Goal: Entertainment & Leisure: Browse casually

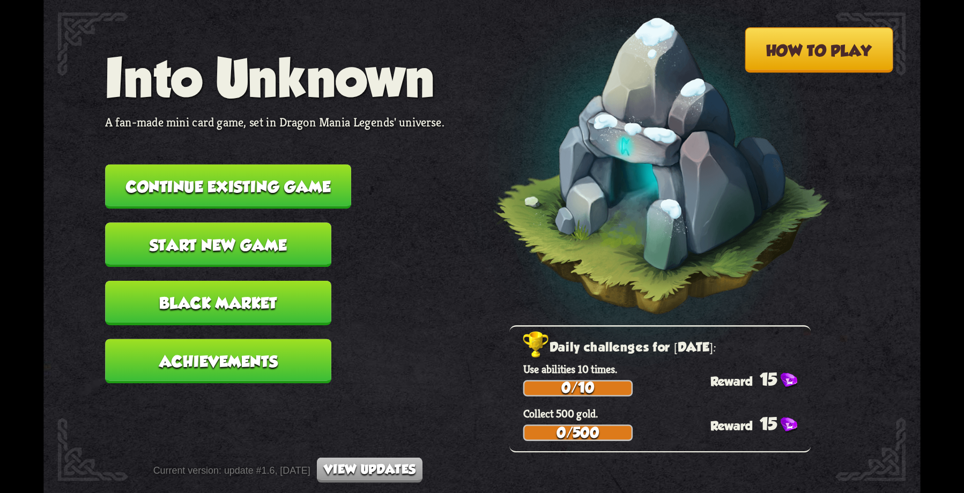
click at [251, 186] on button "Continue existing game" at bounding box center [228, 187] width 246 height 45
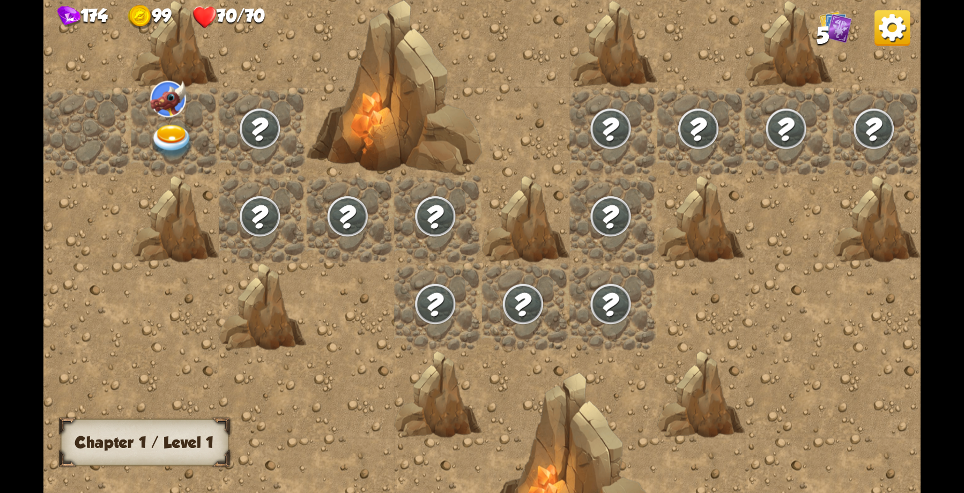
click at [174, 123] on div at bounding box center [175, 132] width 88 height 88
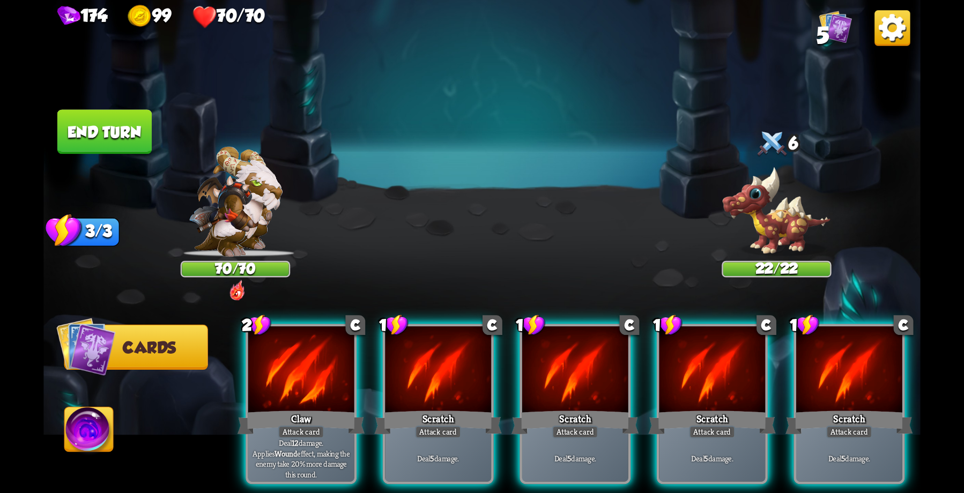
drag, startPoint x: 292, startPoint y: 393, endPoint x: 345, endPoint y: 194, distance: 206.3
click at [345, 189] on div "Select an enemy to attack... You don't have enough stamina to play that card...…" at bounding box center [481, 246] width 877 height 493
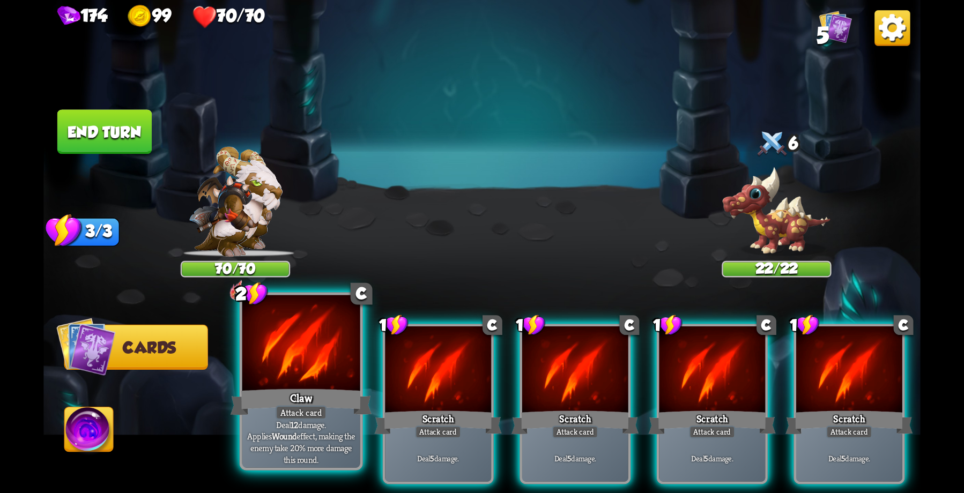
click at [321, 418] on div "Attack card" at bounding box center [301, 412] width 51 height 14
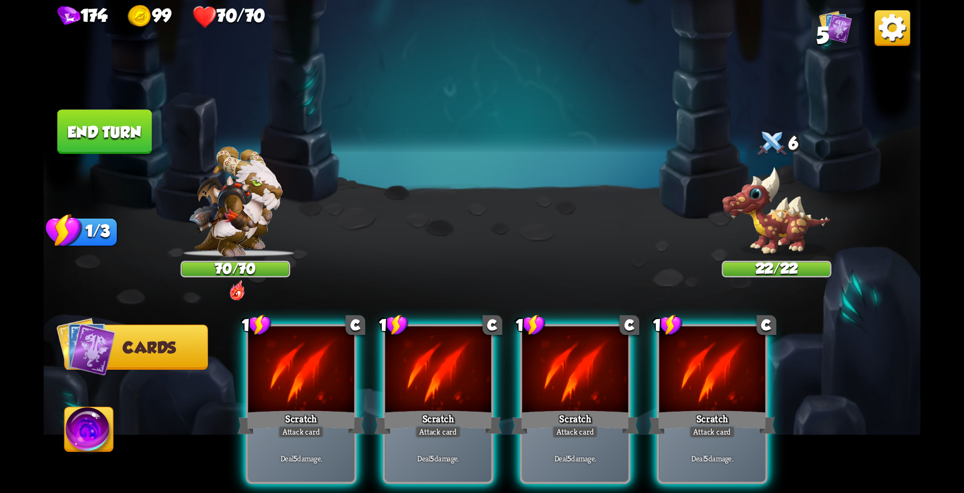
click at [299, 409] on div "Scratch" at bounding box center [301, 423] width 127 height 28
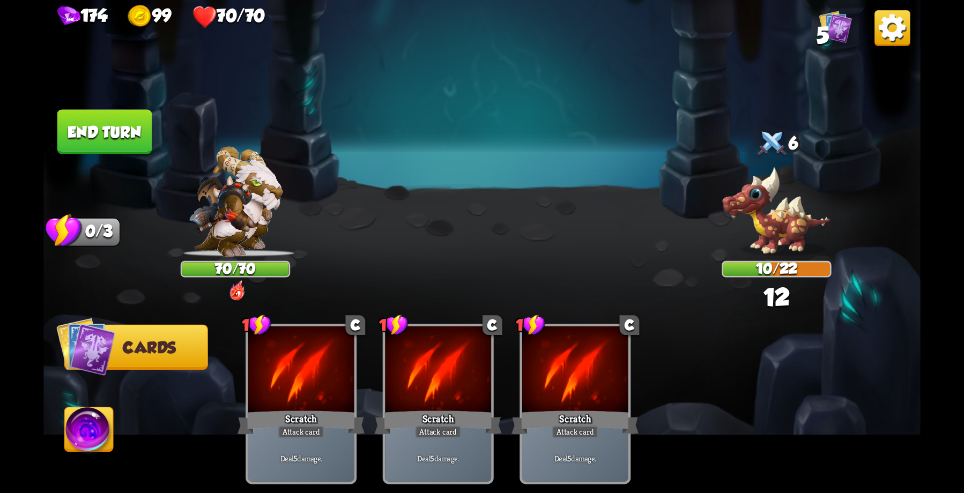
click at [102, 127] on button "End turn" at bounding box center [104, 131] width 94 height 45
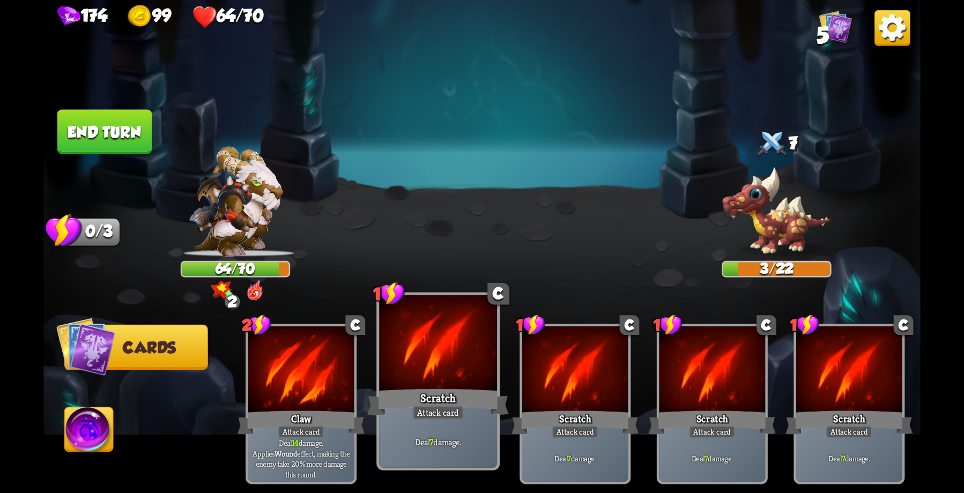
click at [444, 367] on div at bounding box center [438, 344] width 118 height 99
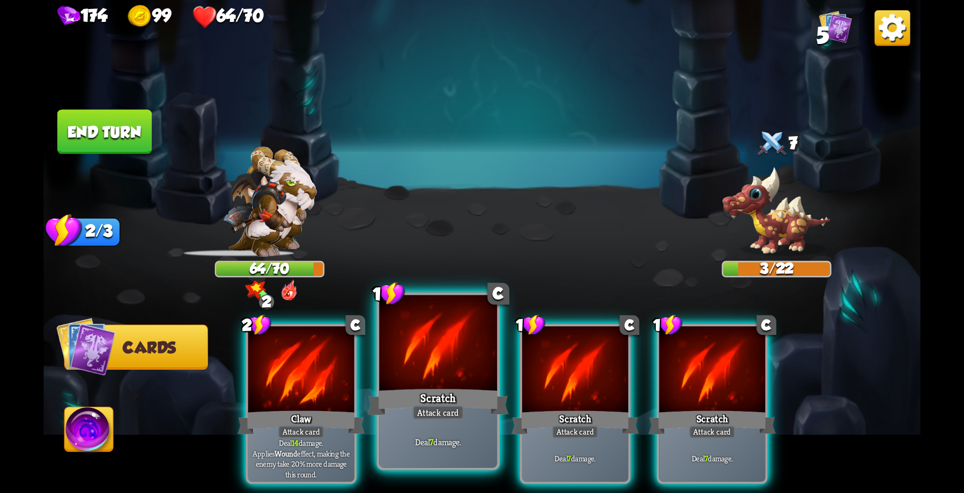
click at [444, 367] on div at bounding box center [438, 344] width 118 height 99
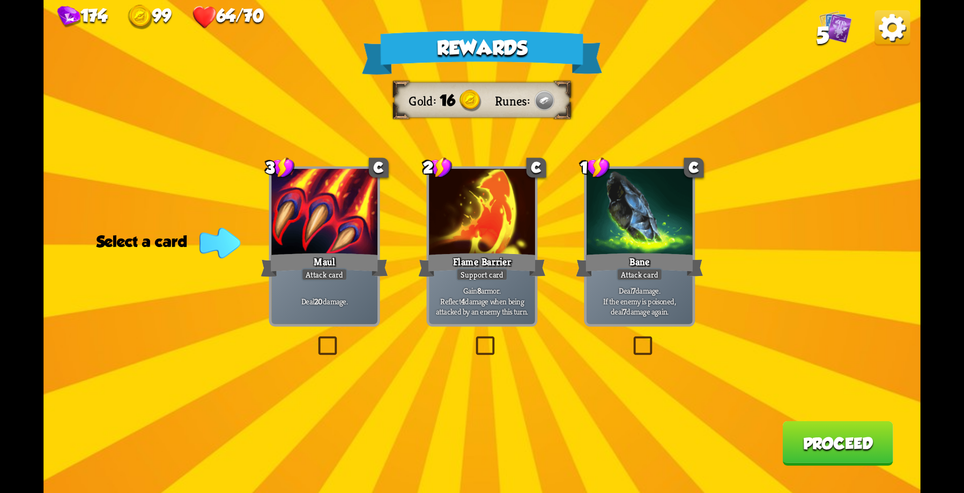
click at [481, 252] on div "Flame Barrier" at bounding box center [481, 265] width 127 height 28
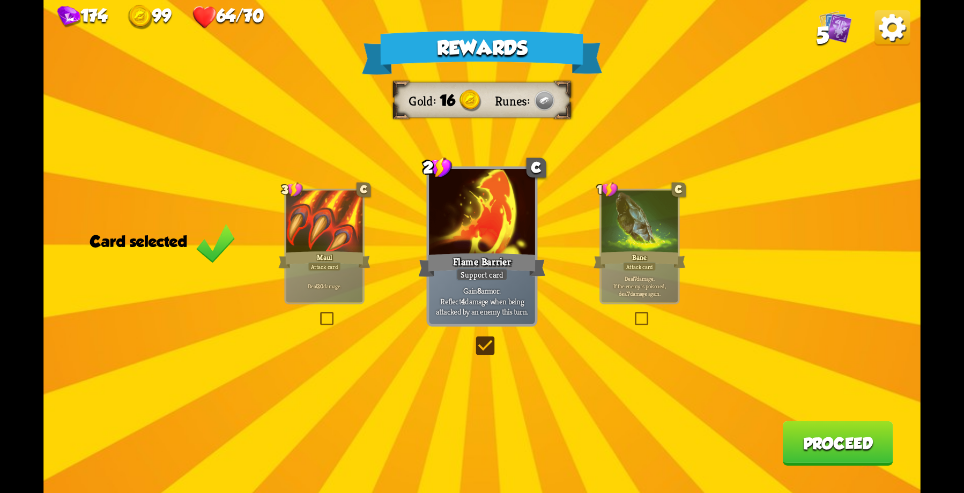
click at [615, 235] on div at bounding box center [639, 222] width 77 height 64
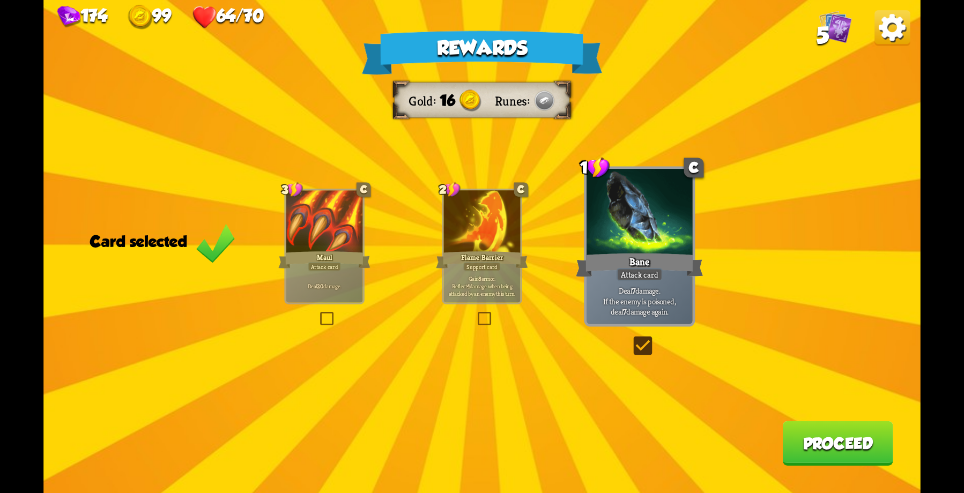
click at [492, 223] on div at bounding box center [482, 222] width 77 height 64
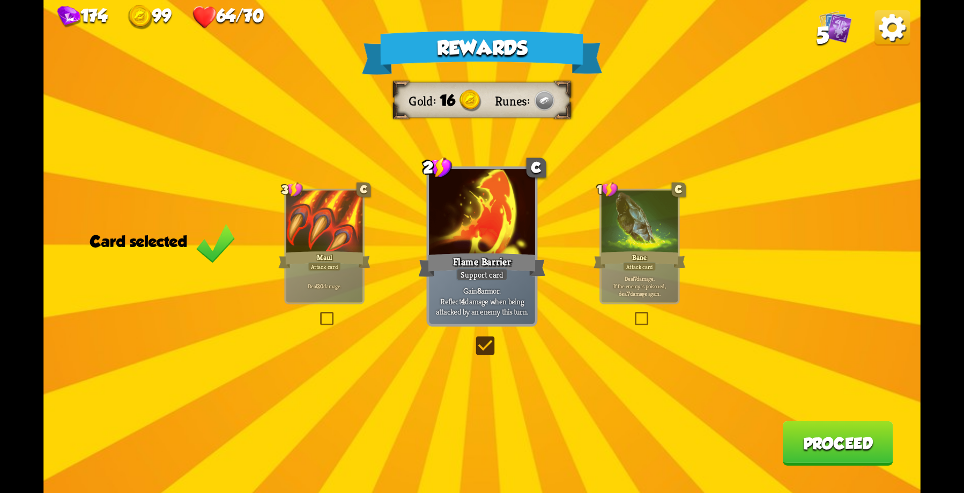
click at [841, 446] on button "Proceed" at bounding box center [837, 443] width 110 height 45
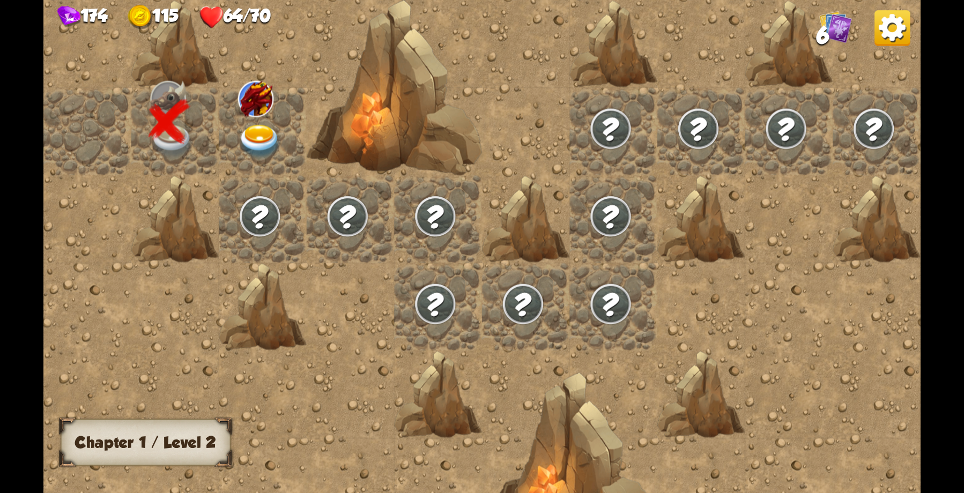
click at [263, 211] on img at bounding box center [260, 217] width 44 height 44
click at [269, 124] on div at bounding box center [263, 132] width 88 height 88
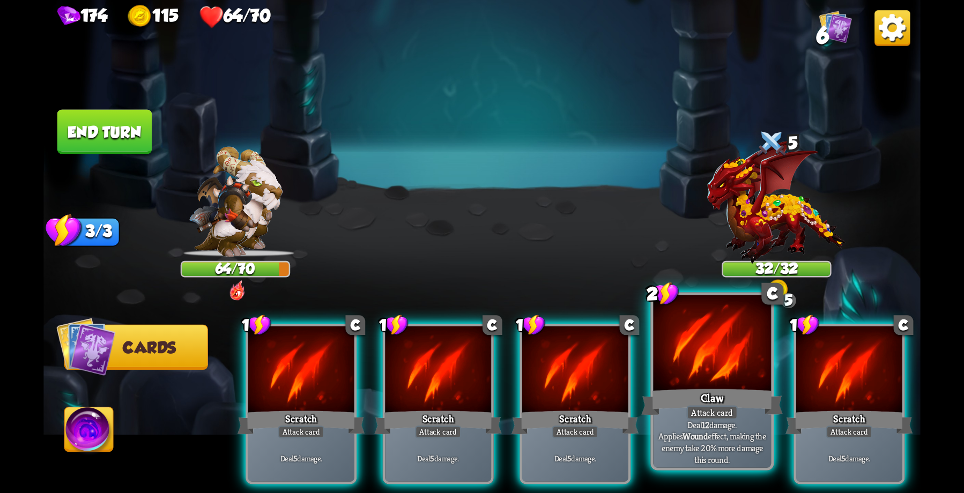
click at [705, 373] on div at bounding box center [712, 344] width 118 height 99
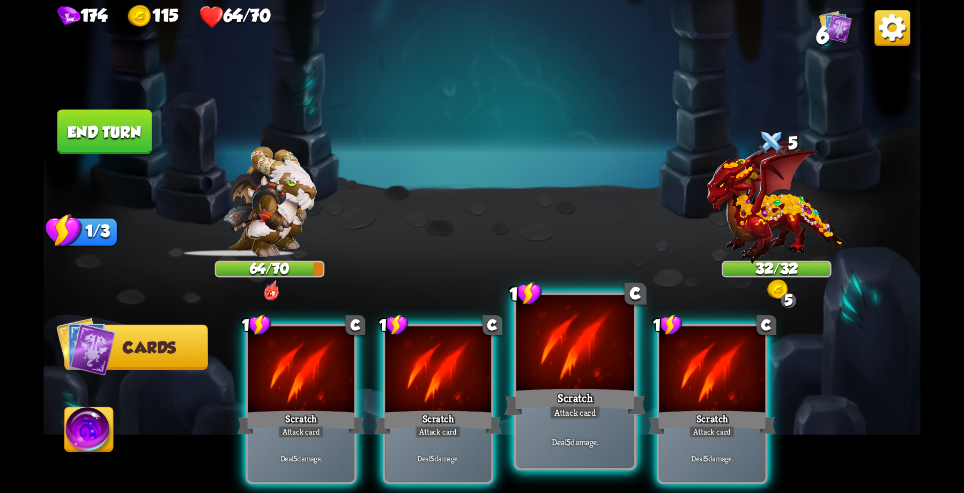
click at [600, 374] on div at bounding box center [575, 344] width 118 height 99
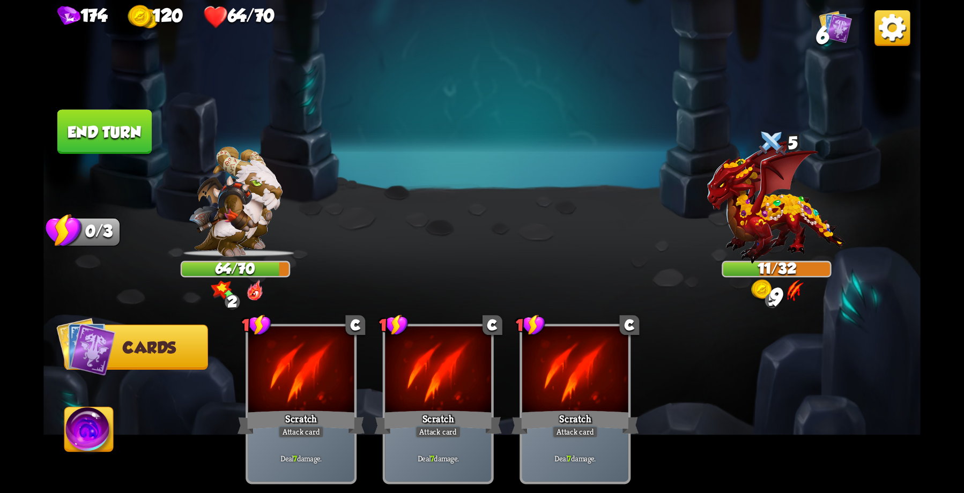
click at [103, 136] on button "End turn" at bounding box center [104, 131] width 94 height 45
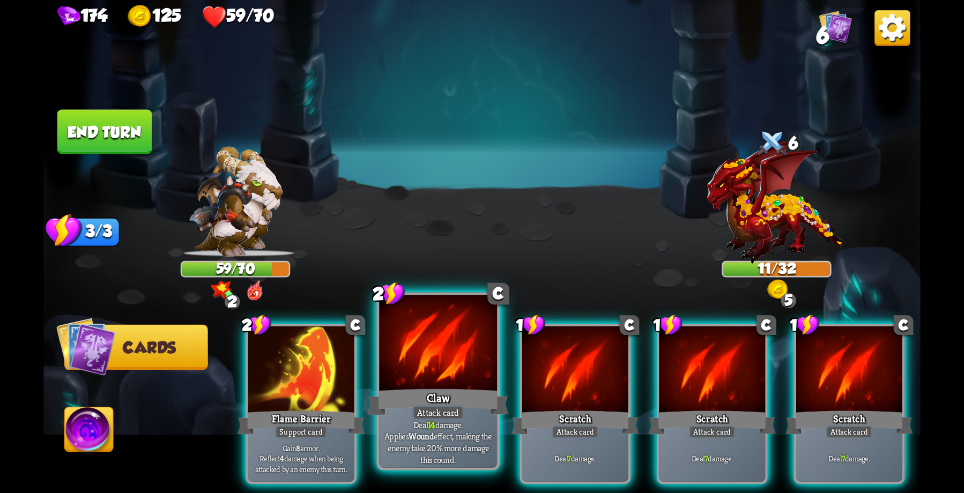
click at [449, 378] on div at bounding box center [438, 344] width 118 height 99
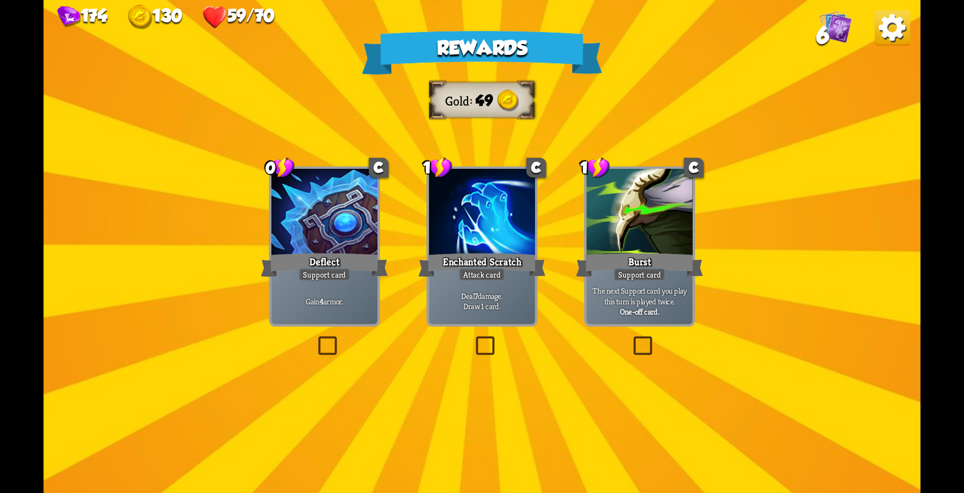
click at [321, 241] on div at bounding box center [324, 214] width 106 height 90
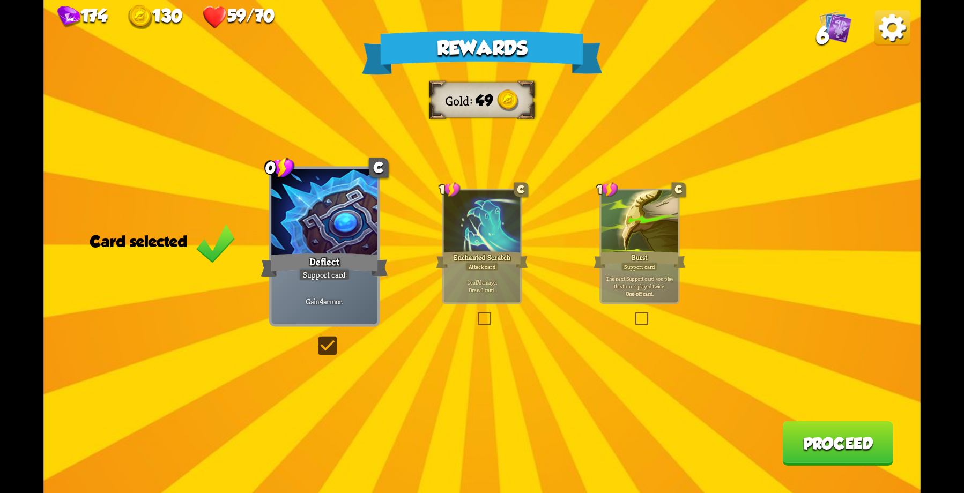
click at [848, 431] on button "Proceed" at bounding box center [837, 443] width 110 height 45
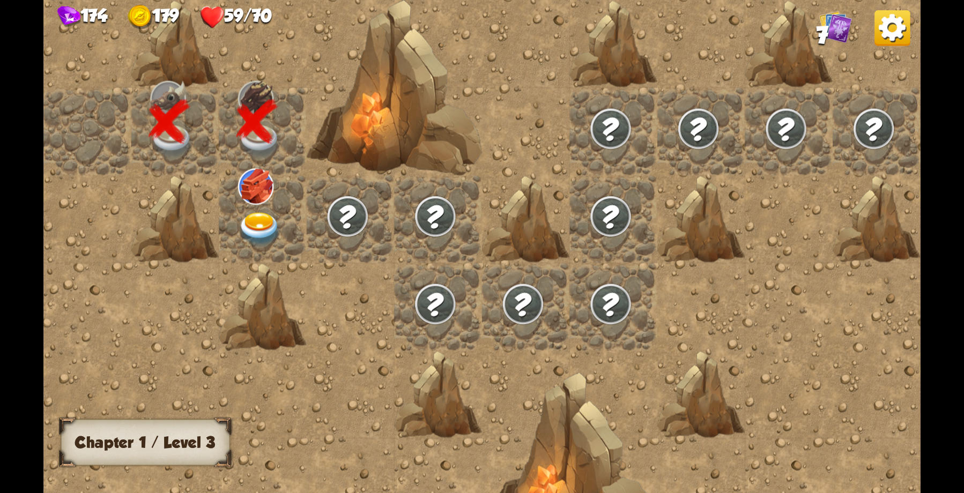
click at [261, 223] on img at bounding box center [260, 229] width 44 height 34
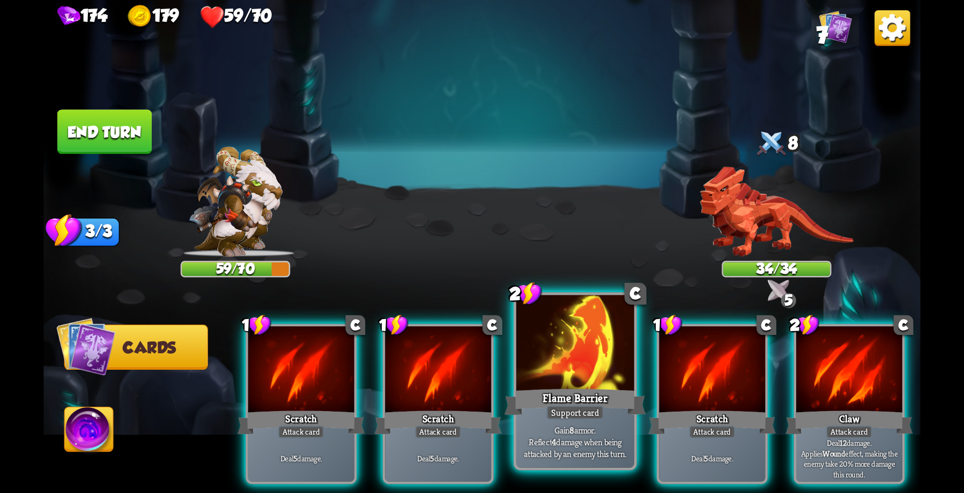
click at [572, 387] on div "Flame Barrier" at bounding box center [576, 403] width 142 height 32
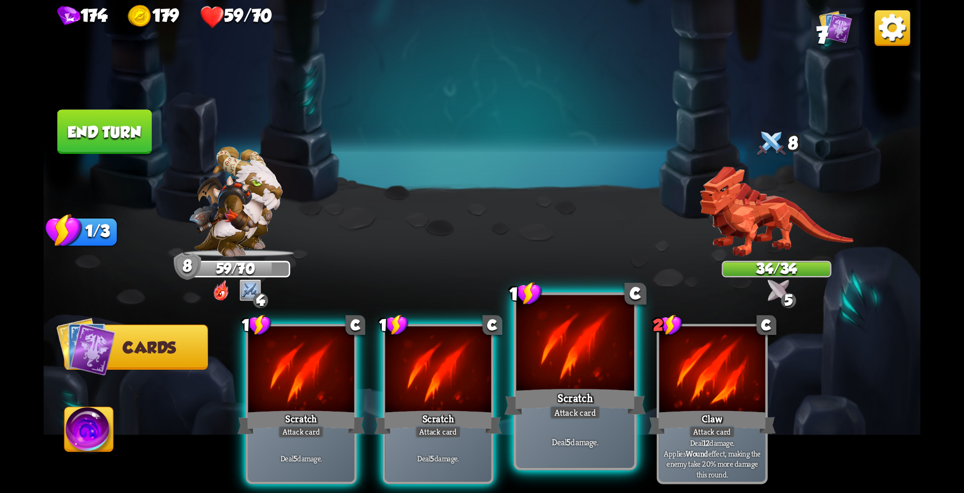
click at [567, 378] on div at bounding box center [575, 344] width 118 height 99
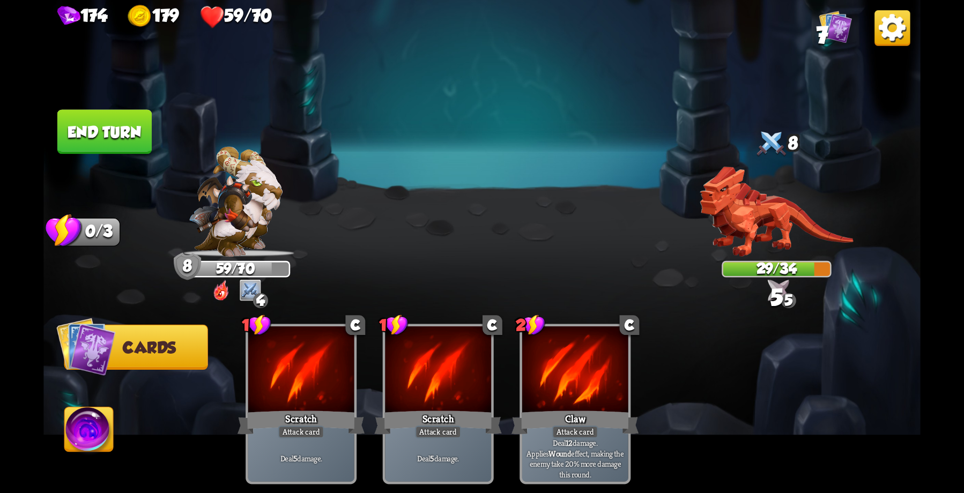
click at [113, 119] on button "End turn" at bounding box center [104, 131] width 94 height 45
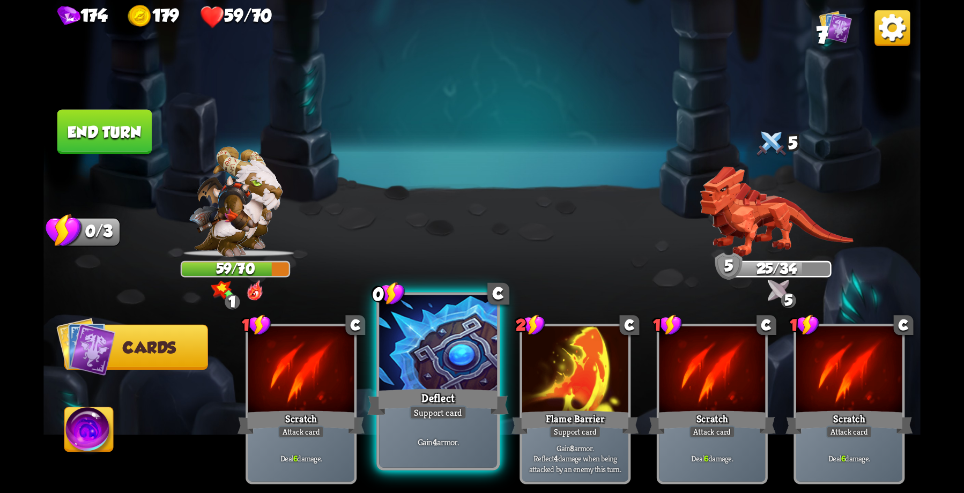
click at [423, 403] on div "Deflect" at bounding box center [438, 403] width 142 height 32
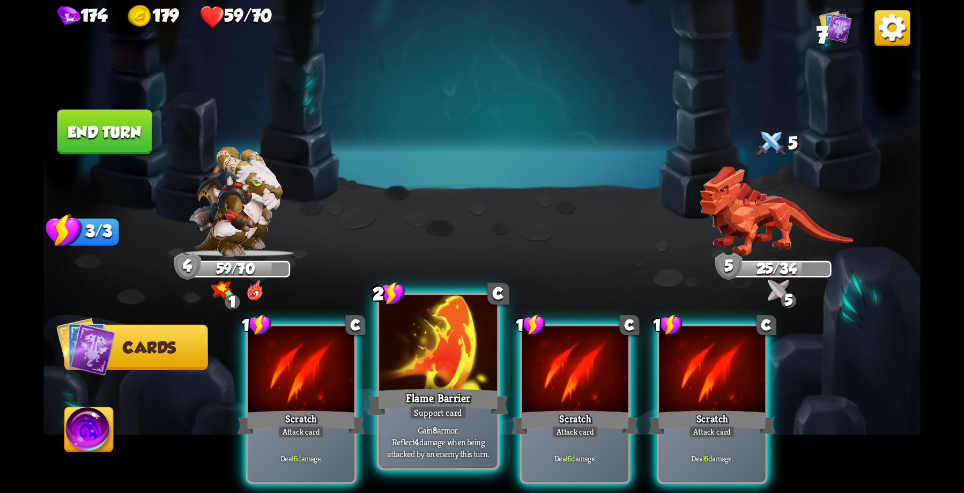
click at [436, 388] on div "Flame Barrier" at bounding box center [438, 403] width 142 height 32
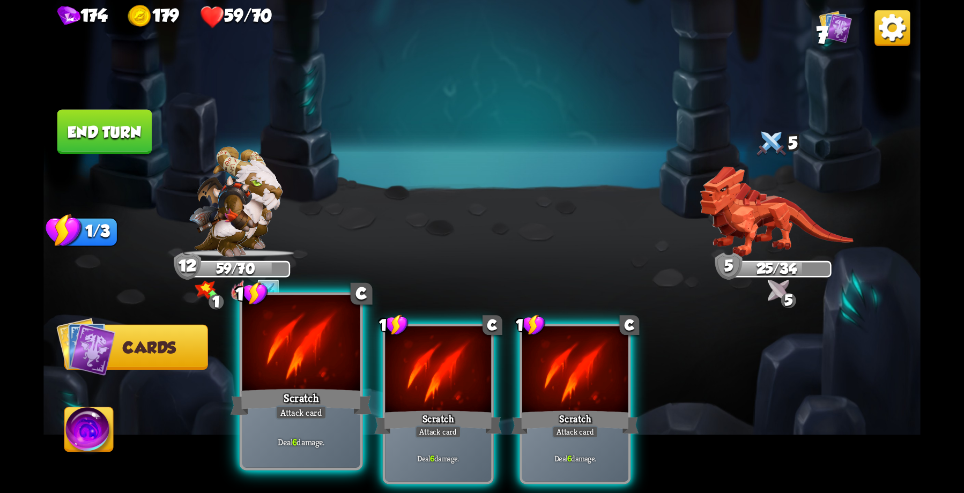
drag, startPoint x: 303, startPoint y: 378, endPoint x: 311, endPoint y: 340, distance: 38.9
click at [302, 371] on div at bounding box center [301, 344] width 118 height 99
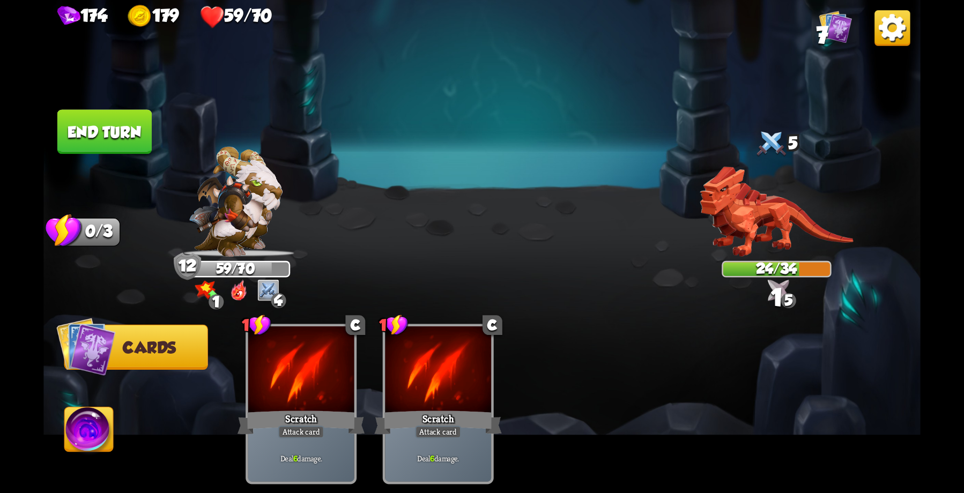
click at [120, 135] on button "End turn" at bounding box center [104, 131] width 94 height 45
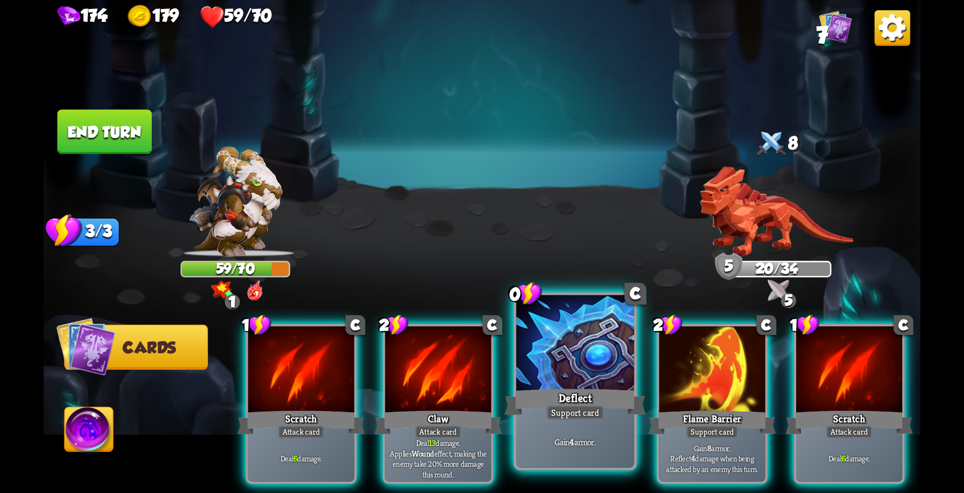
click at [554, 364] on div at bounding box center [575, 344] width 118 height 99
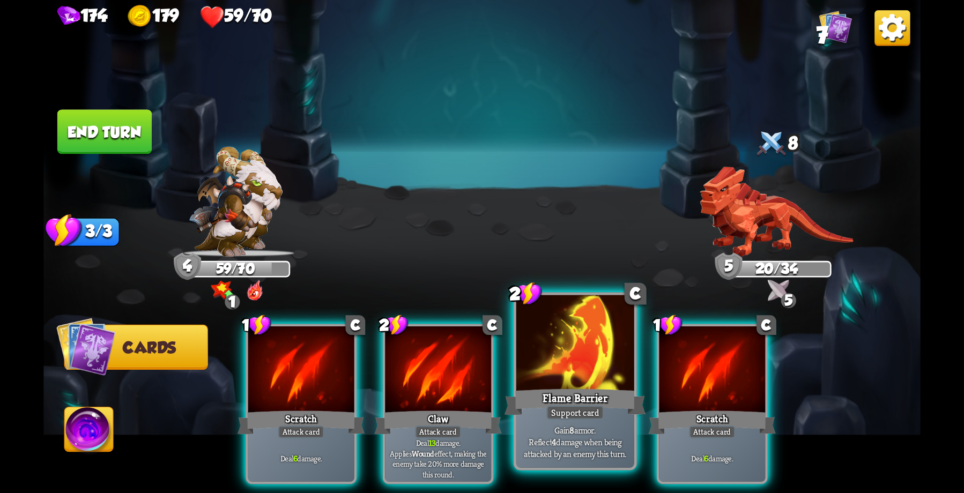
click at [548, 379] on div at bounding box center [575, 344] width 118 height 99
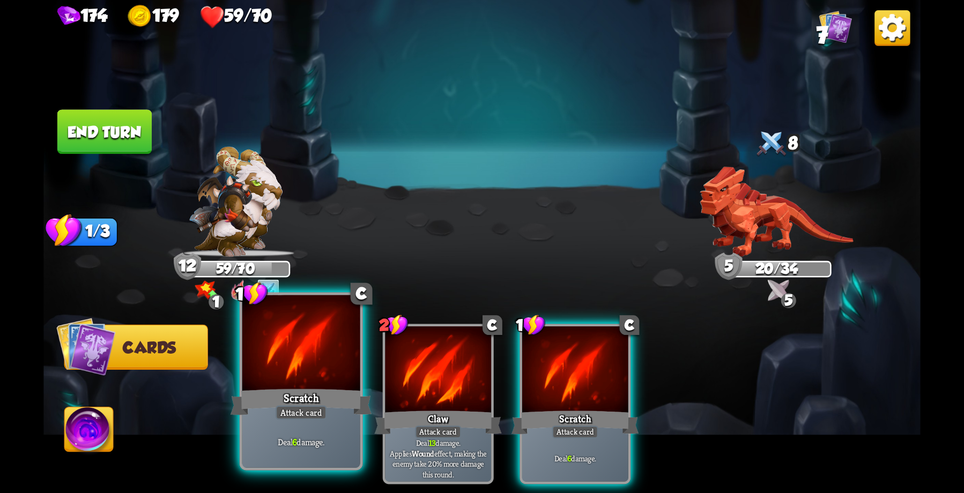
click at [270, 363] on div at bounding box center [301, 344] width 118 height 99
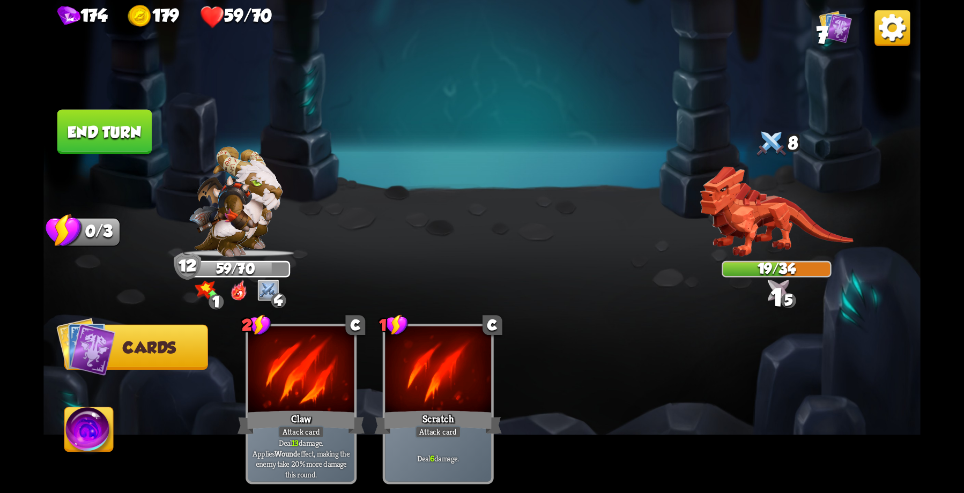
click at [93, 131] on button "End turn" at bounding box center [104, 131] width 94 height 45
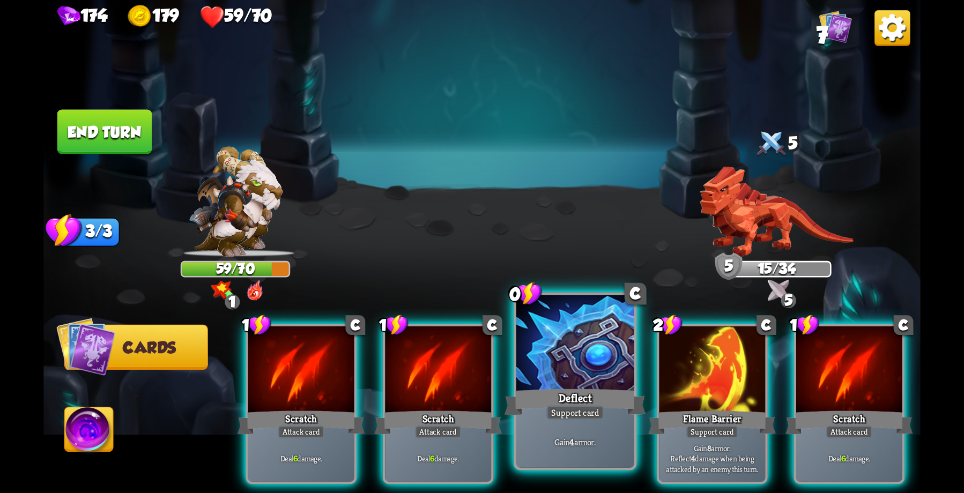
click at [545, 358] on div at bounding box center [575, 344] width 118 height 99
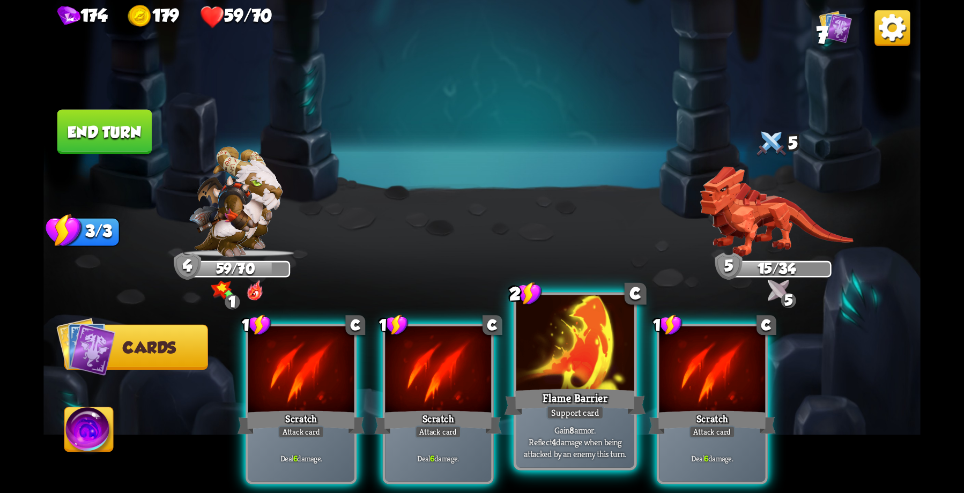
click at [546, 358] on div at bounding box center [575, 344] width 118 height 99
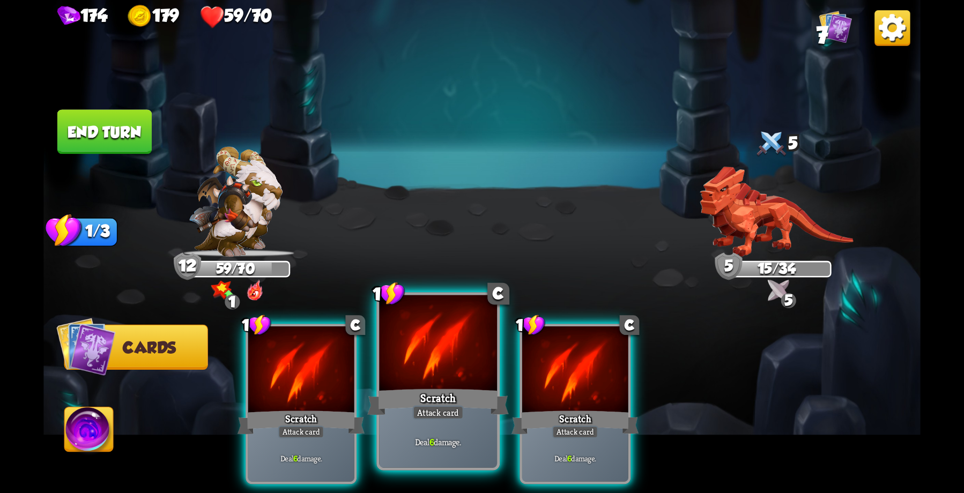
click at [449, 352] on div at bounding box center [438, 344] width 118 height 99
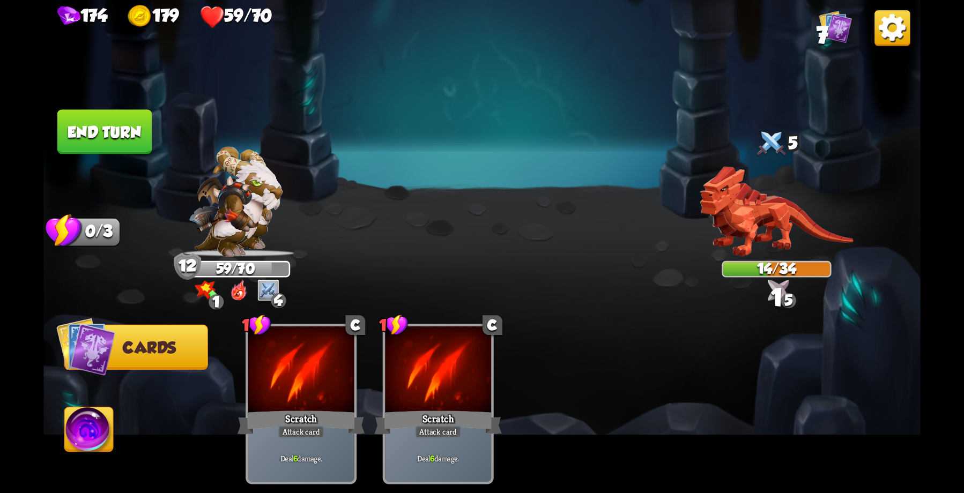
click at [97, 121] on button "End turn" at bounding box center [104, 131] width 94 height 45
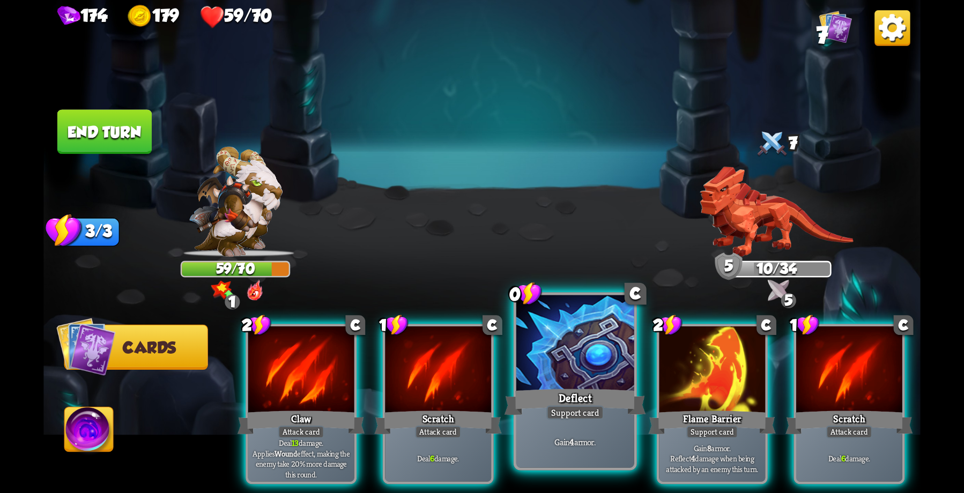
click at [602, 403] on div "Deflect" at bounding box center [576, 403] width 142 height 32
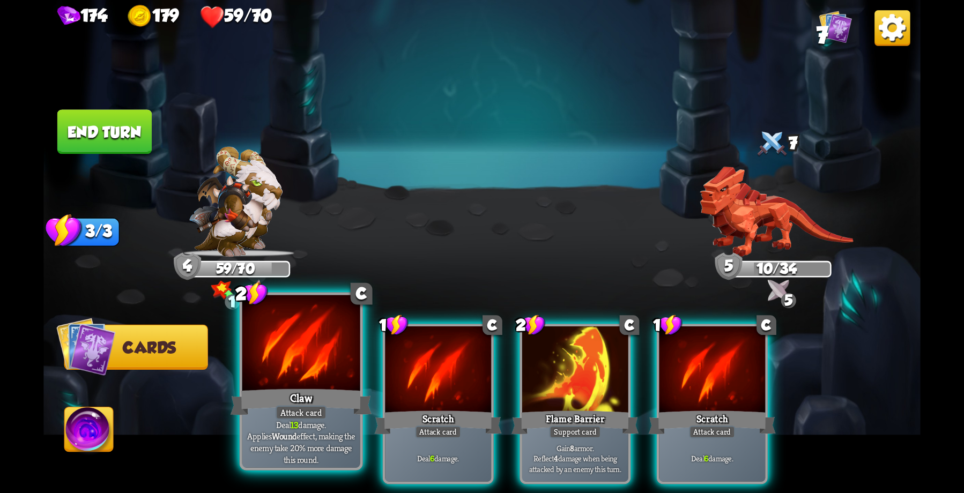
click at [294, 381] on div at bounding box center [301, 344] width 118 height 99
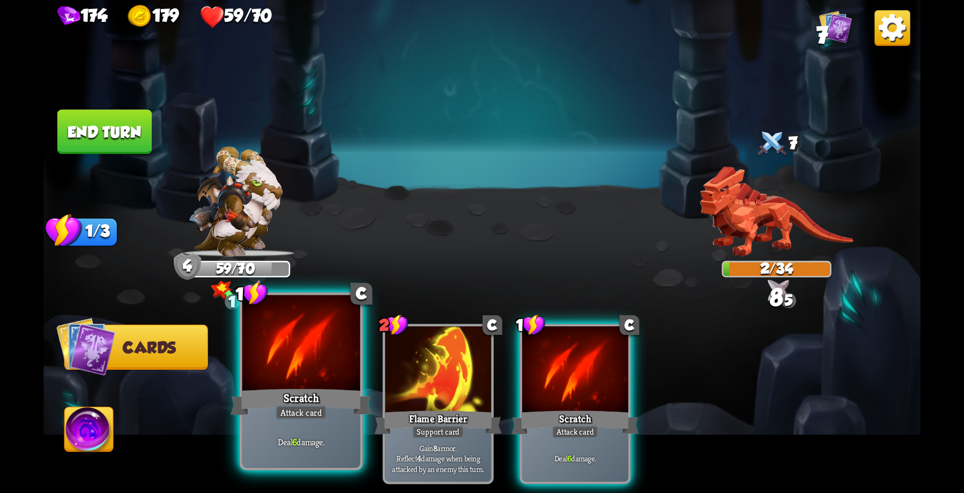
click at [315, 380] on div at bounding box center [301, 344] width 118 height 99
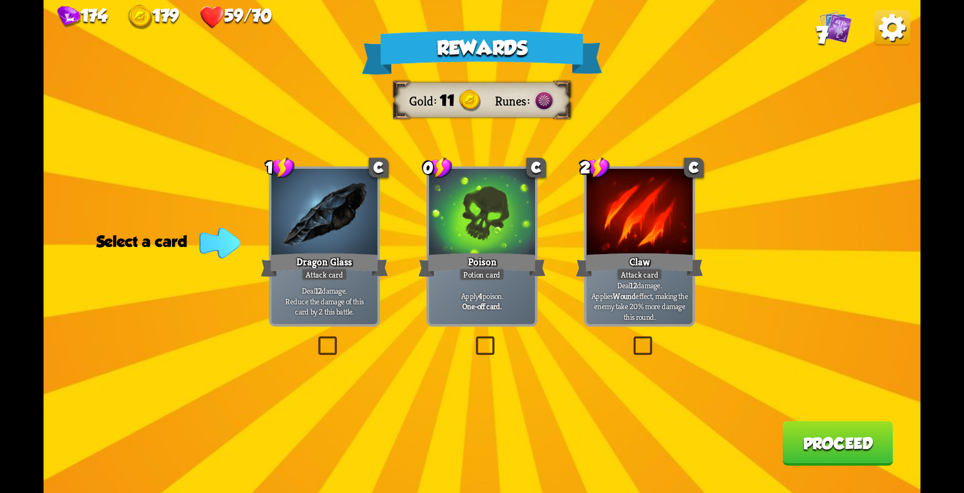
click at [488, 233] on div at bounding box center [482, 214] width 106 height 90
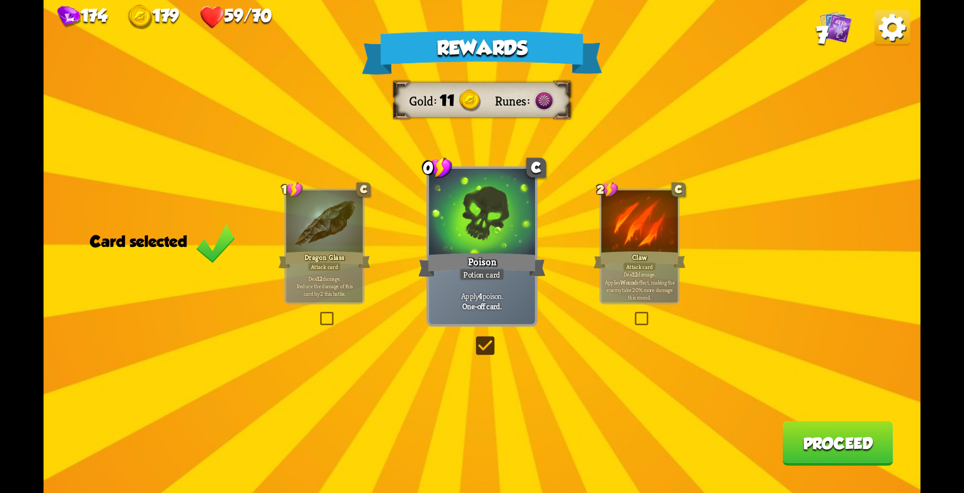
click at [837, 450] on button "Proceed" at bounding box center [837, 443] width 110 height 45
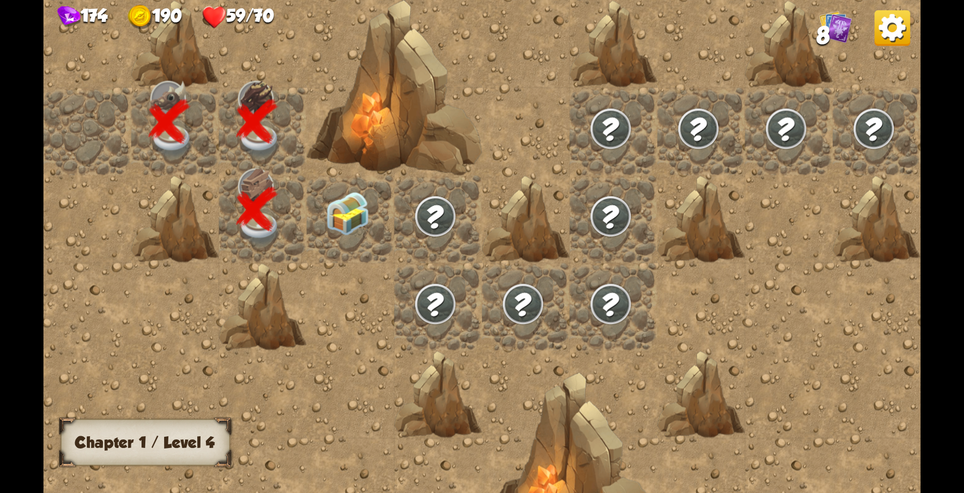
click at [345, 216] on img at bounding box center [348, 213] width 44 height 43
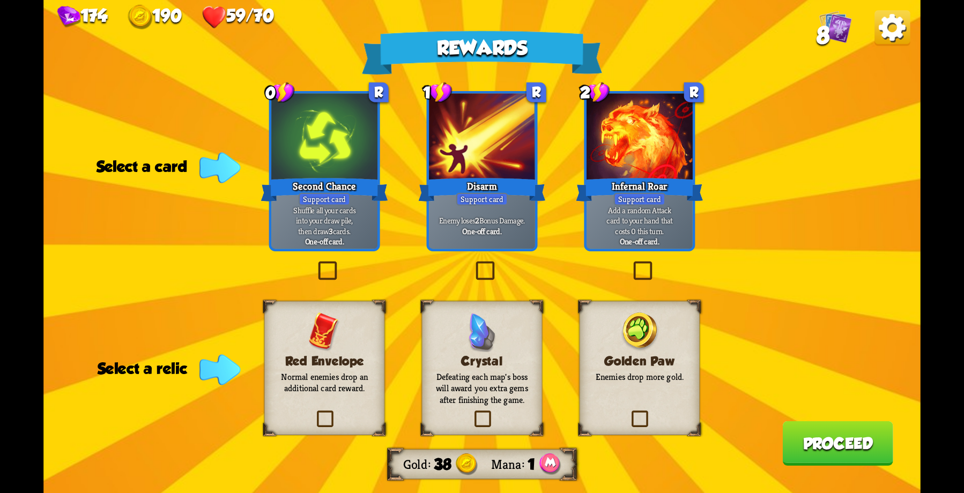
click at [645, 164] on div at bounding box center [640, 139] width 106 height 90
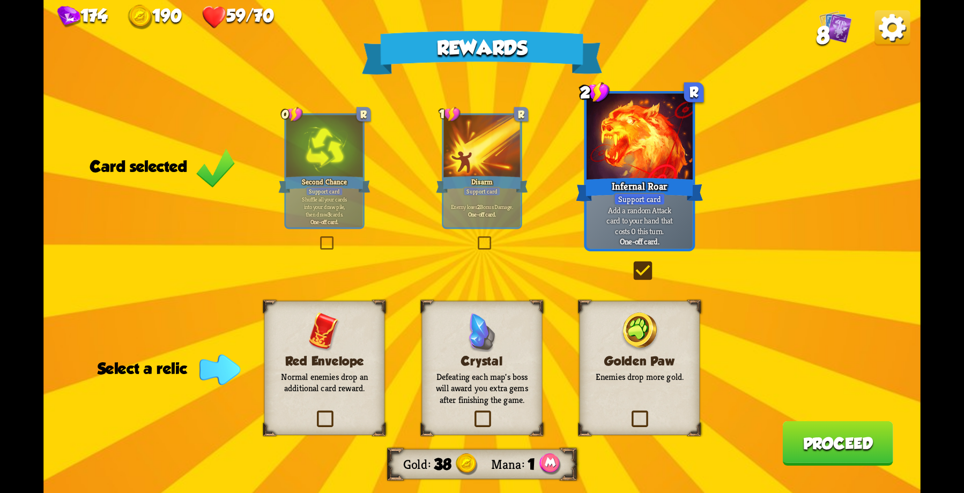
click at [331, 377] on p "Normal enemies drop an additional card reward." at bounding box center [325, 382] width 98 height 23
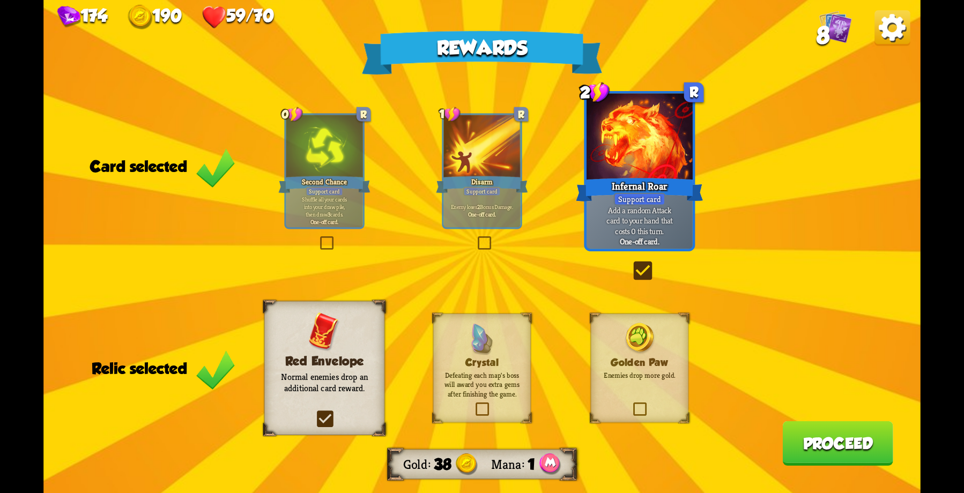
click at [811, 449] on button "Proceed" at bounding box center [837, 443] width 110 height 45
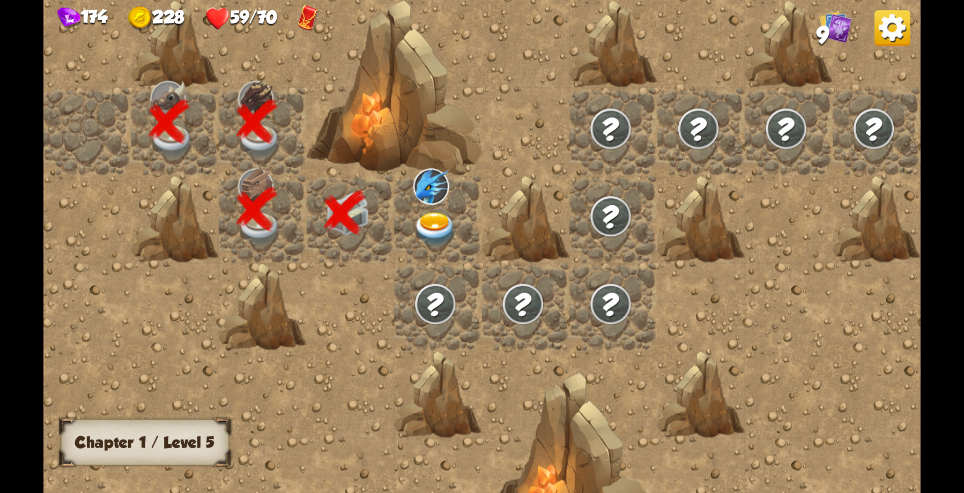
click at [429, 219] on img at bounding box center [435, 229] width 44 height 34
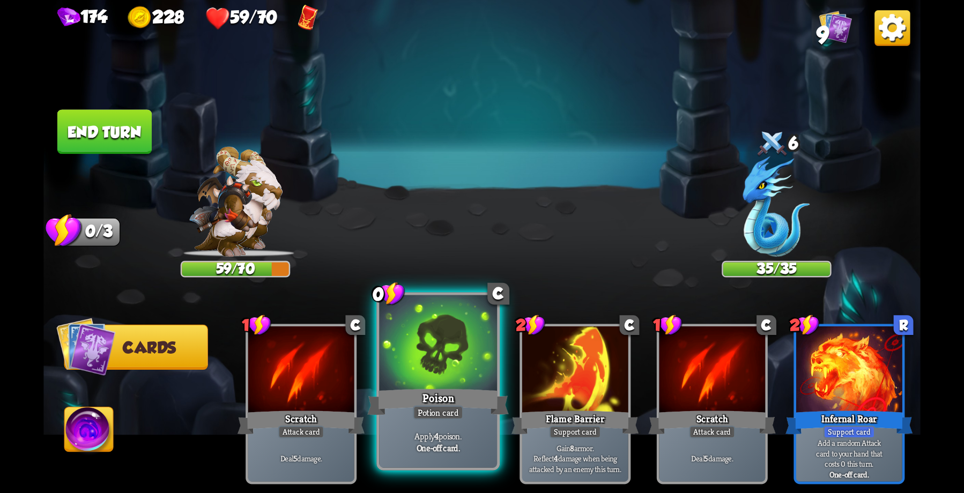
click at [430, 387] on div "Poison" at bounding box center [438, 403] width 142 height 32
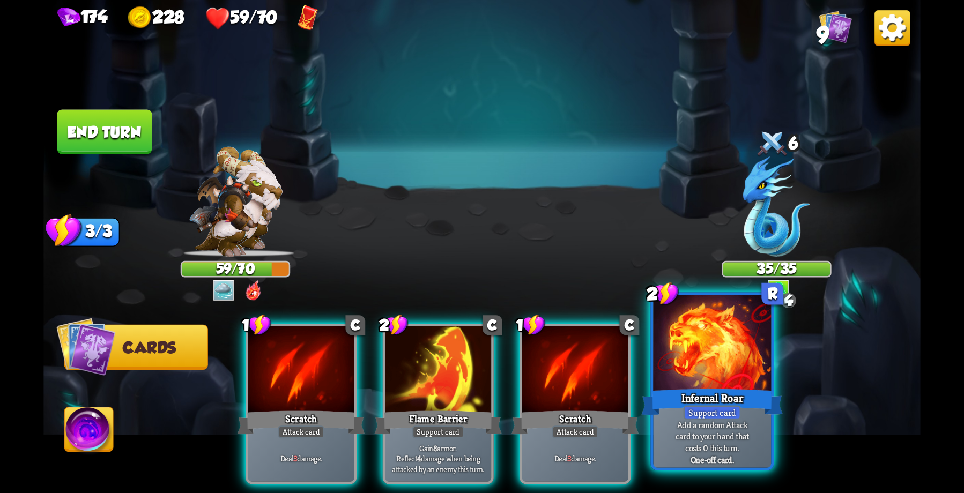
click at [706, 387] on div "Infernal Roar" at bounding box center [712, 403] width 142 height 32
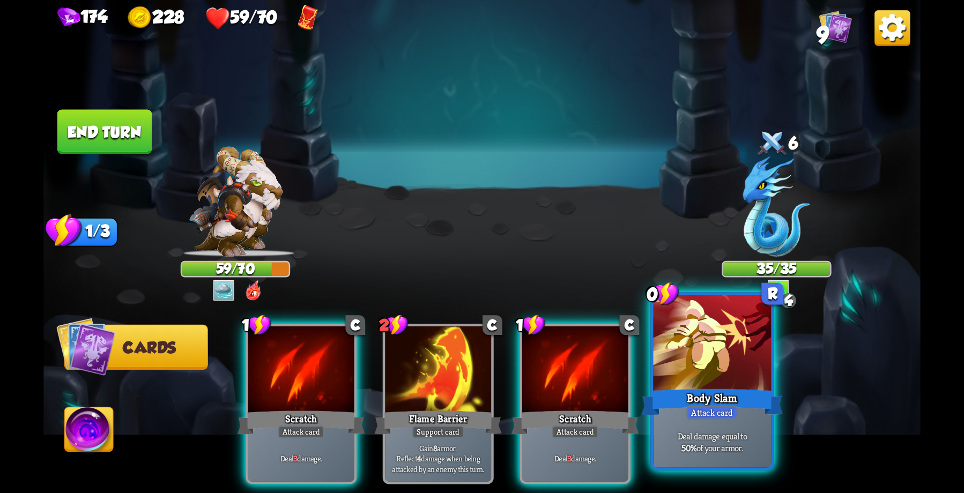
click at [723, 379] on div at bounding box center [712, 344] width 118 height 99
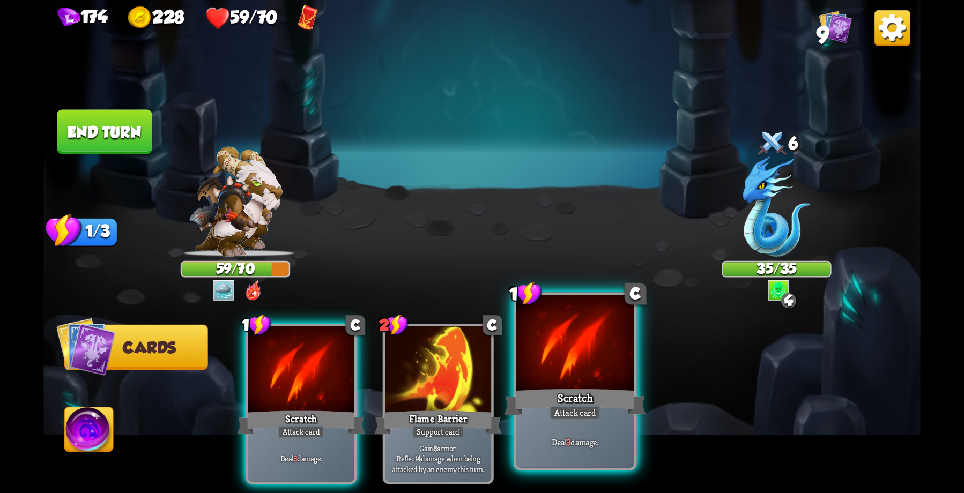
click at [573, 380] on div at bounding box center [575, 344] width 118 height 99
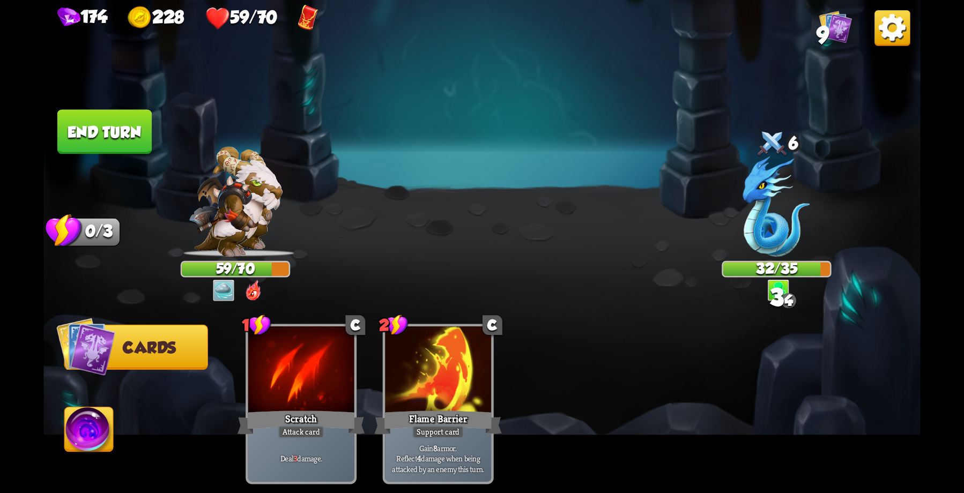
click at [93, 114] on button "End turn" at bounding box center [104, 131] width 94 height 45
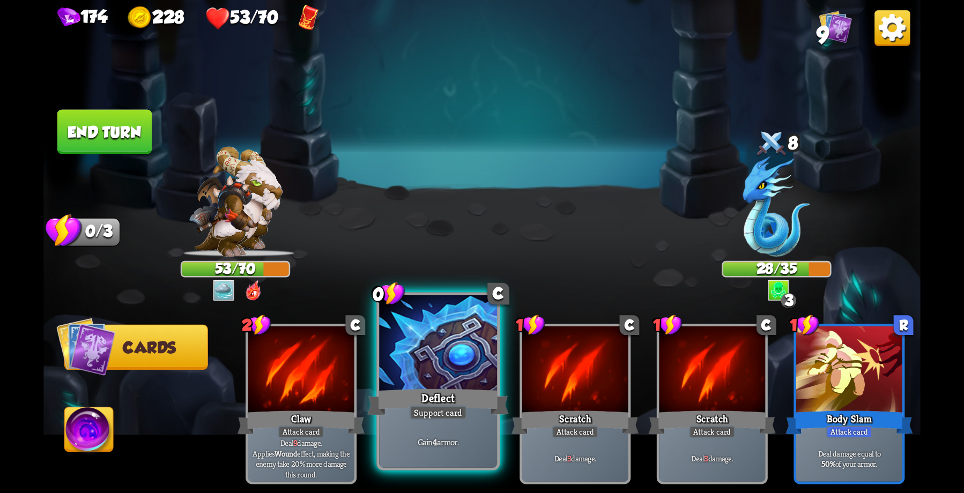
click at [452, 394] on div "Deflect" at bounding box center [438, 403] width 142 height 32
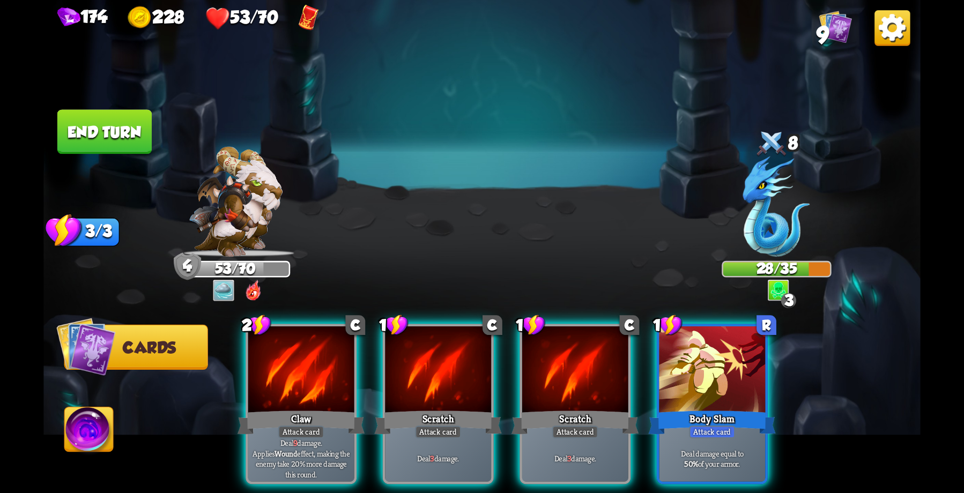
click at [676, 409] on div "Body Slam" at bounding box center [712, 423] width 127 height 28
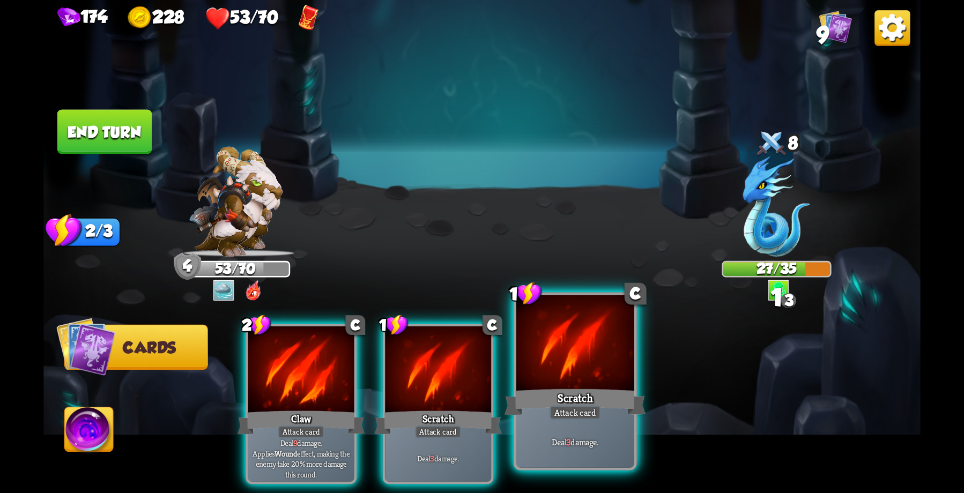
click at [559, 379] on div at bounding box center [575, 344] width 118 height 99
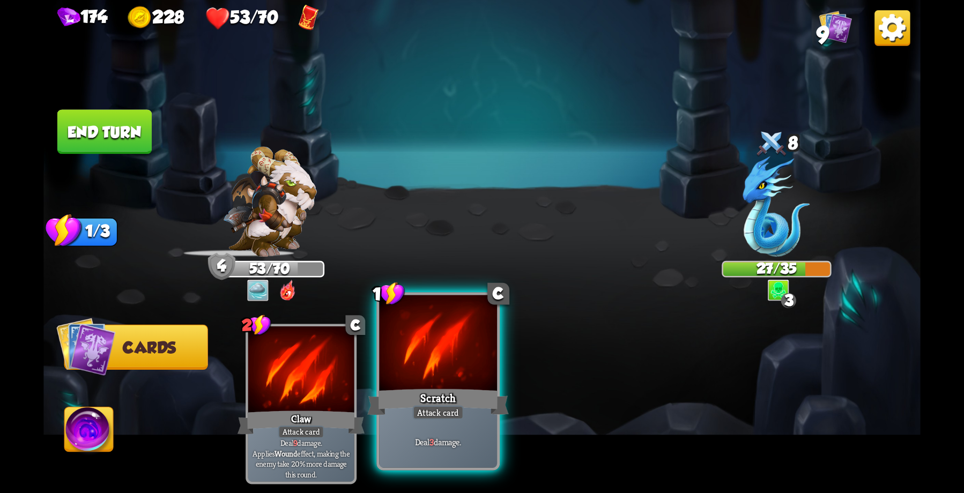
click at [417, 397] on div "Scratch" at bounding box center [438, 403] width 142 height 32
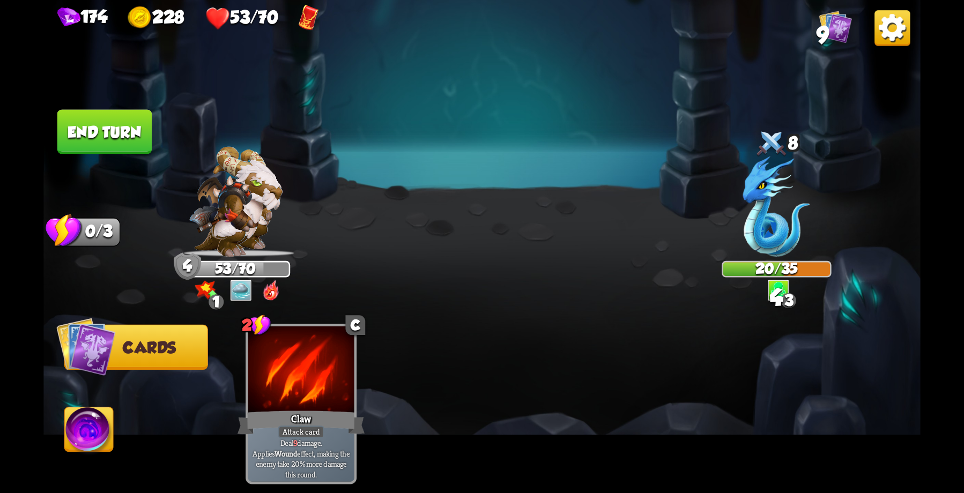
click at [111, 121] on button "End turn" at bounding box center [104, 131] width 94 height 45
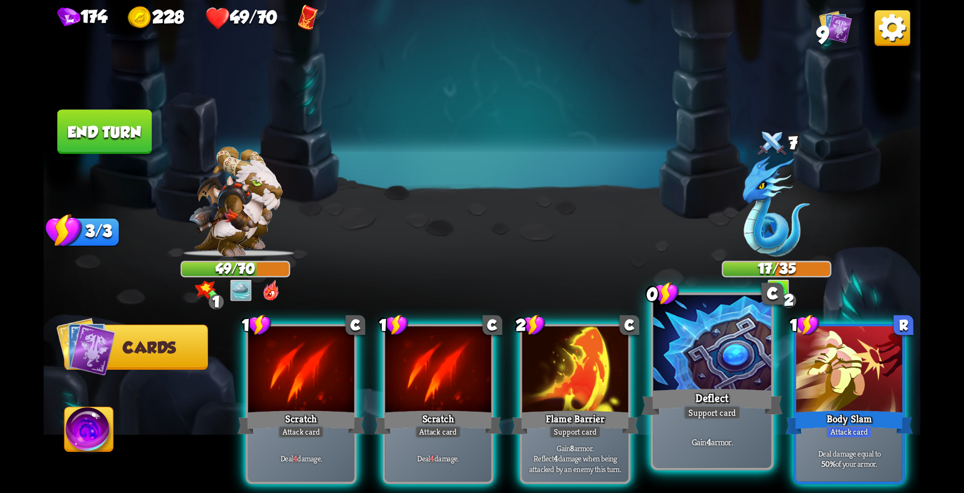
click at [683, 390] on div "Deflect" at bounding box center [712, 403] width 142 height 32
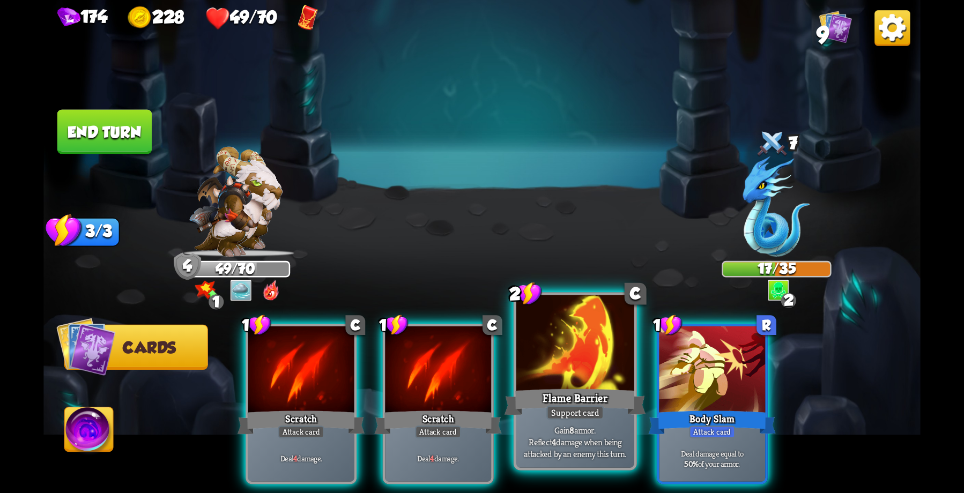
click at [582, 396] on div "Flame Barrier" at bounding box center [576, 403] width 142 height 32
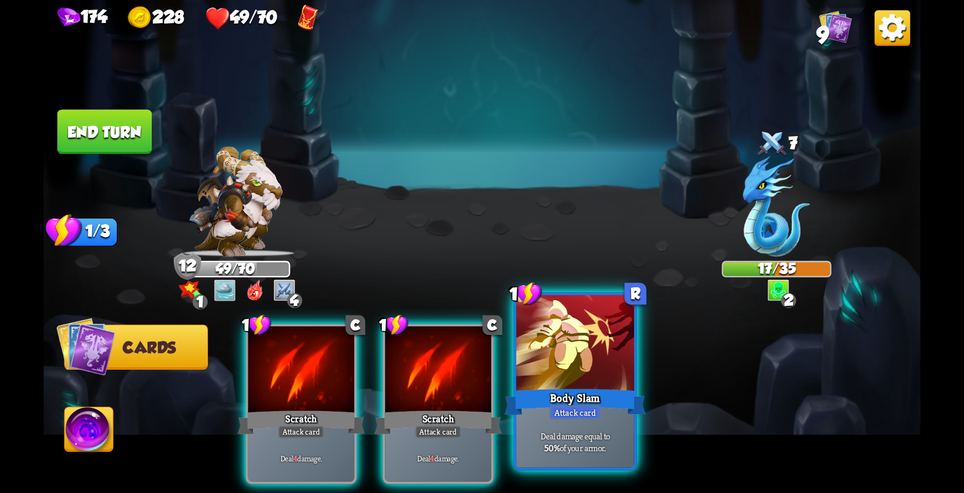
click at [576, 382] on div at bounding box center [575, 344] width 118 height 99
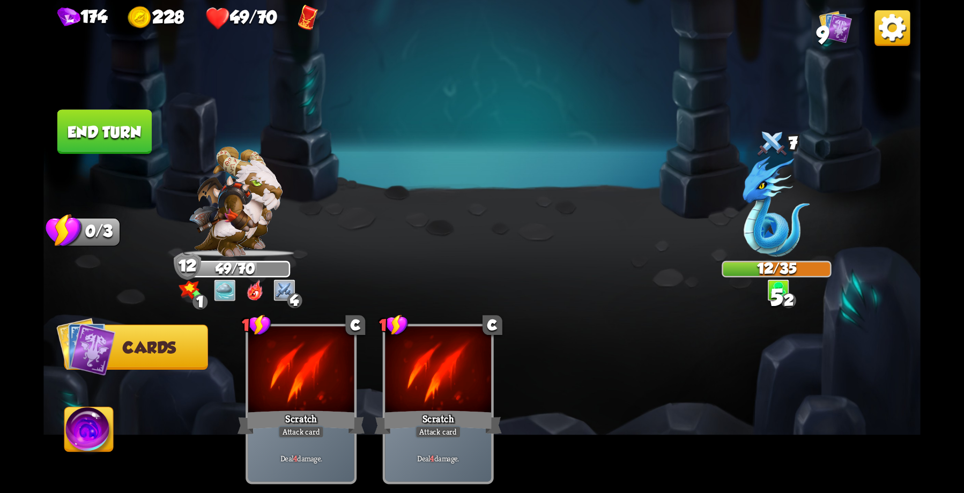
click at [92, 134] on button "End turn" at bounding box center [104, 131] width 94 height 45
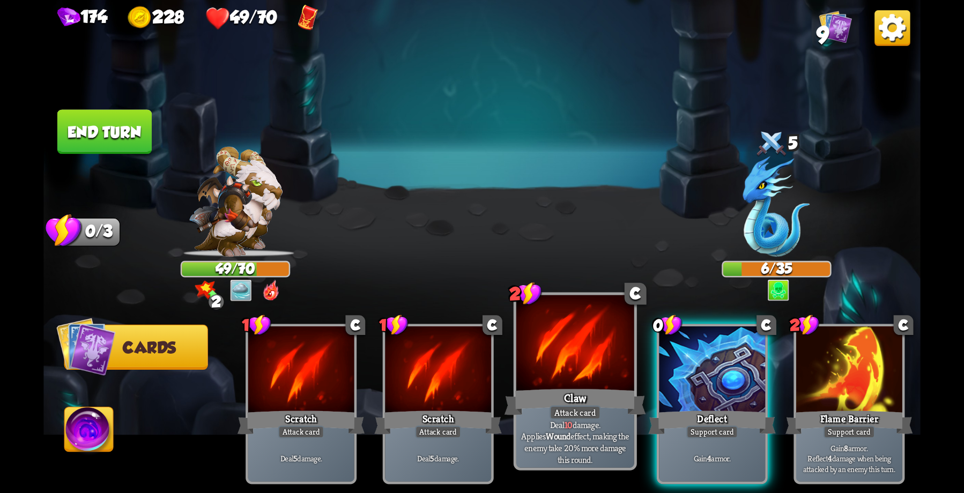
click at [568, 382] on div at bounding box center [575, 344] width 118 height 99
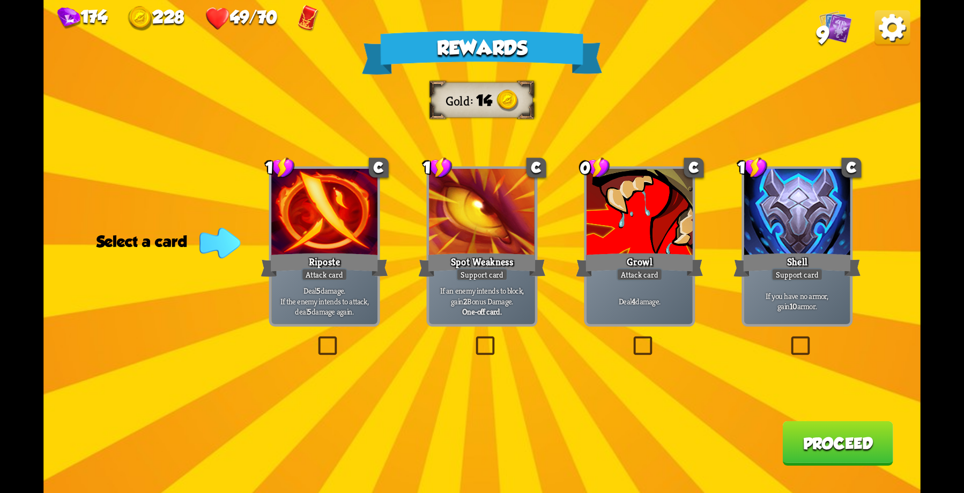
click at [632, 278] on div "Attack card" at bounding box center [640, 274] width 46 height 13
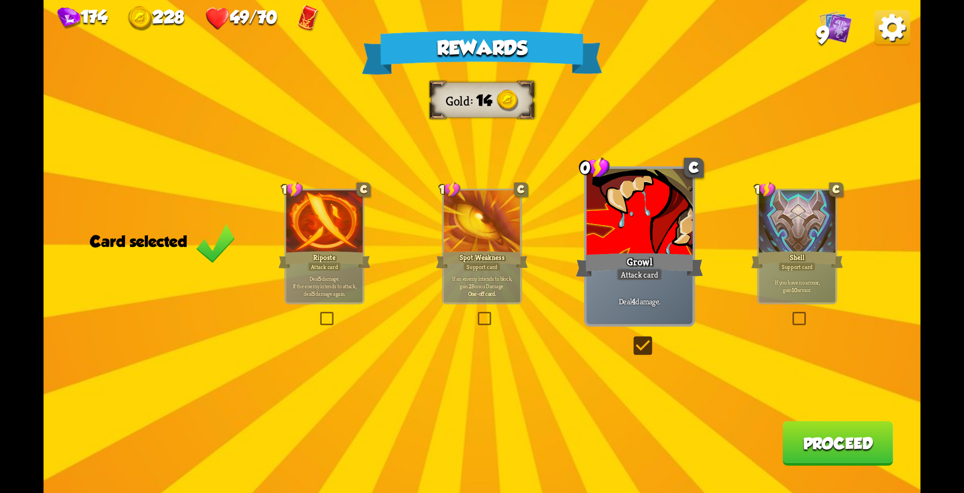
click at [855, 441] on button "Proceed" at bounding box center [837, 443] width 110 height 45
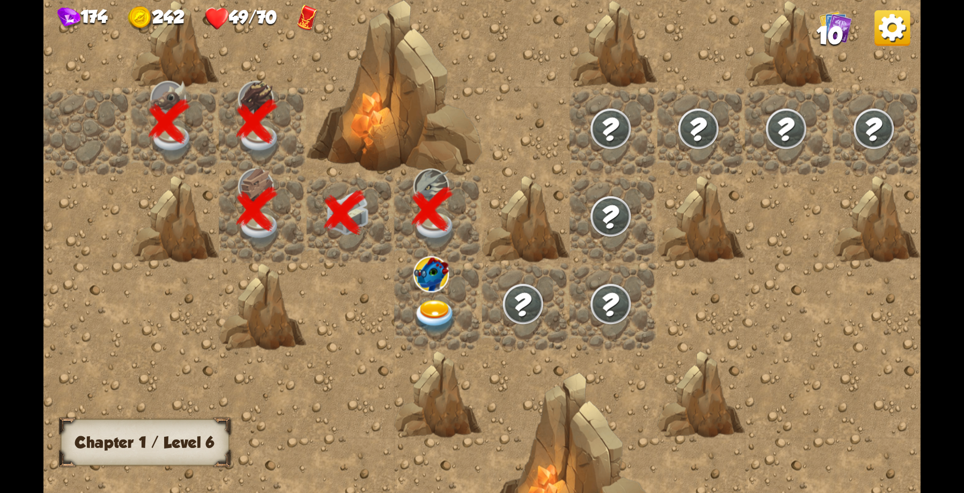
click at [404, 278] on div at bounding box center [438, 307] width 88 height 88
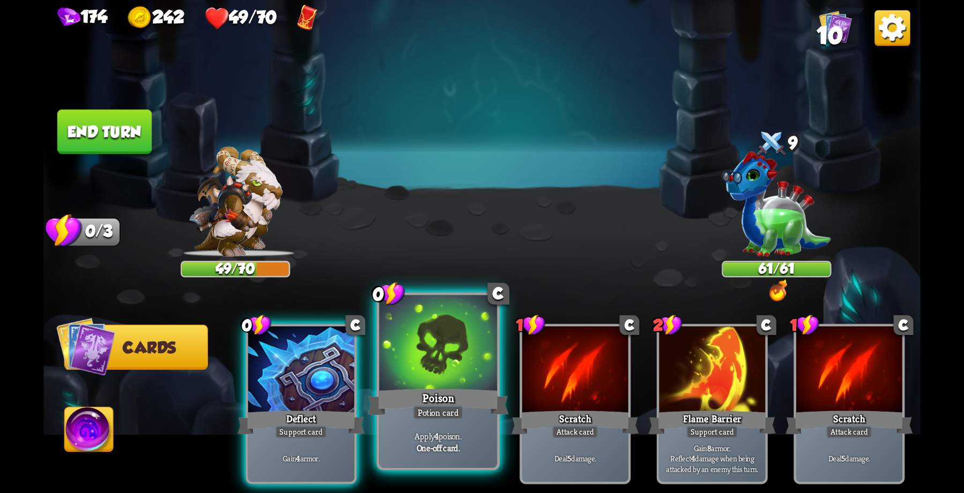
click at [426, 359] on div at bounding box center [438, 344] width 118 height 99
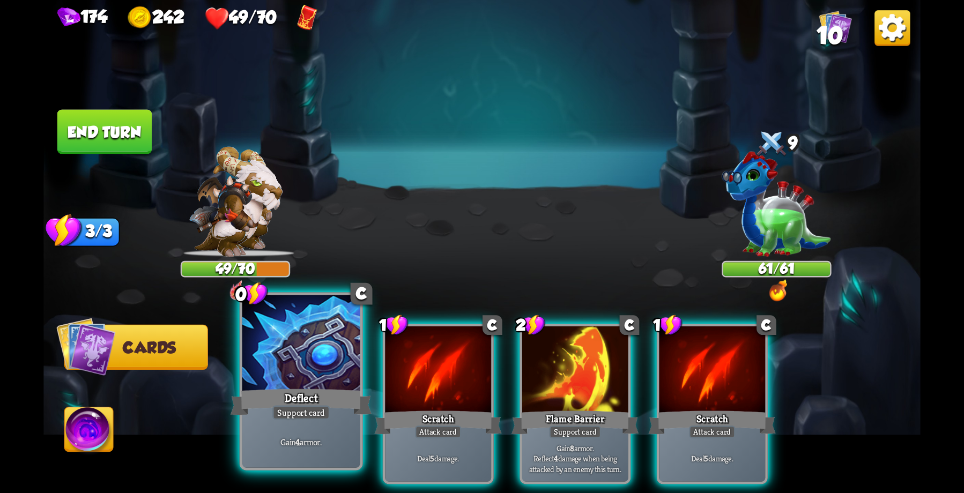
click at [285, 371] on div at bounding box center [301, 344] width 118 height 99
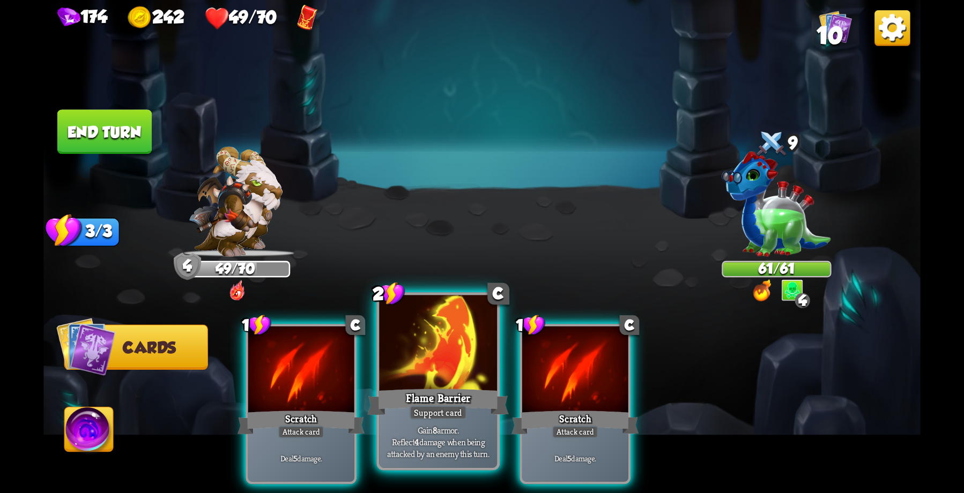
click at [451, 385] on div at bounding box center [438, 344] width 118 height 99
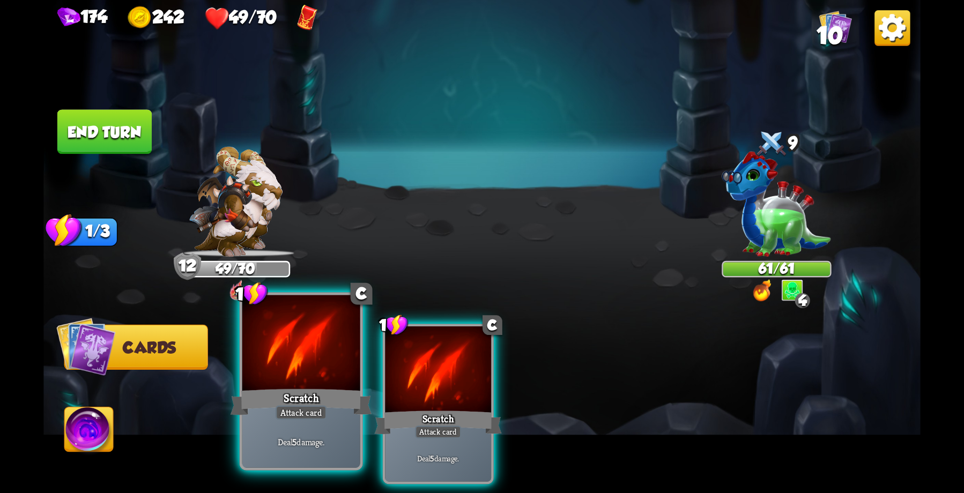
click at [297, 383] on div at bounding box center [301, 344] width 118 height 99
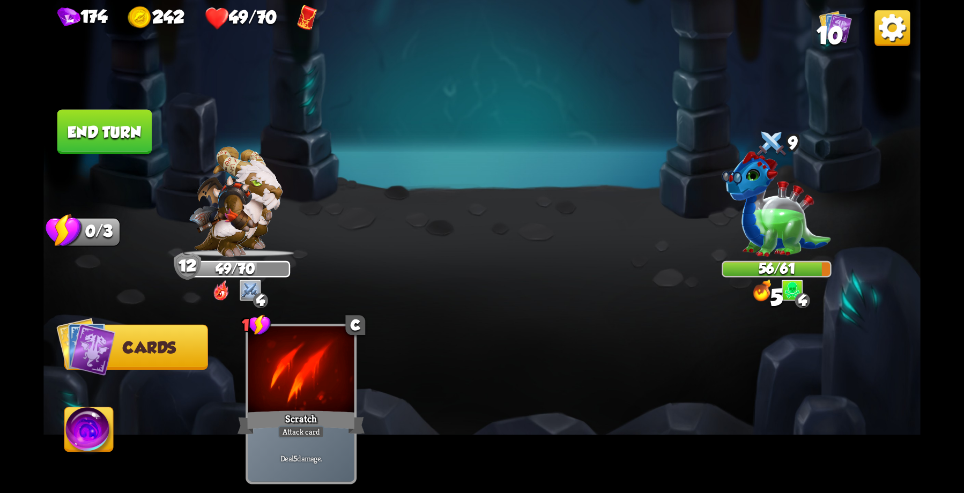
click at [85, 113] on button "End turn" at bounding box center [104, 131] width 94 height 45
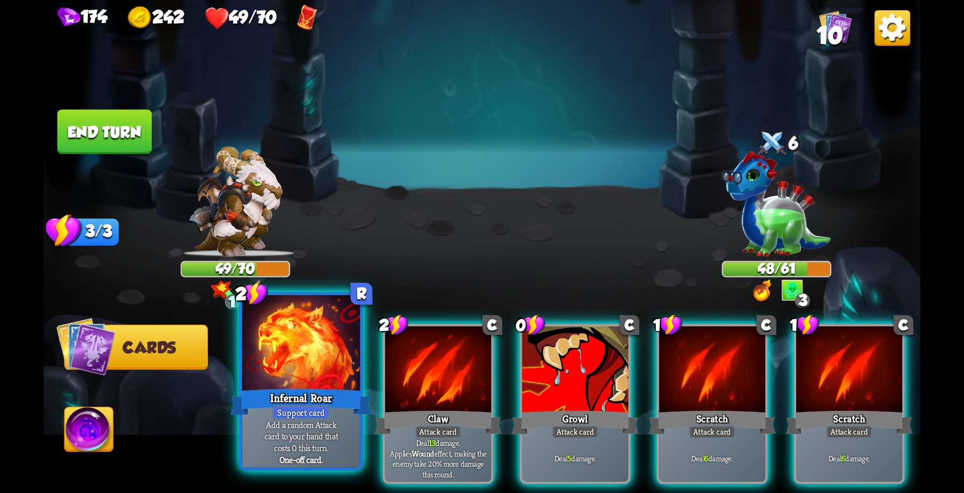
click at [309, 365] on div at bounding box center [301, 344] width 118 height 99
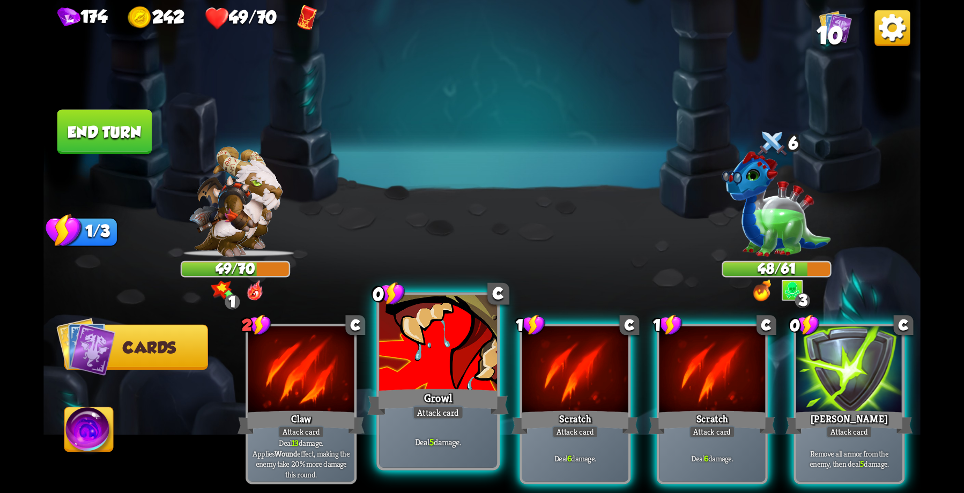
click at [463, 387] on div "Growl" at bounding box center [438, 403] width 142 height 32
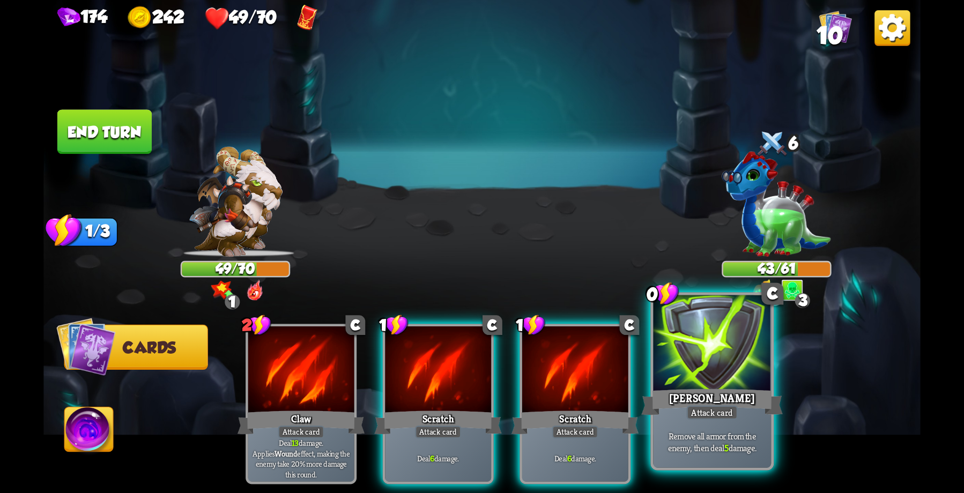
click at [704, 381] on div at bounding box center [712, 344] width 118 height 99
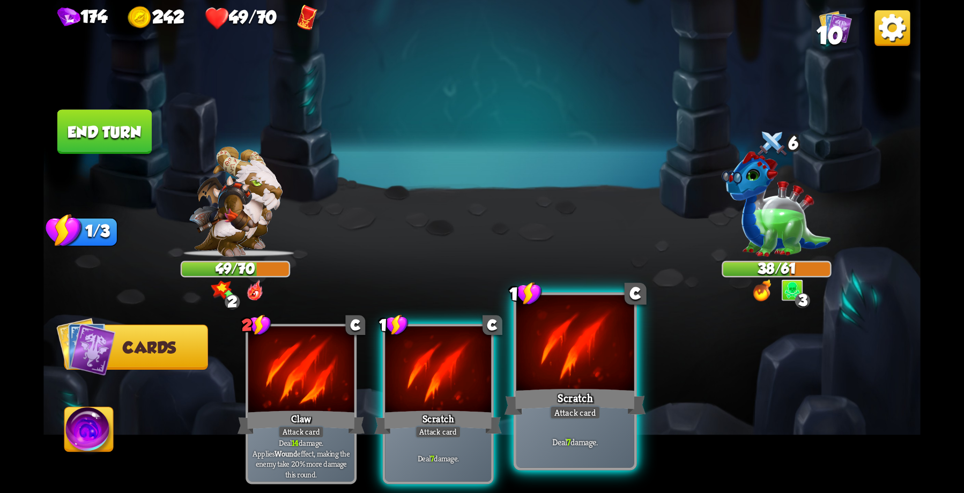
click at [565, 378] on div at bounding box center [575, 344] width 118 height 99
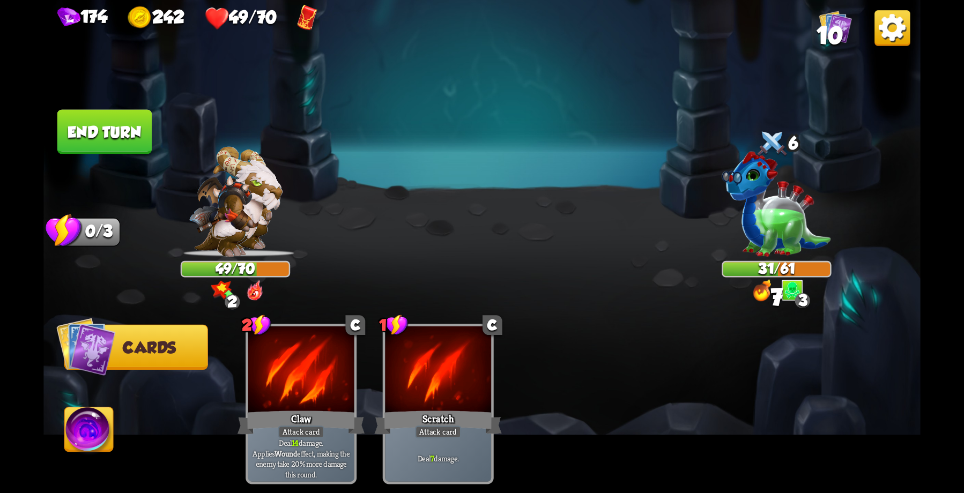
click at [129, 133] on button "End turn" at bounding box center [104, 131] width 94 height 45
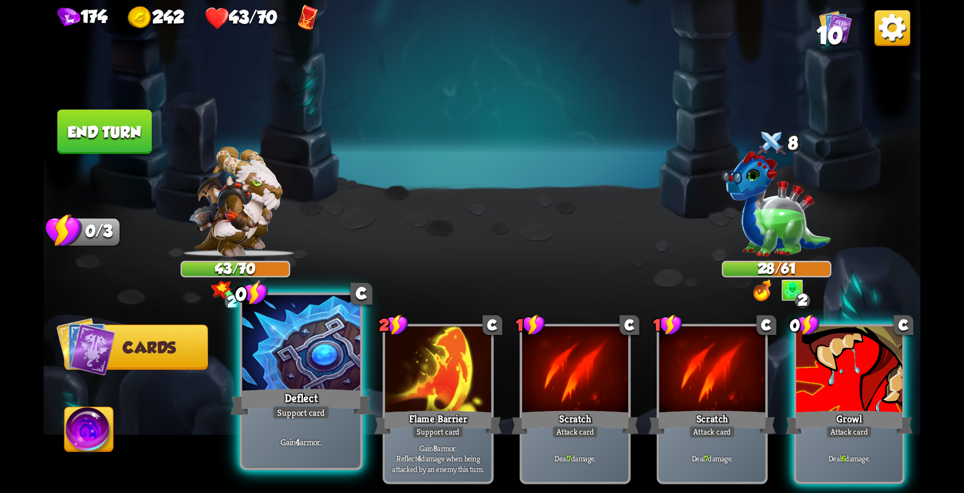
click at [284, 402] on div "Deflect" at bounding box center [302, 403] width 142 height 32
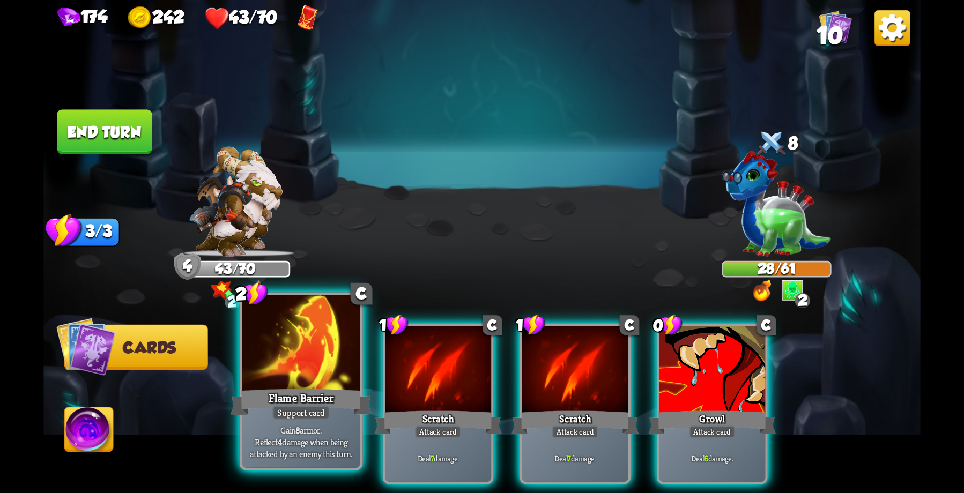
click at [291, 379] on div at bounding box center [301, 344] width 118 height 99
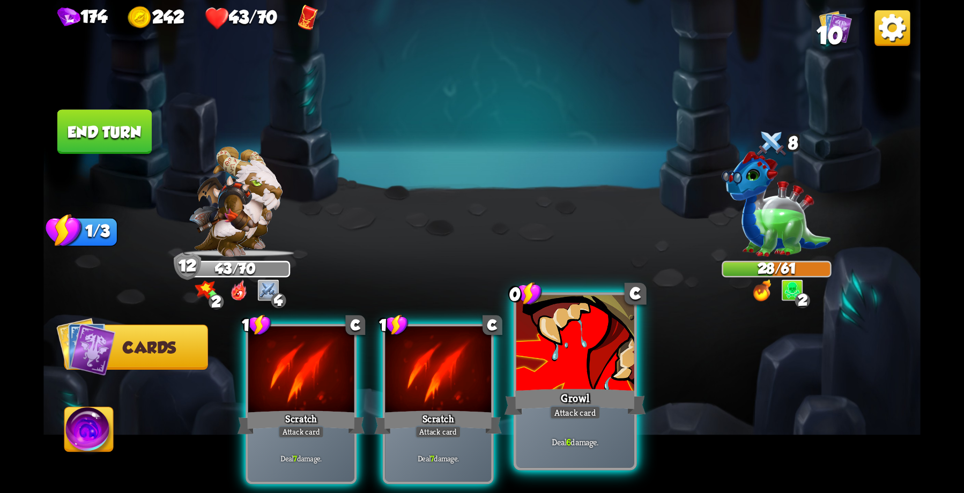
click at [589, 353] on div at bounding box center [575, 344] width 118 height 99
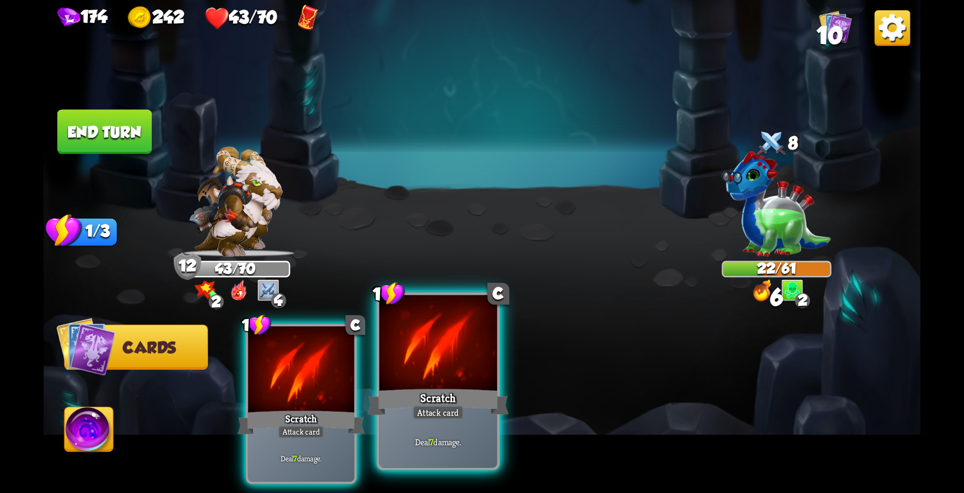
click at [419, 388] on div "Scratch" at bounding box center [438, 403] width 142 height 32
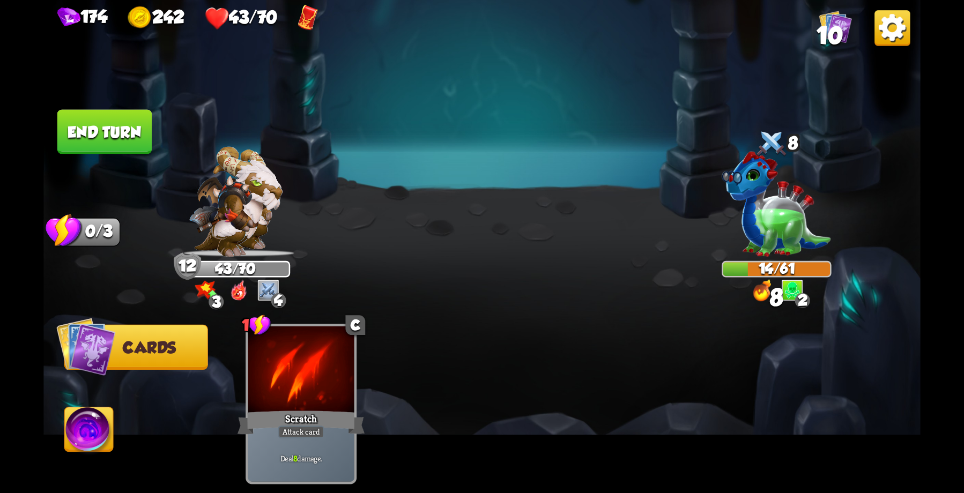
click at [115, 132] on button "End turn" at bounding box center [104, 131] width 94 height 45
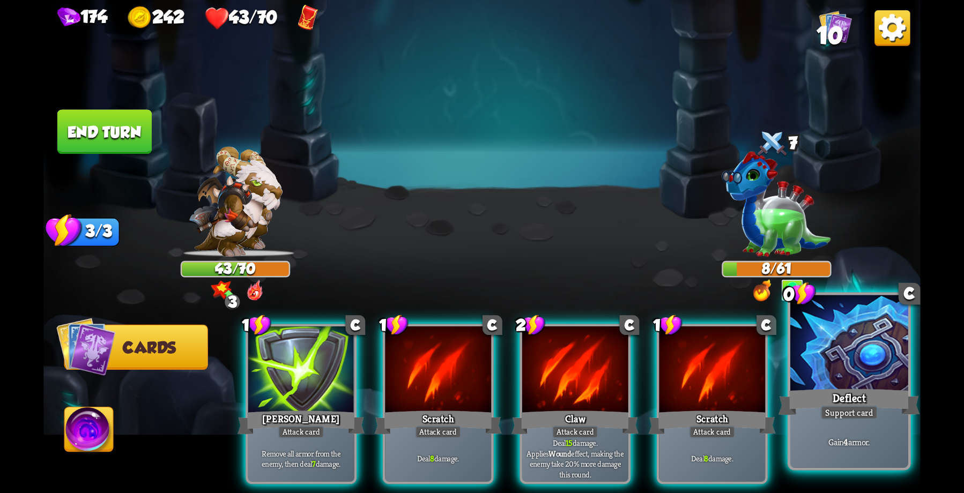
click at [882, 372] on div at bounding box center [849, 344] width 118 height 99
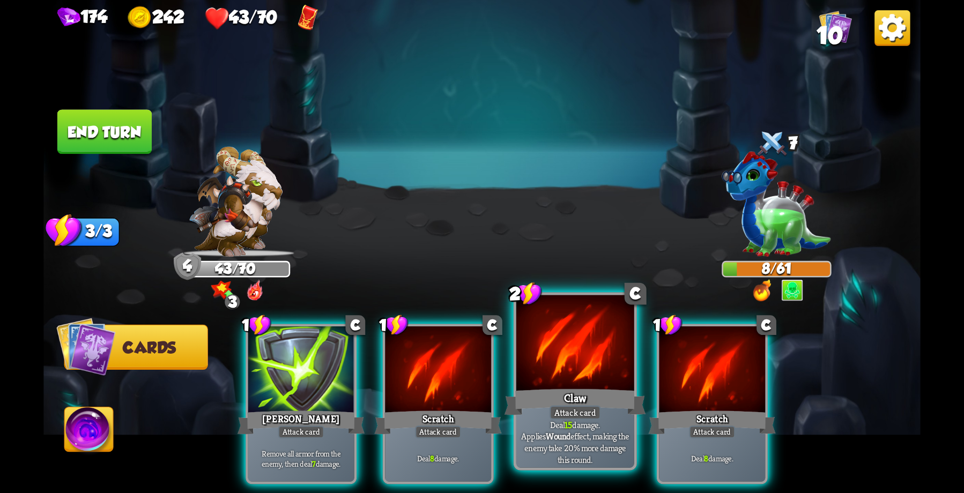
click at [567, 393] on div "Claw" at bounding box center [576, 403] width 142 height 32
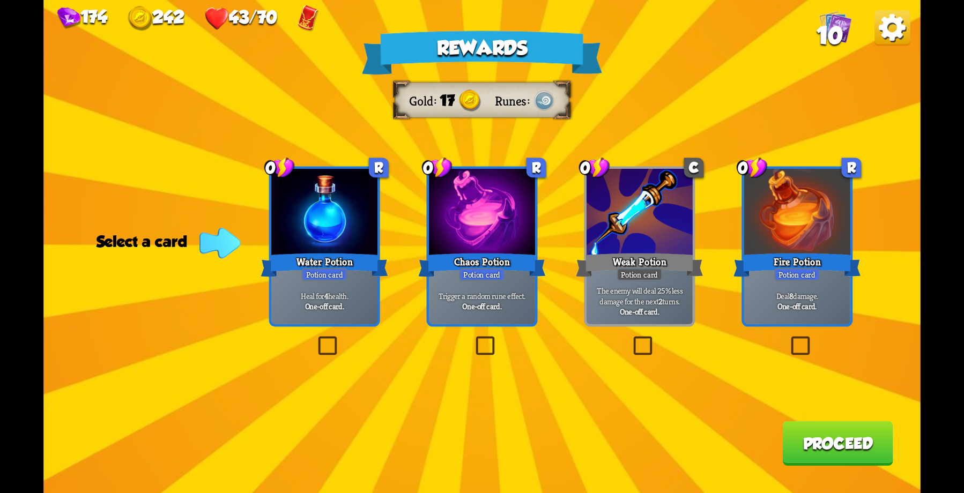
click at [656, 224] on div at bounding box center [640, 214] width 106 height 90
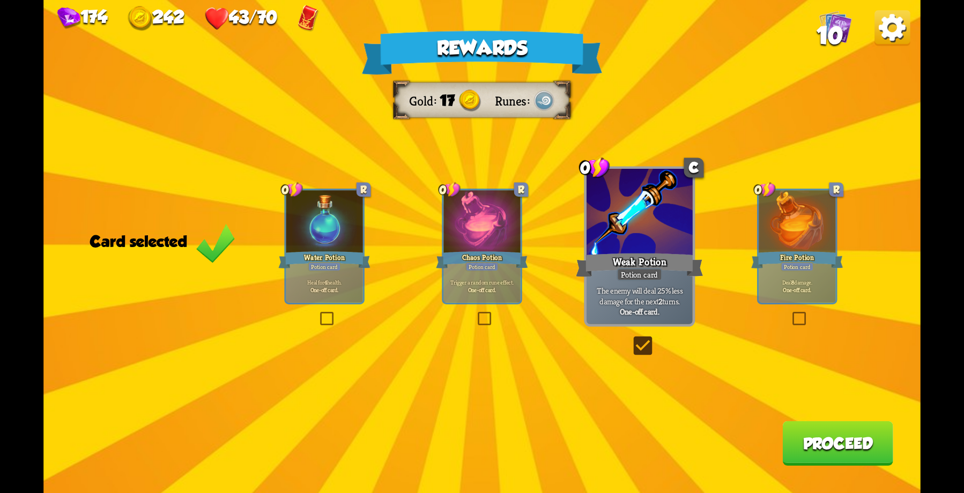
click at [839, 443] on button "Proceed" at bounding box center [837, 443] width 110 height 45
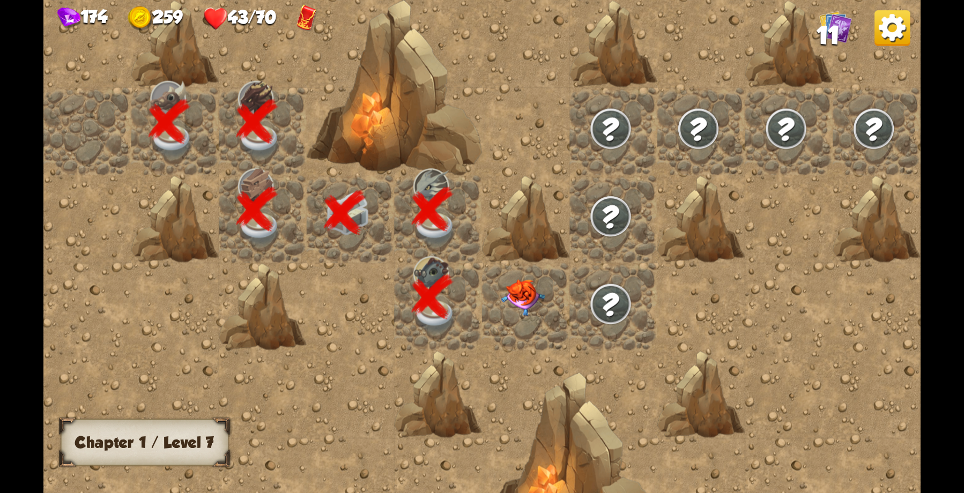
click at [532, 314] on div at bounding box center [526, 307] width 88 height 88
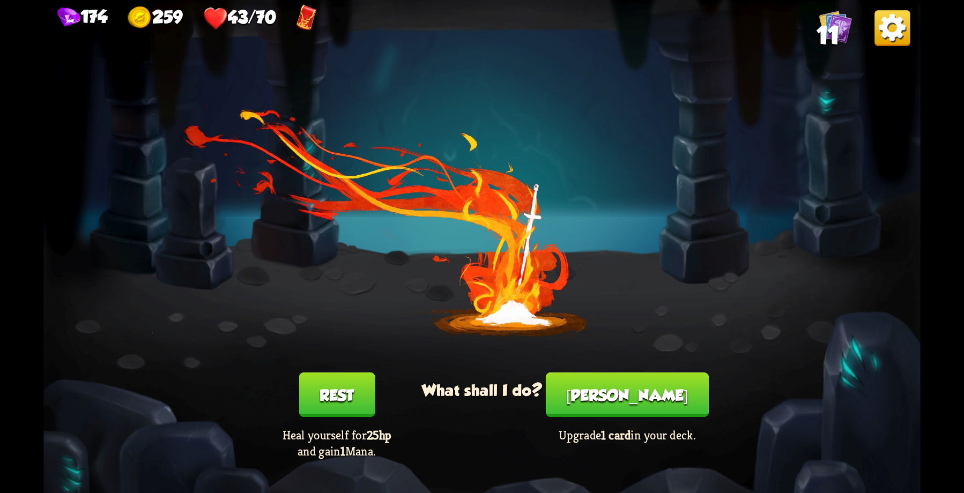
click at [612, 394] on button "[PERSON_NAME]" at bounding box center [627, 395] width 163 height 45
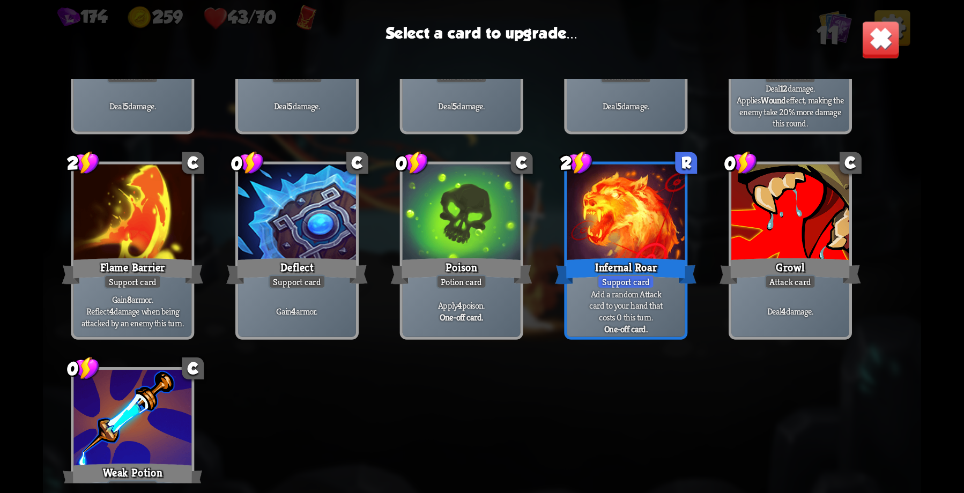
scroll to position [105, 0]
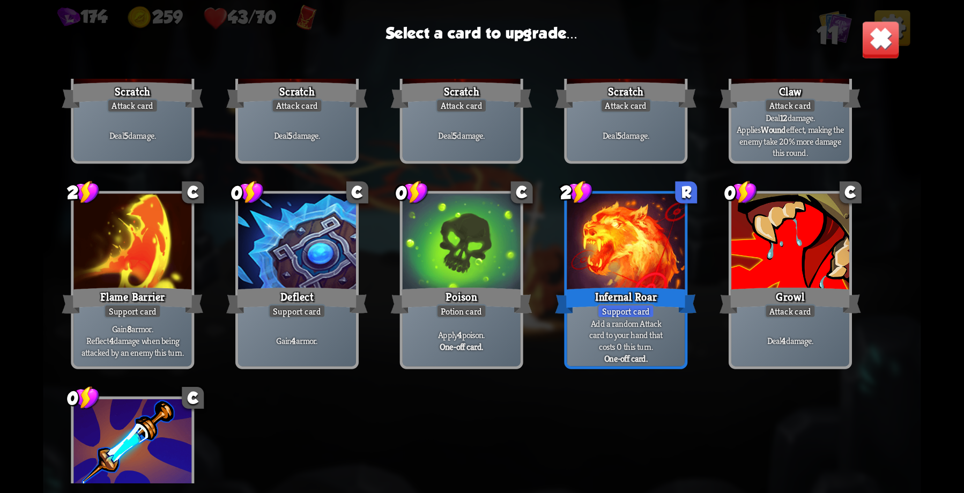
click at [304, 245] on div at bounding box center [297, 243] width 118 height 99
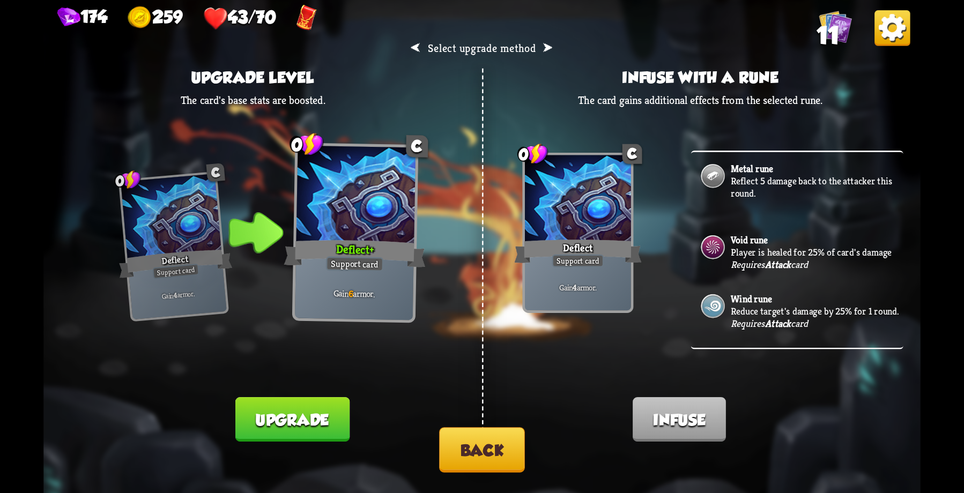
click at [733, 248] on p "Player is healed for 25% of card's damage" at bounding box center [815, 252] width 169 height 12
click at [706, 248] on img at bounding box center [712, 247] width 27 height 27
click at [495, 455] on button "Back" at bounding box center [482, 449] width 86 height 45
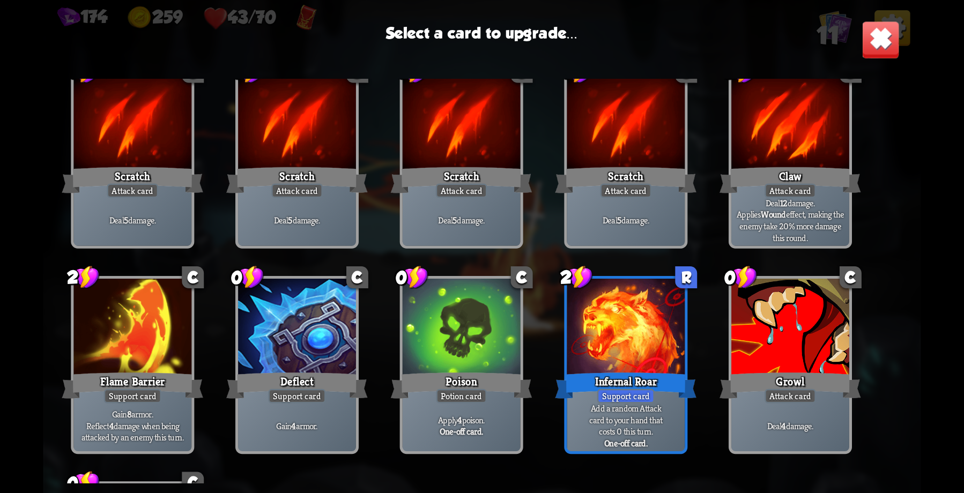
scroll to position [0, 0]
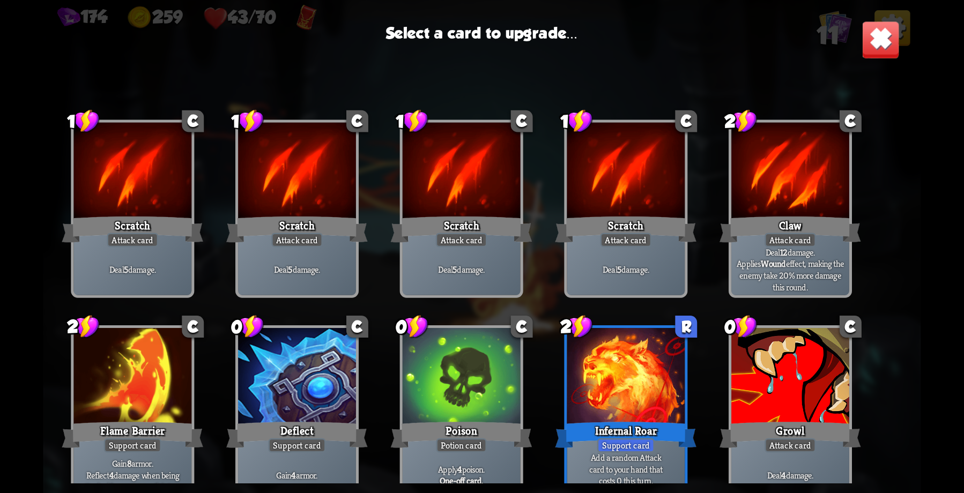
click at [779, 395] on div at bounding box center [790, 377] width 118 height 99
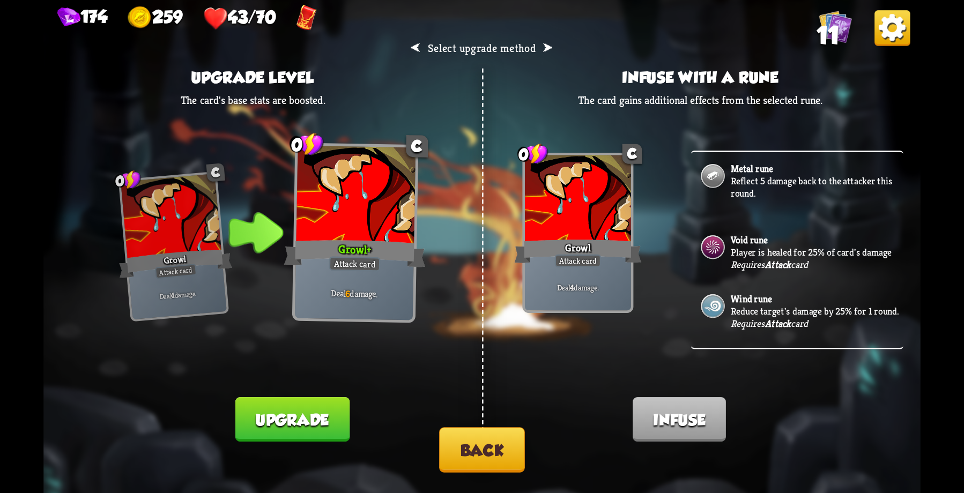
click at [720, 243] on img at bounding box center [712, 247] width 27 height 27
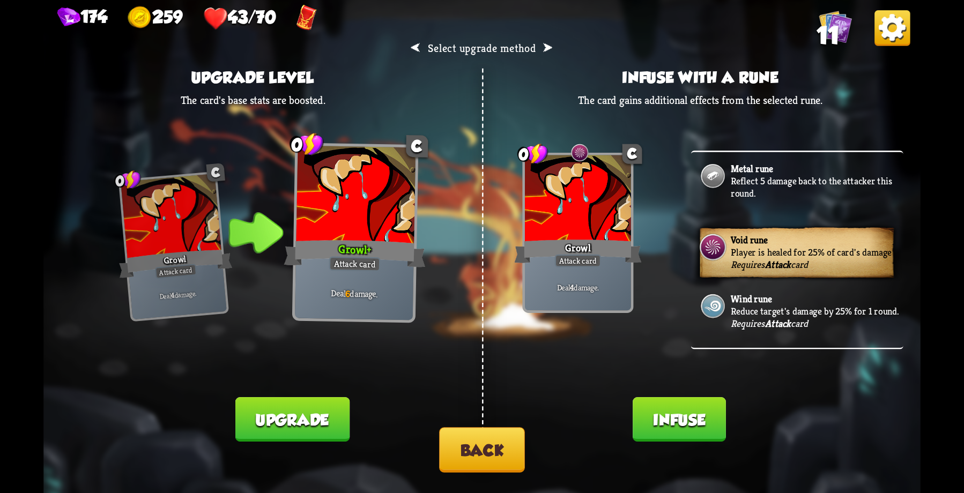
click at [683, 436] on button "Infuse" at bounding box center [679, 419] width 93 height 45
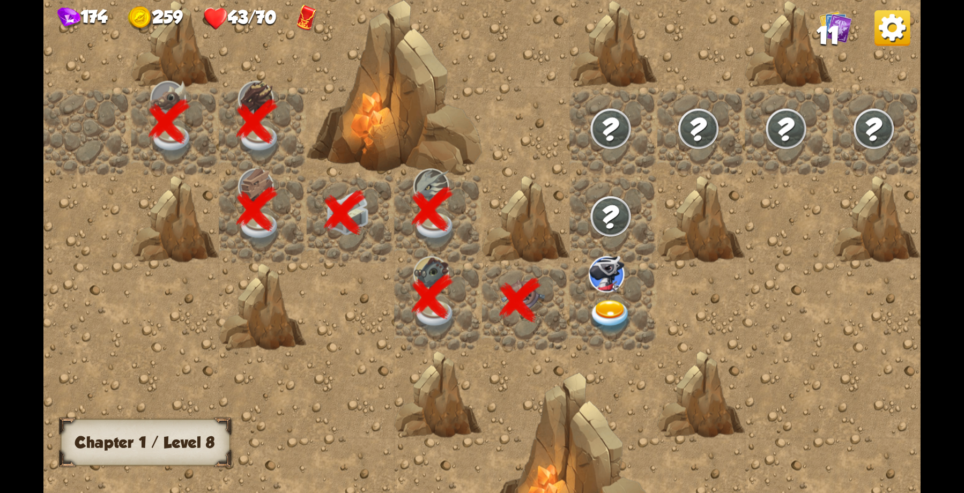
click at [619, 279] on img at bounding box center [606, 274] width 35 height 36
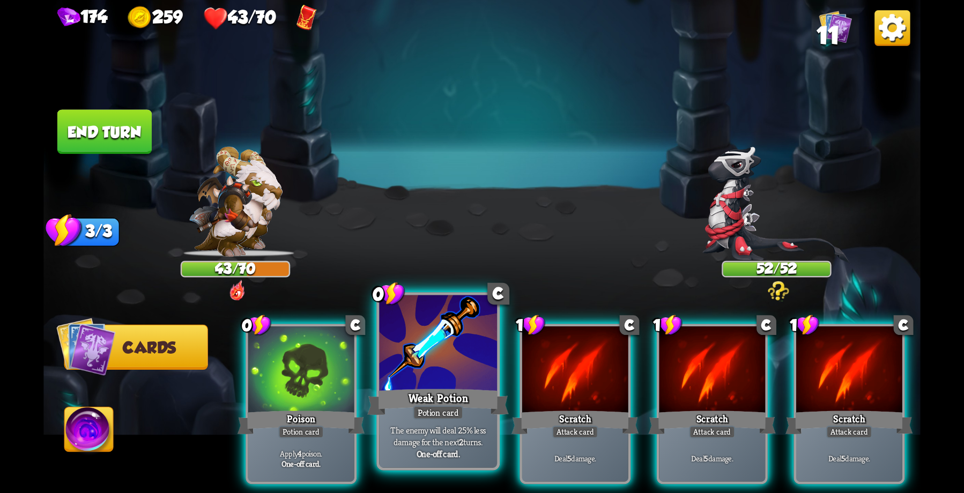
click at [432, 387] on div "Weak Potion" at bounding box center [438, 403] width 142 height 32
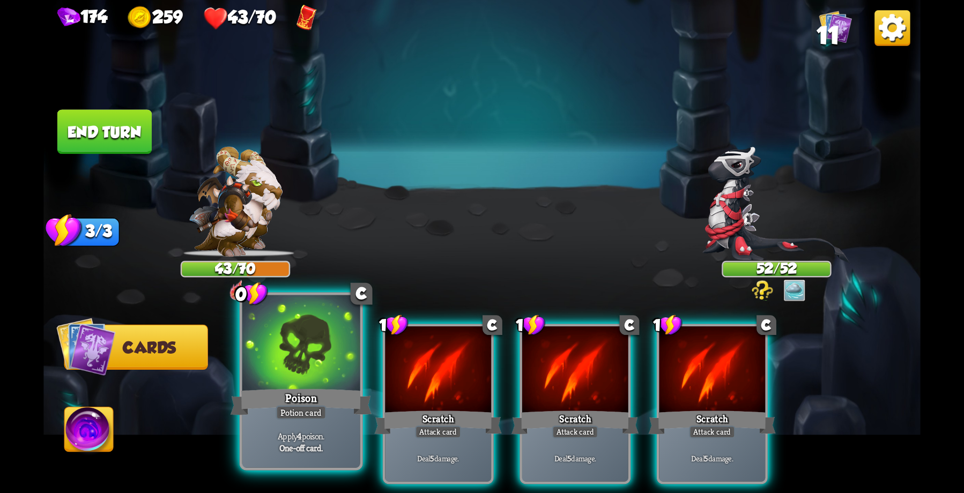
click at [338, 366] on div at bounding box center [301, 344] width 118 height 99
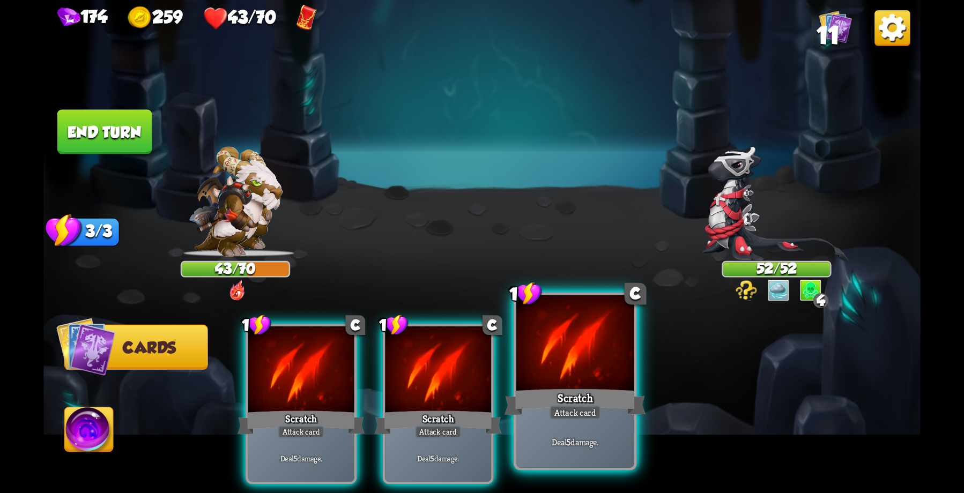
click at [561, 394] on div "Scratch" at bounding box center [576, 403] width 142 height 32
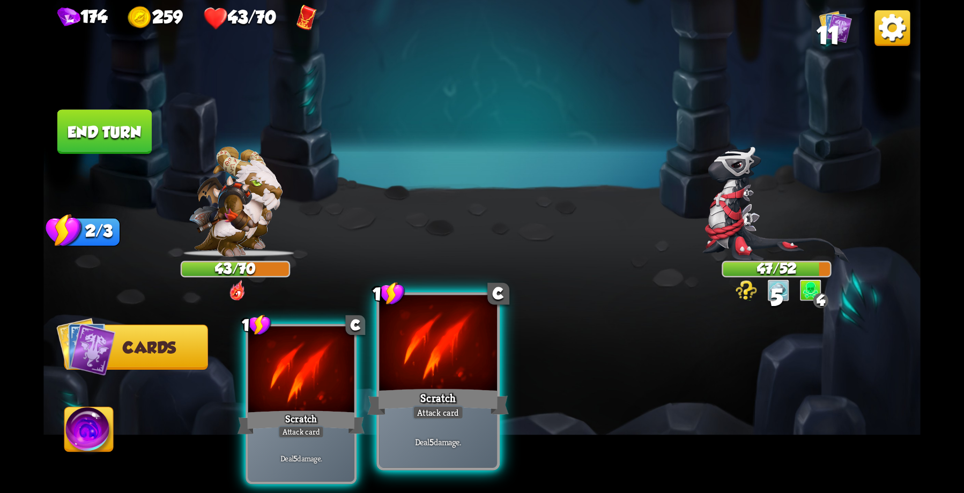
click at [467, 383] on div at bounding box center [438, 344] width 118 height 99
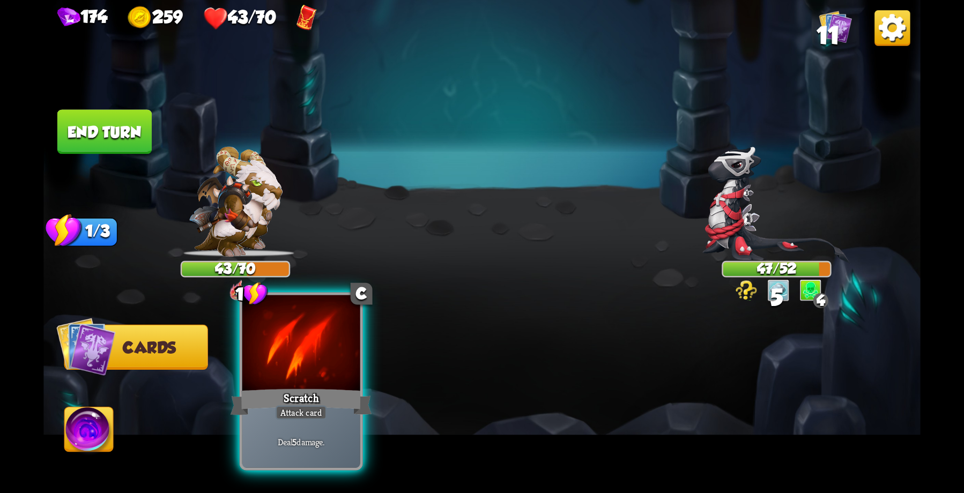
click at [325, 383] on div at bounding box center [301, 344] width 118 height 99
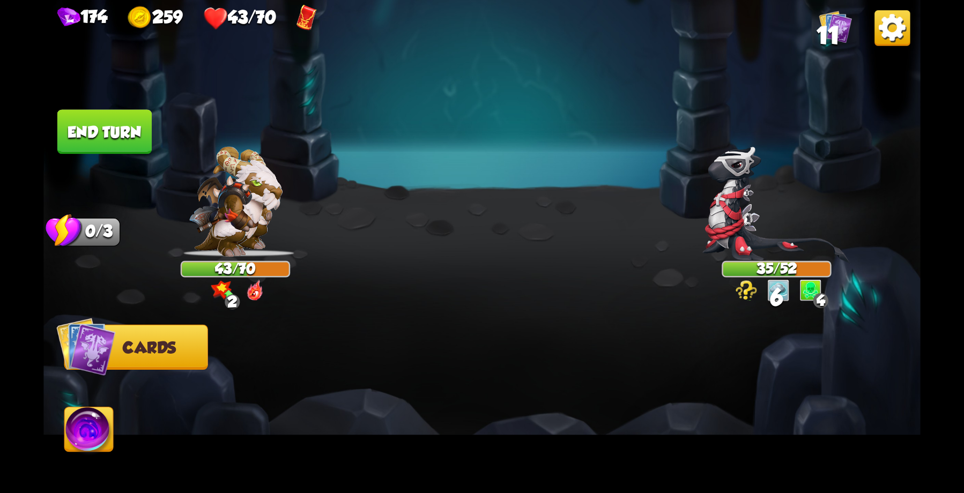
click at [114, 115] on button "End turn" at bounding box center [104, 131] width 94 height 45
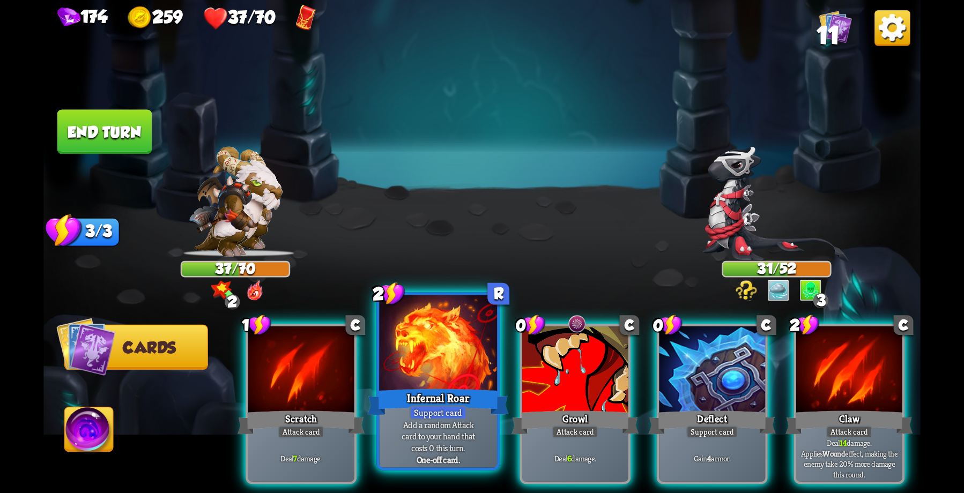
click at [440, 372] on div at bounding box center [438, 344] width 118 height 99
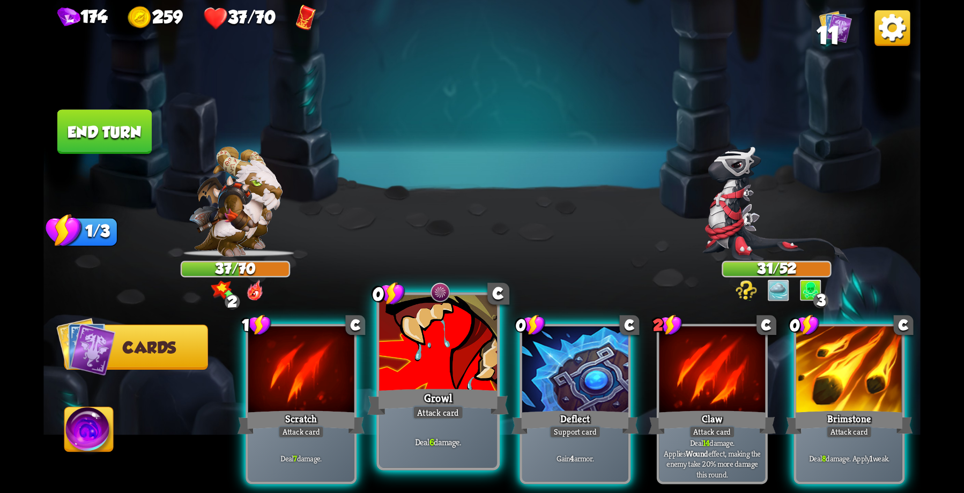
click at [434, 379] on div at bounding box center [438, 344] width 118 height 99
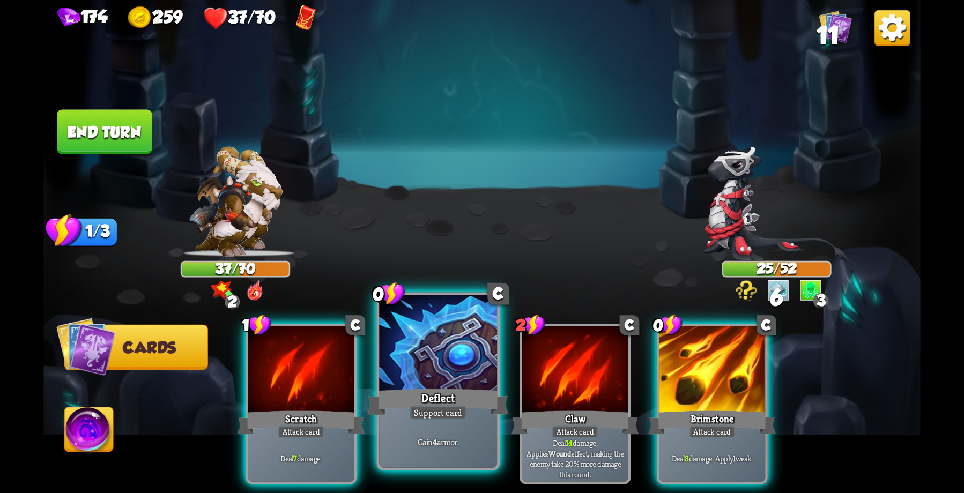
click at [436, 376] on div at bounding box center [438, 344] width 118 height 99
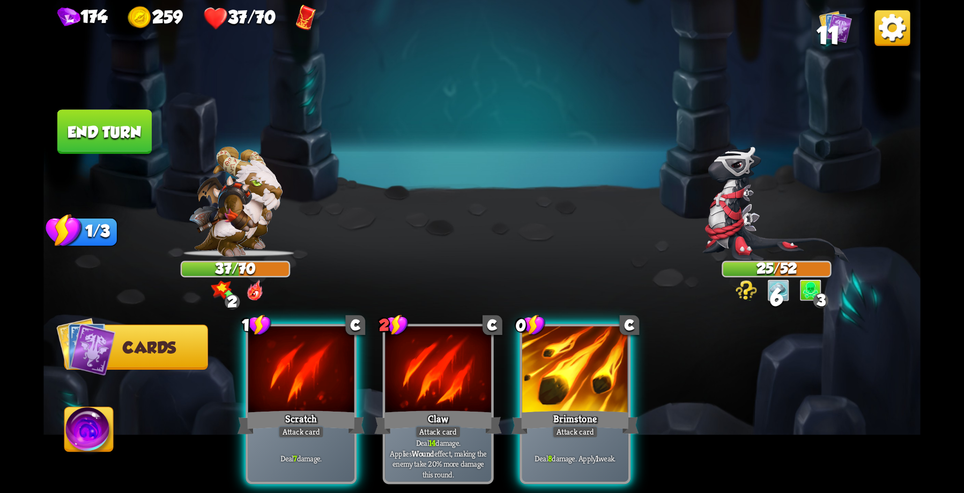
click at [548, 409] on div "Brimstone" at bounding box center [575, 423] width 127 height 28
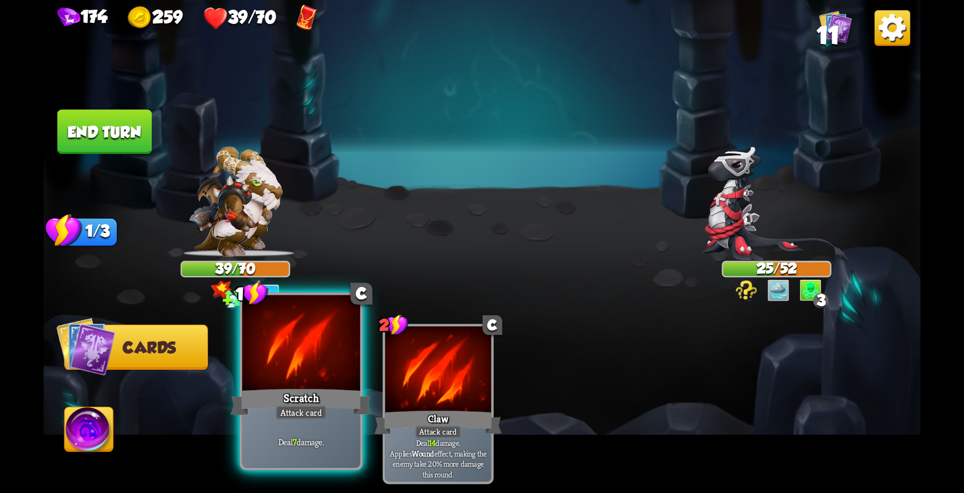
click at [290, 369] on div at bounding box center [301, 344] width 118 height 99
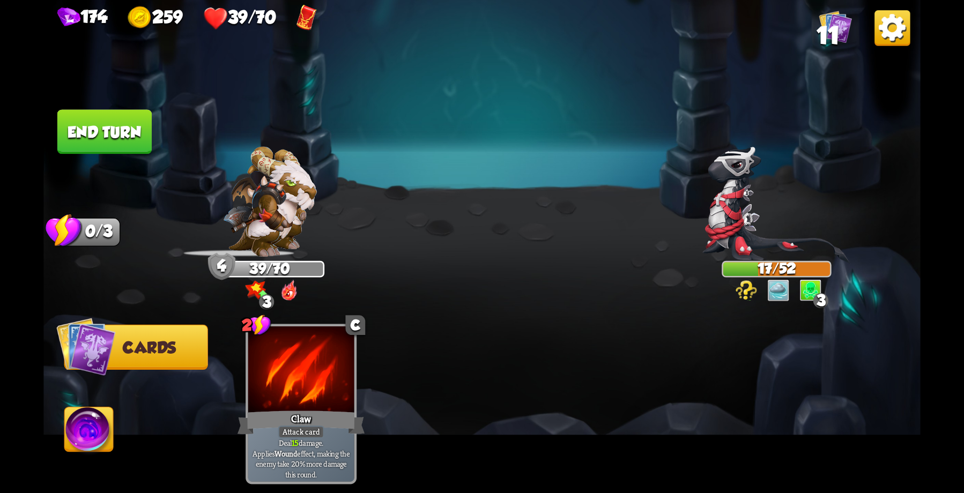
click at [94, 125] on button "End turn" at bounding box center [104, 131] width 94 height 45
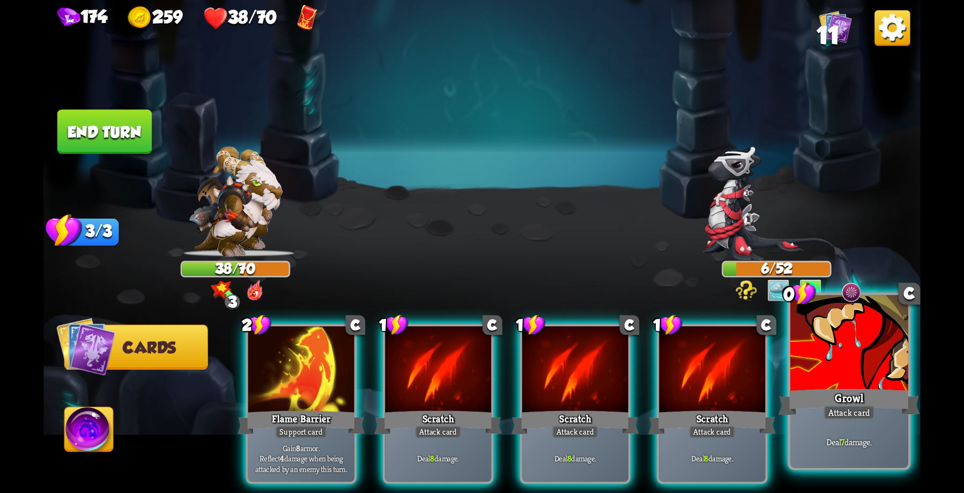
click at [832, 370] on div at bounding box center [849, 344] width 118 height 99
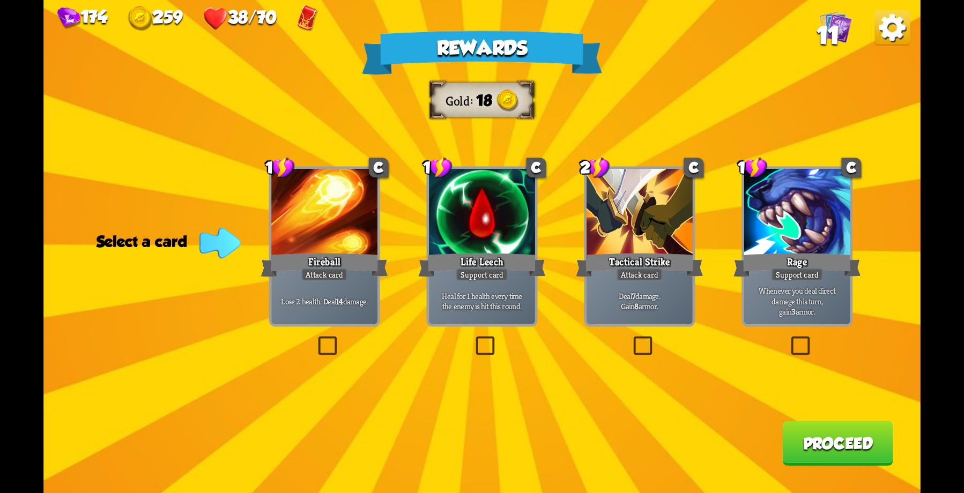
click at [468, 231] on div at bounding box center [482, 214] width 106 height 90
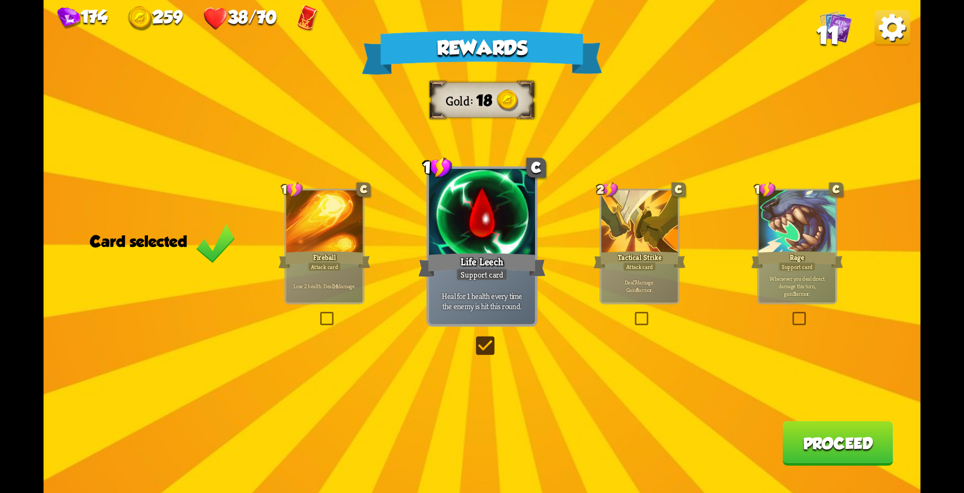
click at [838, 446] on button "Proceed" at bounding box center [837, 443] width 110 height 45
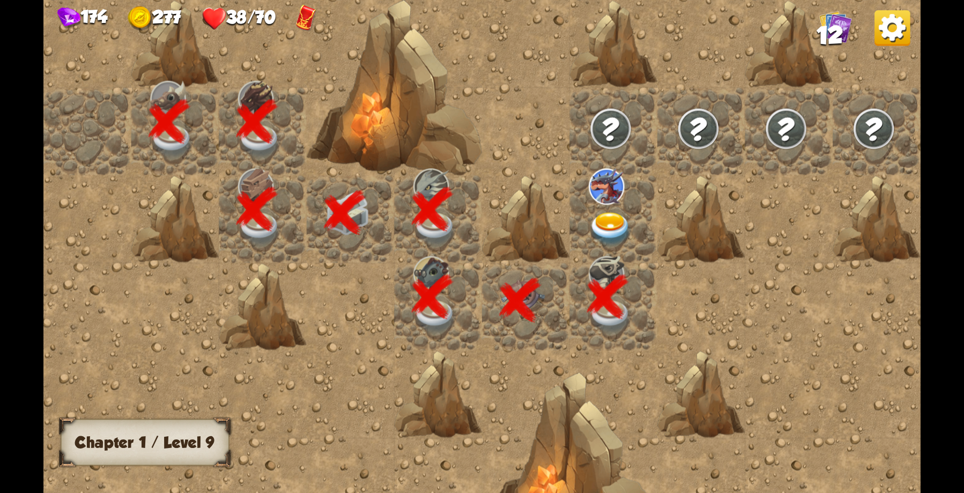
click at [603, 198] on img at bounding box center [606, 186] width 35 height 36
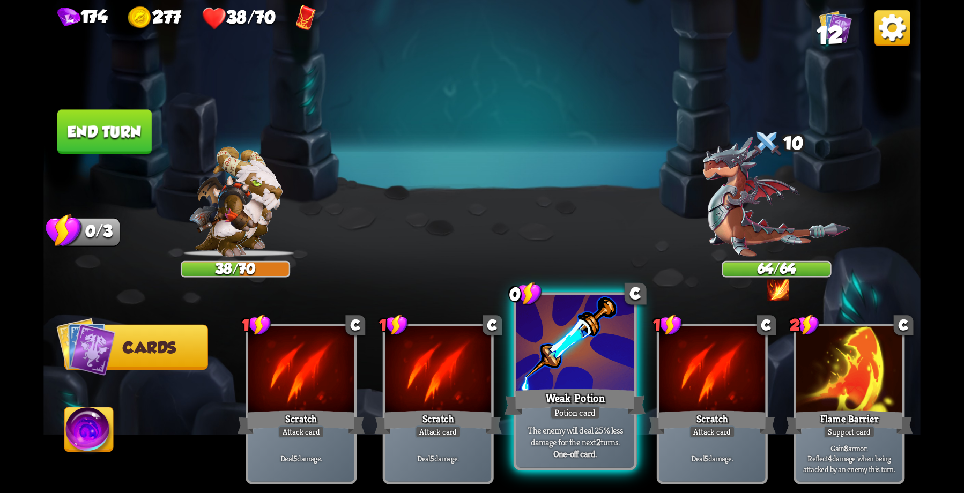
click at [575, 381] on div at bounding box center [575, 344] width 118 height 99
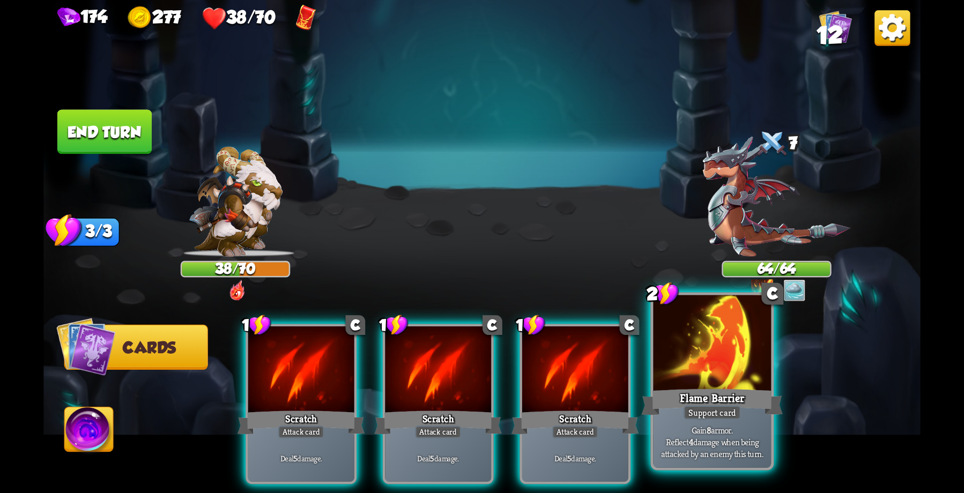
click at [700, 387] on div "Flame Barrier" at bounding box center [712, 403] width 142 height 32
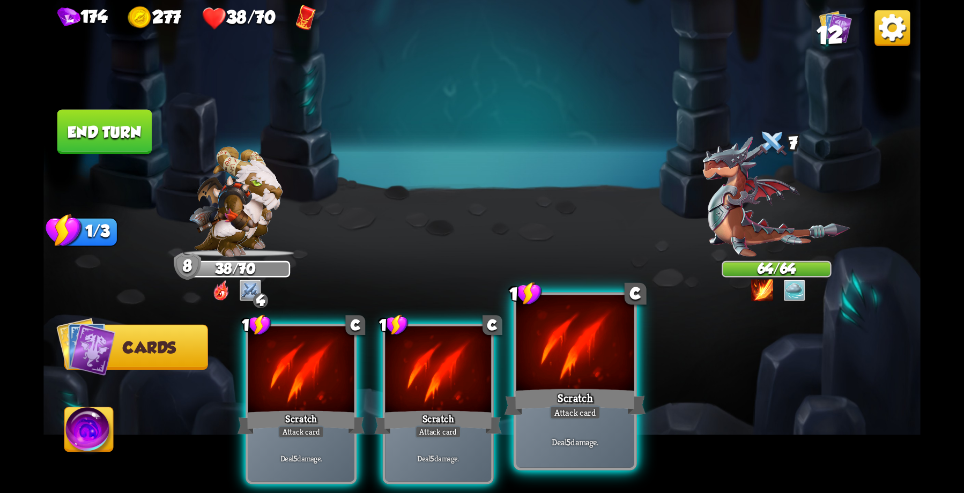
click at [568, 375] on div at bounding box center [575, 344] width 118 height 99
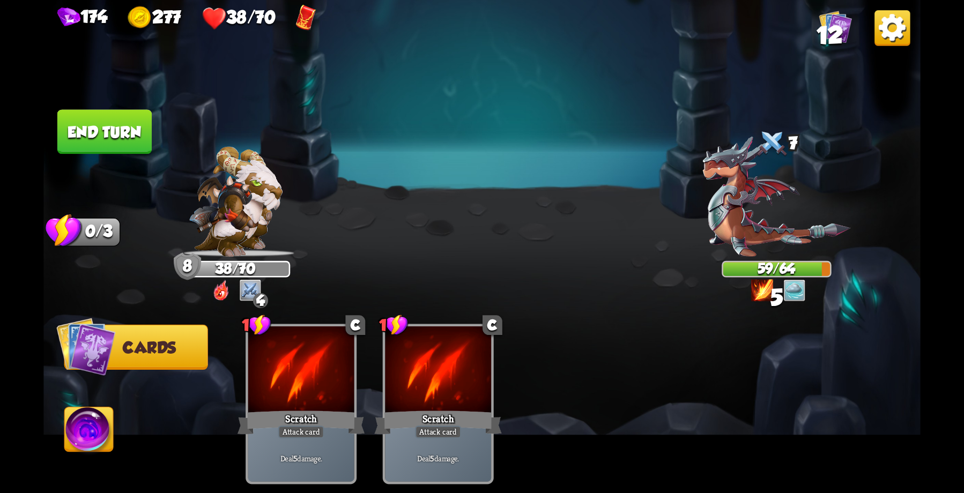
click at [121, 132] on button "End turn" at bounding box center [104, 131] width 94 height 45
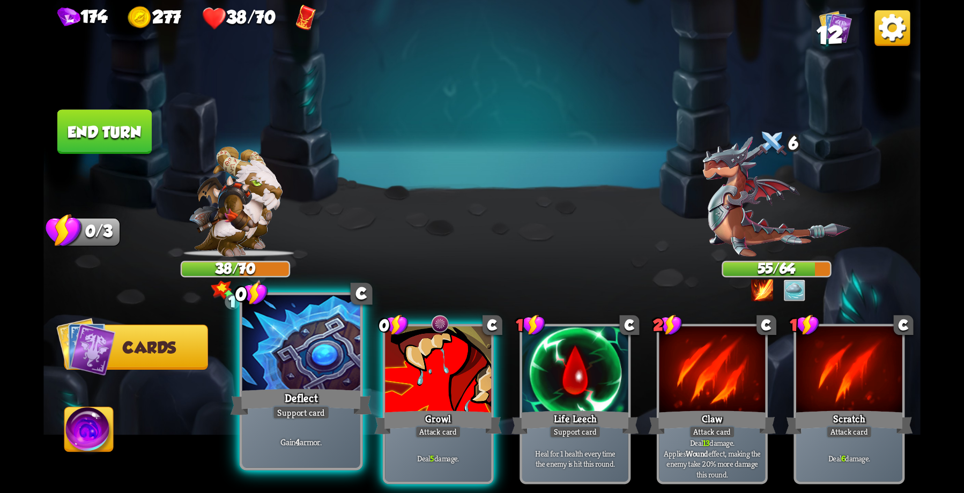
click at [306, 373] on div at bounding box center [301, 344] width 118 height 99
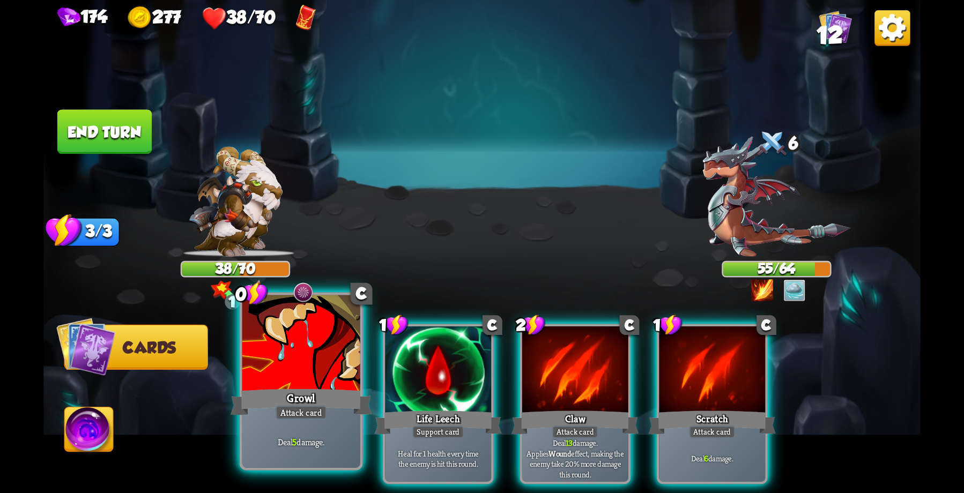
click at [322, 372] on div at bounding box center [301, 344] width 118 height 99
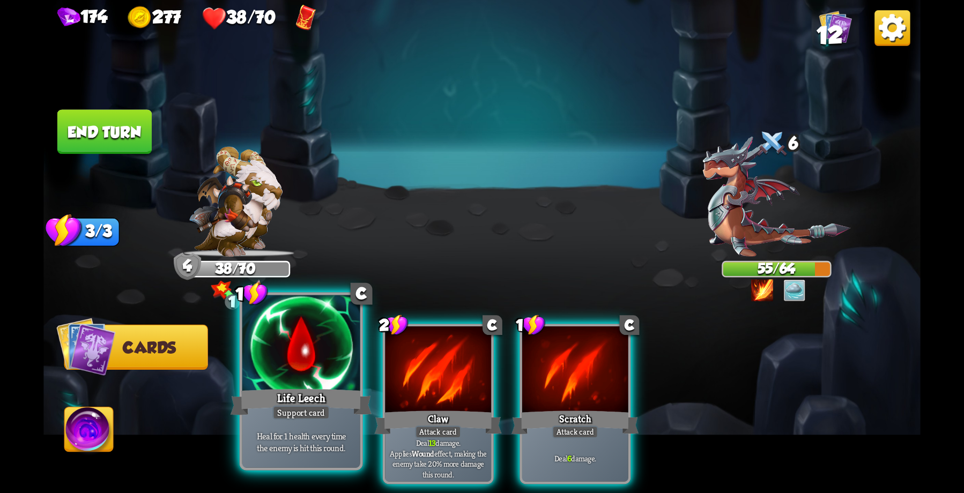
click at [293, 379] on div at bounding box center [301, 344] width 118 height 99
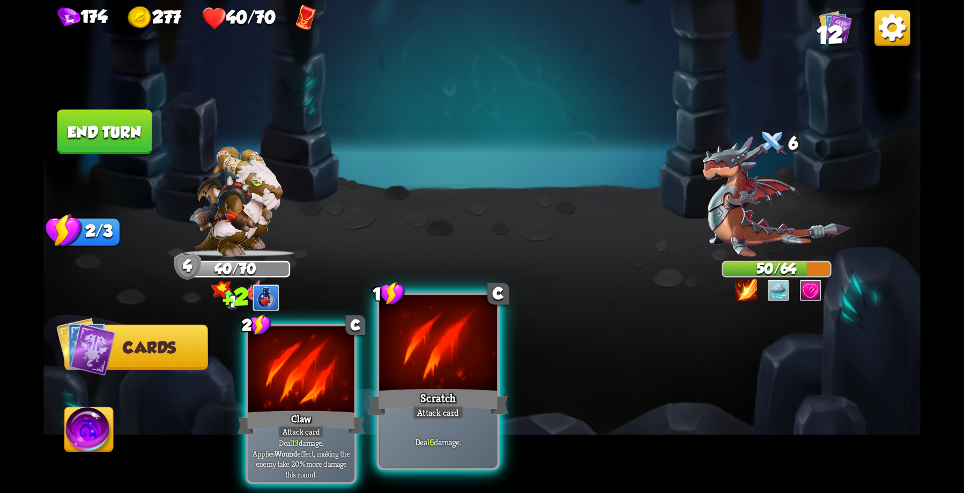
click at [409, 380] on div at bounding box center [438, 344] width 118 height 99
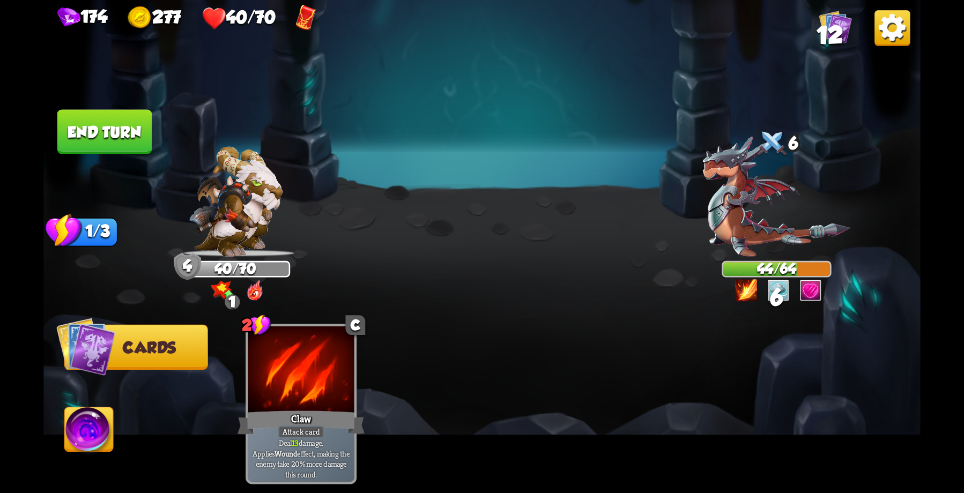
click at [113, 128] on button "End turn" at bounding box center [104, 131] width 94 height 45
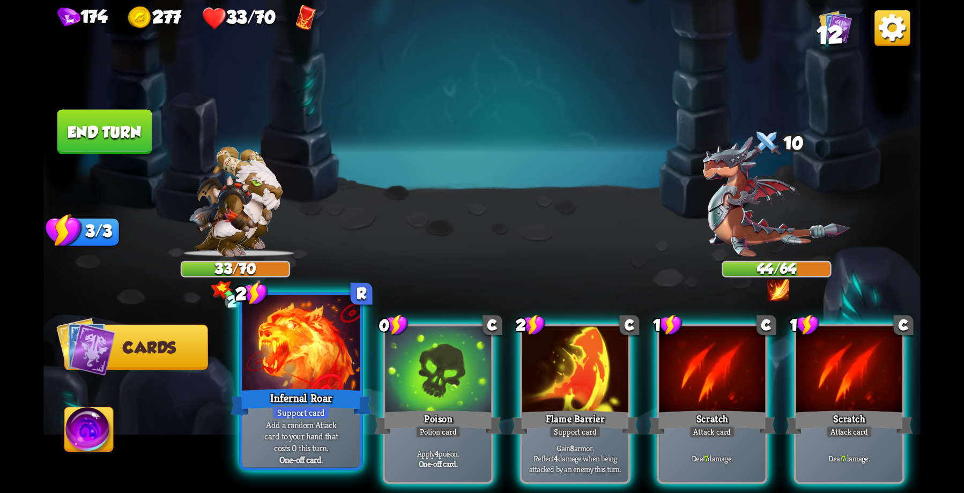
click at [336, 400] on div "Infernal Roar" at bounding box center [302, 403] width 142 height 32
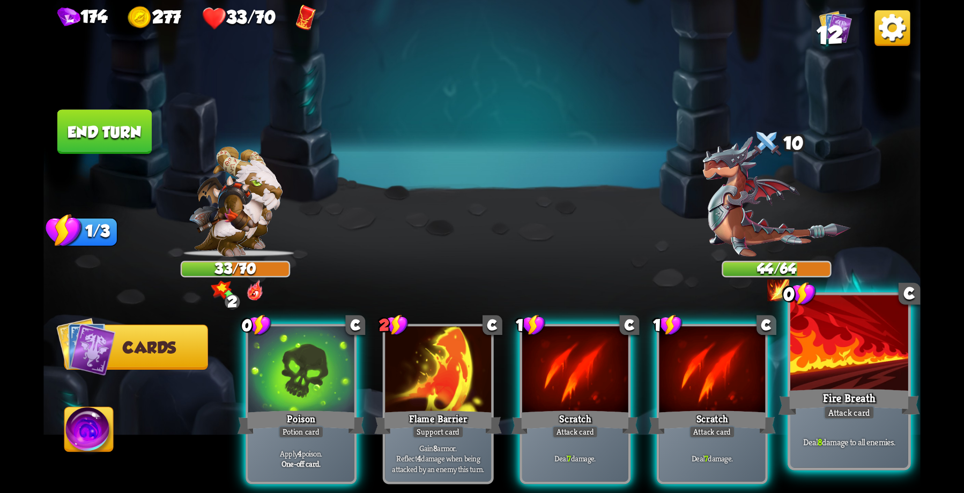
click at [850, 390] on div "Fire Breath" at bounding box center [850, 403] width 142 height 32
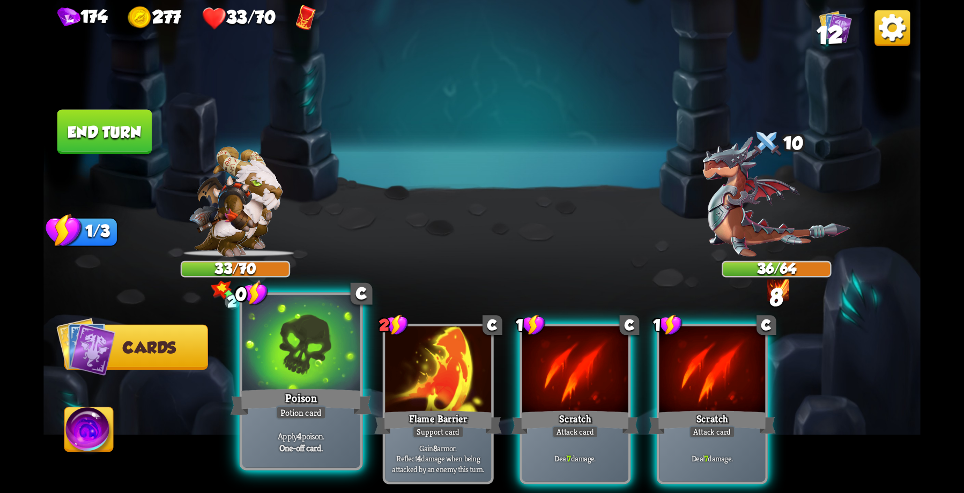
click at [279, 375] on div at bounding box center [301, 344] width 118 height 99
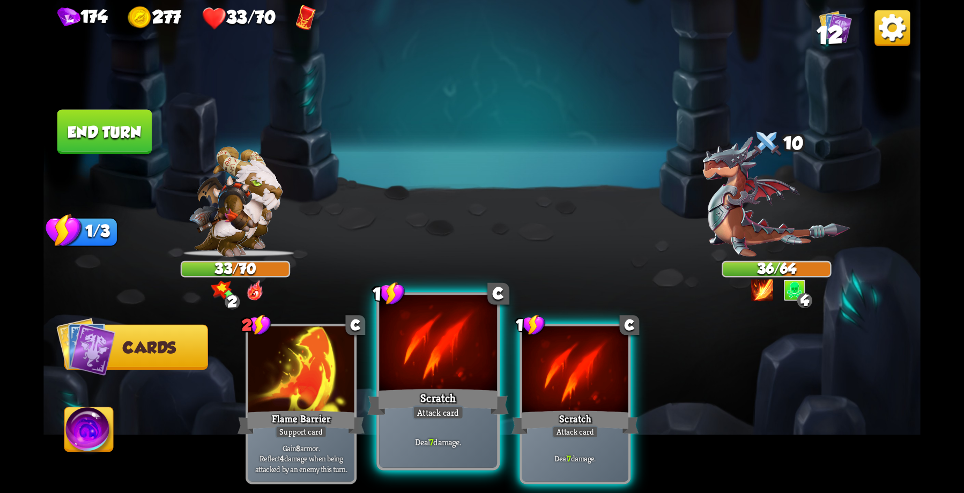
click at [447, 354] on div at bounding box center [438, 344] width 118 height 99
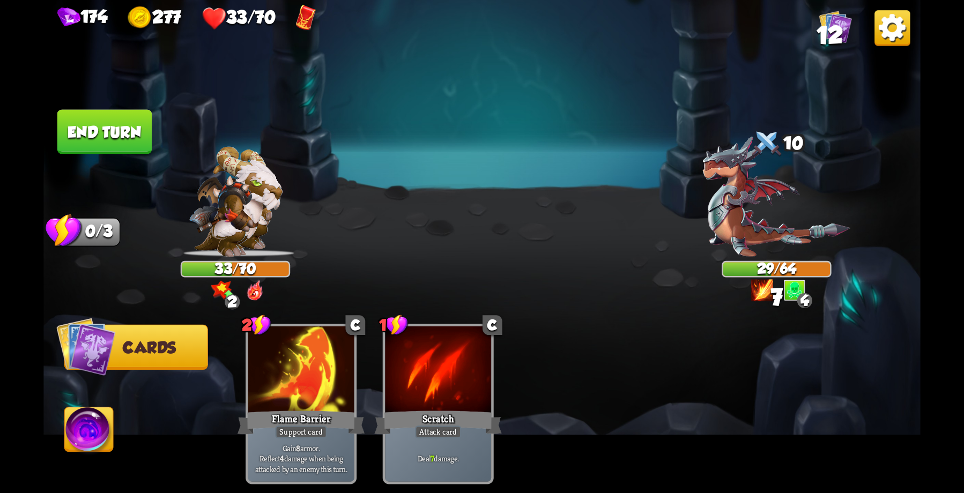
click at [127, 121] on button "End turn" at bounding box center [104, 131] width 94 height 45
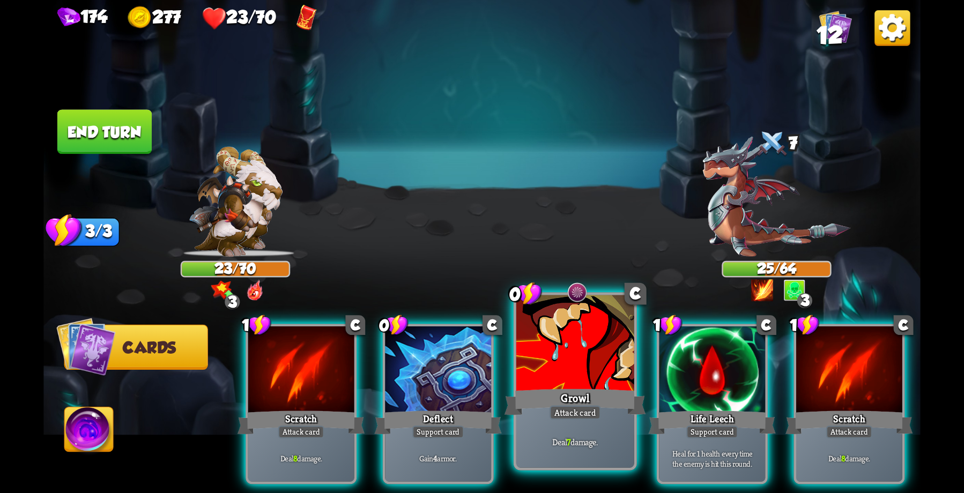
click at [576, 382] on div at bounding box center [575, 344] width 118 height 99
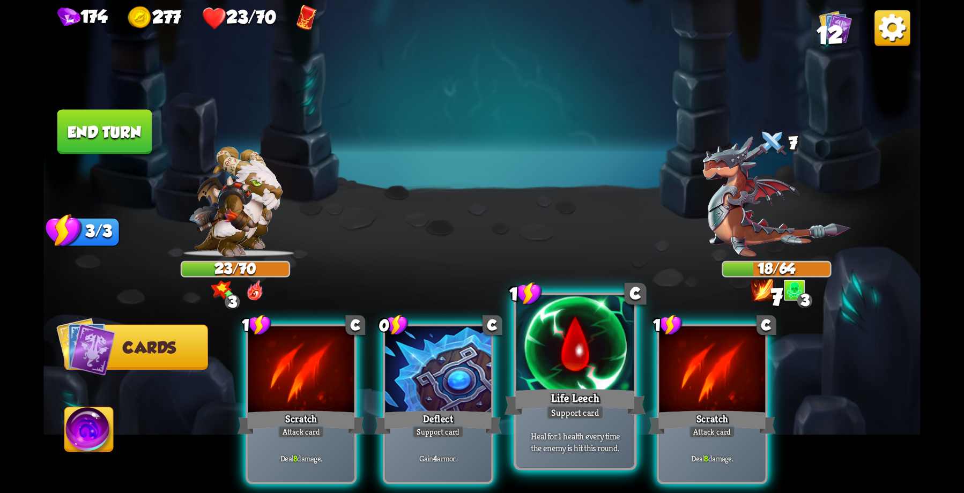
click at [590, 398] on div "Life Leech" at bounding box center [576, 403] width 142 height 32
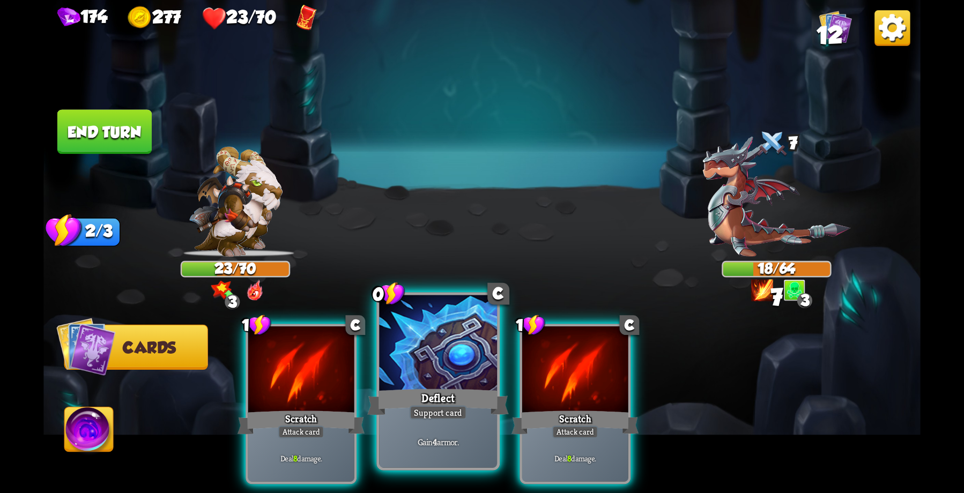
click at [444, 398] on div "Deflect" at bounding box center [438, 403] width 142 height 32
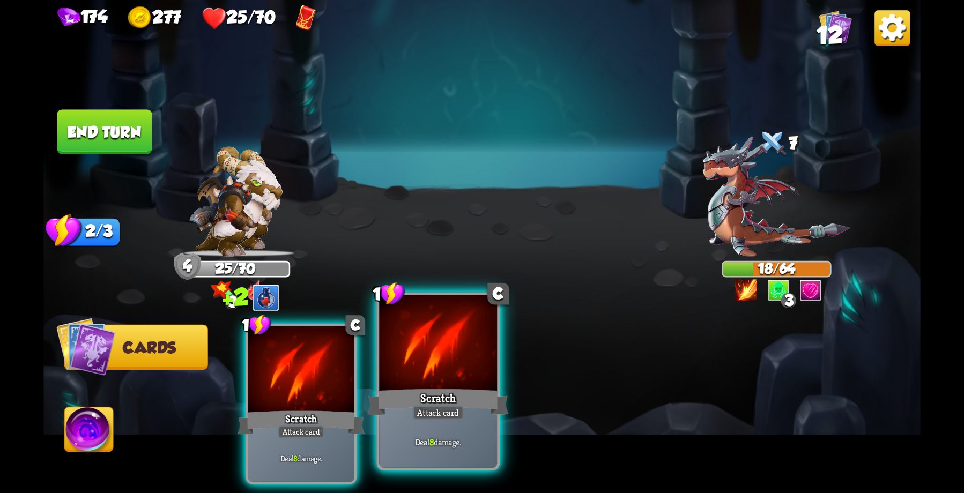
click at [431, 388] on div "Scratch" at bounding box center [438, 403] width 142 height 32
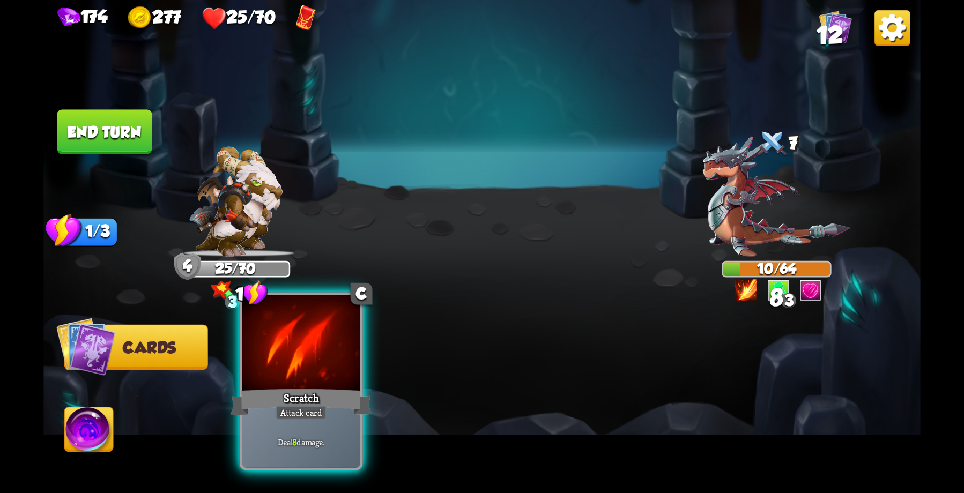
click at [319, 408] on div "Attack card" at bounding box center [301, 412] width 51 height 14
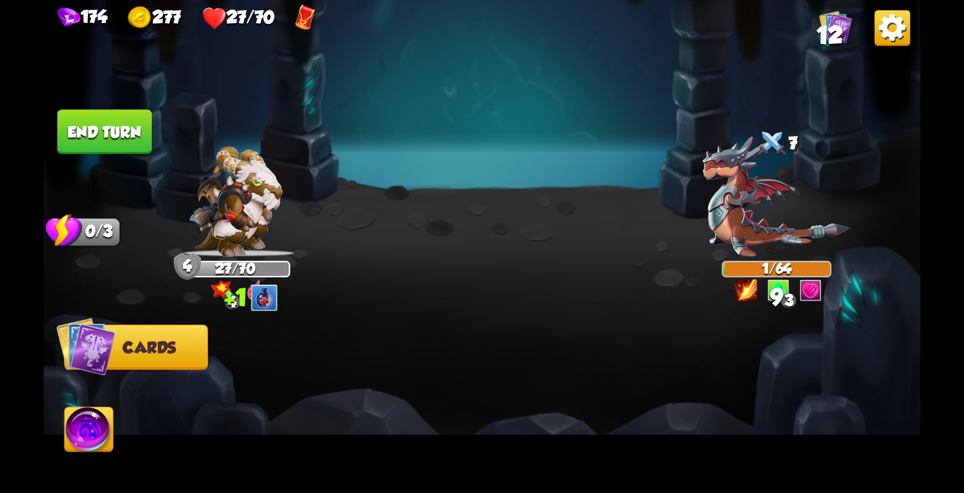
click at [105, 126] on button "End turn" at bounding box center [104, 131] width 94 height 45
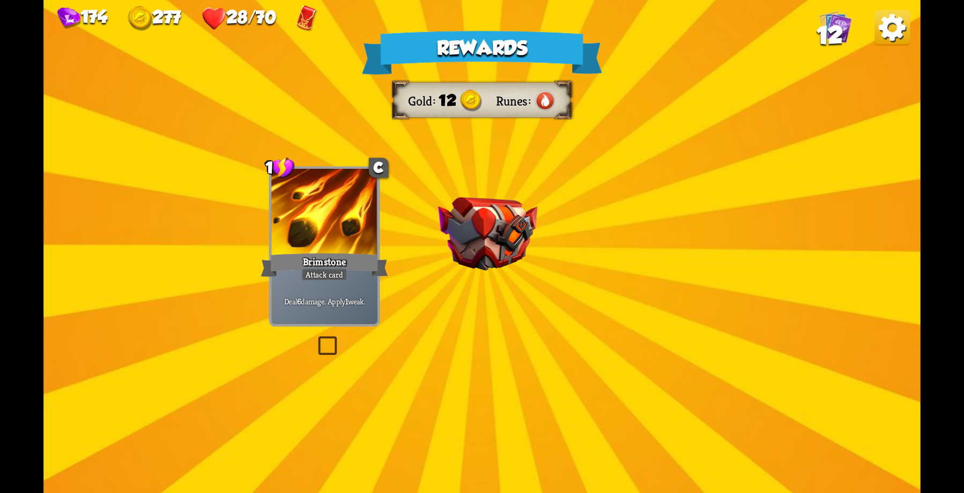
click at [522, 302] on div "Rewards Gold 12 Runes Select a card 1 C Brimstone Attack card Deal 6 damage. Ap…" at bounding box center [481, 246] width 877 height 493
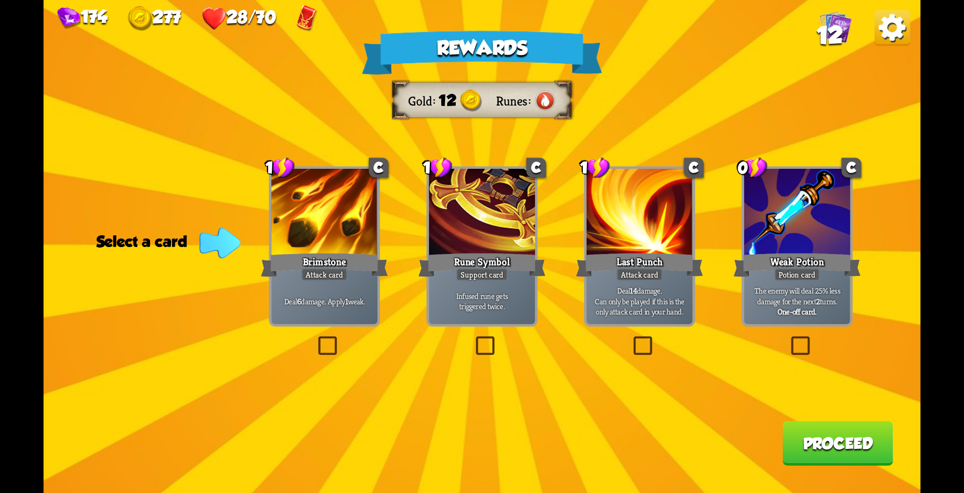
click at [794, 276] on div "Potion card" at bounding box center [797, 274] width 46 height 13
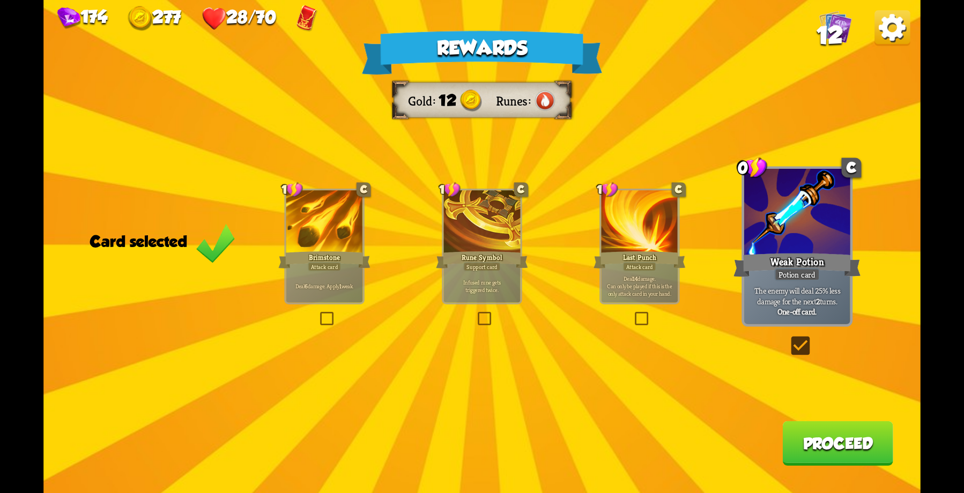
click at [809, 438] on button "Proceed" at bounding box center [837, 443] width 110 height 45
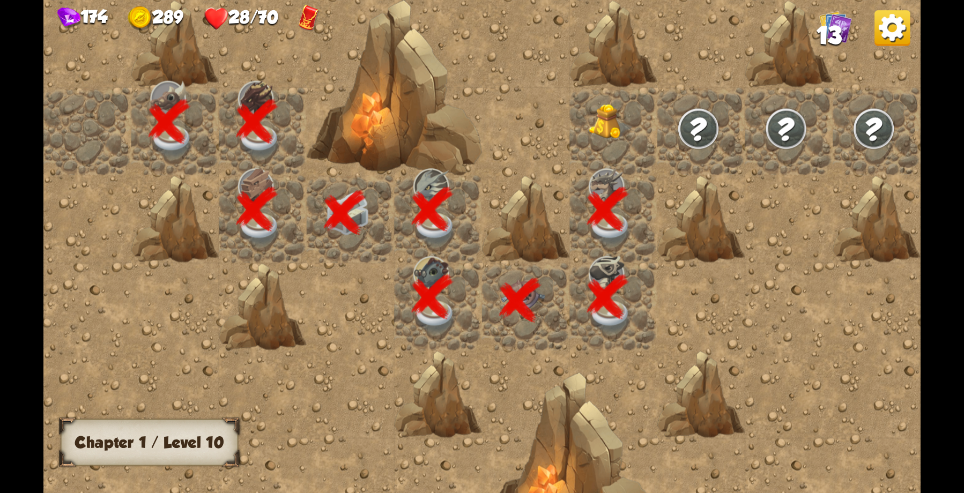
click at [595, 116] on img at bounding box center [611, 122] width 44 height 36
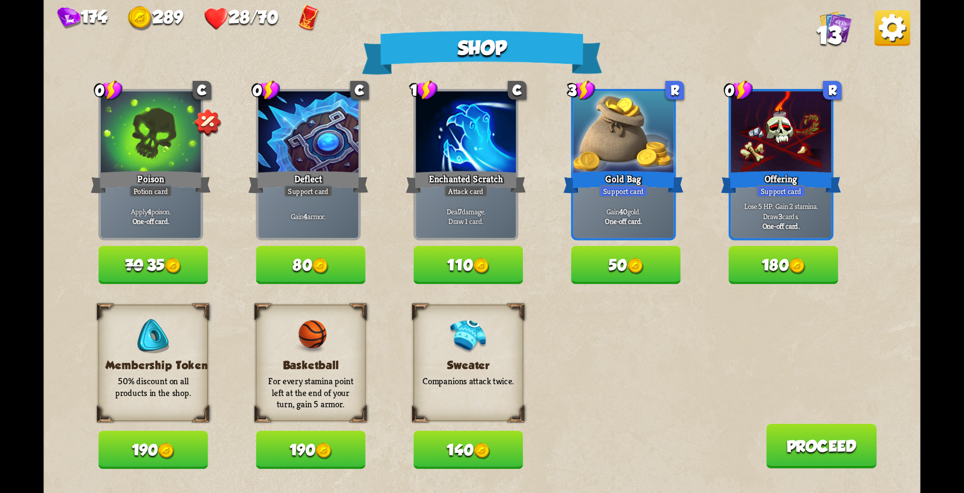
click at [157, 450] on button "190" at bounding box center [152, 450] width 109 height 38
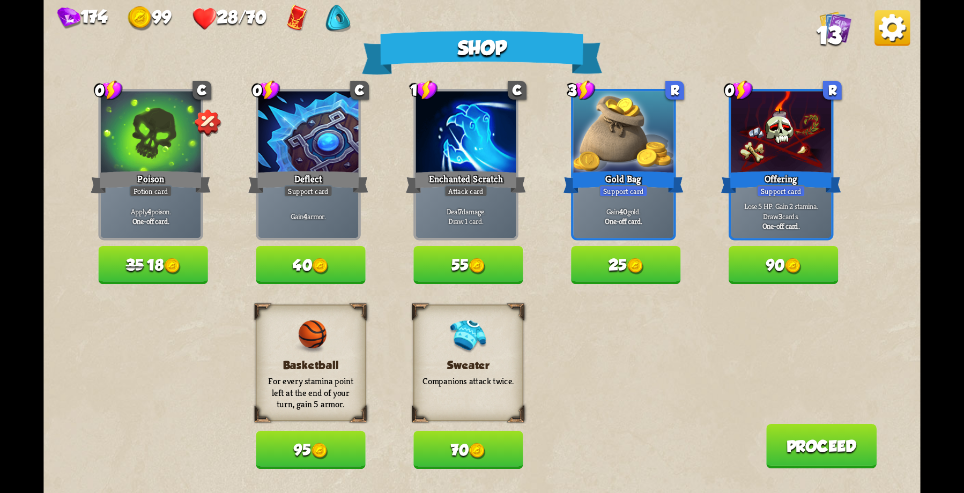
click at [152, 268] on button "35 18" at bounding box center [152, 265] width 109 height 38
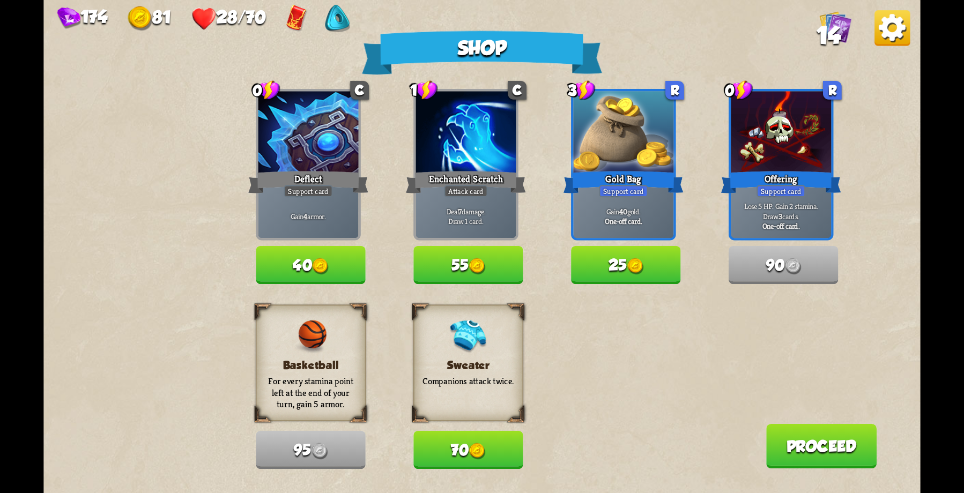
click at [304, 271] on button "40" at bounding box center [310, 265] width 109 height 38
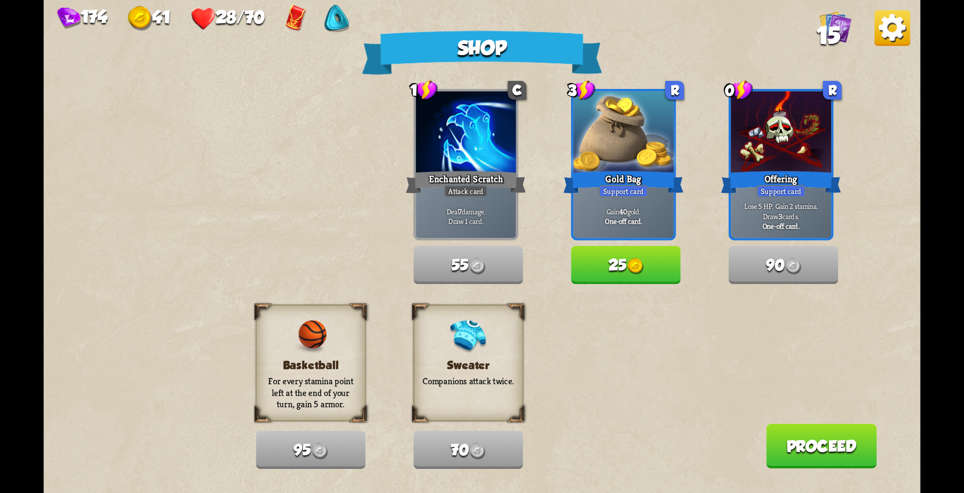
click at [834, 454] on button "Proceed" at bounding box center [821, 446] width 110 height 45
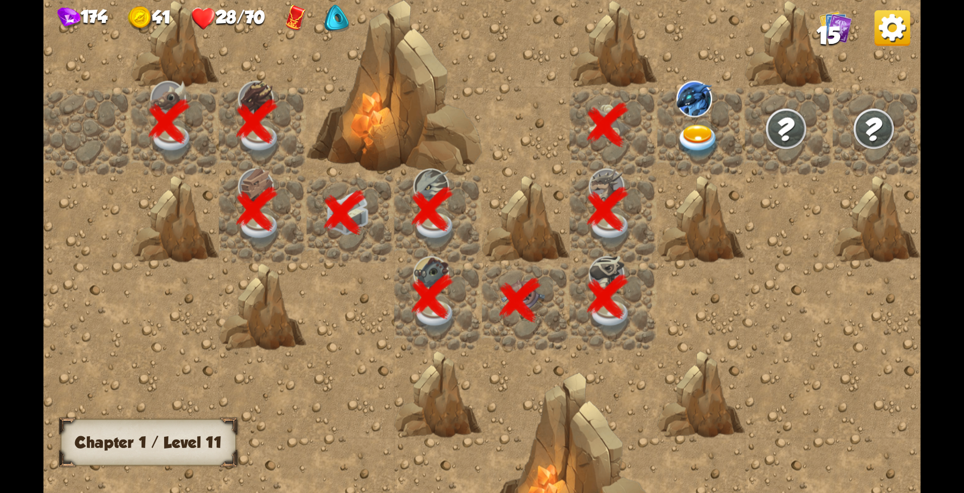
scroll to position [0, 206]
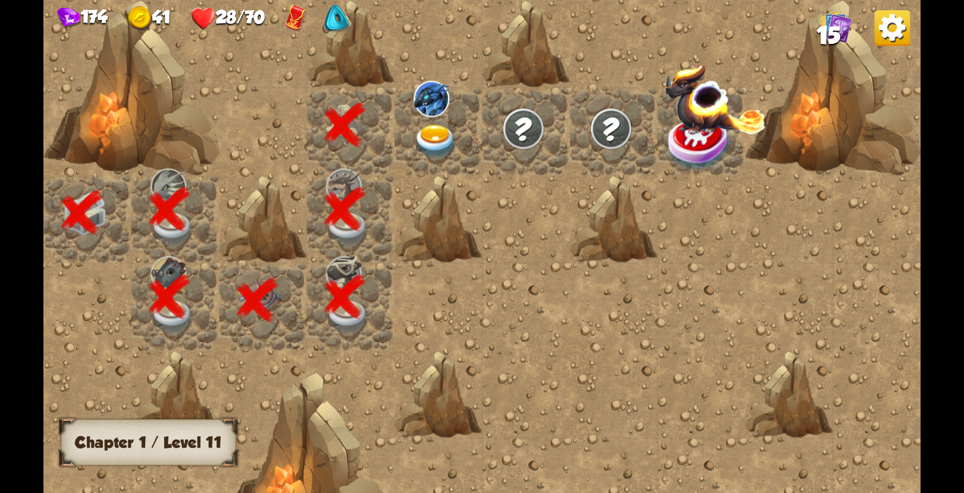
click at [442, 115] on img at bounding box center [430, 99] width 35 height 36
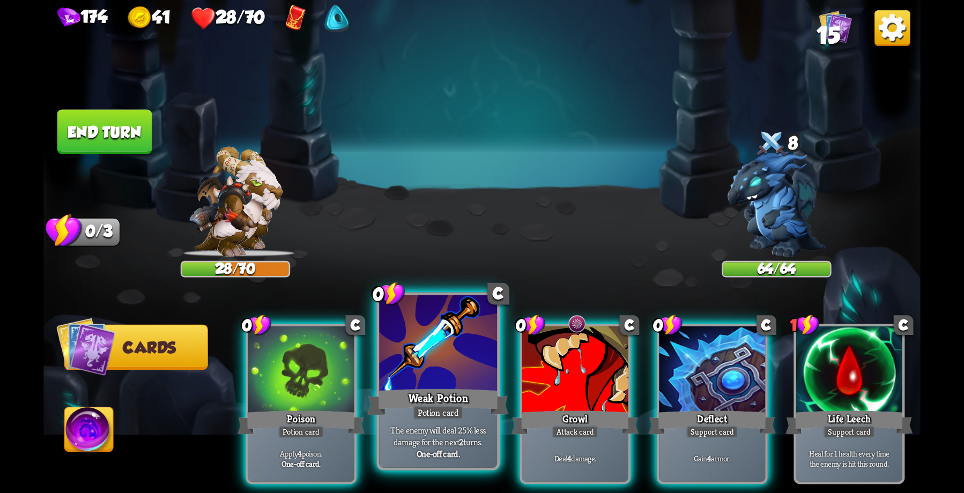
click at [415, 399] on div "Weak Potion" at bounding box center [438, 403] width 142 height 32
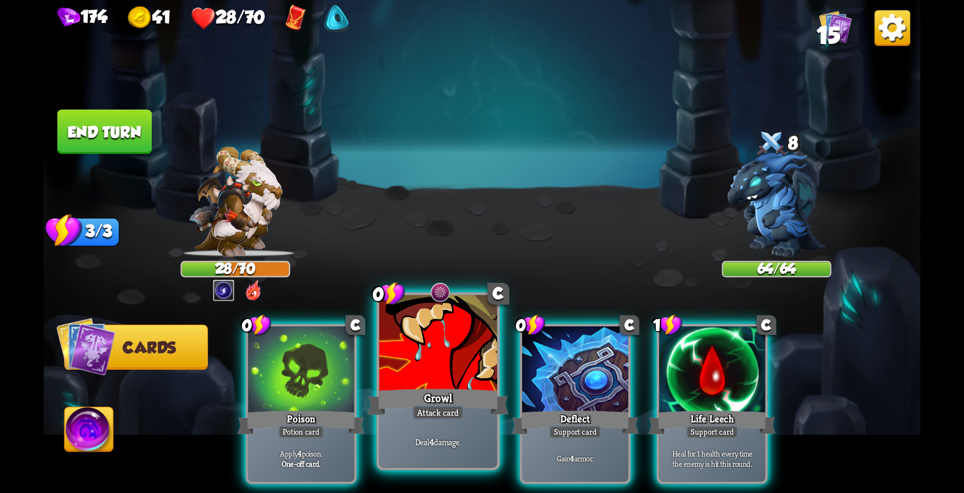
click at [424, 387] on div "Growl" at bounding box center [438, 403] width 142 height 32
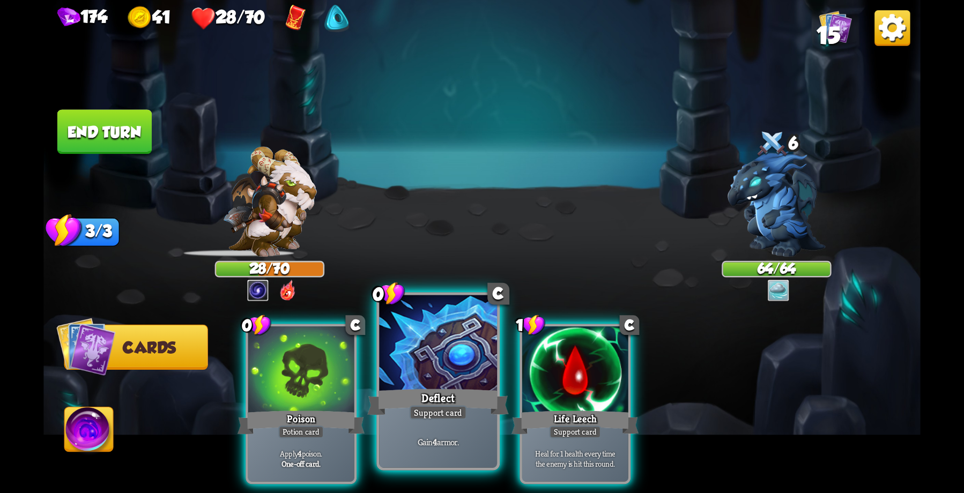
click at [416, 383] on div at bounding box center [438, 344] width 118 height 99
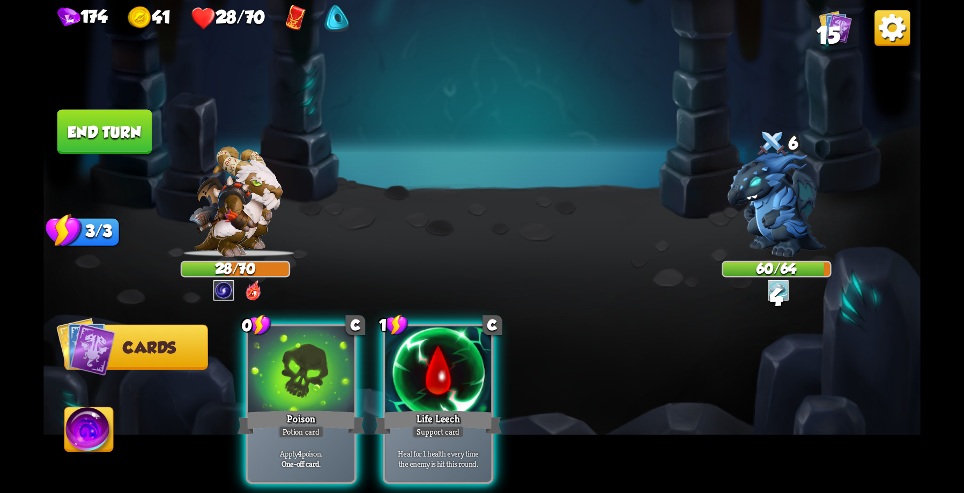
drag, startPoint x: 433, startPoint y: 383, endPoint x: 408, endPoint y: 376, distance: 26.8
click at [433, 383] on div at bounding box center [438, 372] width 106 height 90
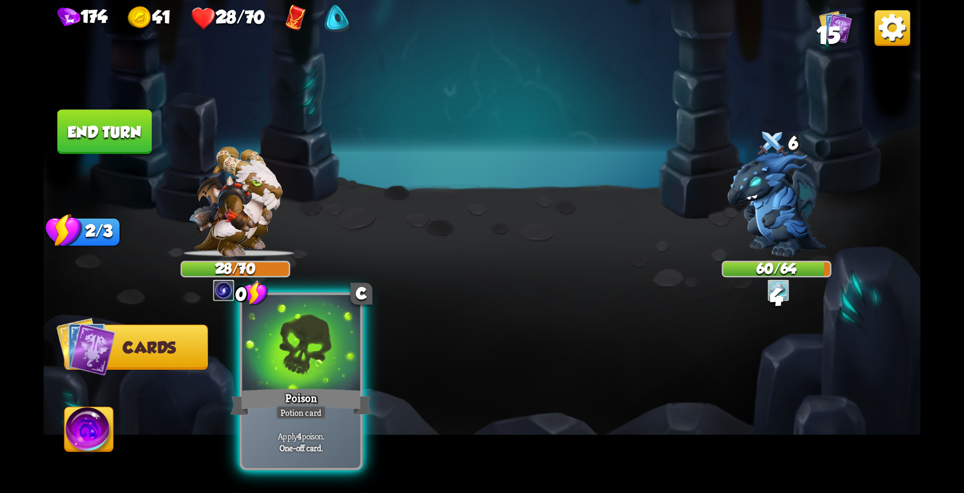
click at [309, 393] on div "Poison" at bounding box center [302, 403] width 142 height 32
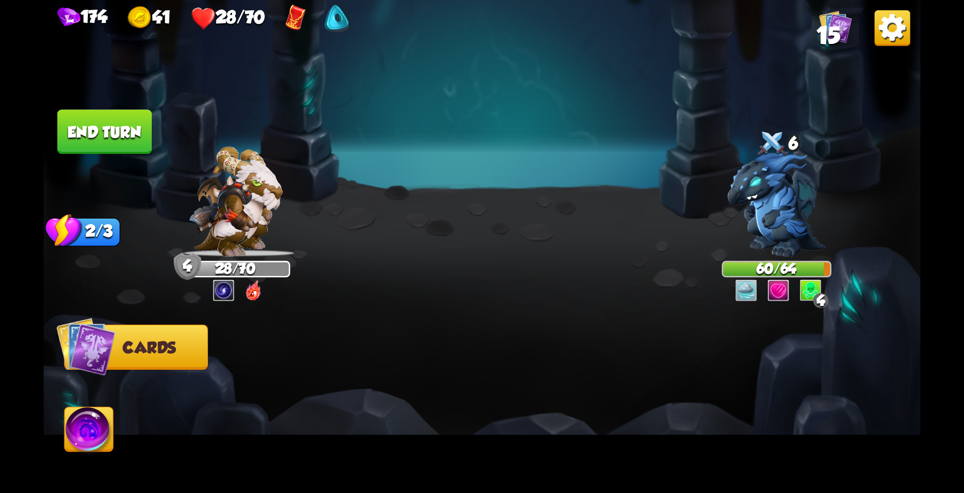
click at [101, 125] on button "End turn" at bounding box center [104, 131] width 94 height 45
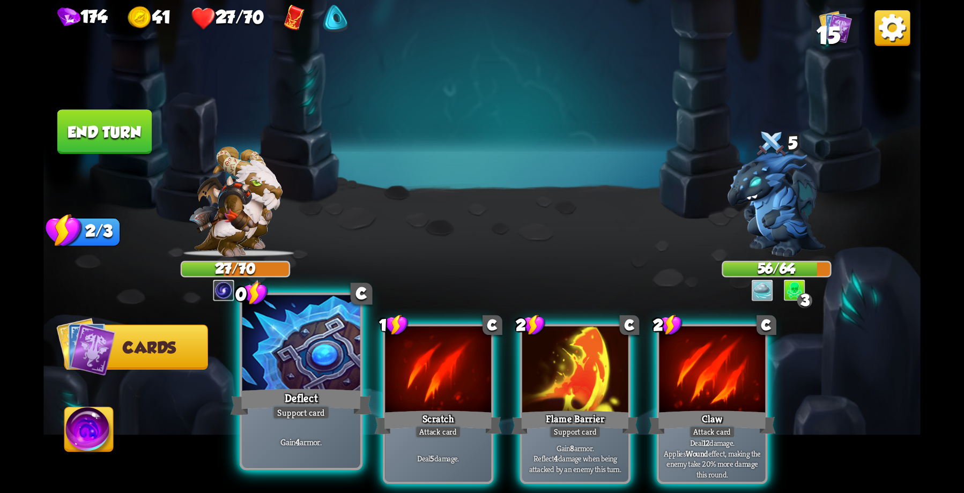
click at [327, 394] on div "Deflect" at bounding box center [302, 403] width 142 height 32
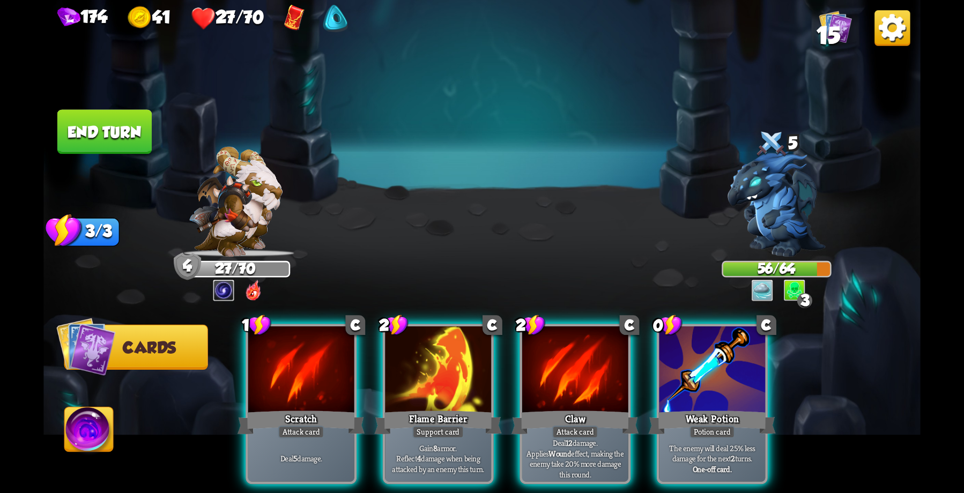
click at [730, 409] on div "Weak Potion" at bounding box center [712, 423] width 127 height 28
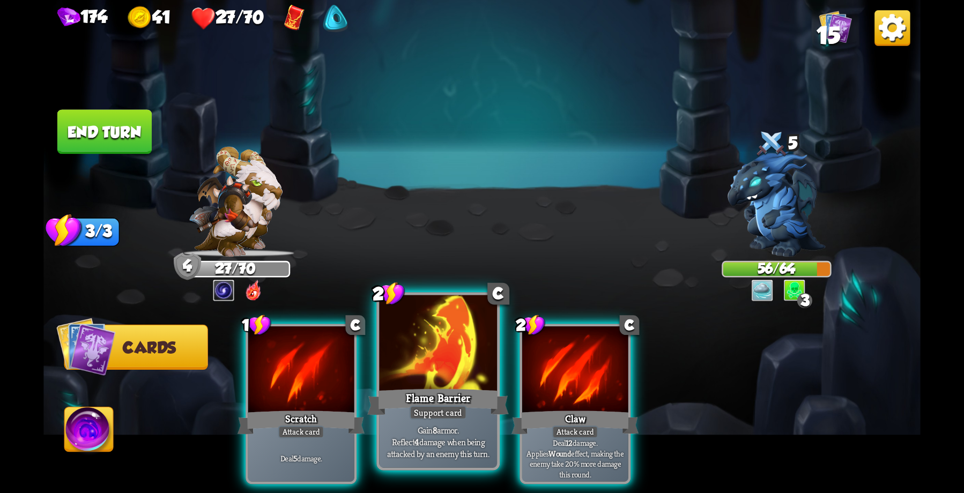
click at [429, 397] on div "Flame Barrier" at bounding box center [438, 403] width 142 height 32
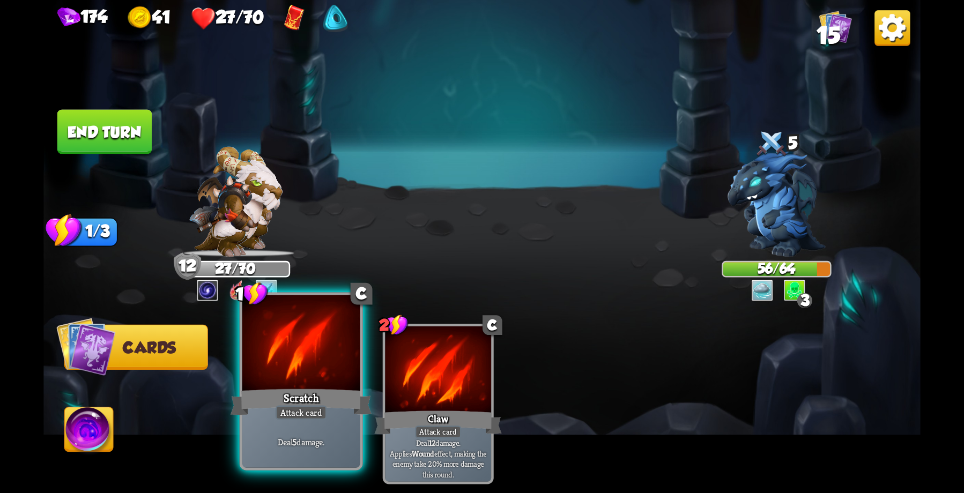
click at [316, 375] on div at bounding box center [301, 344] width 118 height 99
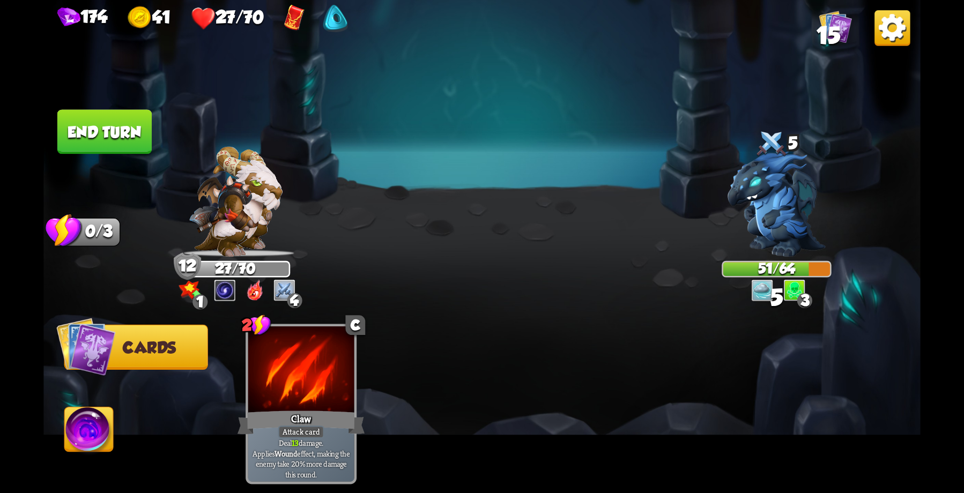
click at [97, 125] on button "End turn" at bounding box center [104, 131] width 94 height 45
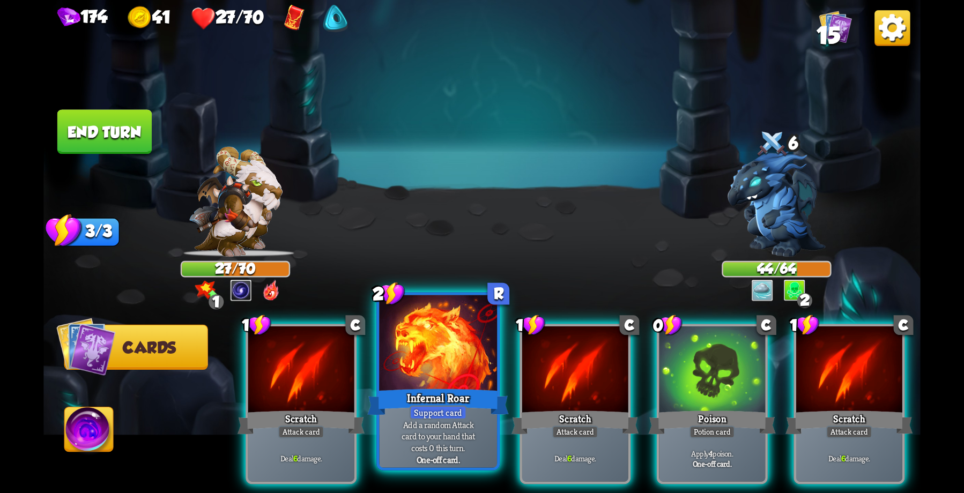
click at [436, 395] on div "Infernal Roar" at bounding box center [438, 403] width 142 height 32
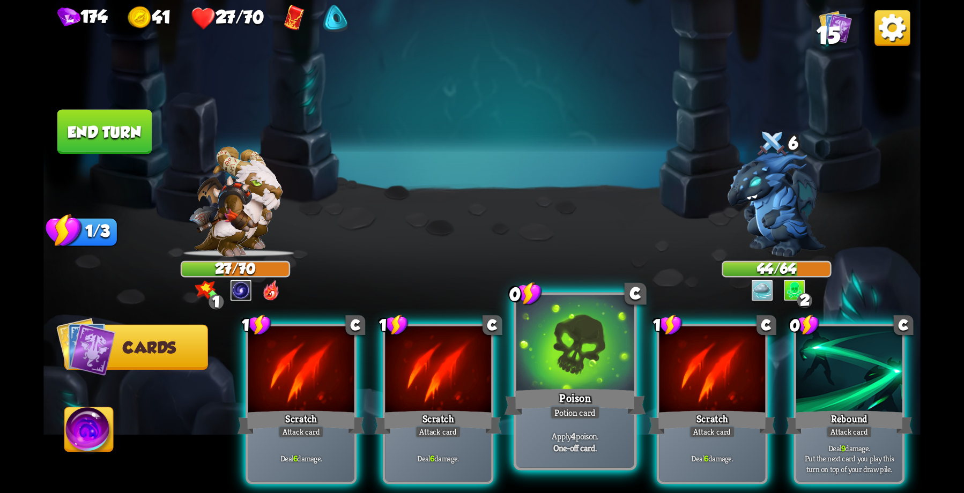
click at [567, 362] on div at bounding box center [575, 344] width 118 height 99
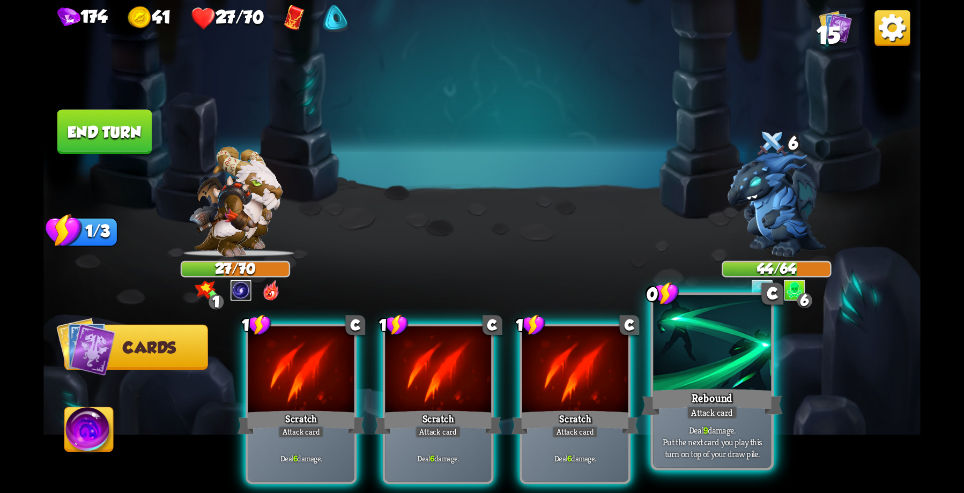
click at [691, 386] on div at bounding box center [712, 344] width 118 height 99
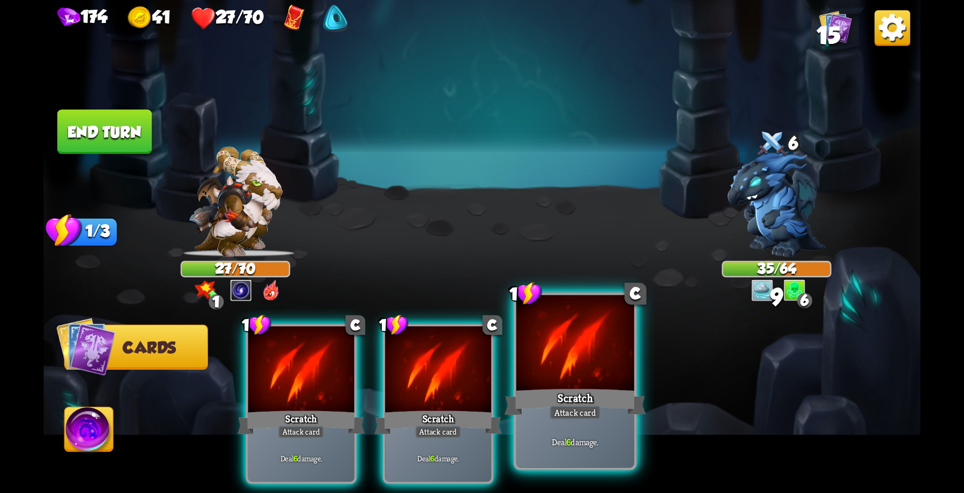
click at [552, 382] on div at bounding box center [575, 344] width 118 height 99
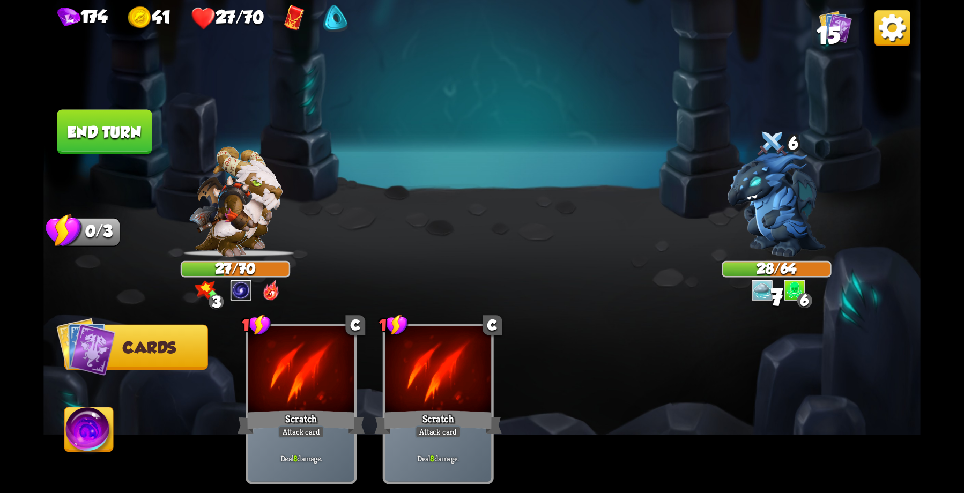
click at [110, 140] on button "End turn" at bounding box center [104, 132] width 97 height 46
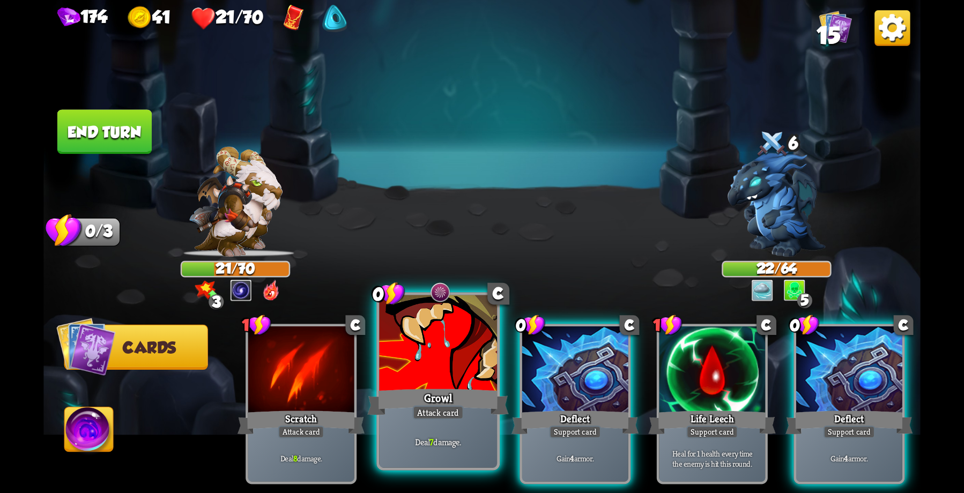
click at [440, 369] on div at bounding box center [438, 344] width 118 height 99
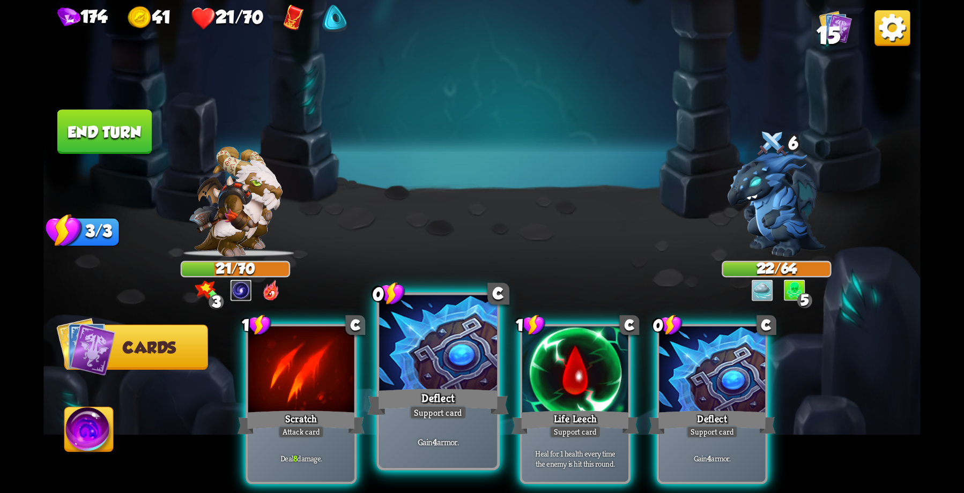
click at [437, 382] on div at bounding box center [438, 344] width 118 height 99
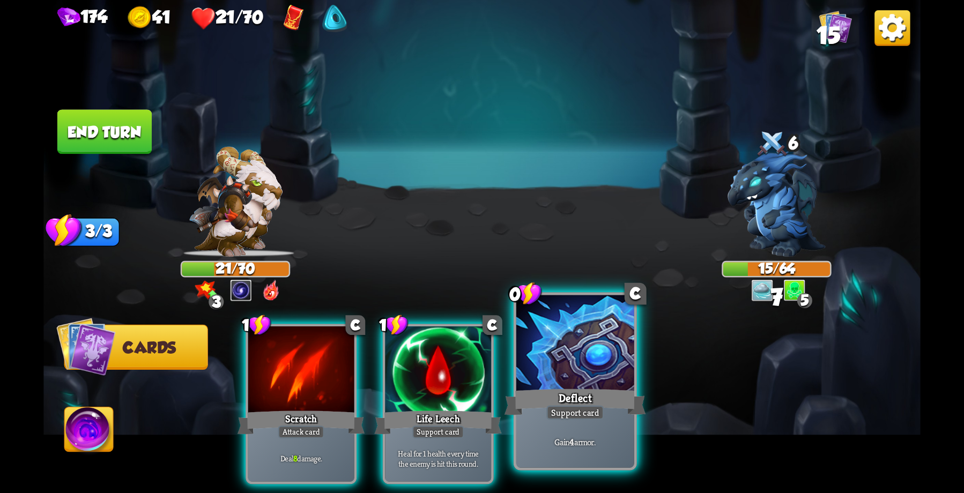
click at [587, 378] on div at bounding box center [575, 344] width 118 height 99
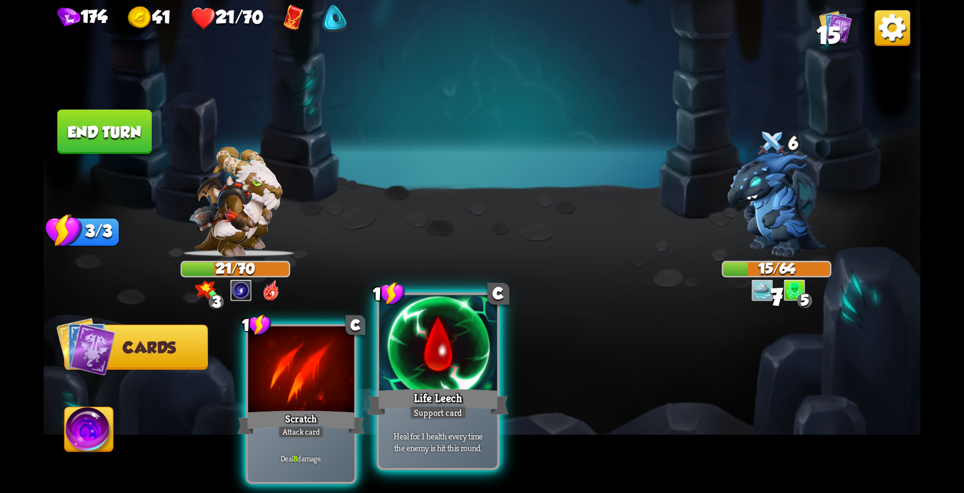
click at [409, 379] on div at bounding box center [438, 344] width 118 height 99
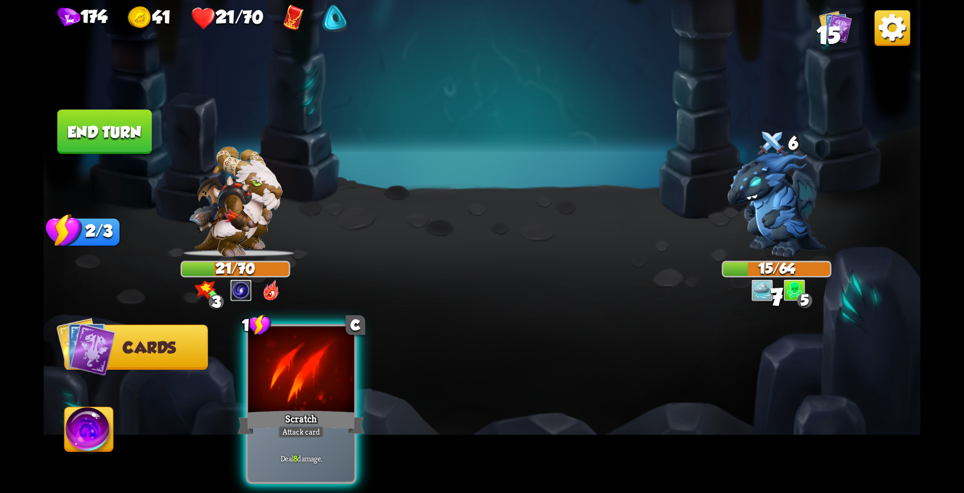
click at [291, 381] on div at bounding box center [301, 372] width 106 height 90
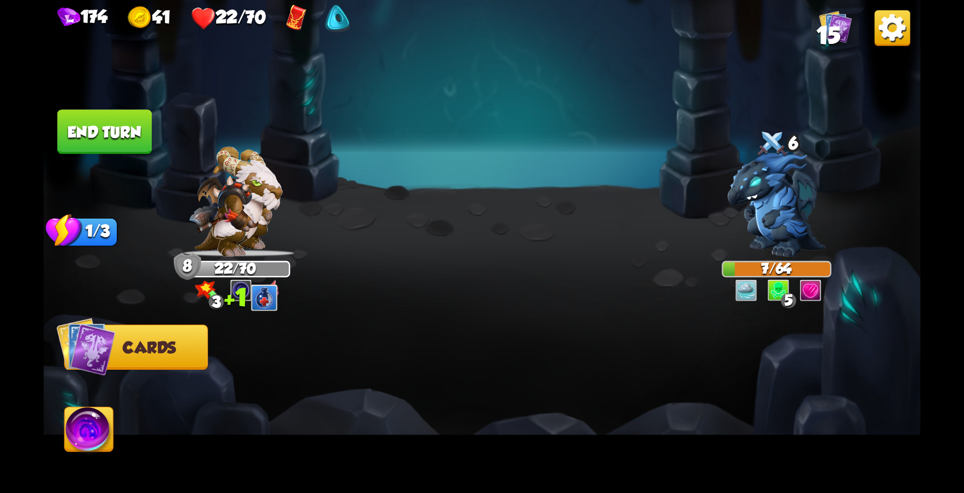
click at [106, 129] on button "End turn" at bounding box center [104, 131] width 94 height 45
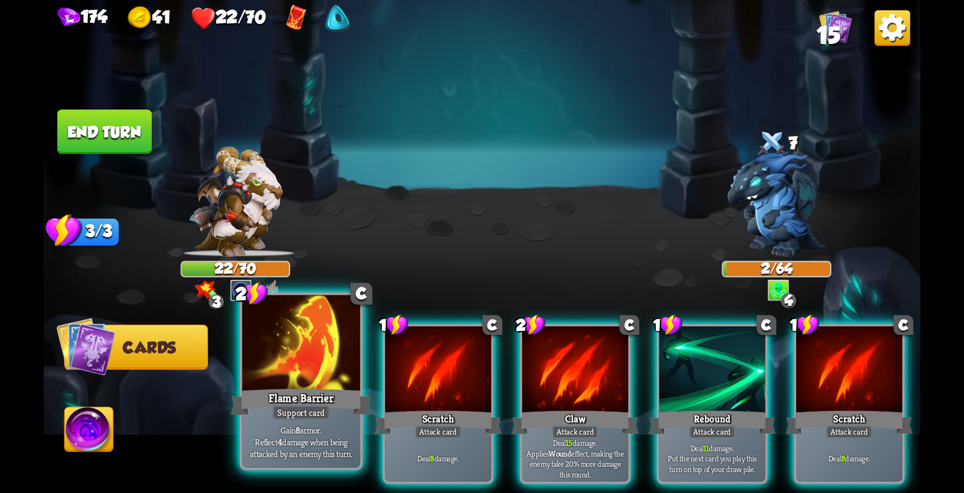
click at [303, 392] on div "Flame Barrier" at bounding box center [302, 403] width 142 height 32
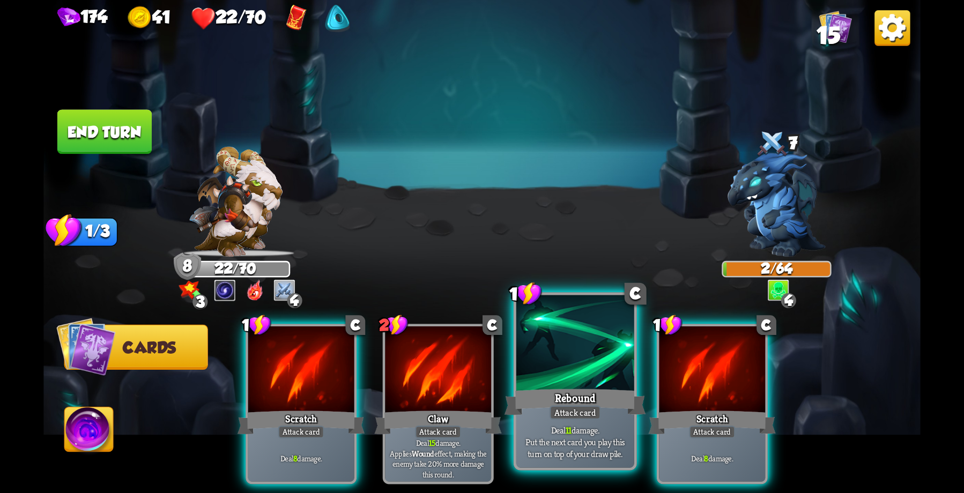
click at [556, 375] on div at bounding box center [575, 344] width 118 height 99
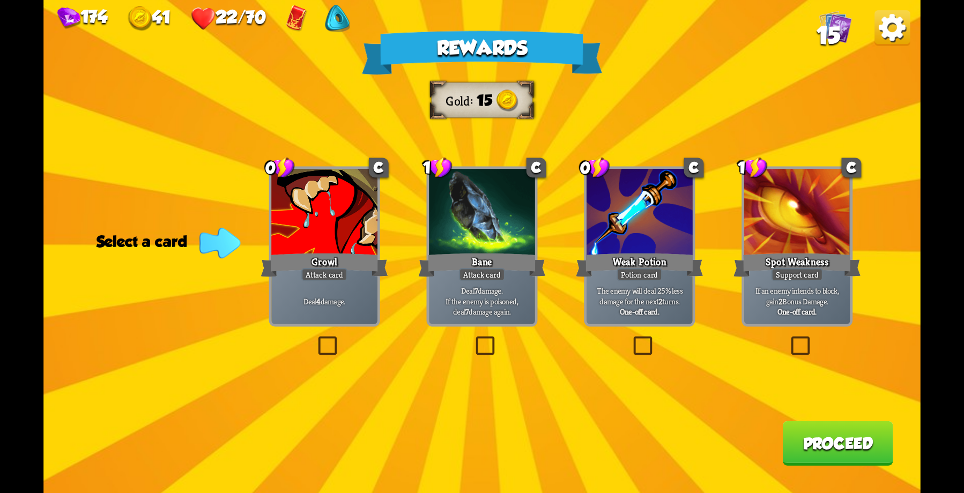
click at [621, 234] on div at bounding box center [640, 214] width 106 height 90
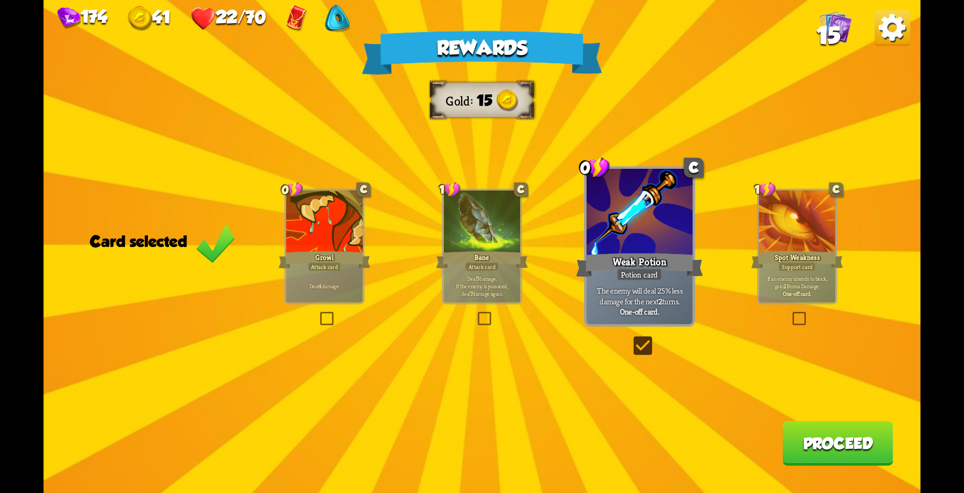
click at [478, 218] on div at bounding box center [482, 222] width 77 height 64
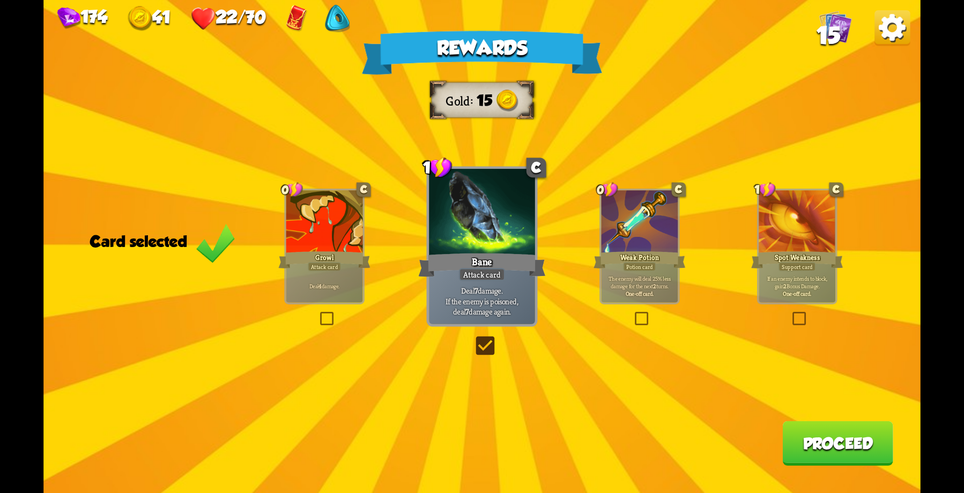
click at [650, 251] on div "Weak Potion" at bounding box center [640, 260] width 92 height 20
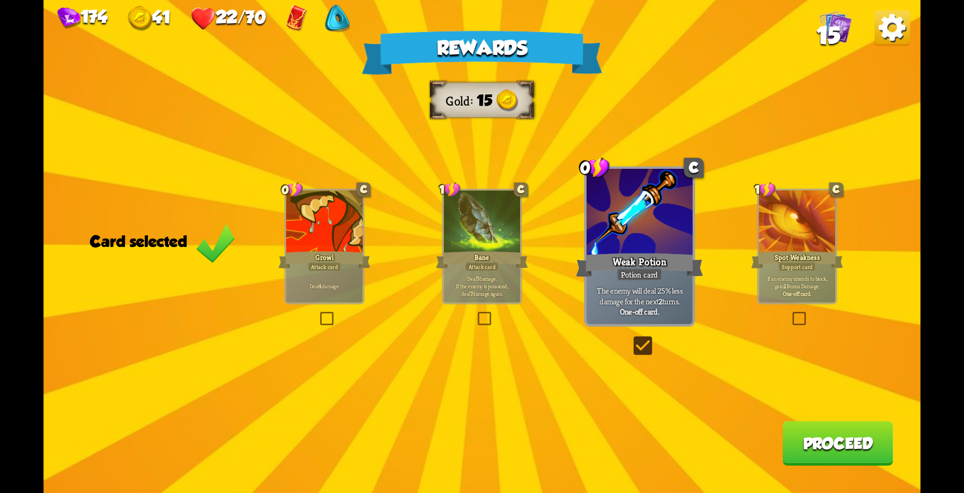
click at [819, 438] on button "Proceed" at bounding box center [837, 443] width 110 height 45
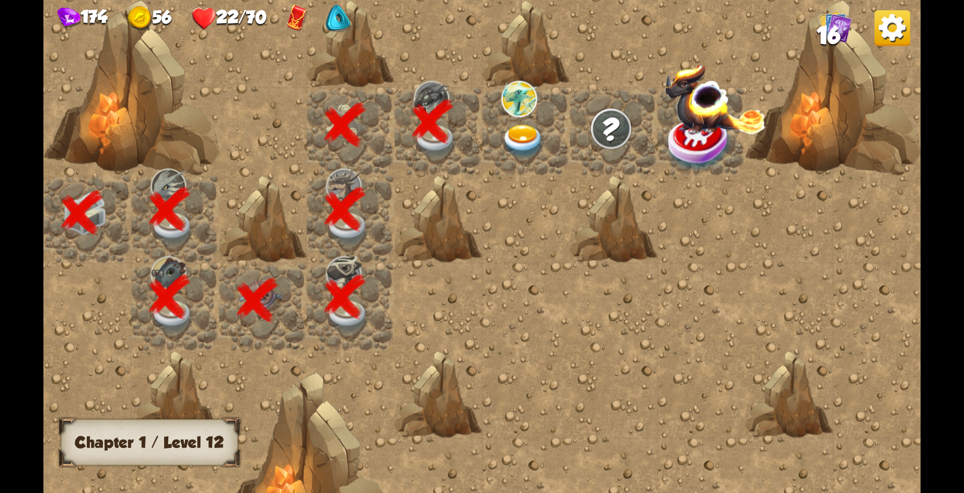
click at [519, 119] on div at bounding box center [526, 132] width 88 height 88
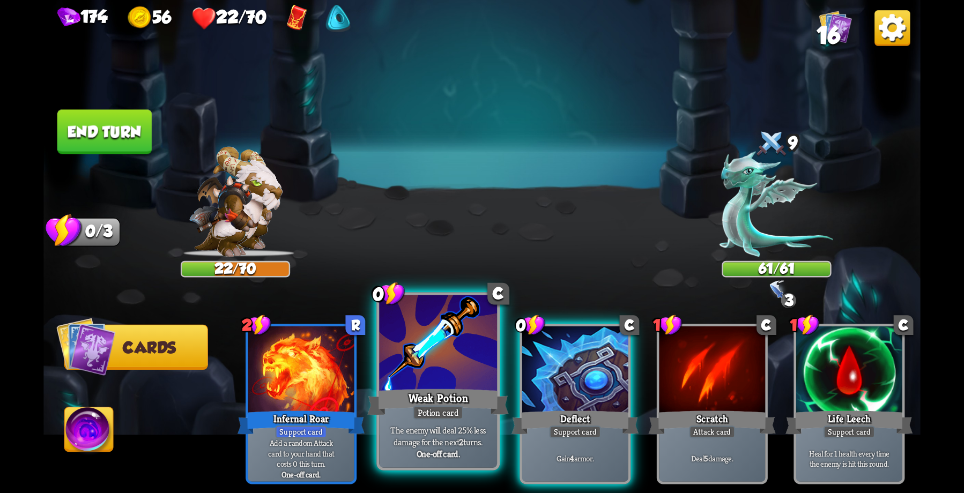
click at [428, 354] on div at bounding box center [438, 344] width 118 height 99
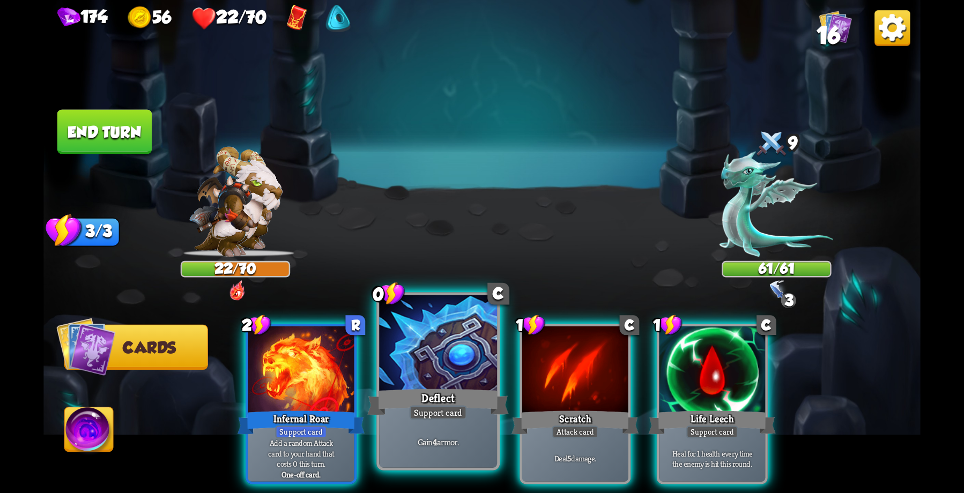
click at [464, 360] on div at bounding box center [438, 344] width 118 height 99
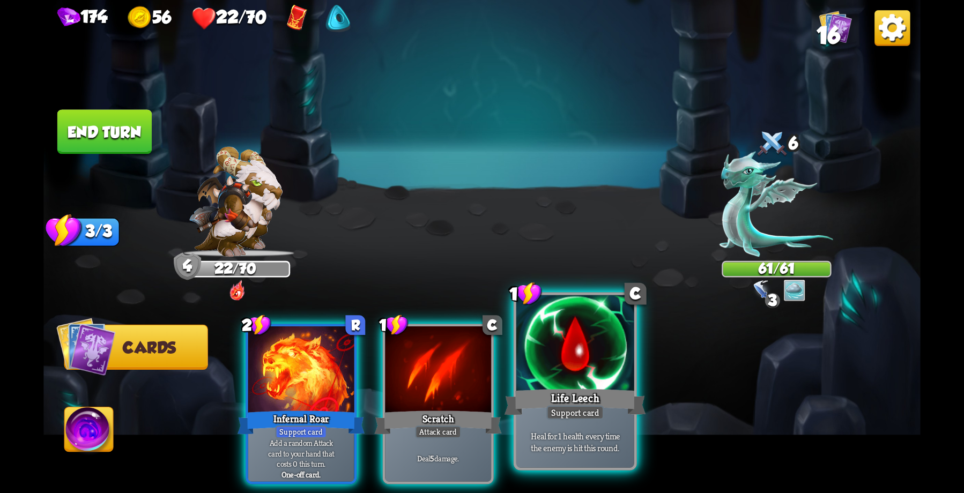
click at [571, 385] on div at bounding box center [575, 344] width 118 height 99
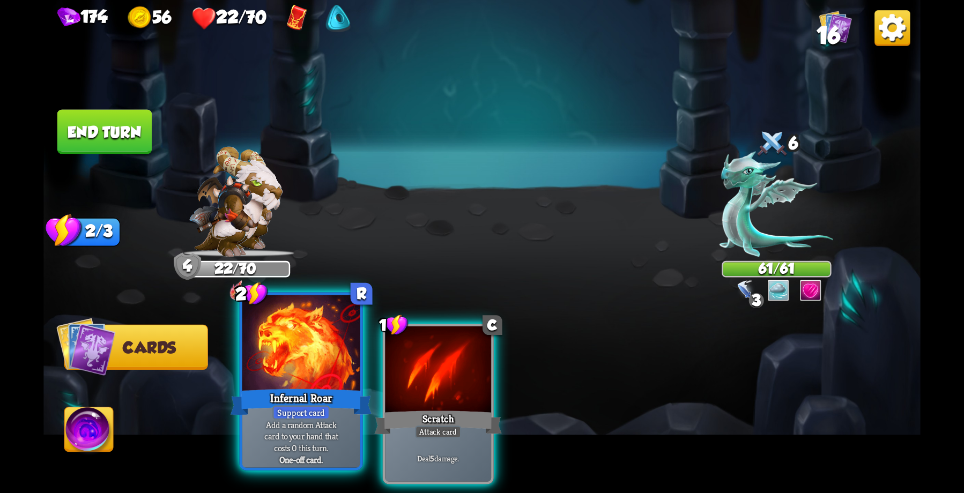
drag, startPoint x: 281, startPoint y: 374, endPoint x: 391, endPoint y: 305, distance: 130.2
click at [280, 374] on div at bounding box center [301, 344] width 118 height 99
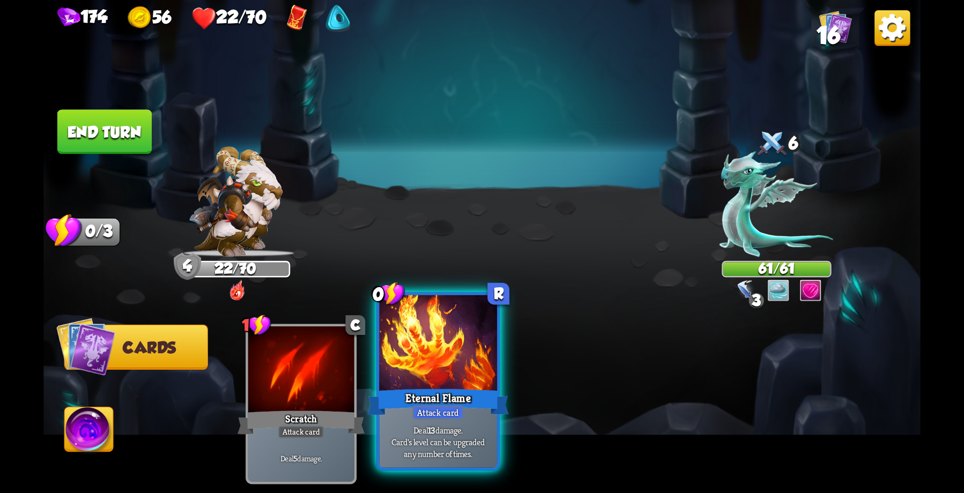
click at [438, 354] on div at bounding box center [438, 344] width 118 height 99
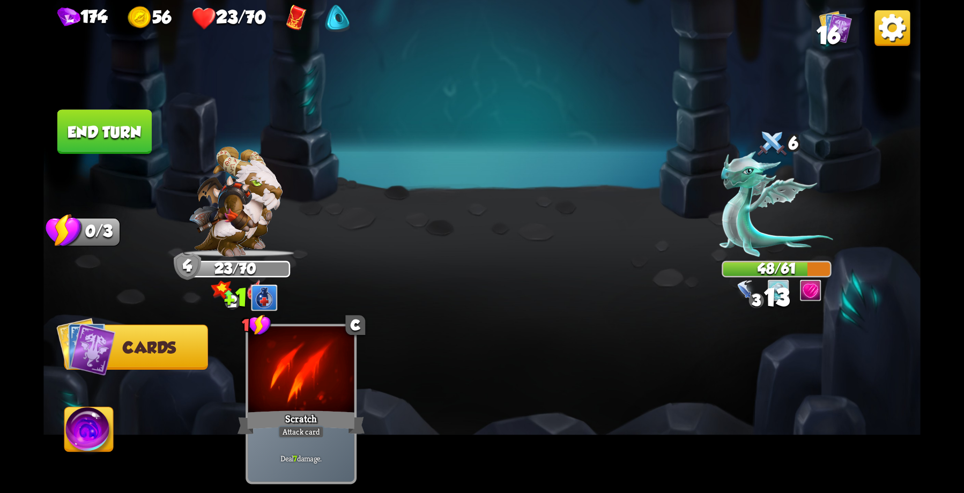
click at [109, 132] on button "End turn" at bounding box center [104, 131] width 94 height 45
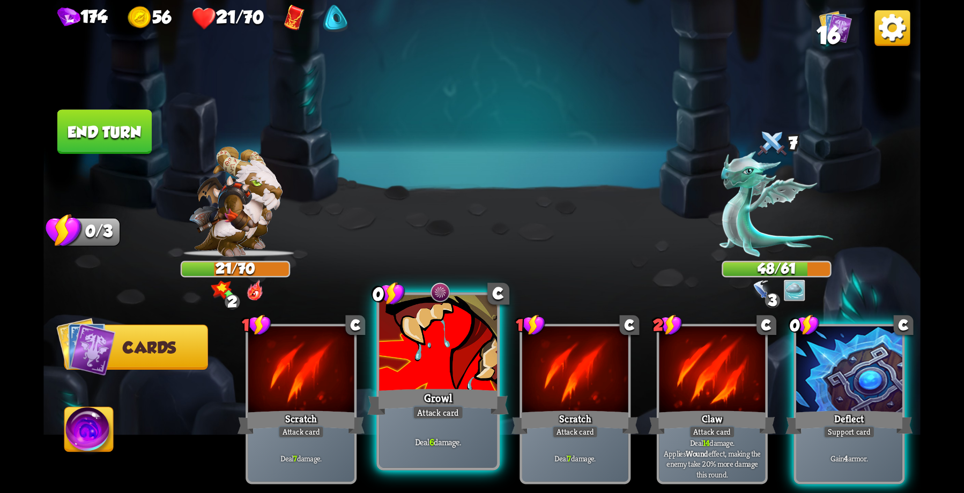
click at [449, 369] on div at bounding box center [438, 344] width 118 height 99
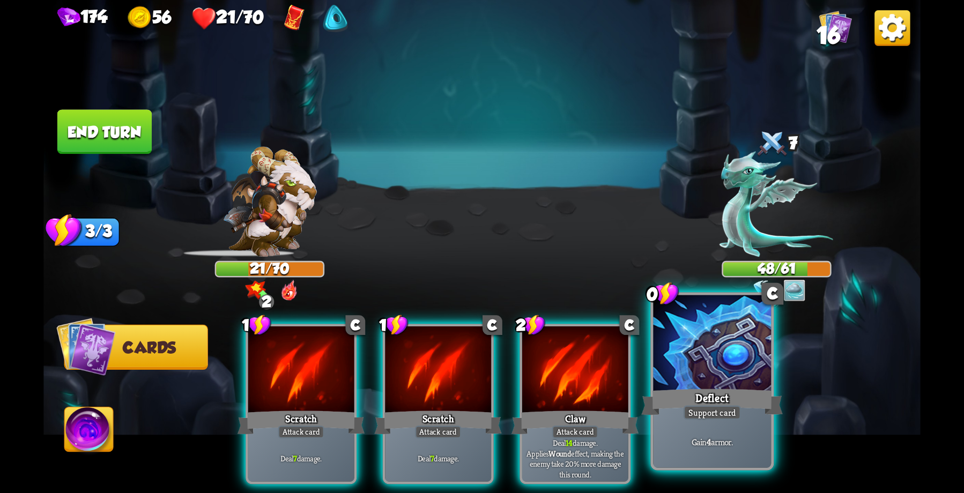
click at [677, 382] on div at bounding box center [712, 344] width 118 height 99
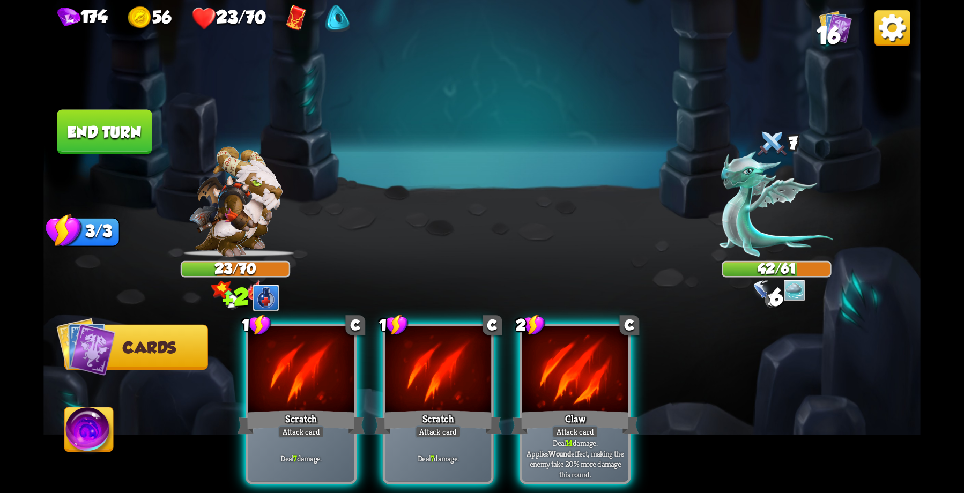
click at [578, 409] on div "Claw" at bounding box center [575, 423] width 127 height 28
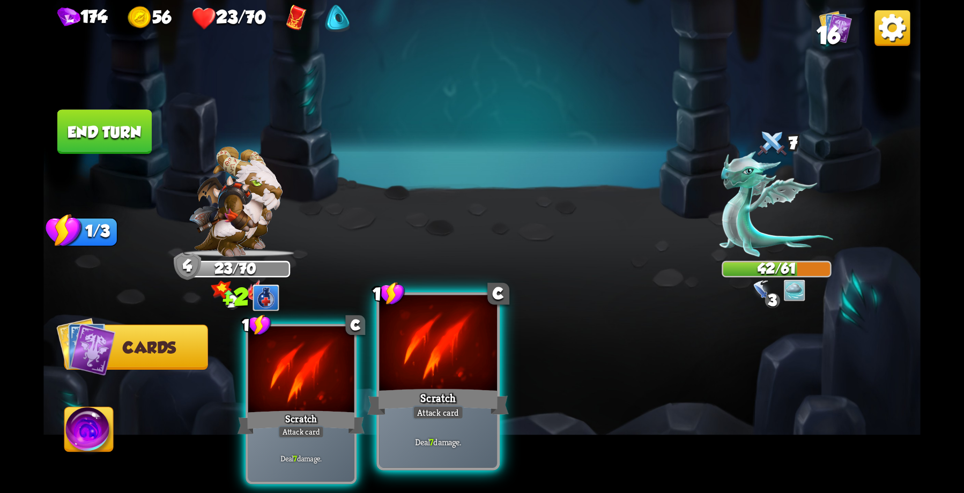
click at [423, 393] on div "Scratch" at bounding box center [438, 403] width 142 height 32
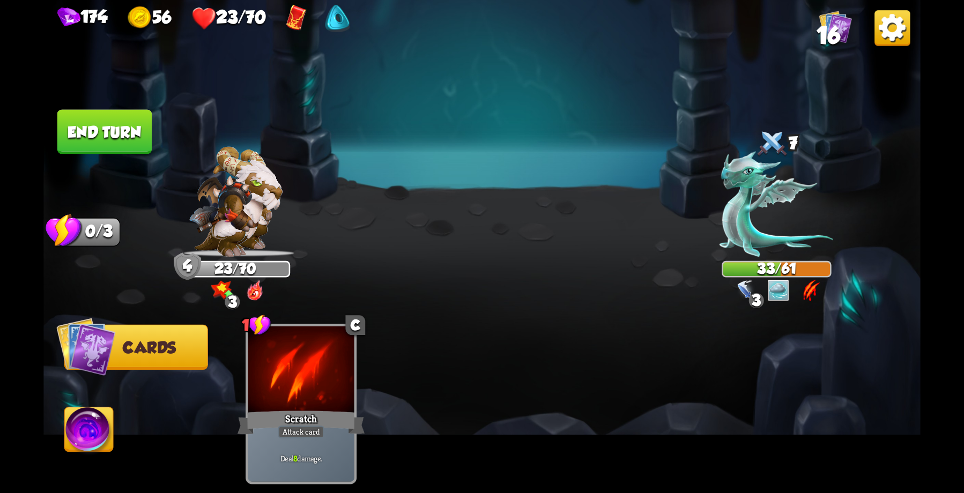
click at [107, 143] on button "End turn" at bounding box center [104, 132] width 97 height 46
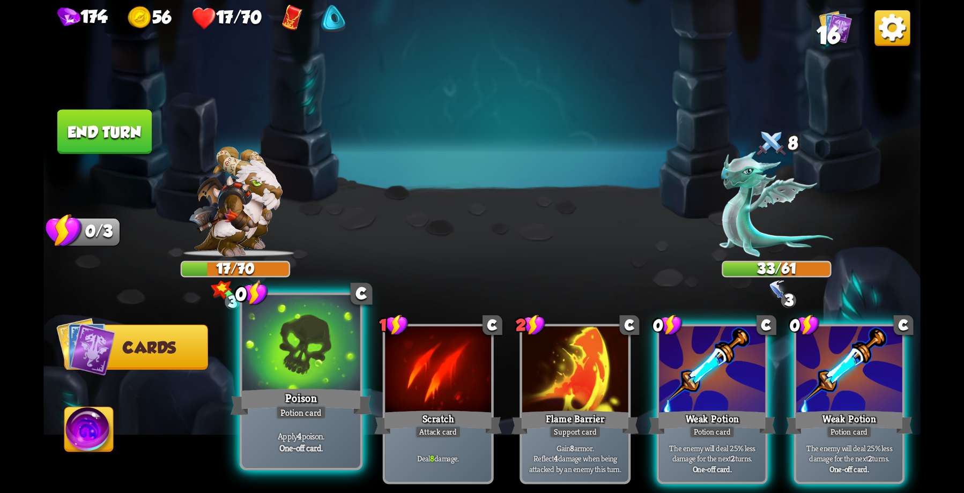
click at [305, 362] on div at bounding box center [301, 344] width 118 height 99
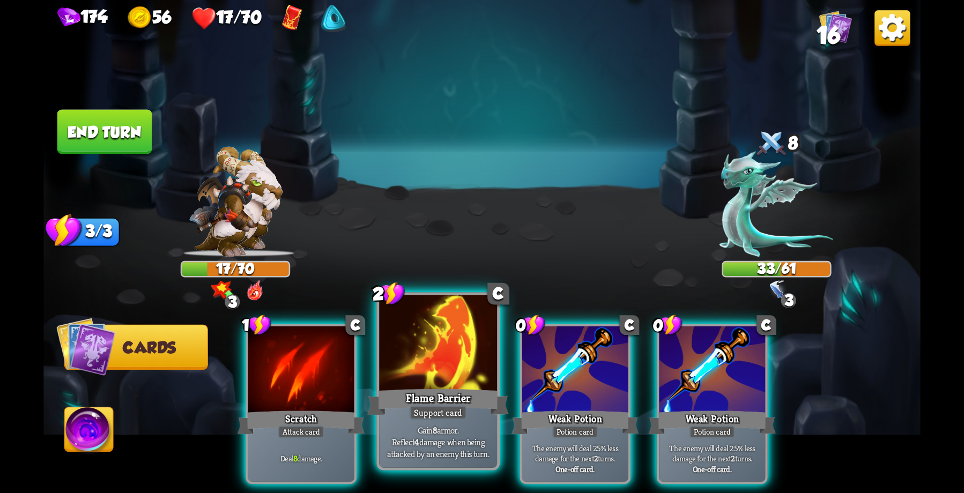
click at [440, 390] on div "Flame Barrier" at bounding box center [438, 403] width 142 height 32
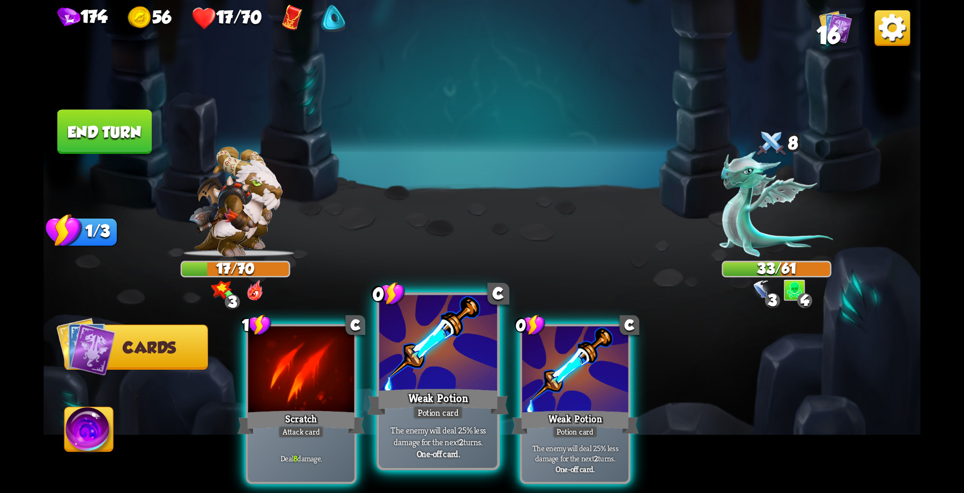
click at [453, 367] on div at bounding box center [438, 344] width 118 height 99
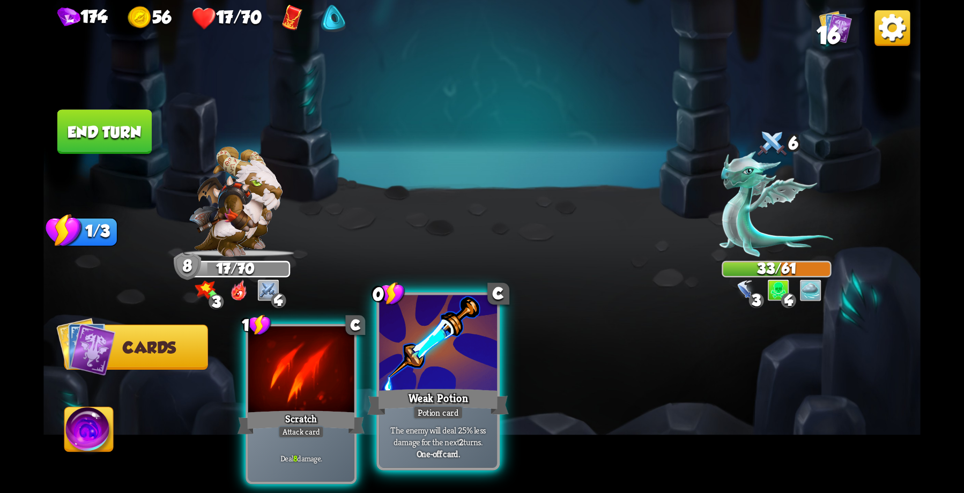
click at [446, 370] on div at bounding box center [438, 344] width 118 height 99
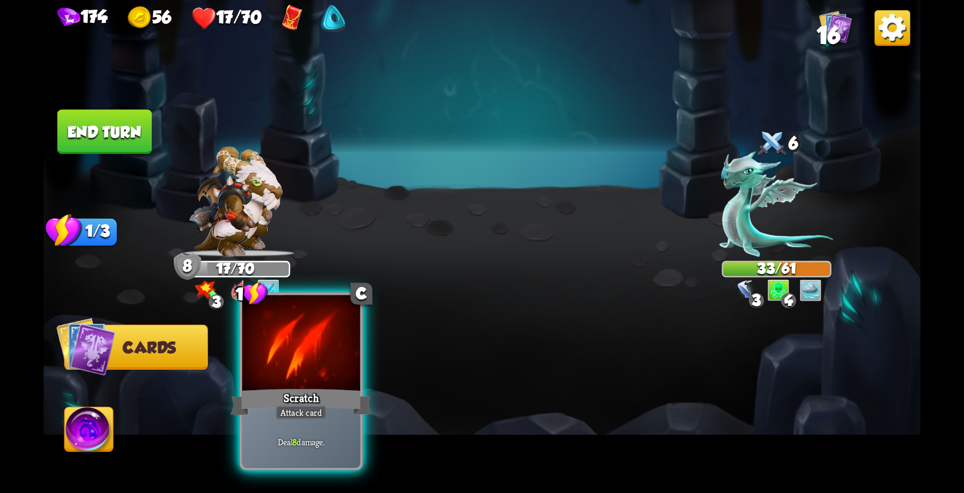
click at [329, 383] on div at bounding box center [301, 344] width 118 height 99
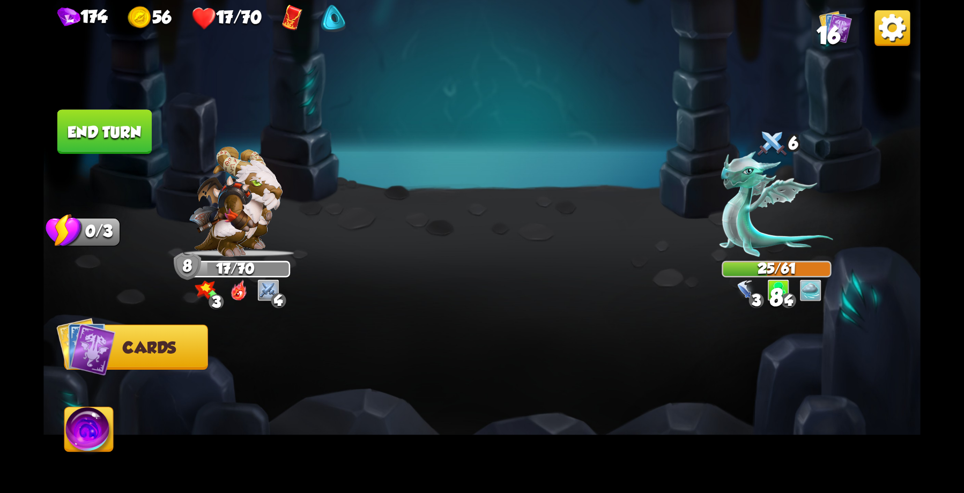
click at [116, 131] on button "End turn" at bounding box center [104, 131] width 94 height 45
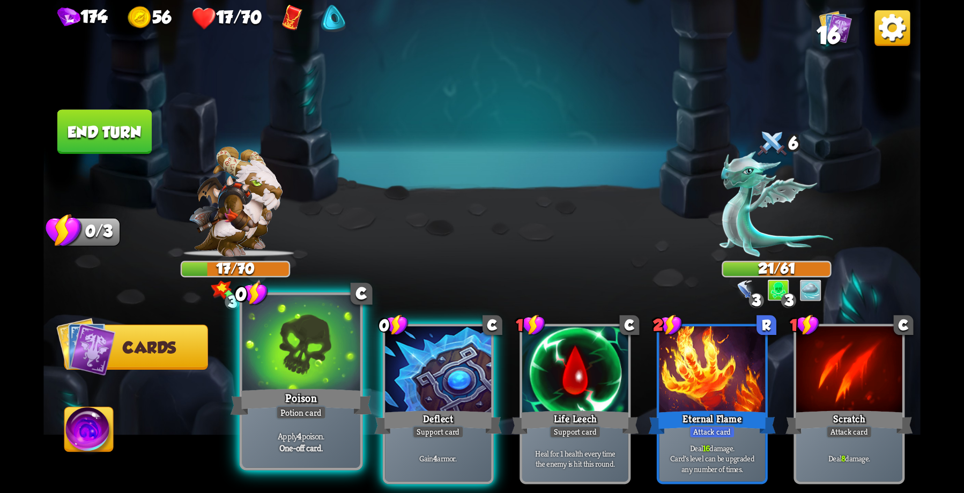
click at [268, 371] on div at bounding box center [301, 344] width 118 height 99
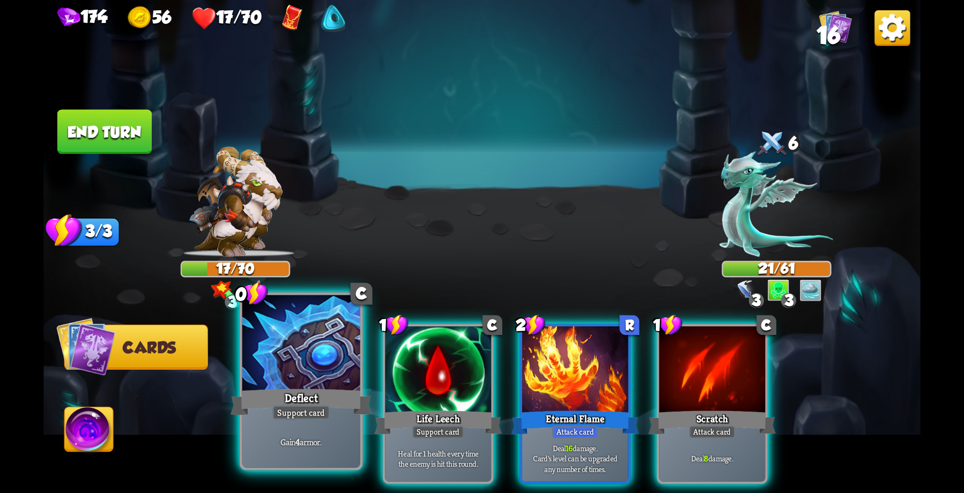
click at [271, 372] on div at bounding box center [301, 344] width 118 height 99
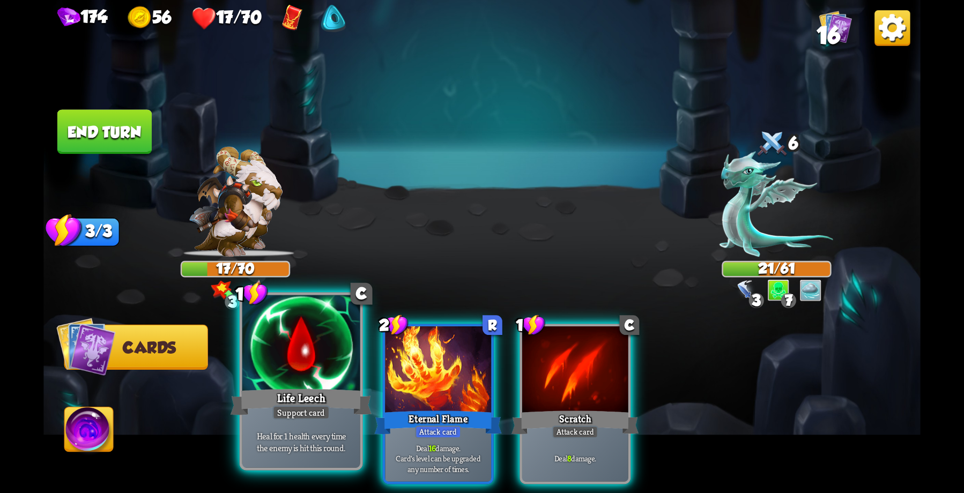
click at [329, 365] on div at bounding box center [301, 344] width 118 height 99
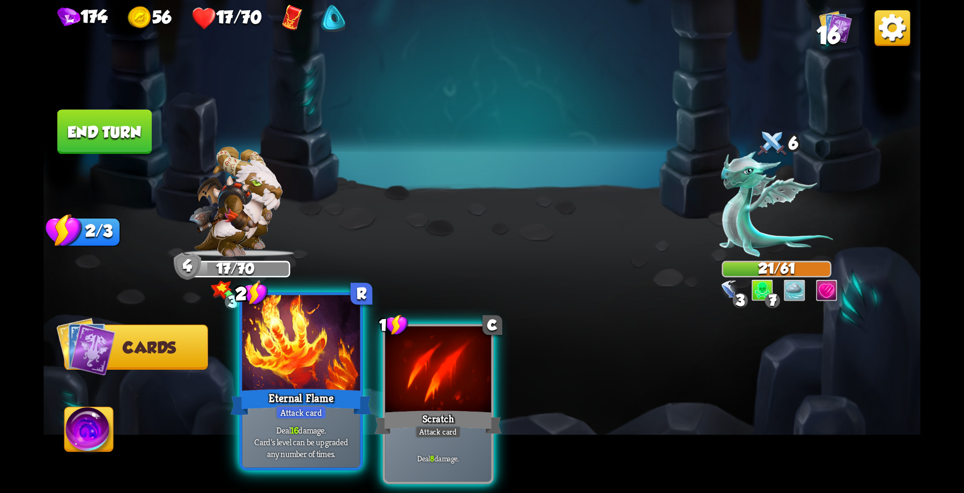
click at [298, 382] on div at bounding box center [301, 344] width 118 height 99
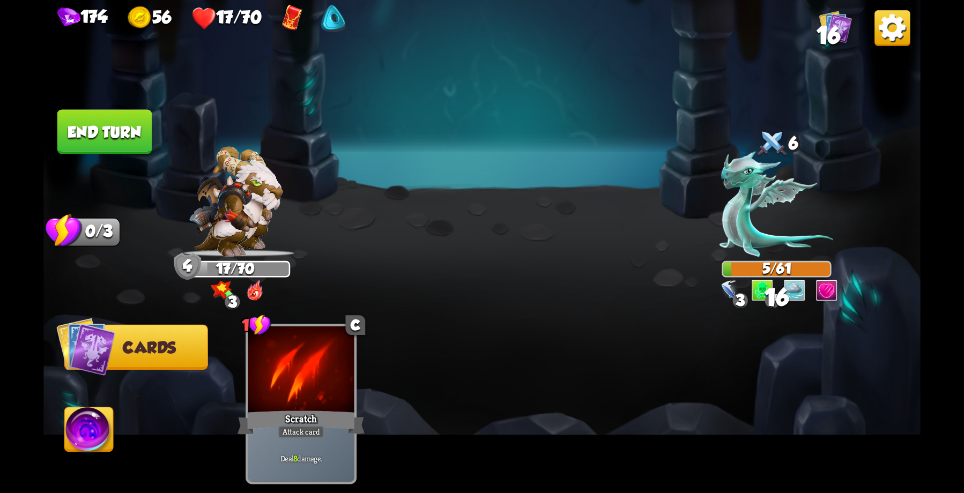
click at [106, 129] on button "End turn" at bounding box center [104, 131] width 94 height 45
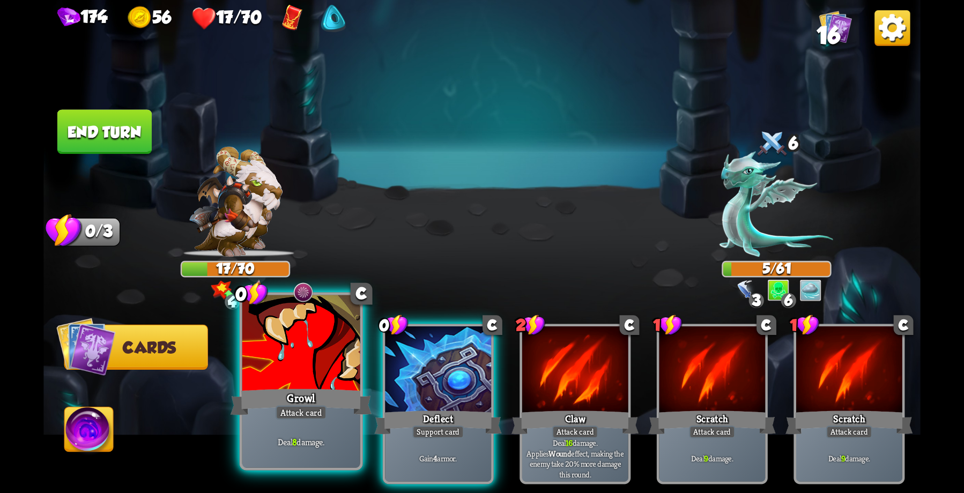
click at [300, 394] on div "Growl" at bounding box center [302, 403] width 142 height 32
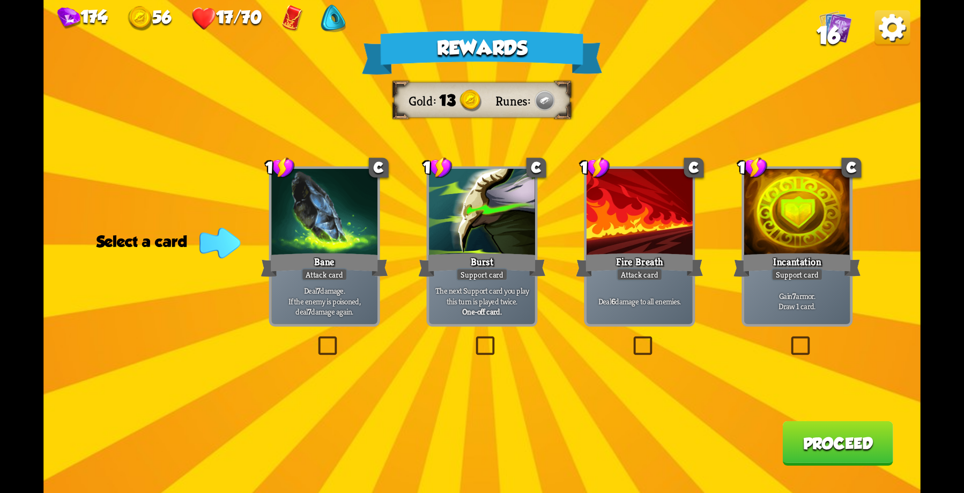
click at [804, 252] on div "Incantation" at bounding box center [797, 265] width 127 height 28
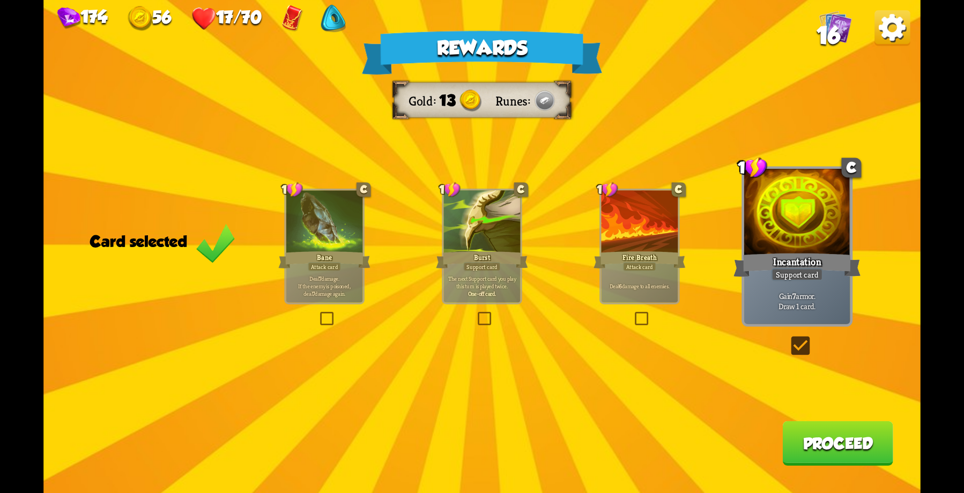
click at [831, 443] on button "Proceed" at bounding box center [837, 443] width 110 height 45
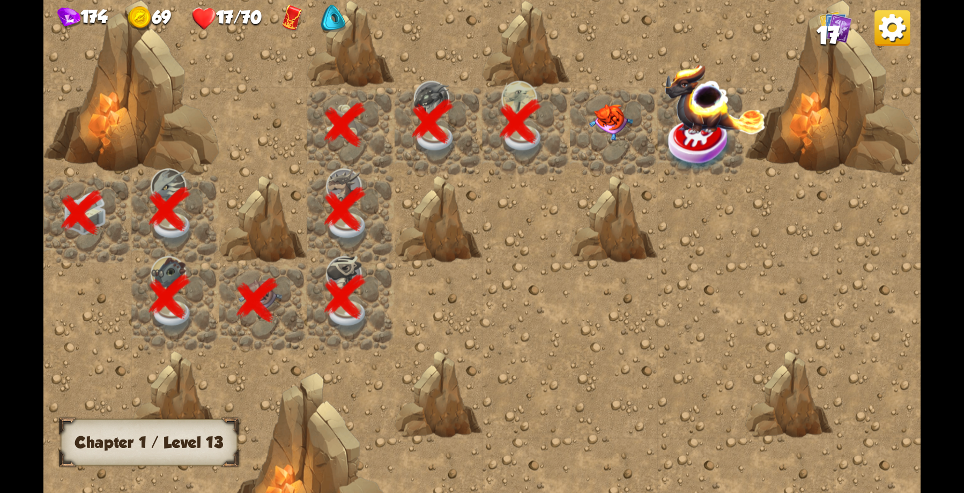
click at [600, 113] on img at bounding box center [611, 122] width 44 height 36
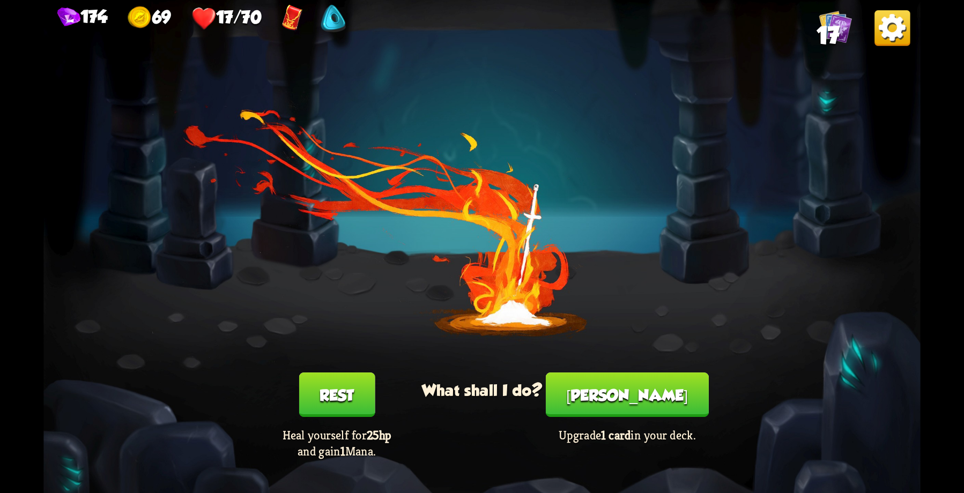
click at [346, 392] on button "Rest" at bounding box center [337, 395] width 76 height 45
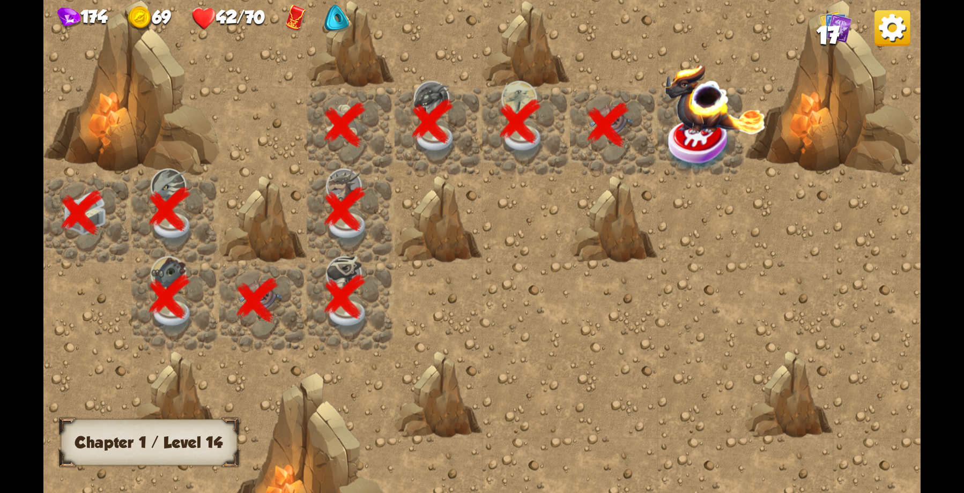
click at [700, 137] on img at bounding box center [700, 143] width 66 height 57
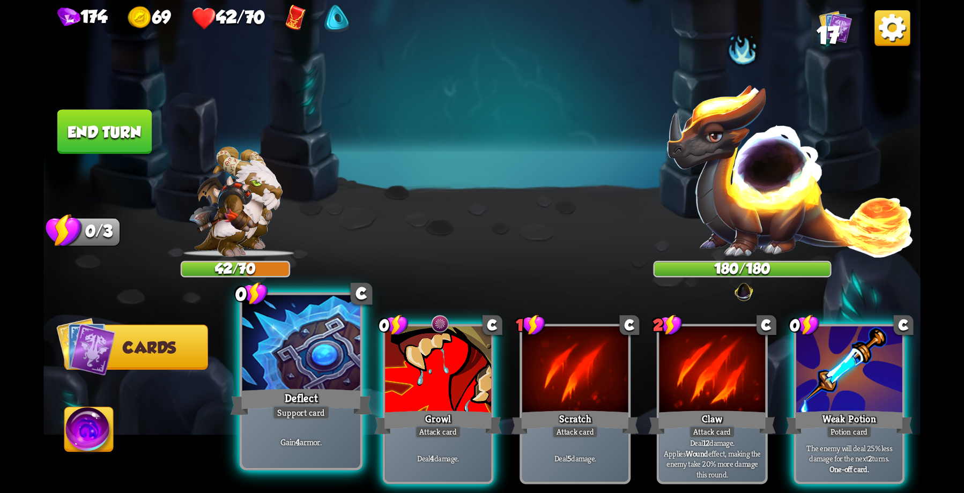
click at [312, 387] on div "Deflect" at bounding box center [302, 403] width 142 height 32
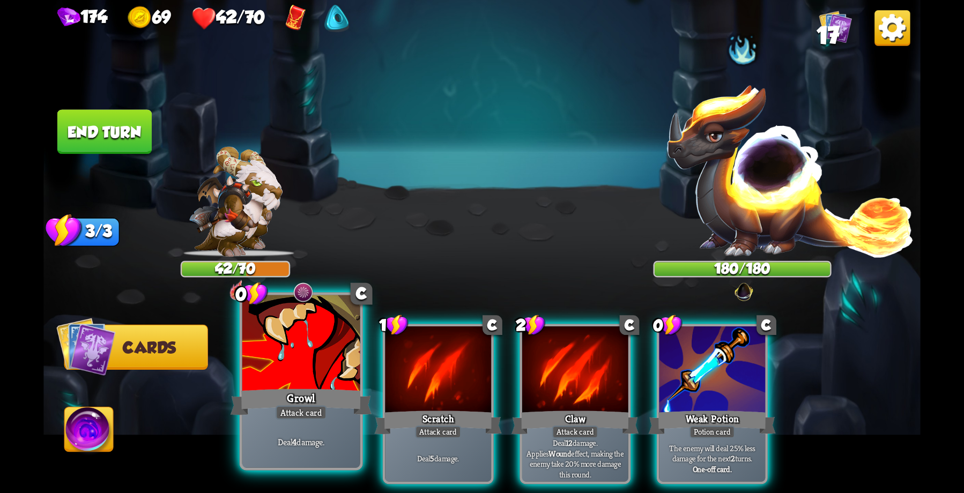
click at [306, 387] on div "Growl" at bounding box center [302, 403] width 142 height 32
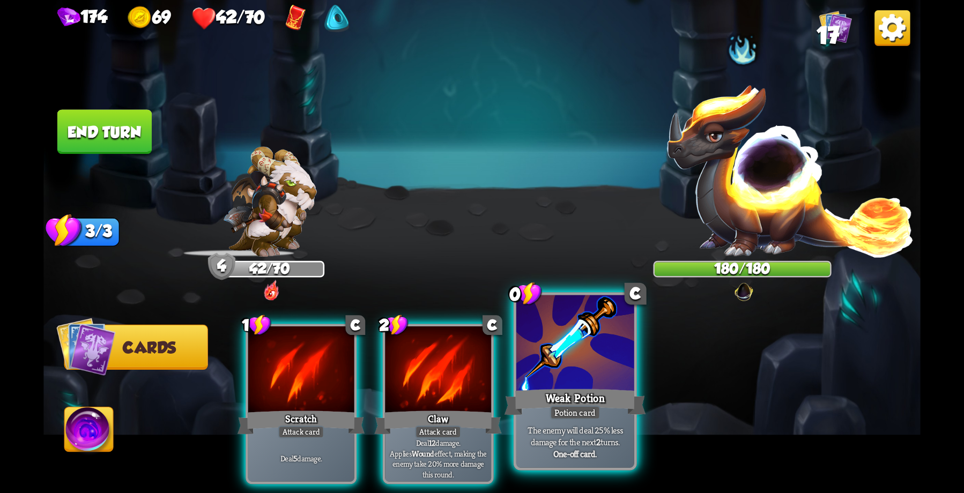
click at [572, 373] on div at bounding box center [575, 344] width 118 height 99
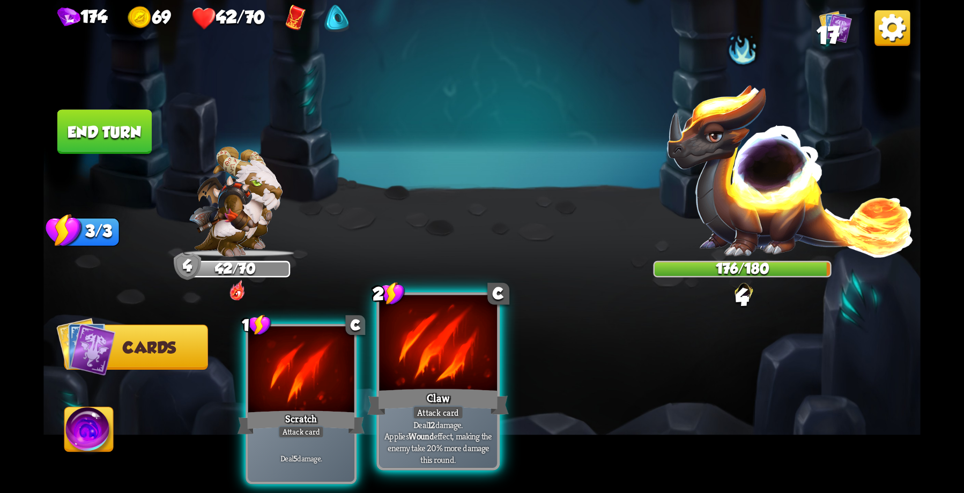
click at [411, 397] on div "Claw" at bounding box center [438, 403] width 142 height 32
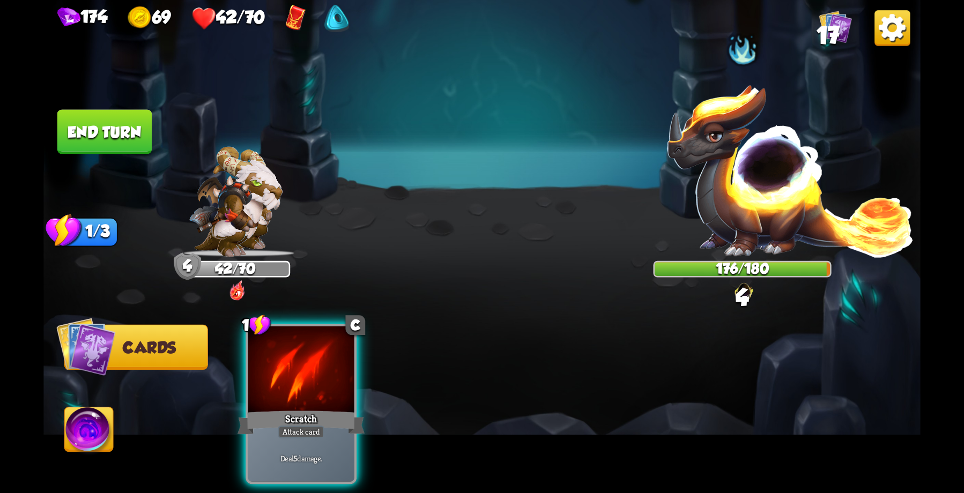
click at [326, 381] on div at bounding box center [301, 372] width 106 height 90
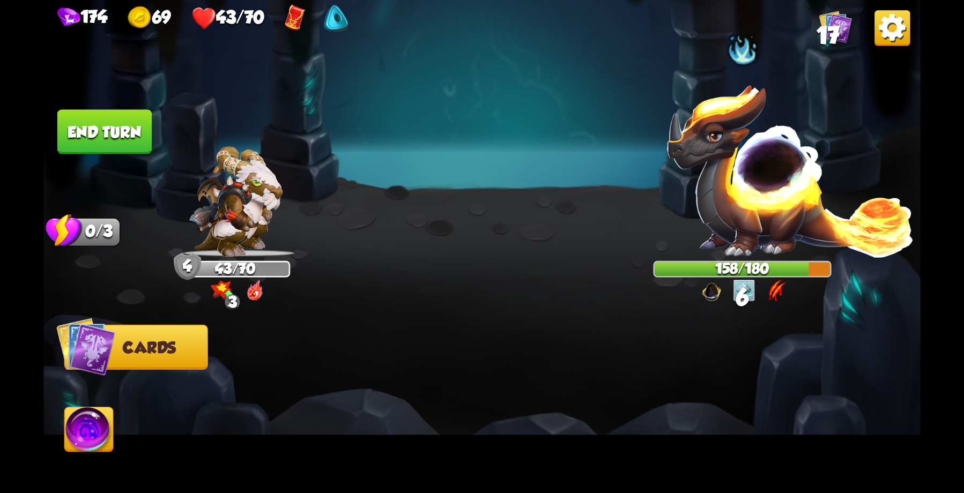
click at [108, 130] on button "End turn" at bounding box center [104, 132] width 97 height 46
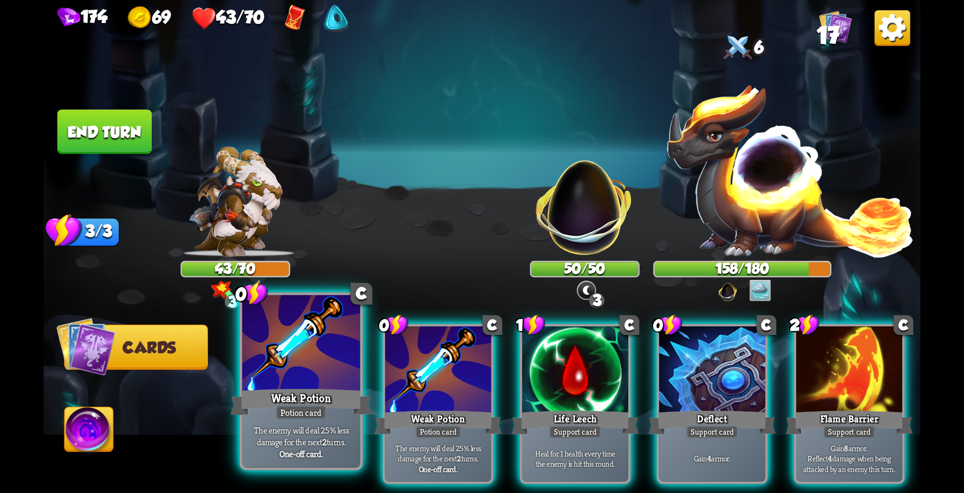
click at [308, 354] on div at bounding box center [301, 344] width 118 height 99
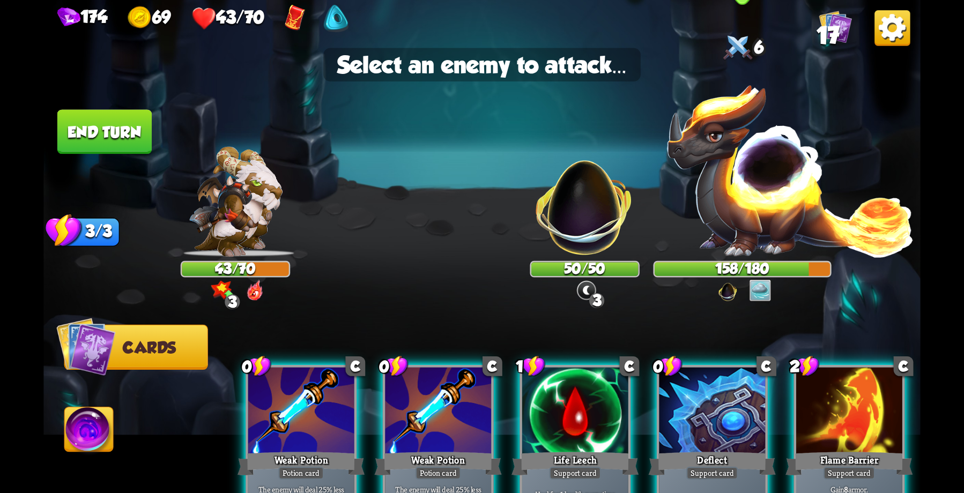
click at [765, 195] on img at bounding box center [789, 170] width 249 height 174
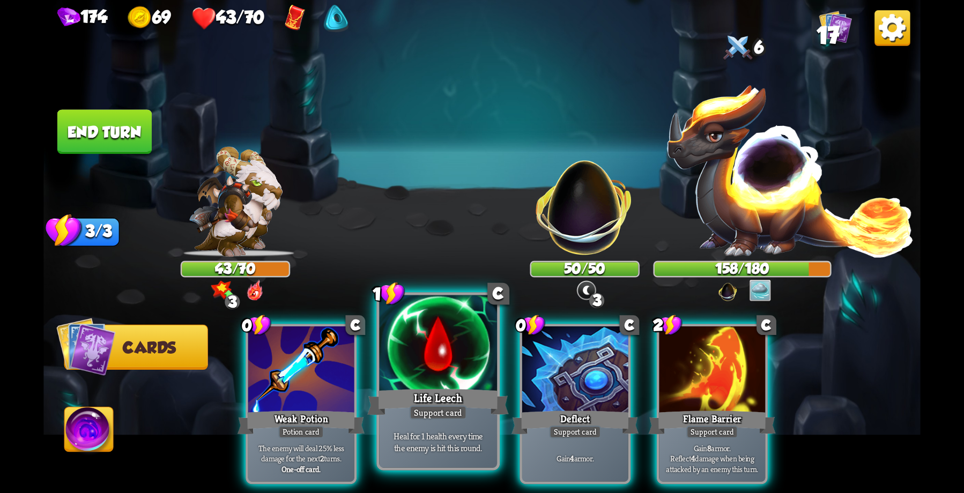
click at [427, 380] on div at bounding box center [438, 344] width 118 height 99
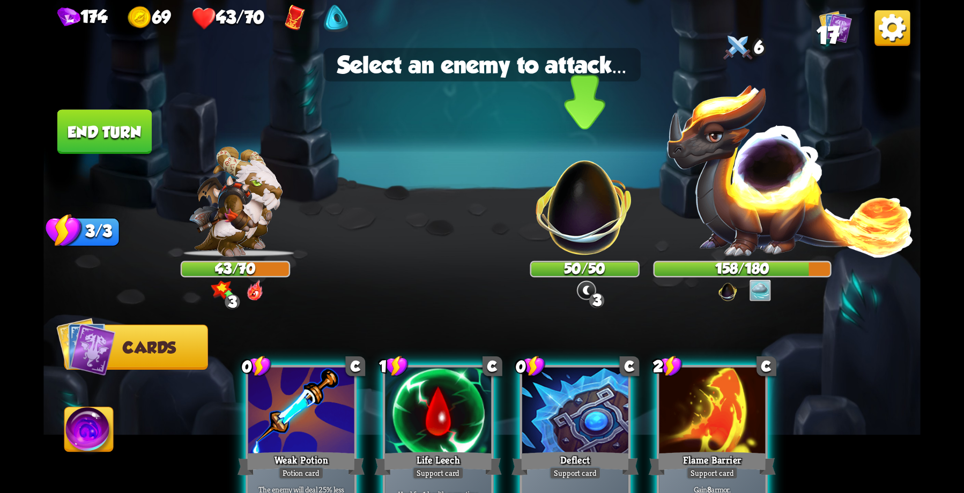
click at [575, 199] on img at bounding box center [584, 199] width 115 height 115
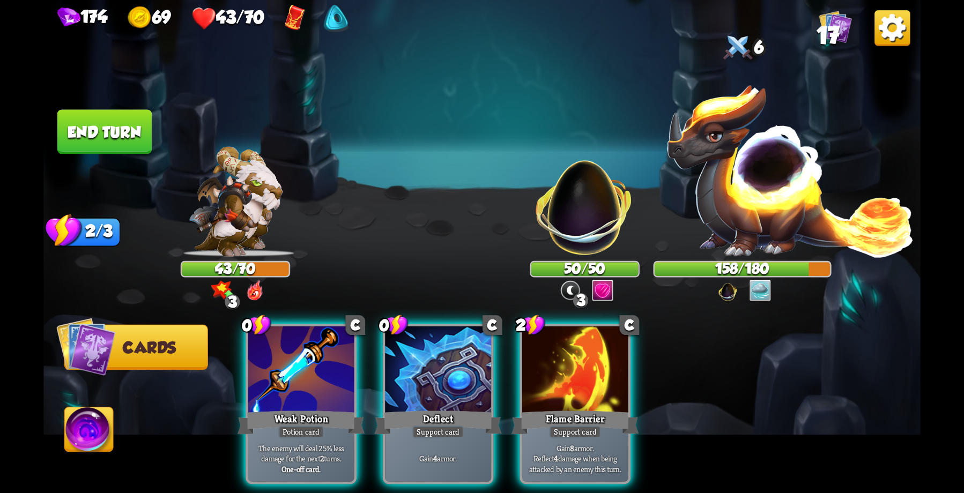
drag, startPoint x: 582, startPoint y: 374, endPoint x: 557, endPoint y: 374, distance: 25.2
click at [581, 374] on div at bounding box center [575, 372] width 106 height 90
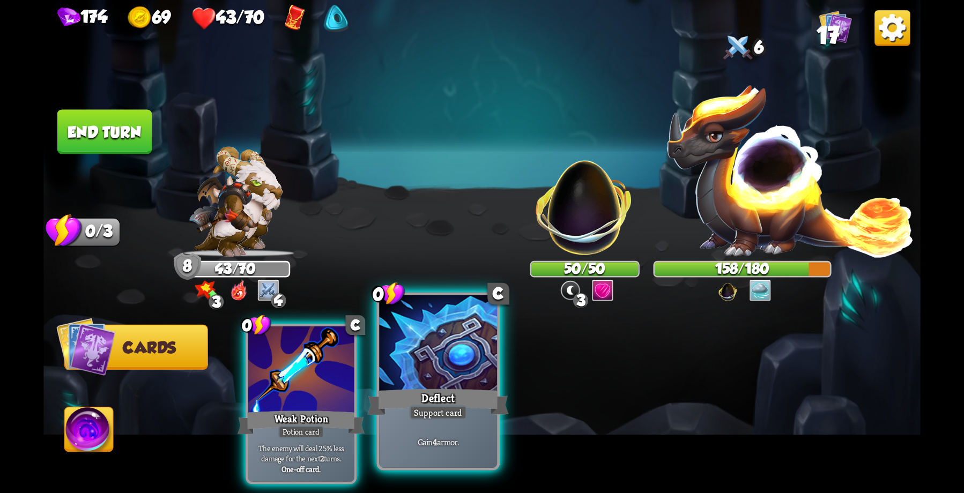
click at [428, 390] on div "Deflect" at bounding box center [438, 403] width 142 height 32
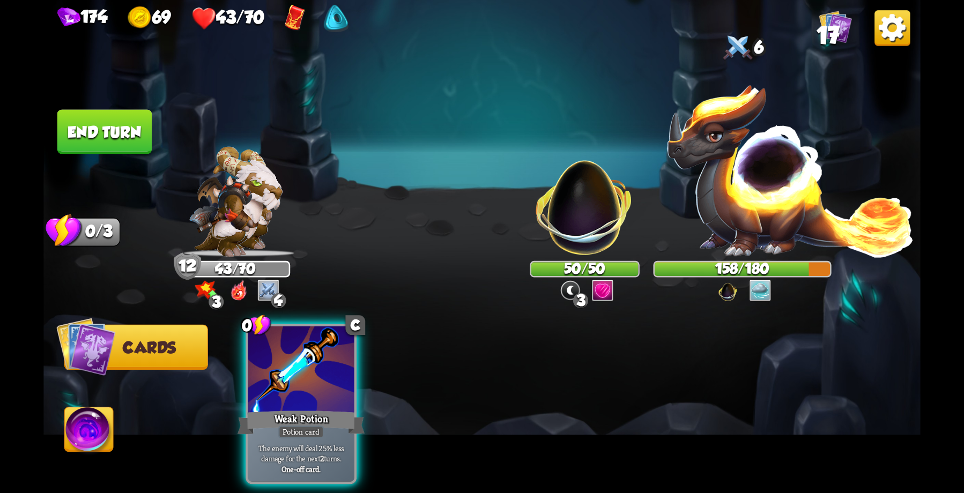
click at [119, 142] on button "End turn" at bounding box center [104, 131] width 94 height 45
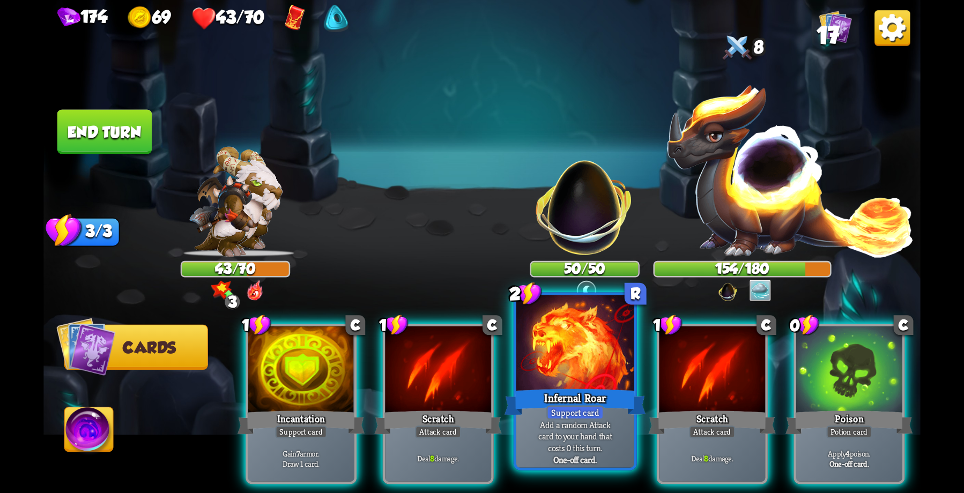
click at [555, 379] on div at bounding box center [575, 344] width 118 height 99
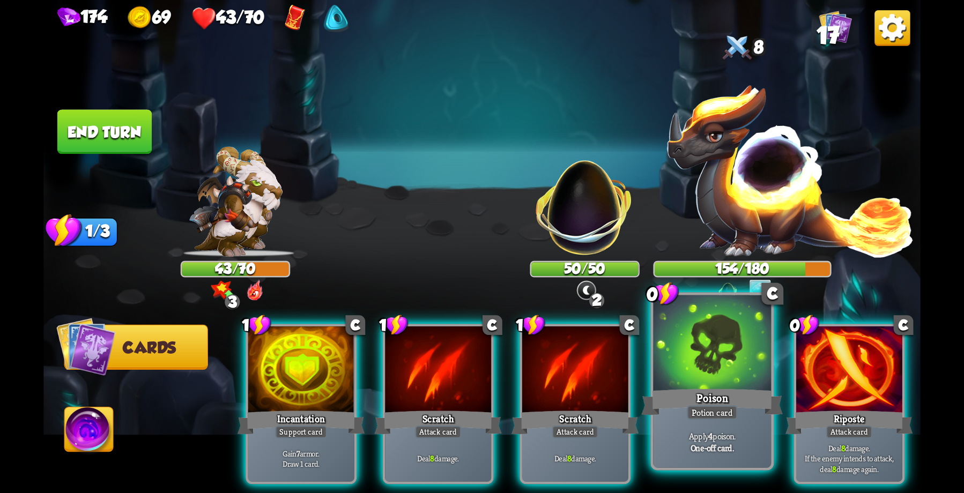
click at [706, 396] on div "Poison" at bounding box center [712, 403] width 142 height 32
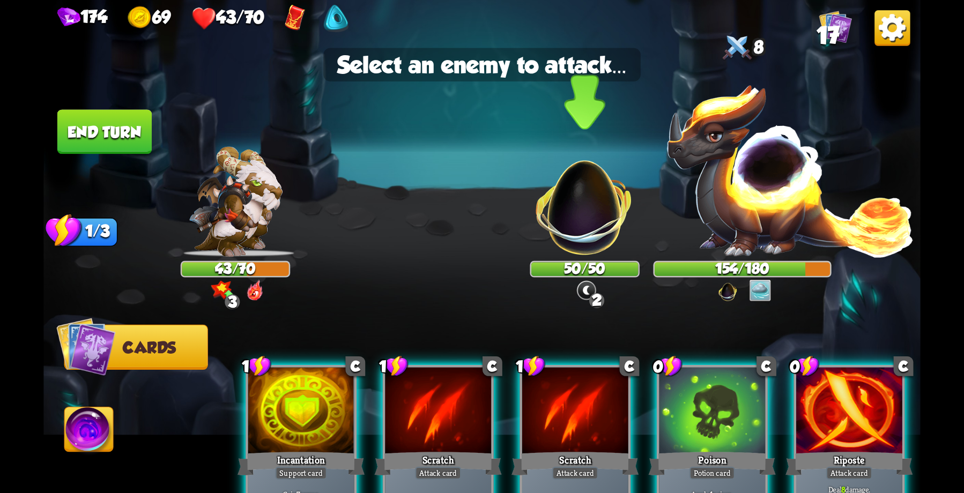
click at [576, 212] on img at bounding box center [584, 199] width 115 height 115
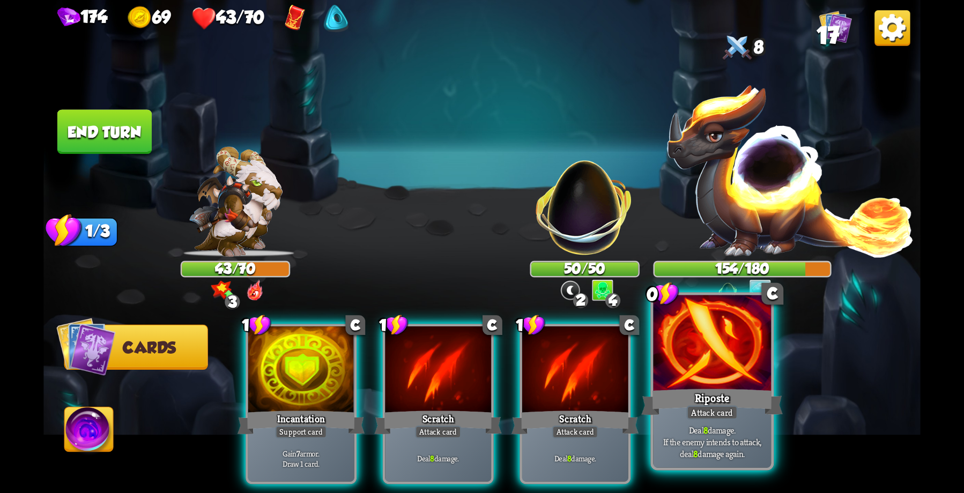
click at [706, 394] on div "Riposte" at bounding box center [712, 403] width 142 height 32
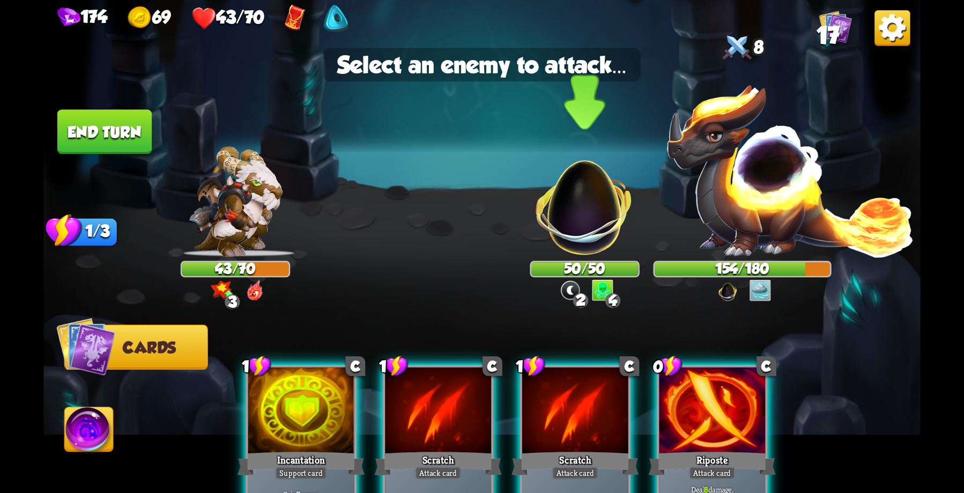
click at [570, 228] on img at bounding box center [584, 199] width 115 height 115
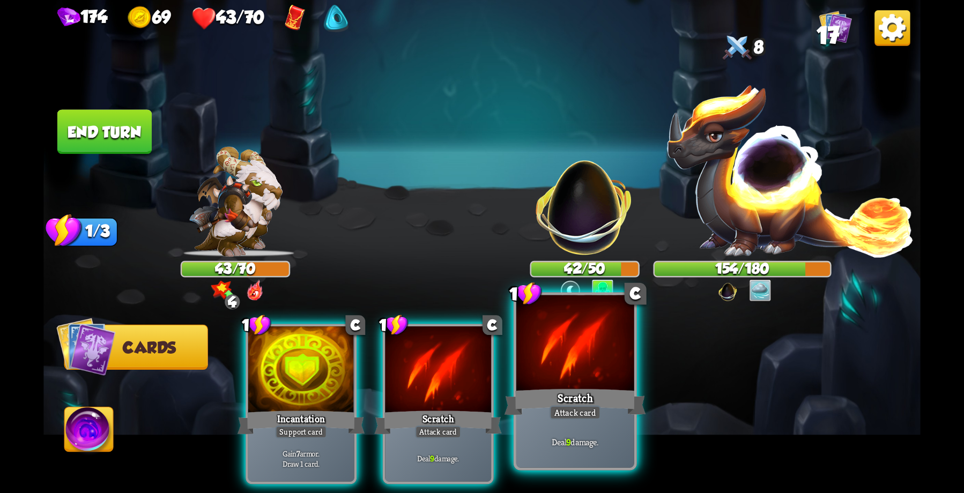
click at [560, 395] on div "Scratch" at bounding box center [576, 403] width 142 height 32
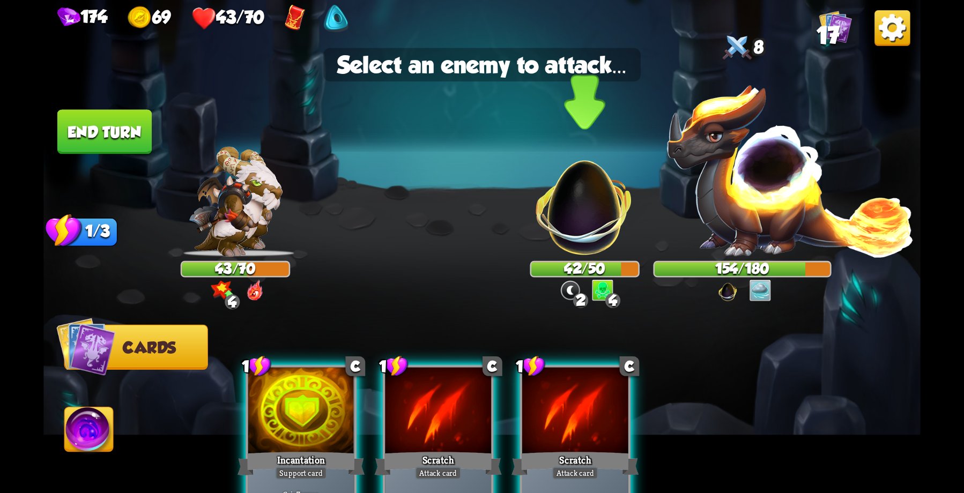
click at [571, 225] on img at bounding box center [584, 199] width 115 height 115
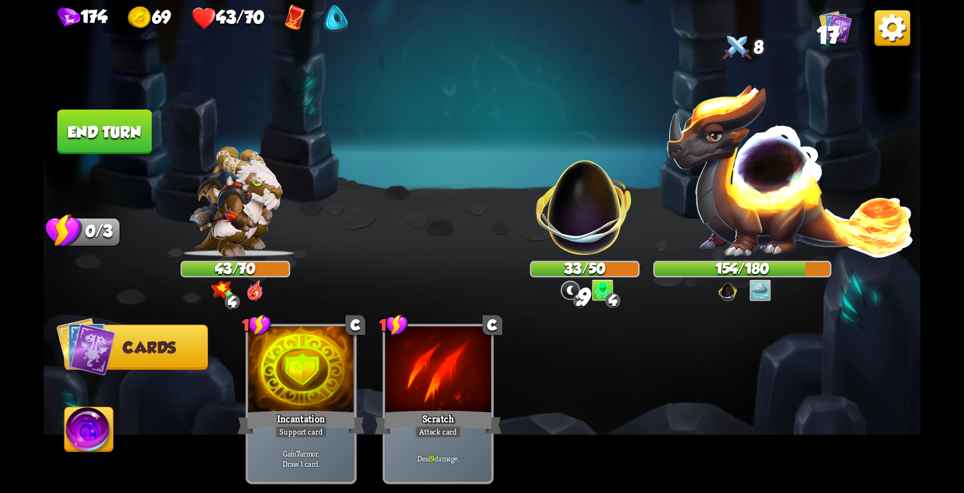
click at [104, 134] on button "End turn" at bounding box center [104, 131] width 95 height 45
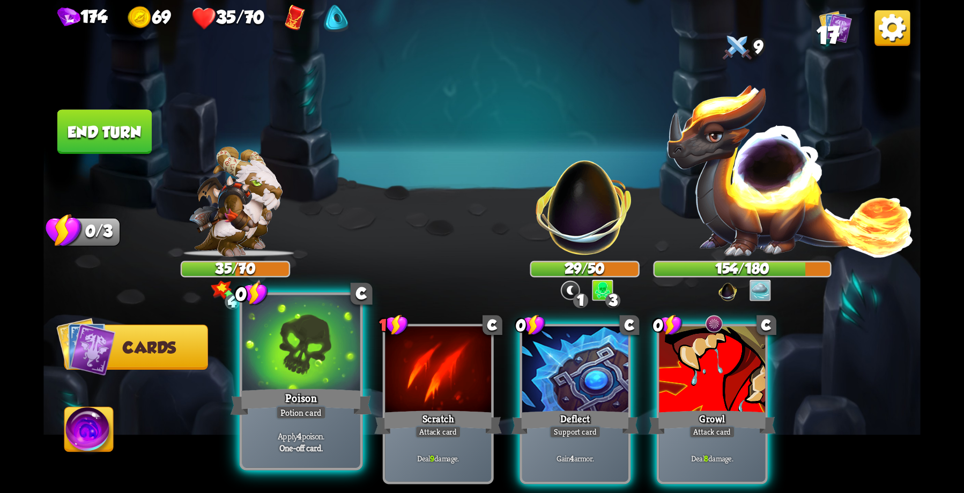
click at [308, 396] on div "Poison" at bounding box center [302, 403] width 142 height 32
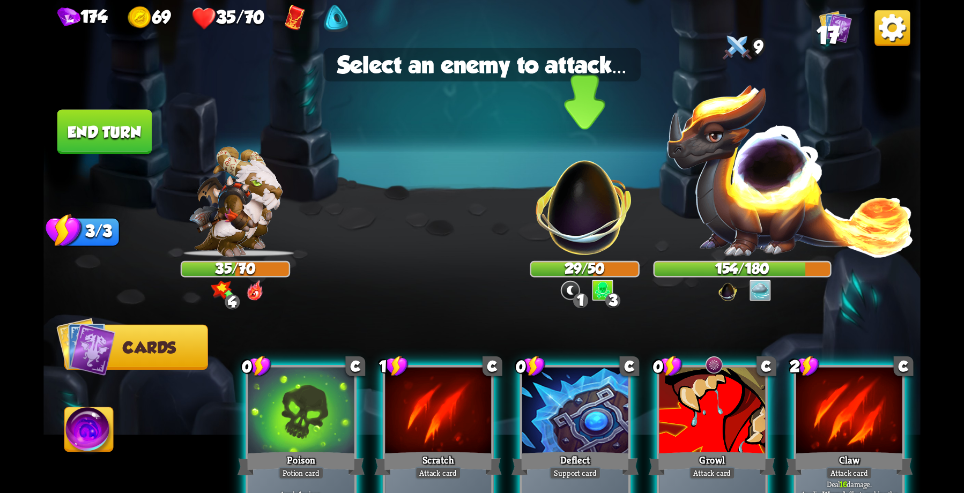
click at [561, 219] on img at bounding box center [584, 199] width 115 height 115
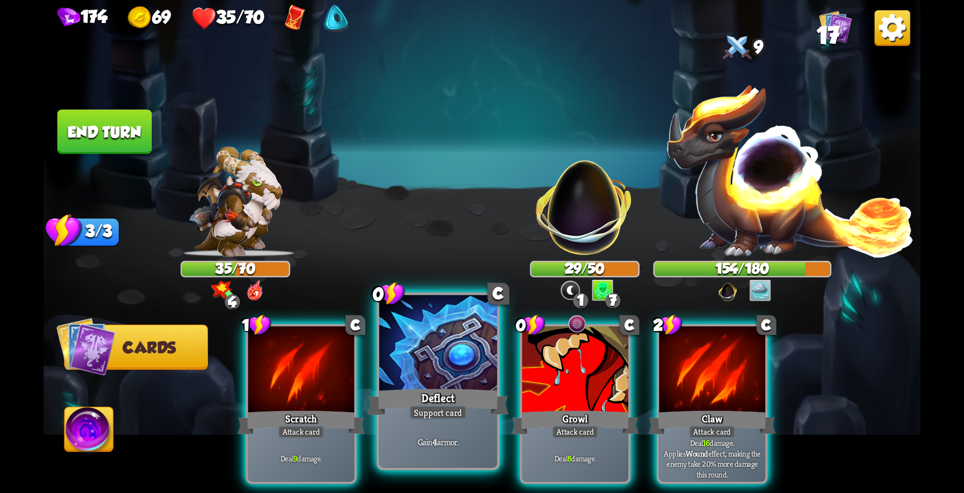
click at [431, 363] on div at bounding box center [438, 344] width 118 height 99
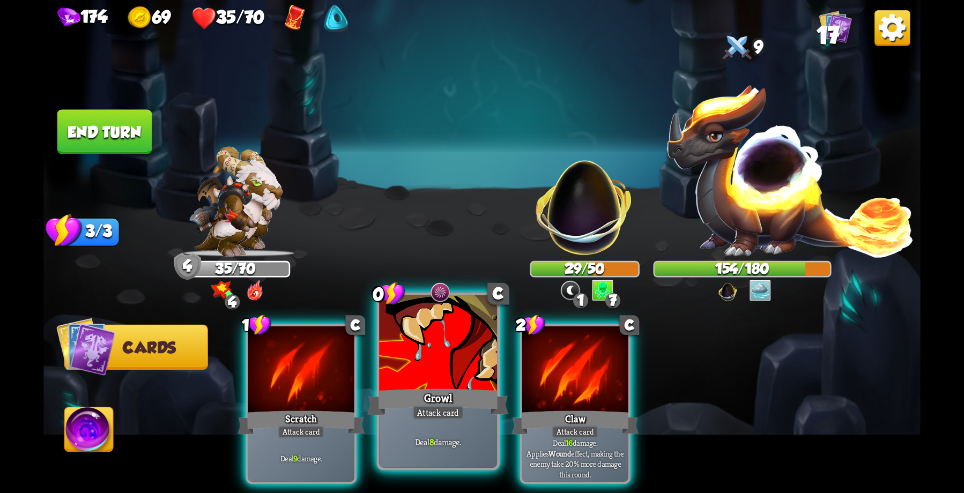
click at [460, 374] on div at bounding box center [438, 344] width 118 height 99
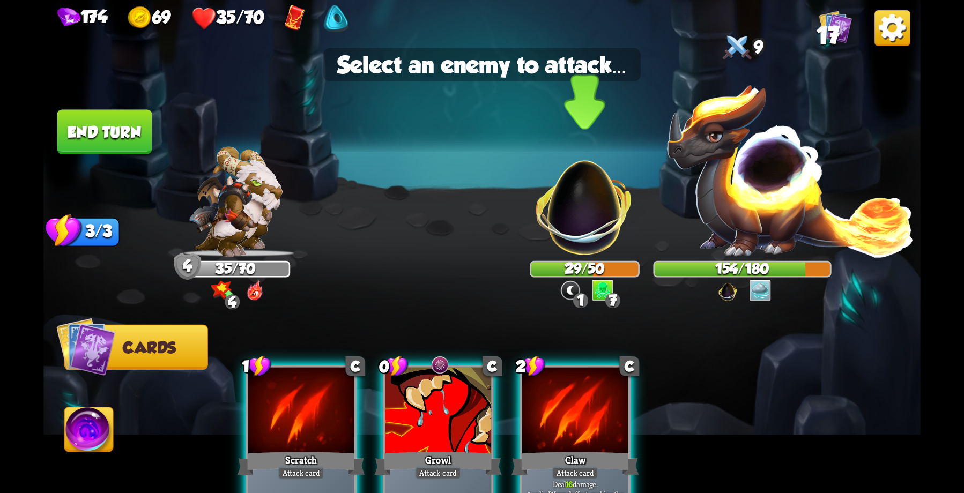
click at [582, 220] on img at bounding box center [584, 199] width 115 height 115
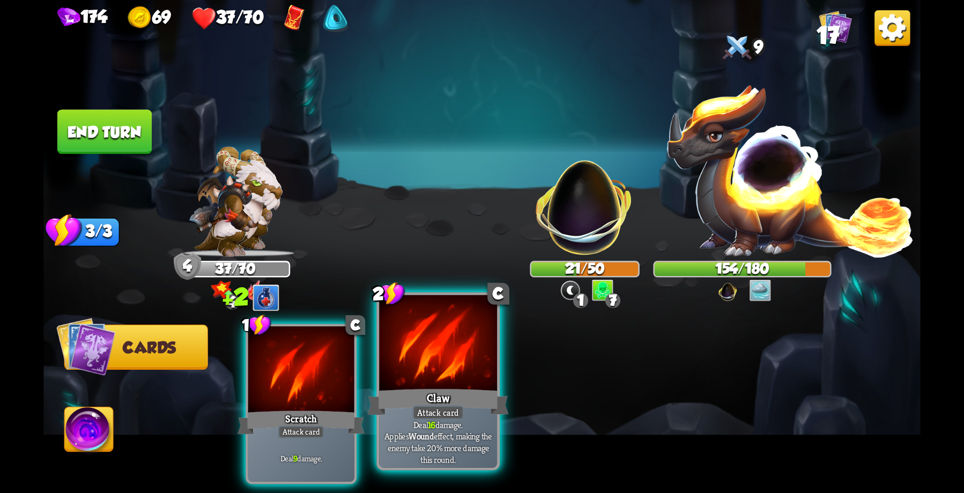
click at [405, 371] on div at bounding box center [438, 344] width 118 height 99
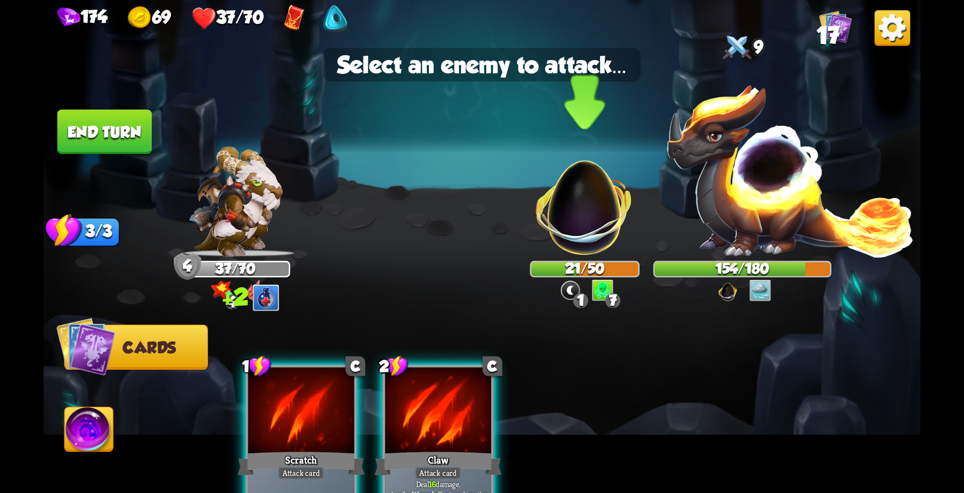
click at [580, 202] on img at bounding box center [584, 199] width 115 height 115
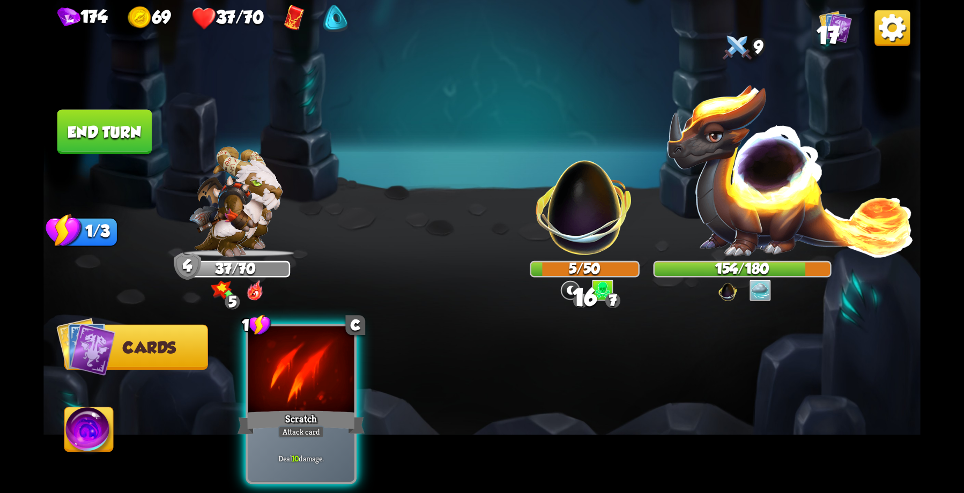
drag, startPoint x: 307, startPoint y: 387, endPoint x: 555, endPoint y: 302, distance: 262.3
click at [309, 409] on div "Scratch" at bounding box center [301, 423] width 127 height 28
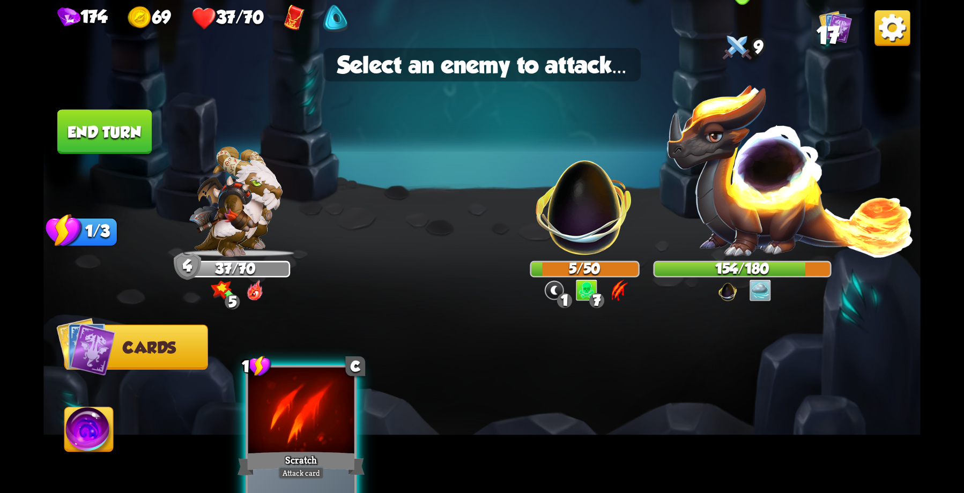
click at [726, 189] on img at bounding box center [789, 170] width 249 height 174
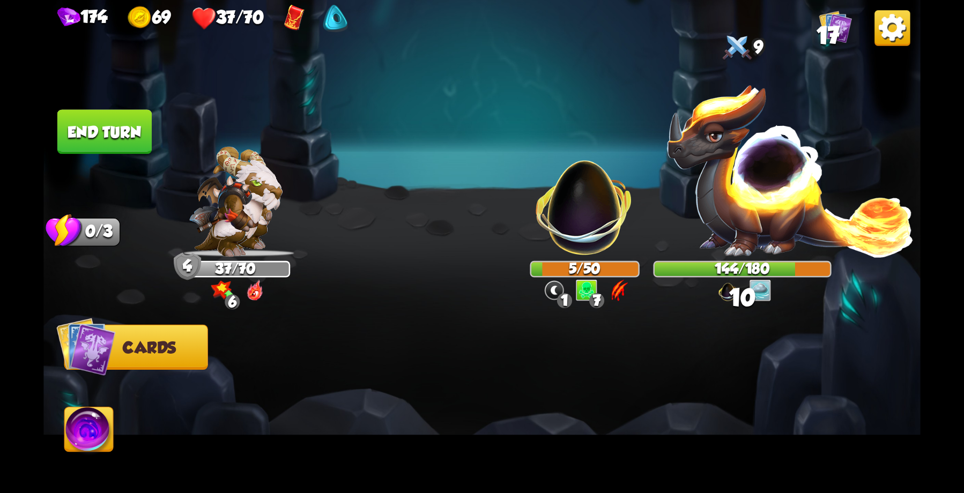
click at [107, 135] on button "End turn" at bounding box center [104, 132] width 97 height 46
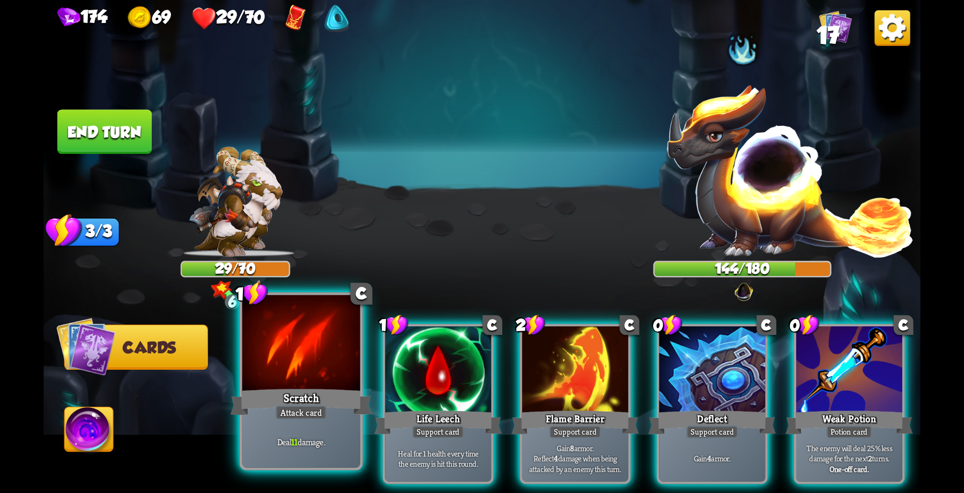
click at [295, 388] on div "Scratch" at bounding box center [302, 403] width 142 height 32
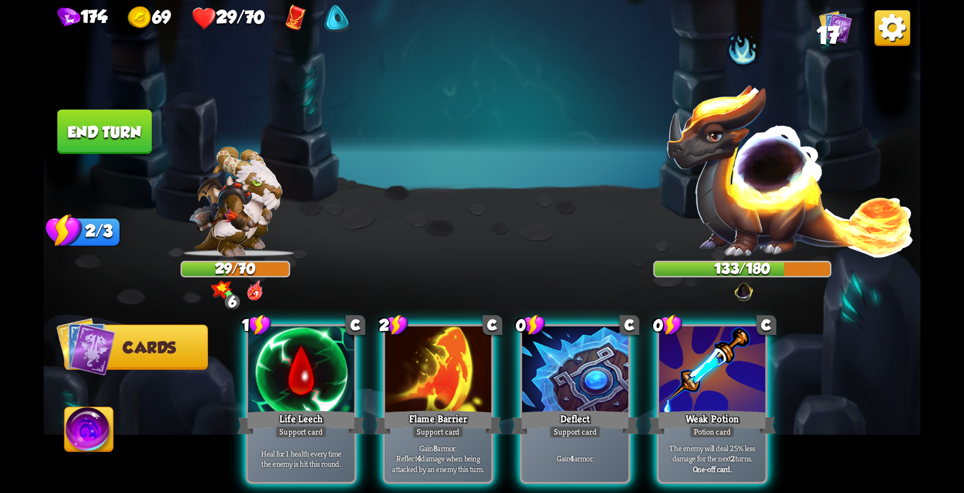
click at [102, 123] on button "End turn" at bounding box center [104, 131] width 94 height 45
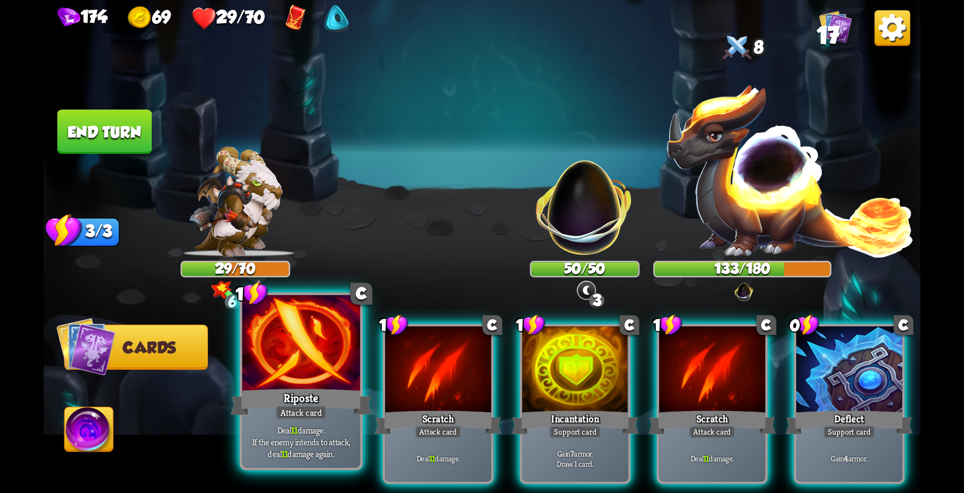
click at [293, 349] on div at bounding box center [301, 344] width 118 height 99
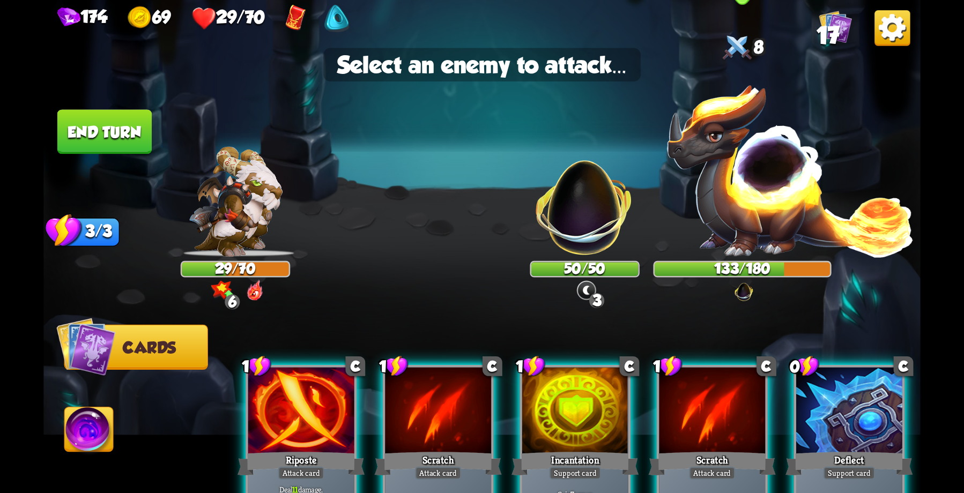
click at [757, 189] on img at bounding box center [789, 170] width 249 height 174
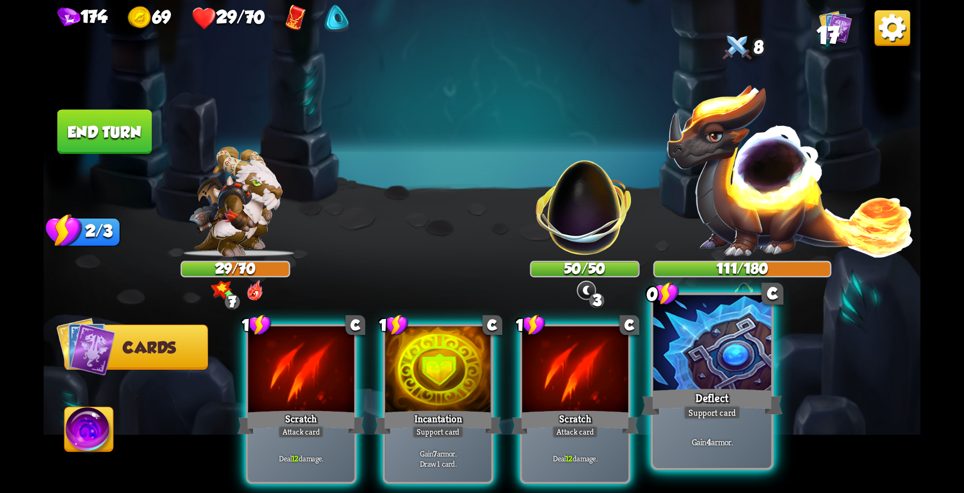
click at [726, 368] on div at bounding box center [712, 344] width 118 height 99
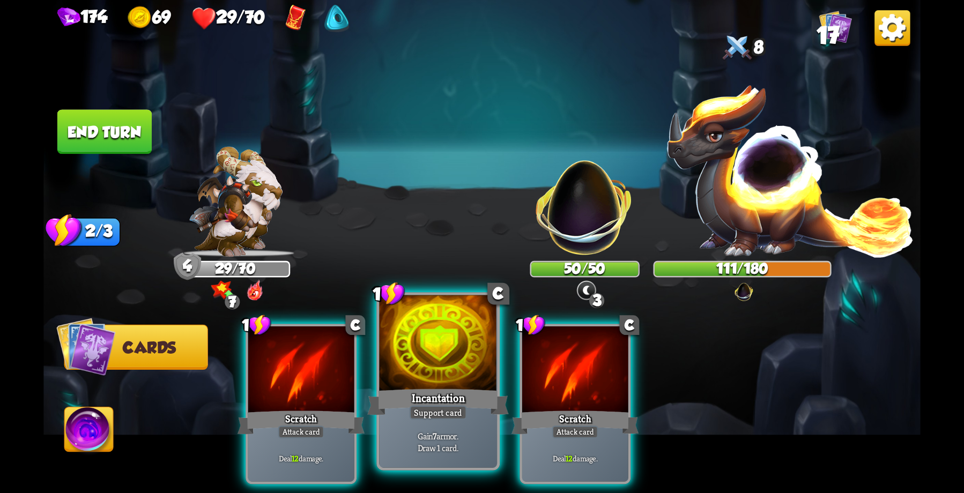
click at [433, 355] on div at bounding box center [438, 344] width 118 height 99
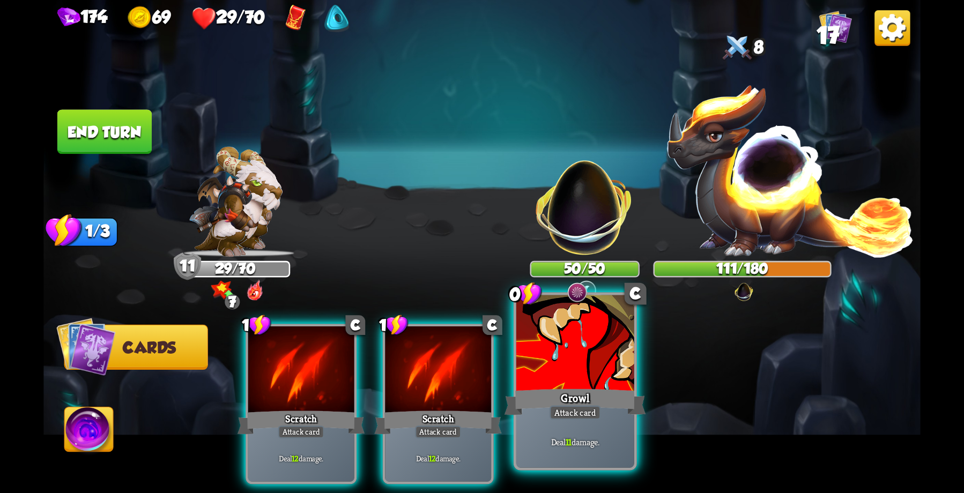
click at [582, 376] on div at bounding box center [575, 344] width 118 height 99
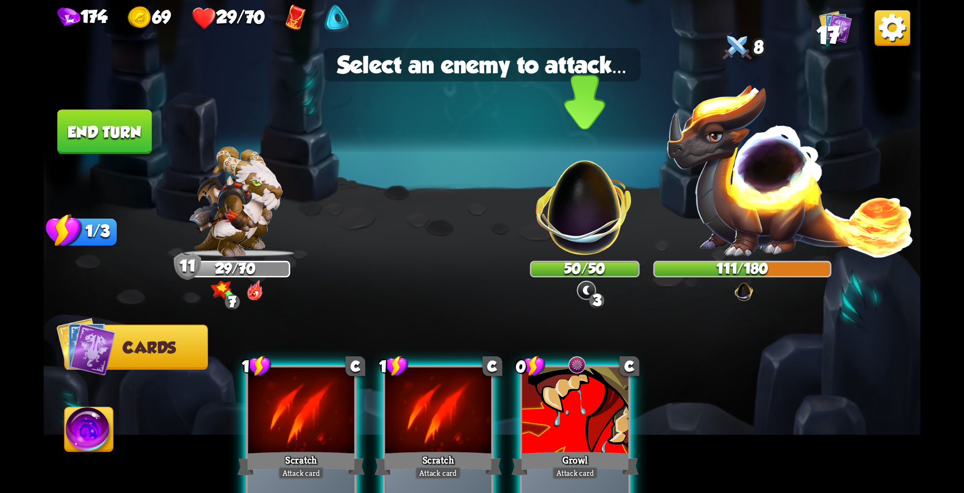
click at [590, 199] on img at bounding box center [584, 199] width 115 height 115
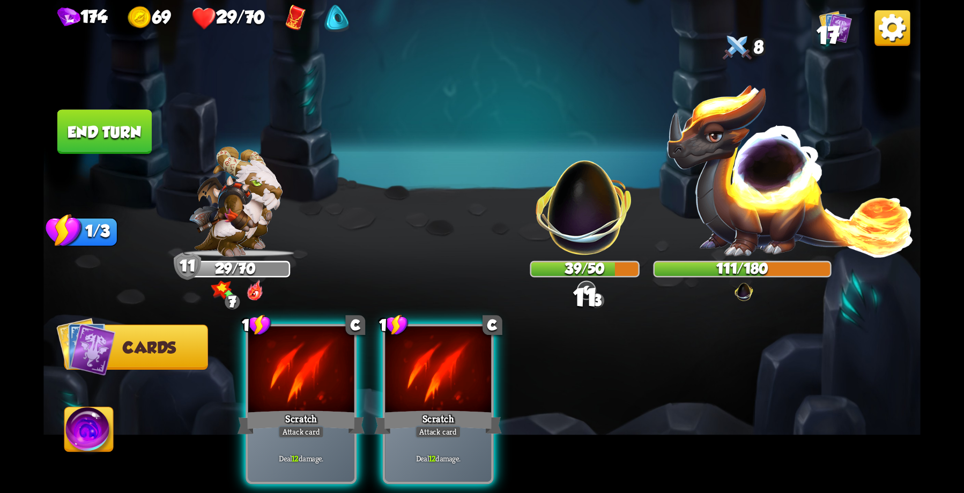
drag, startPoint x: 440, startPoint y: 366, endPoint x: 559, endPoint y: 237, distance: 175.7
click at [457, 360] on div at bounding box center [438, 372] width 106 height 90
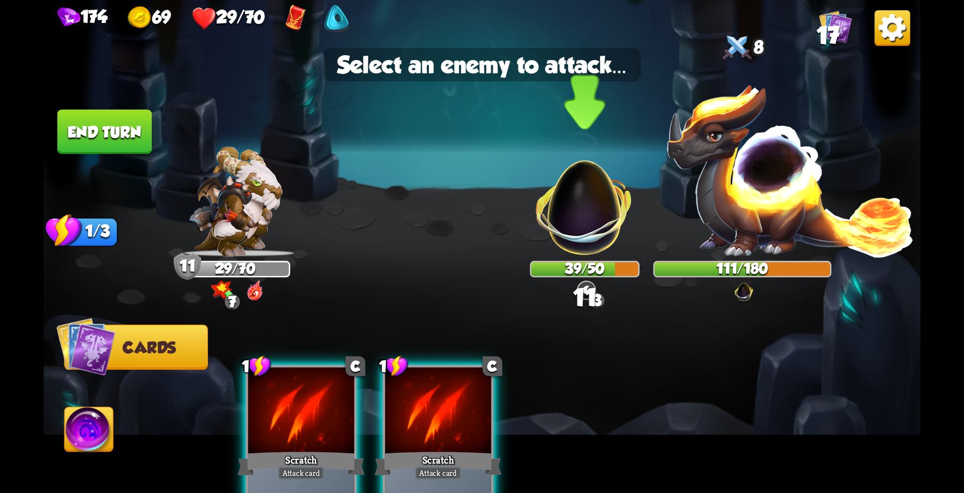
click at [568, 220] on img at bounding box center [584, 199] width 115 height 115
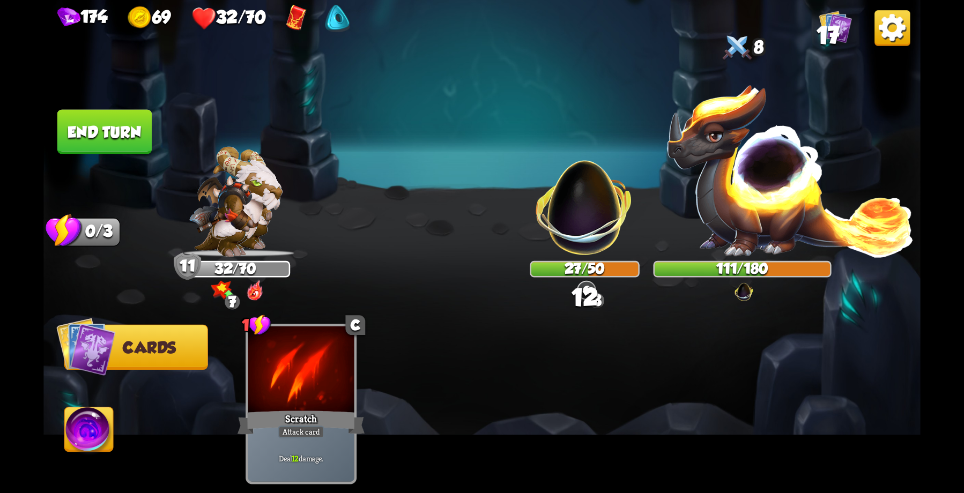
click at [117, 137] on button "End turn" at bounding box center [104, 131] width 94 height 45
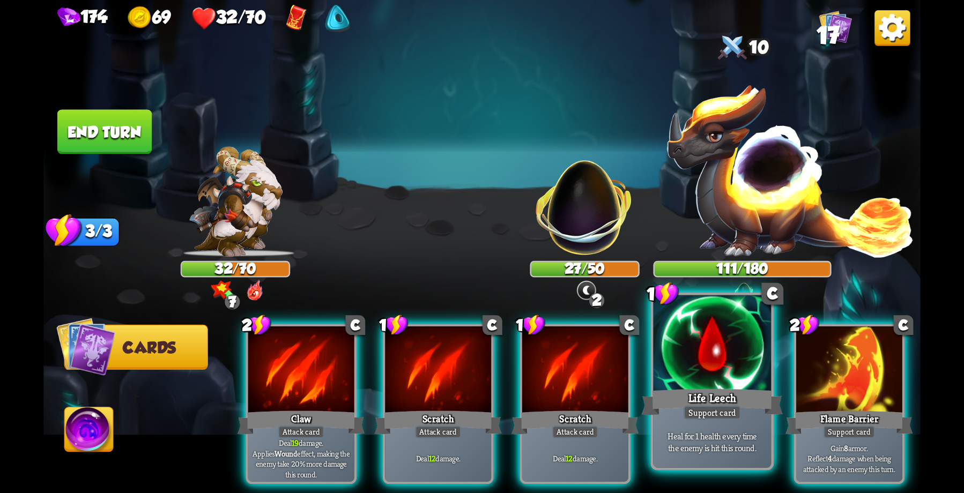
click at [702, 370] on div at bounding box center [712, 344] width 118 height 99
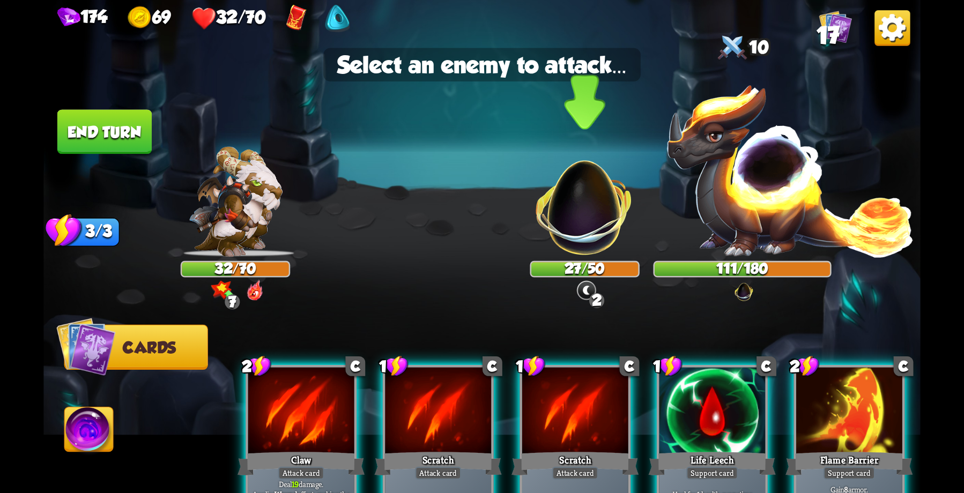
click at [573, 207] on img at bounding box center [584, 199] width 115 height 115
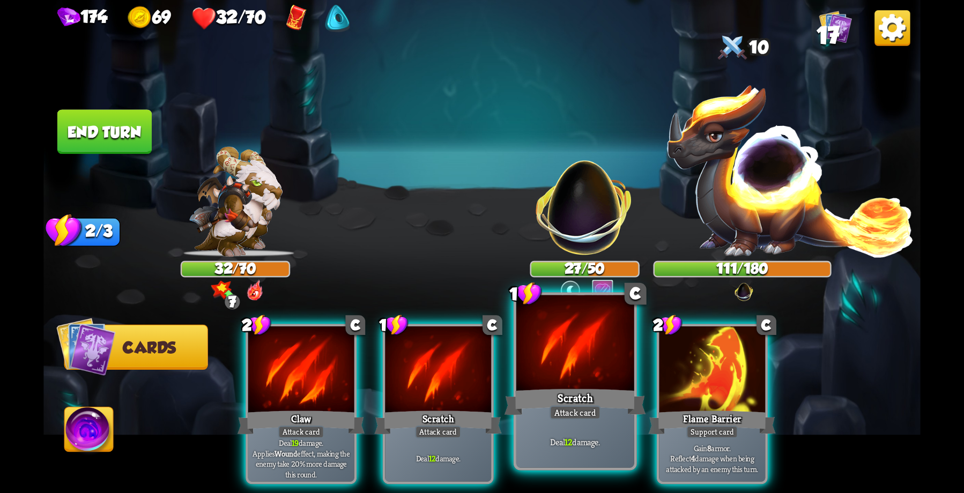
click at [554, 353] on div at bounding box center [575, 344] width 118 height 99
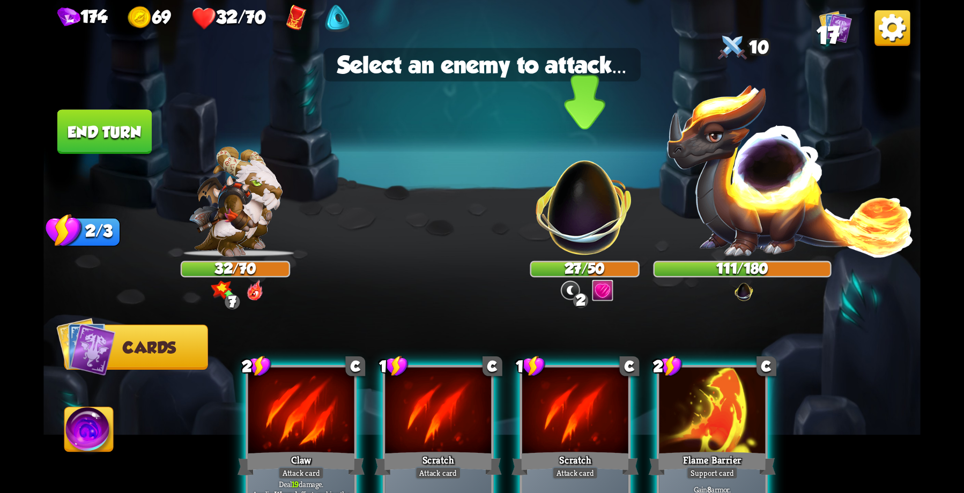
click at [571, 207] on img at bounding box center [584, 199] width 115 height 115
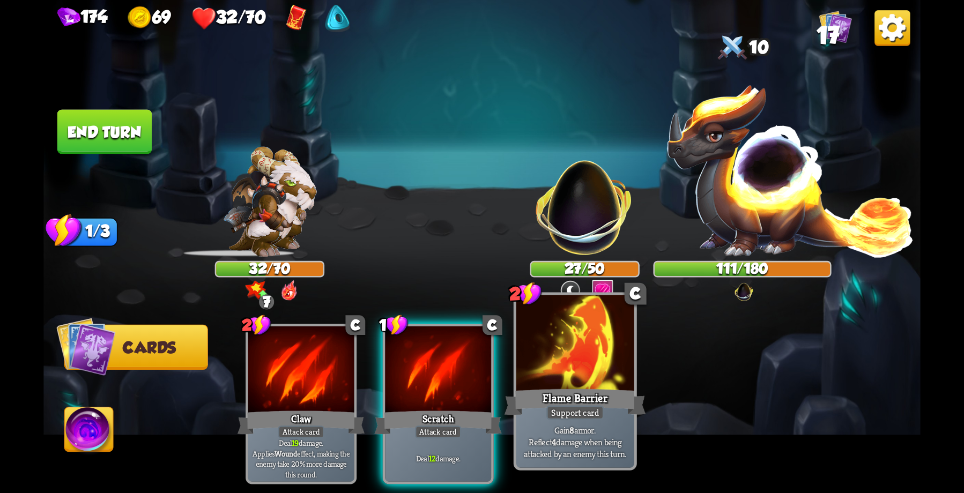
click at [585, 374] on div at bounding box center [575, 344] width 118 height 99
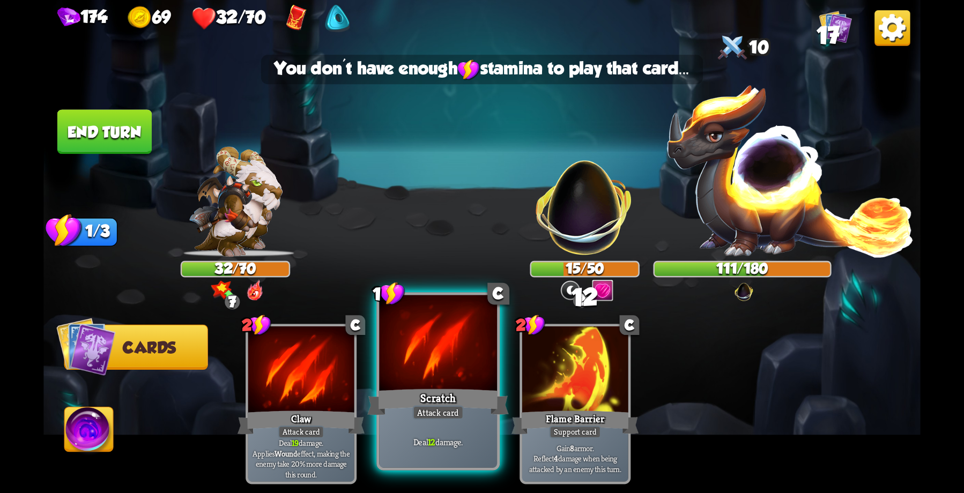
click at [453, 374] on div at bounding box center [438, 344] width 118 height 99
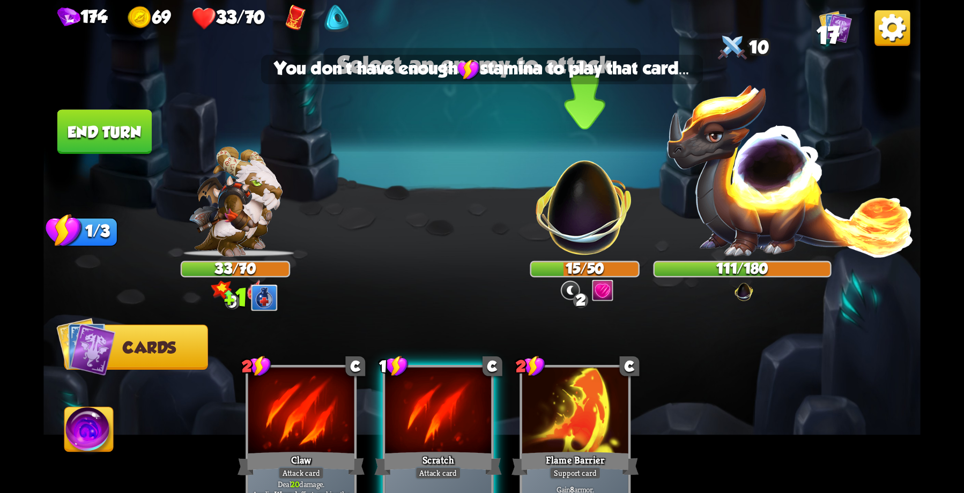
click at [582, 197] on img at bounding box center [584, 199] width 115 height 115
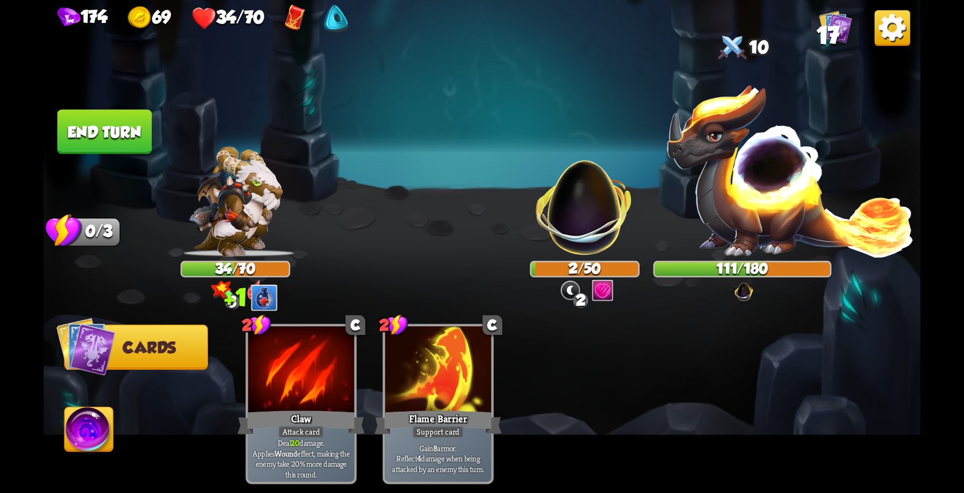
click at [105, 123] on button "End turn" at bounding box center [104, 131] width 96 height 45
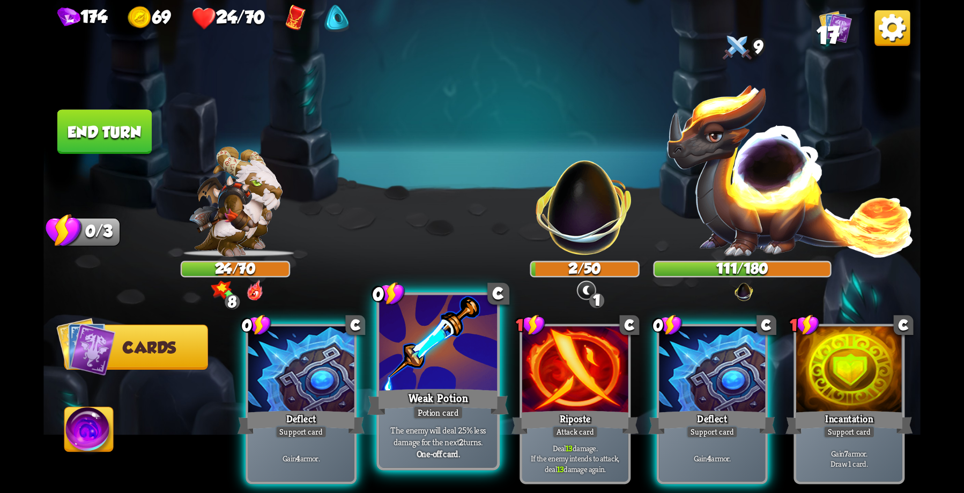
click at [461, 370] on div at bounding box center [438, 344] width 118 height 99
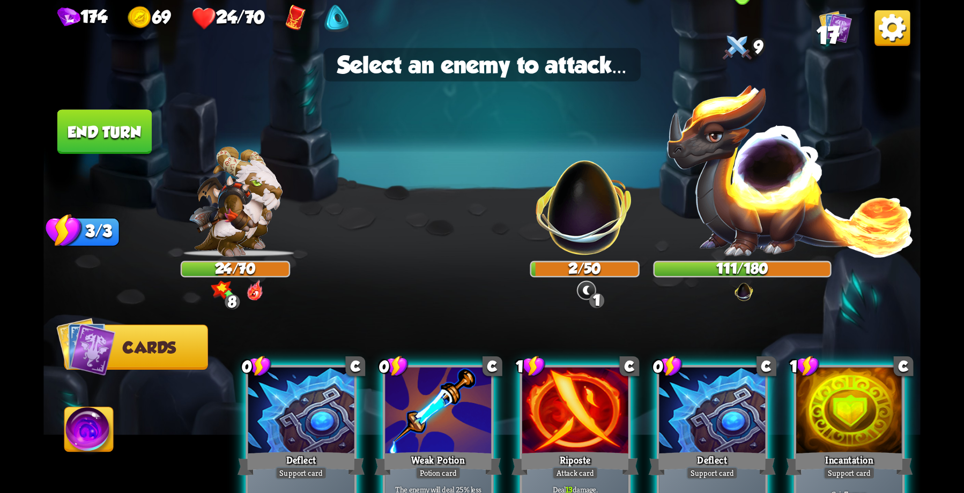
drag, startPoint x: 774, startPoint y: 187, endPoint x: 767, endPoint y: 188, distance: 7.2
click at [774, 186] on img at bounding box center [789, 170] width 249 height 174
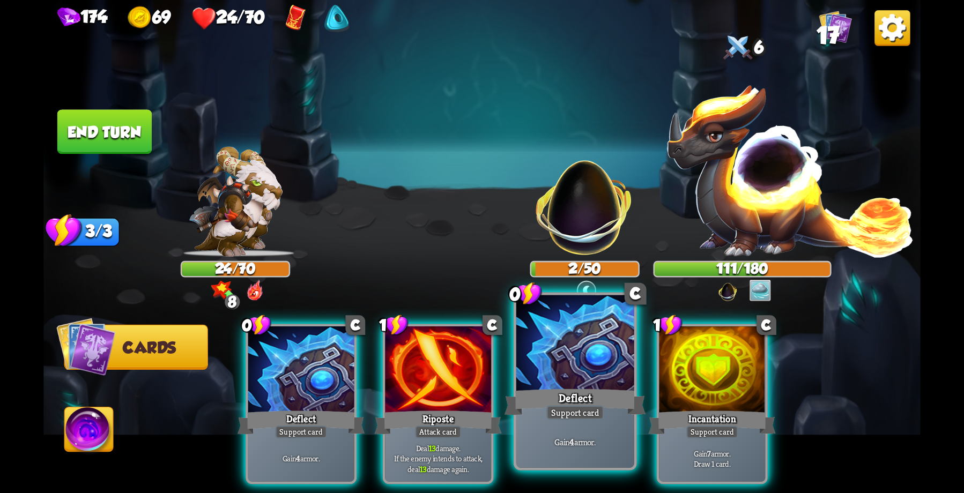
drag, startPoint x: 430, startPoint y: 371, endPoint x: 573, endPoint y: 315, distance: 154.3
click at [430, 369] on div at bounding box center [438, 372] width 106 height 90
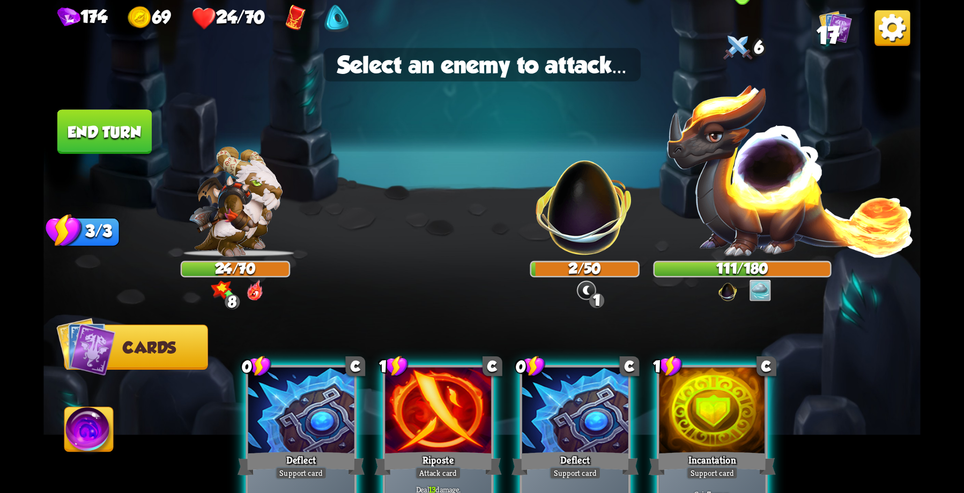
click at [773, 162] on img at bounding box center [789, 170] width 249 height 174
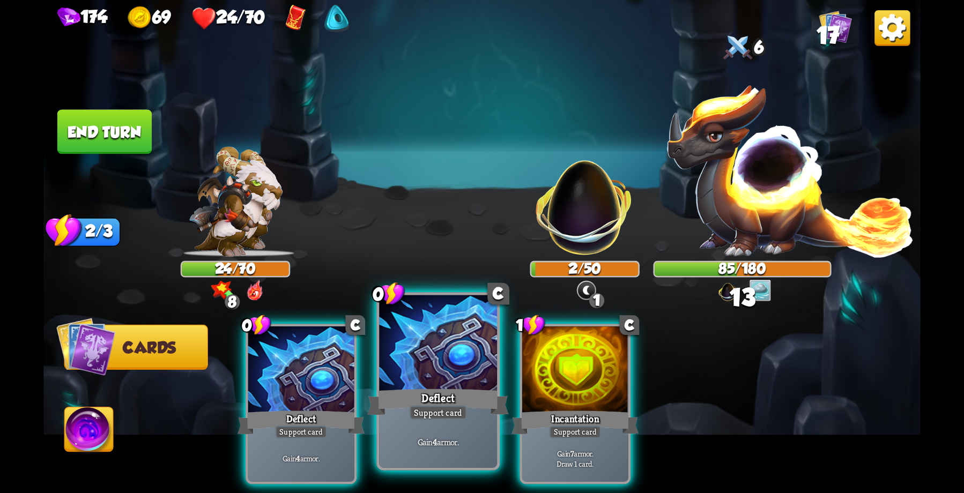
click at [432, 373] on div at bounding box center [438, 344] width 118 height 99
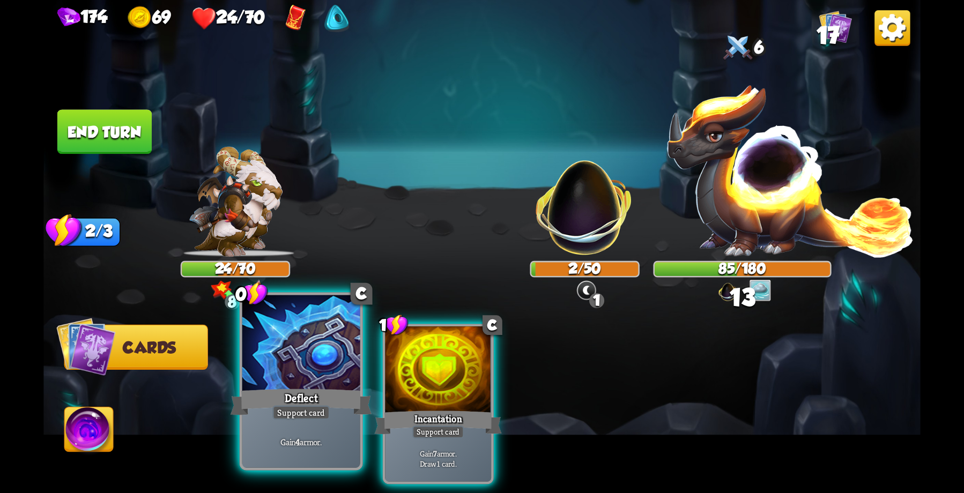
click at [333, 375] on div at bounding box center [301, 344] width 118 height 99
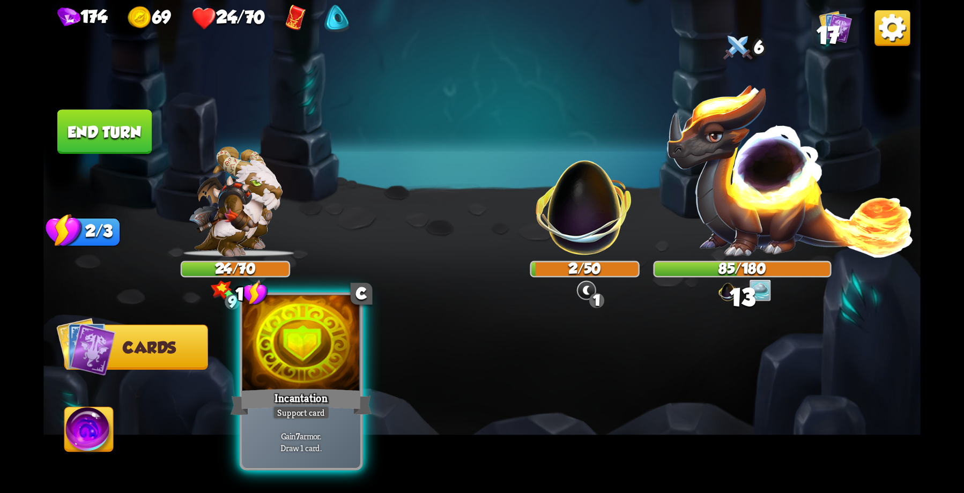
click at [328, 373] on div at bounding box center [301, 344] width 118 height 99
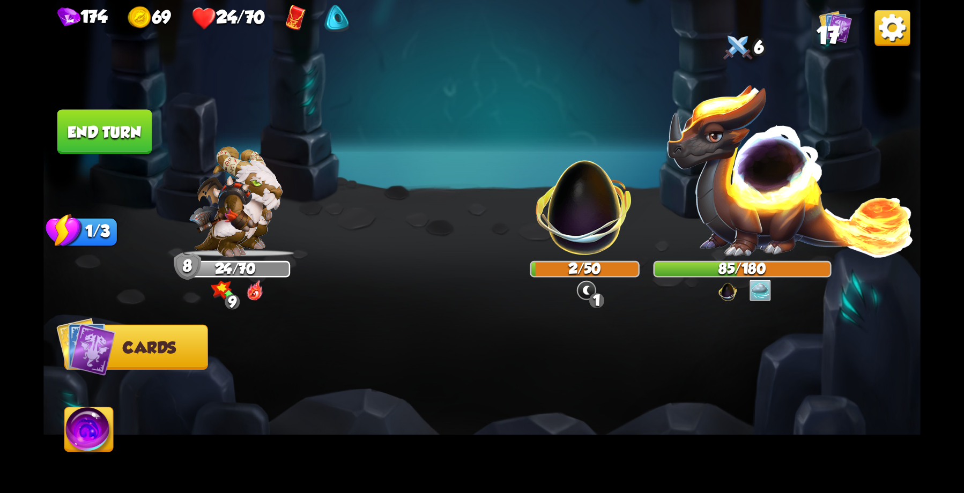
click at [580, 284] on img at bounding box center [586, 290] width 22 height 22
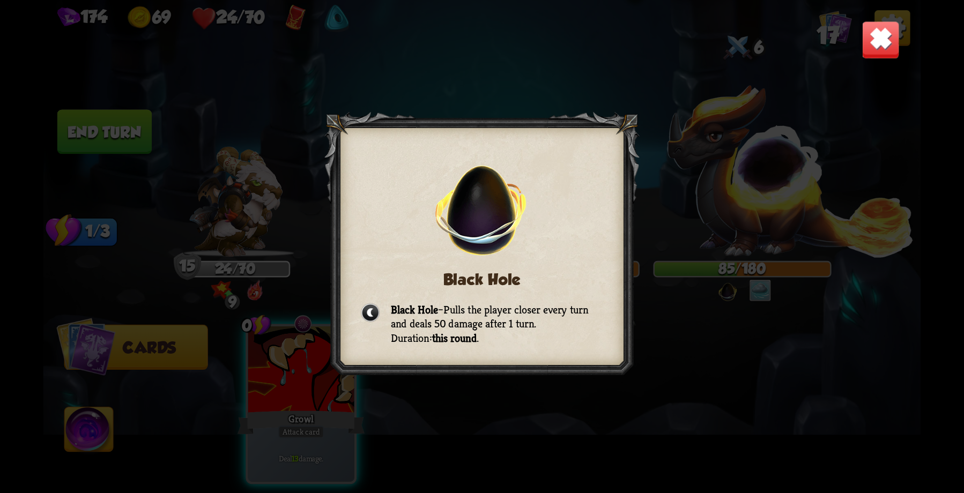
click at [531, 56] on div "Black Hole Black Hole – Pulls the player closer every turn and deals 50 damage …" at bounding box center [481, 246] width 877 height 493
drag, startPoint x: 373, startPoint y: 106, endPoint x: 365, endPoint y: 94, distance: 14.4
click at [372, 106] on div "Black Hole Black Hole – Pulls the player closer every turn and deals 50 damage …" at bounding box center [481, 246] width 877 height 493
click at [320, 123] on div "Black Hole Black Hole – Pulls the player closer every turn and deals 50 damage …" at bounding box center [481, 246] width 877 height 493
click at [921, 26] on div "174 69 24/70 17 Black Hole Black Hole – Pulls the player closer every turn and …" at bounding box center [482, 246] width 964 height 493
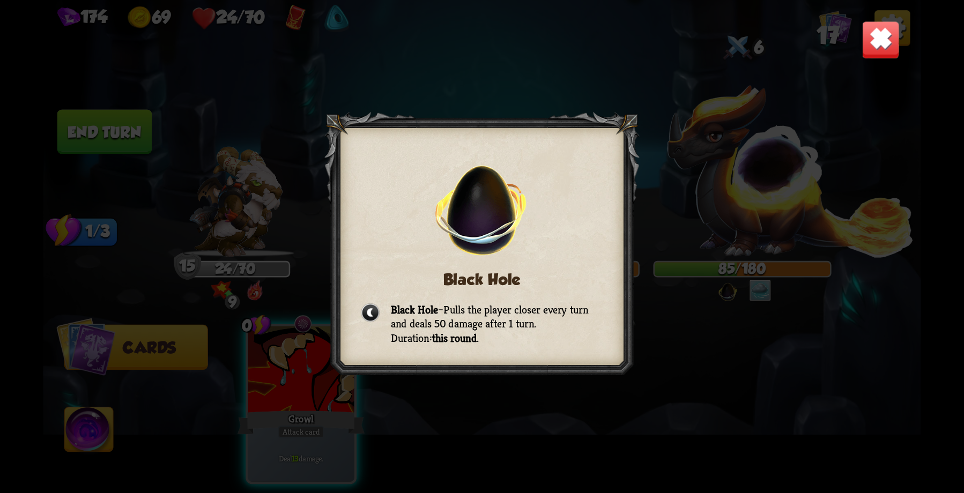
click at [936, 39] on div "174 69 24/70 17 Black Hole Black Hole – Pulls the player closer every turn and …" at bounding box center [482, 246] width 964 height 493
click at [869, 43] on img at bounding box center [881, 39] width 39 height 39
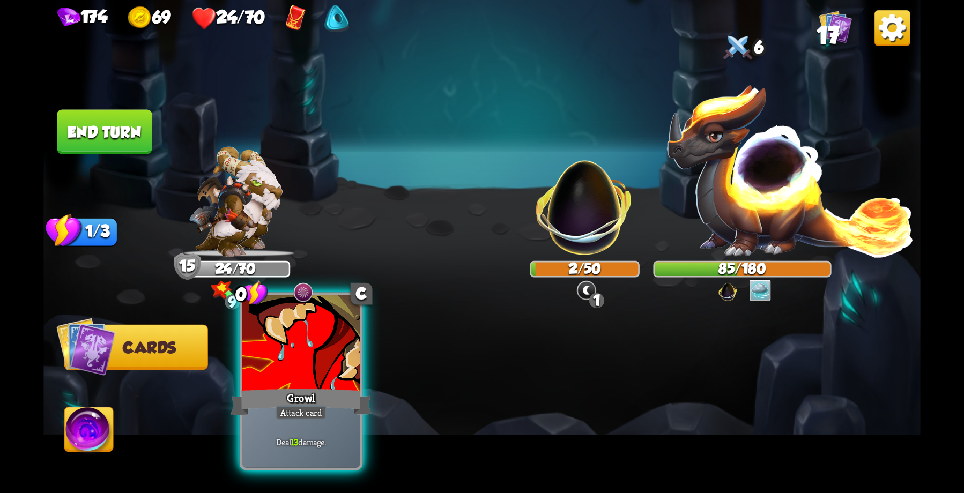
click at [302, 389] on div "Growl" at bounding box center [302, 403] width 142 height 32
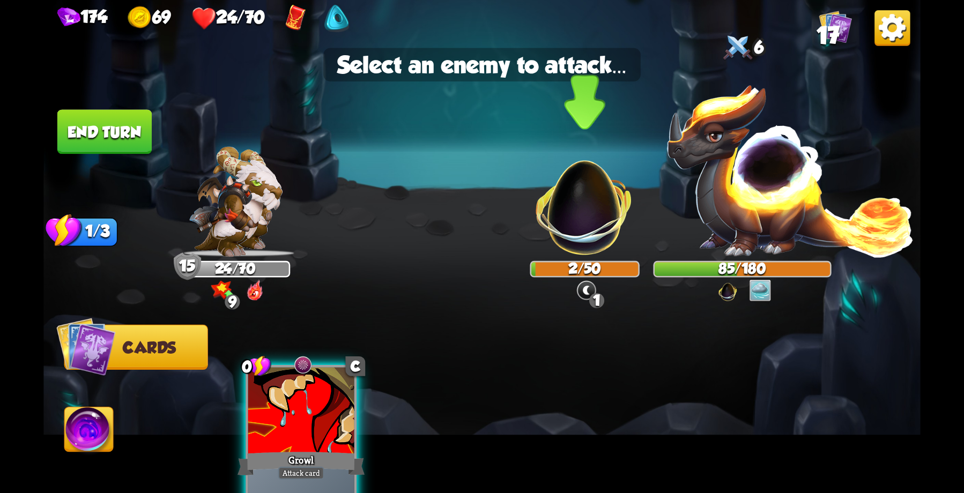
click at [598, 194] on img at bounding box center [584, 199] width 115 height 115
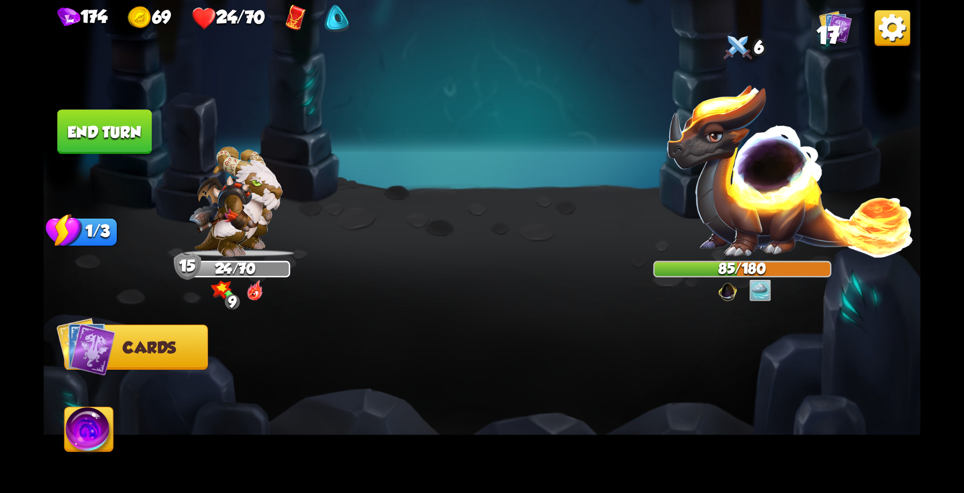
click at [117, 138] on button "End turn" at bounding box center [104, 131] width 94 height 45
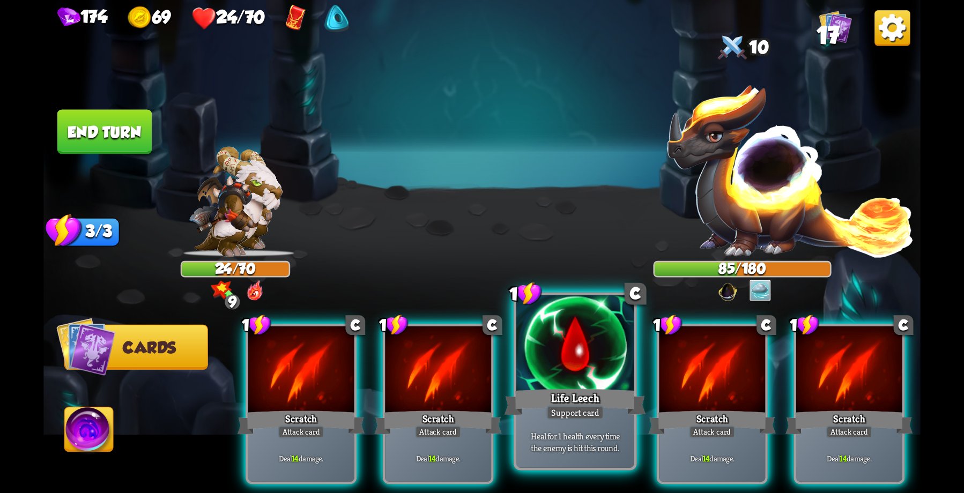
click at [579, 380] on div at bounding box center [575, 344] width 118 height 99
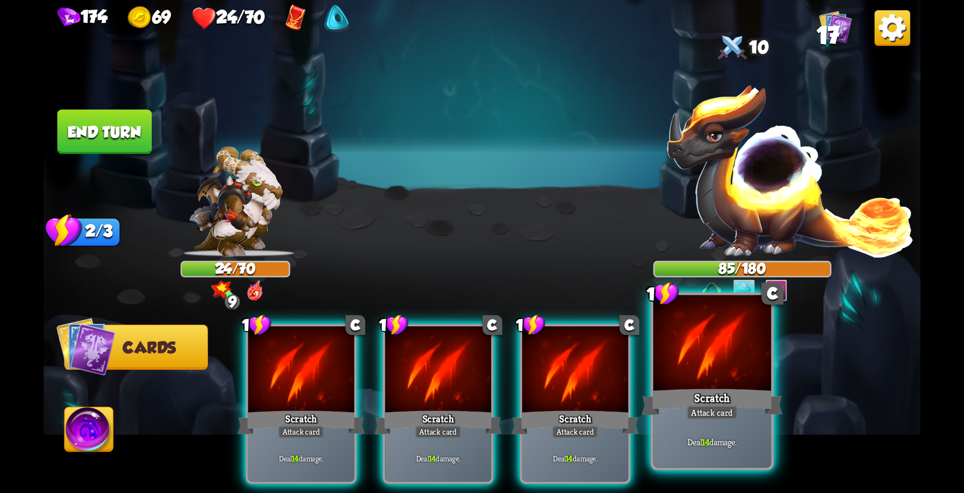
click at [696, 369] on div at bounding box center [712, 344] width 118 height 99
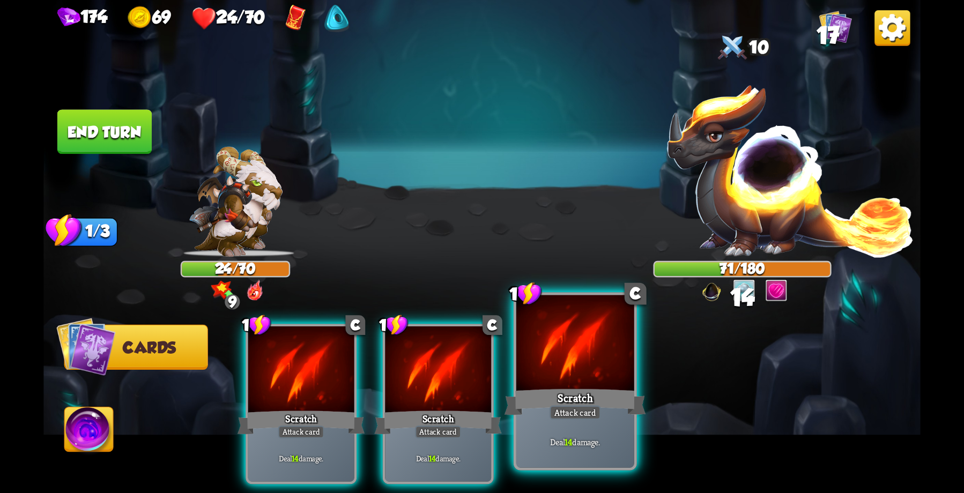
click at [579, 379] on div at bounding box center [575, 344] width 118 height 99
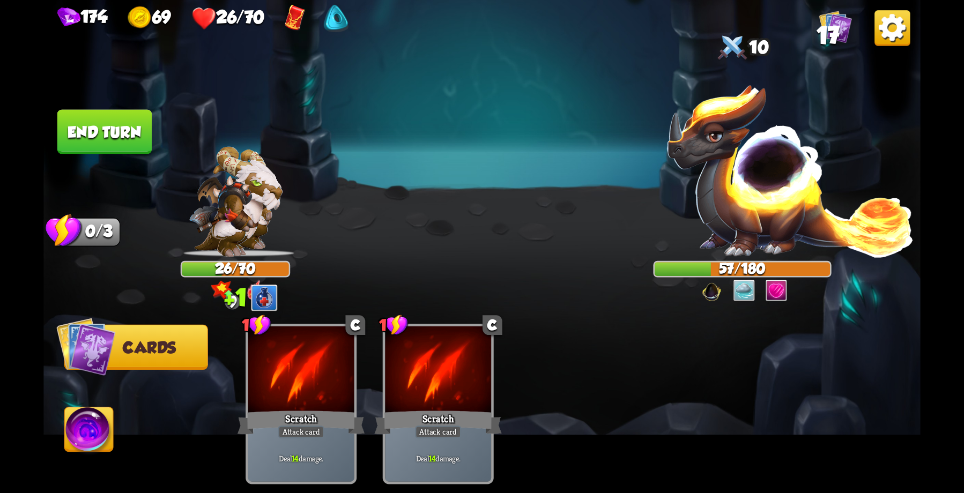
click at [102, 124] on button "End turn" at bounding box center [104, 131] width 94 height 45
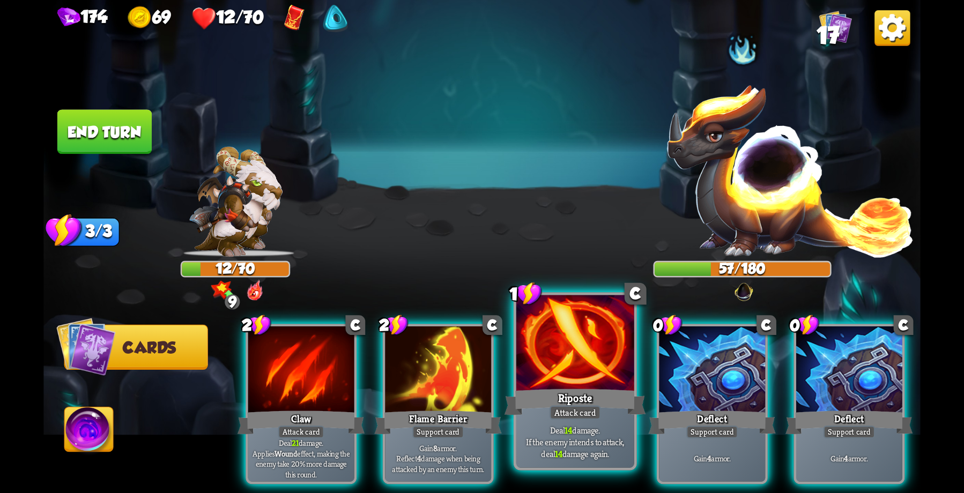
click at [604, 367] on div at bounding box center [575, 344] width 118 height 99
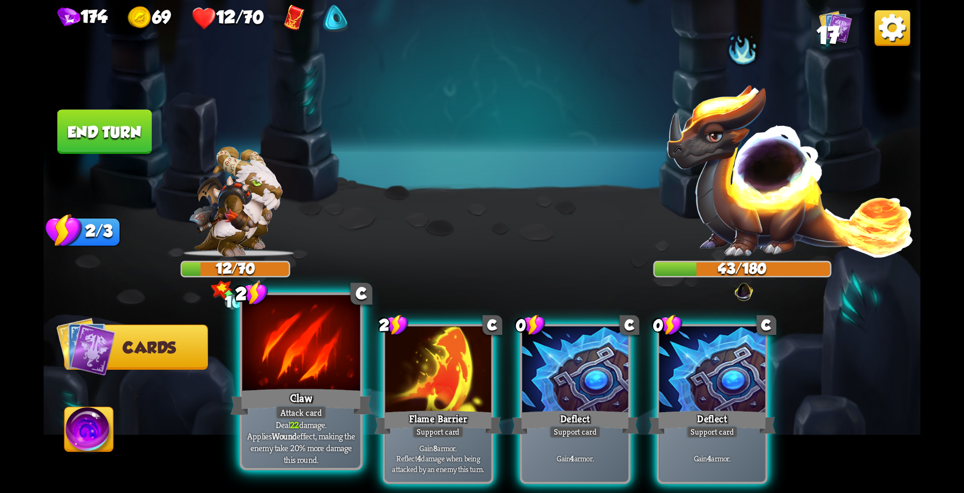
click at [305, 364] on div at bounding box center [301, 344] width 118 height 99
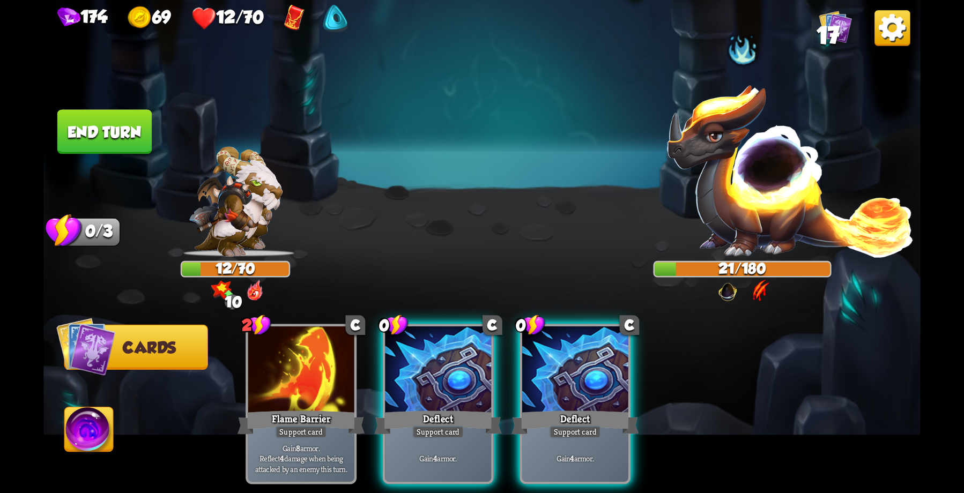
click at [110, 131] on button "End turn" at bounding box center [104, 132] width 97 height 46
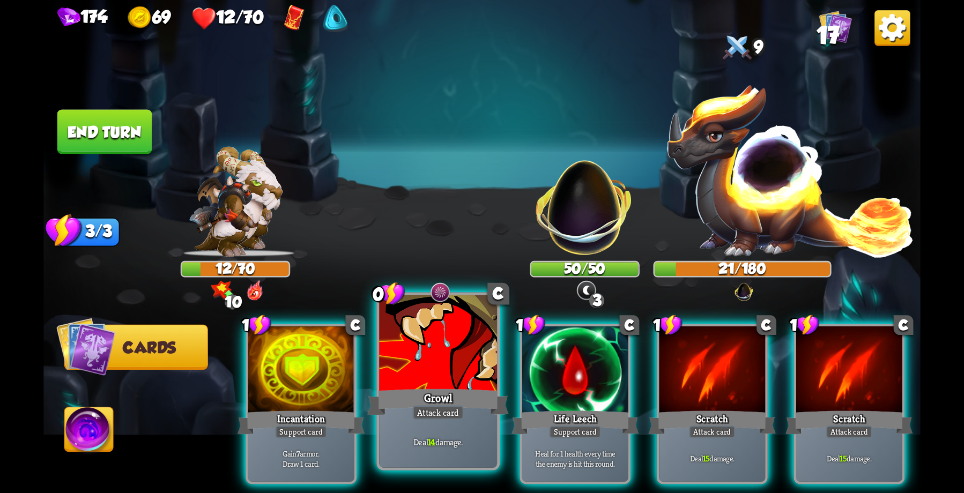
click at [438, 374] on div at bounding box center [438, 344] width 118 height 99
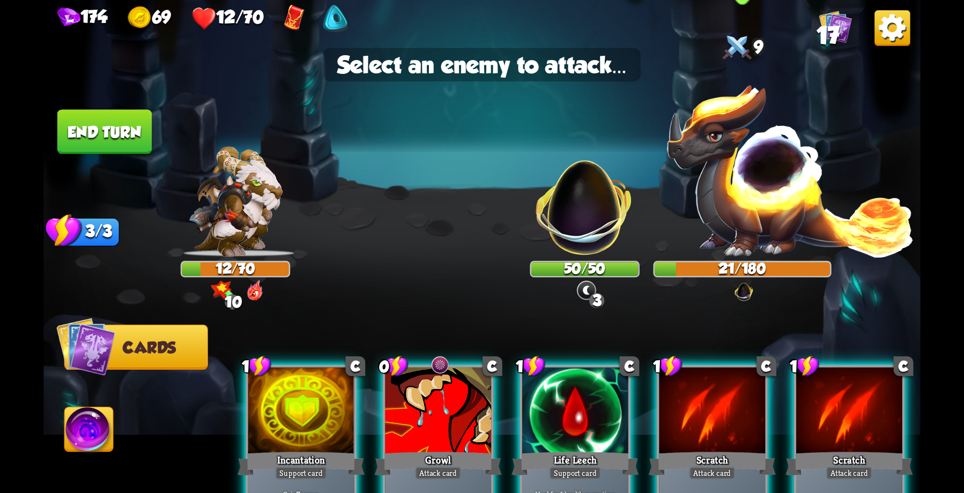
click at [706, 179] on img at bounding box center [789, 170] width 249 height 174
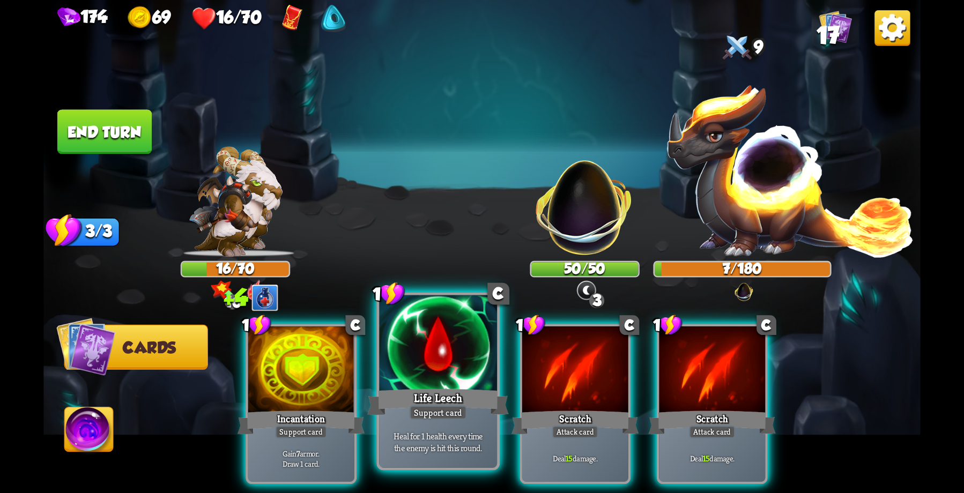
drag, startPoint x: 449, startPoint y: 385, endPoint x: 610, endPoint y: 264, distance: 200.7
click at [449, 384] on div at bounding box center [438, 344] width 118 height 99
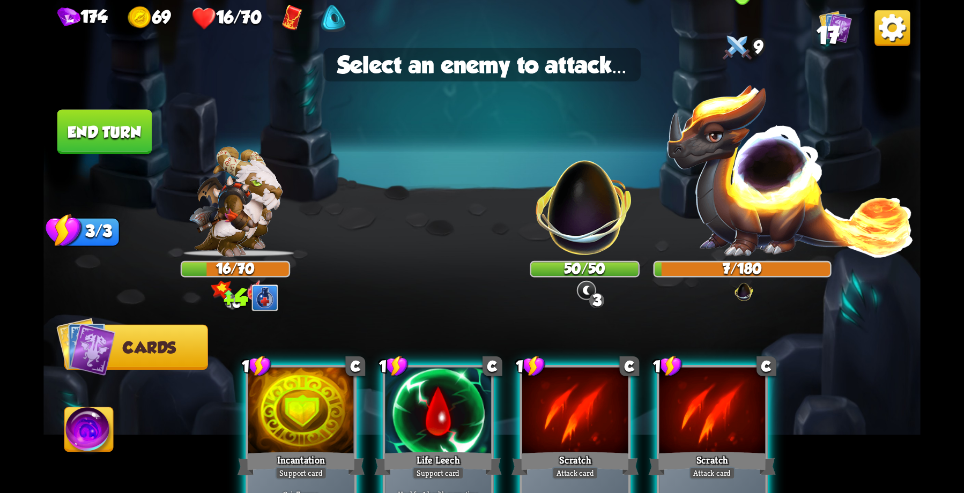
click at [752, 182] on img at bounding box center [789, 170] width 249 height 174
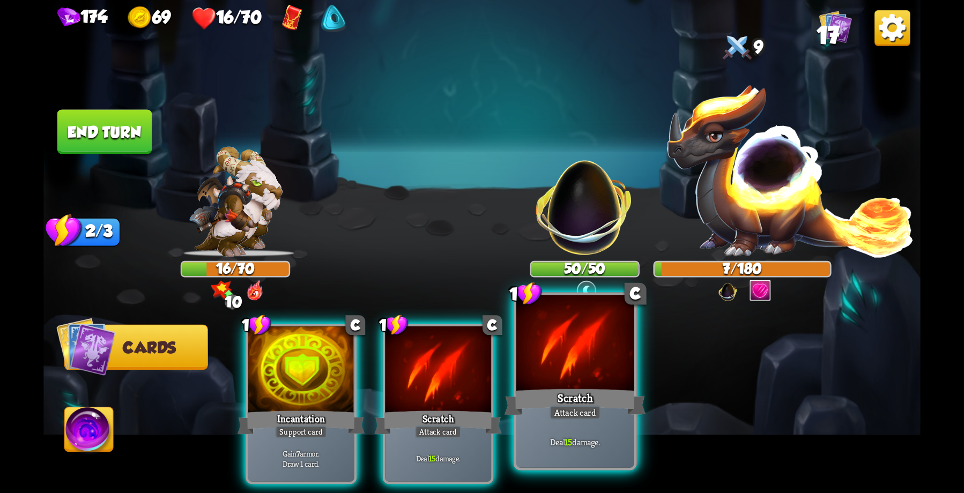
click at [543, 366] on div at bounding box center [575, 344] width 118 height 99
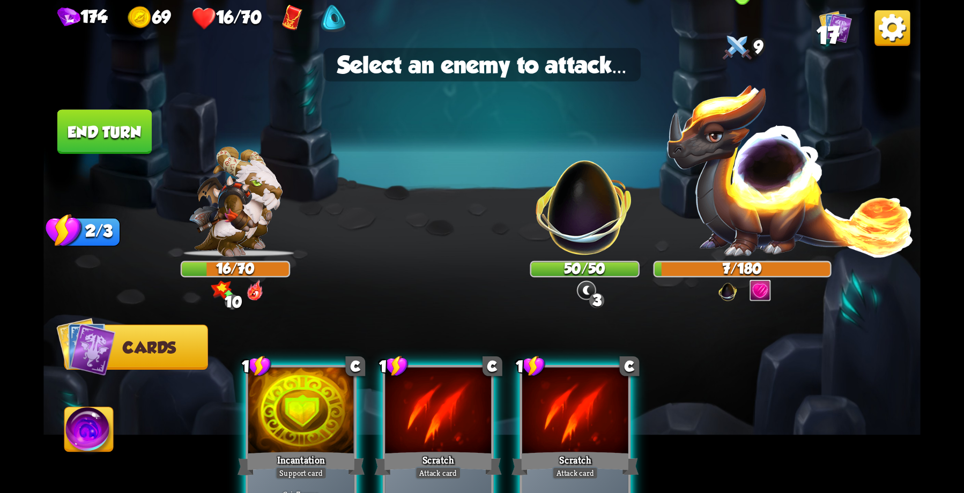
click at [746, 191] on img at bounding box center [789, 170] width 249 height 174
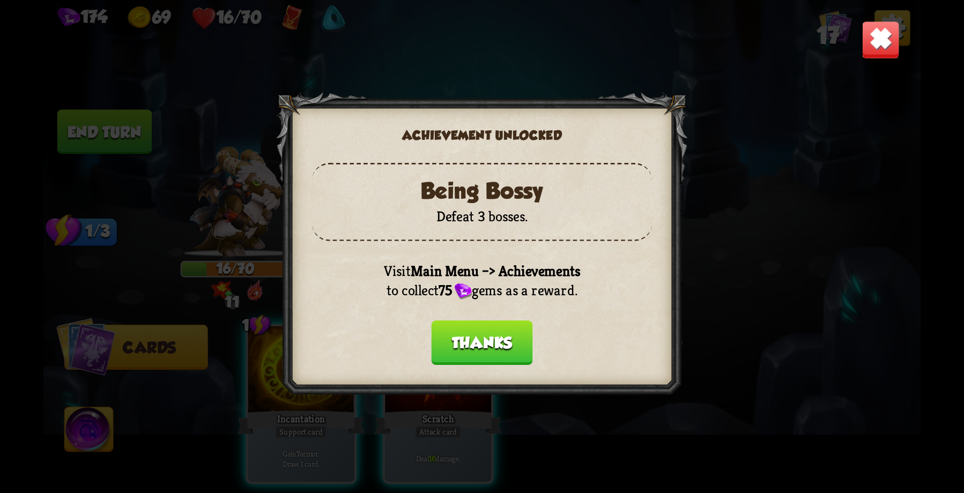
click at [502, 341] on button "Thanks" at bounding box center [481, 343] width 101 height 45
click at [471, 339] on button "Thanks" at bounding box center [481, 343] width 101 height 45
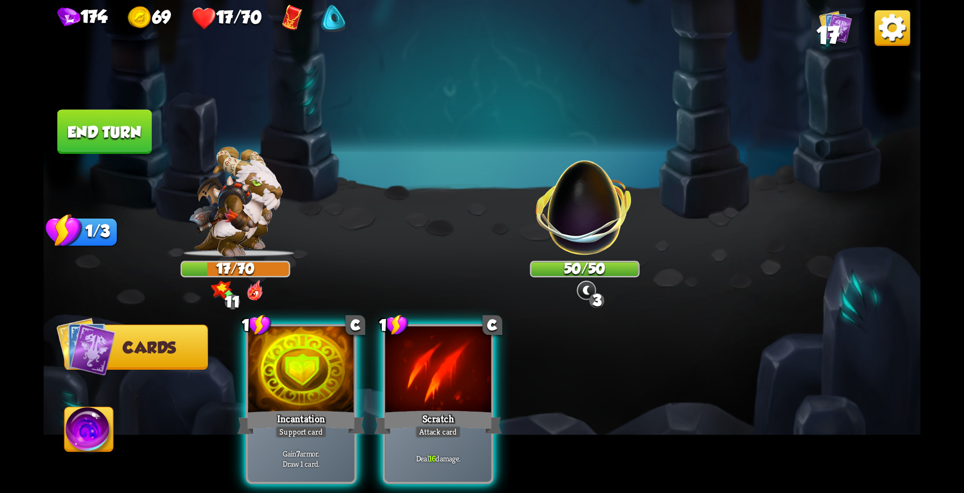
drag, startPoint x: 403, startPoint y: 381, endPoint x: 545, endPoint y: 230, distance: 207.5
click at [406, 379] on div at bounding box center [438, 372] width 106 height 90
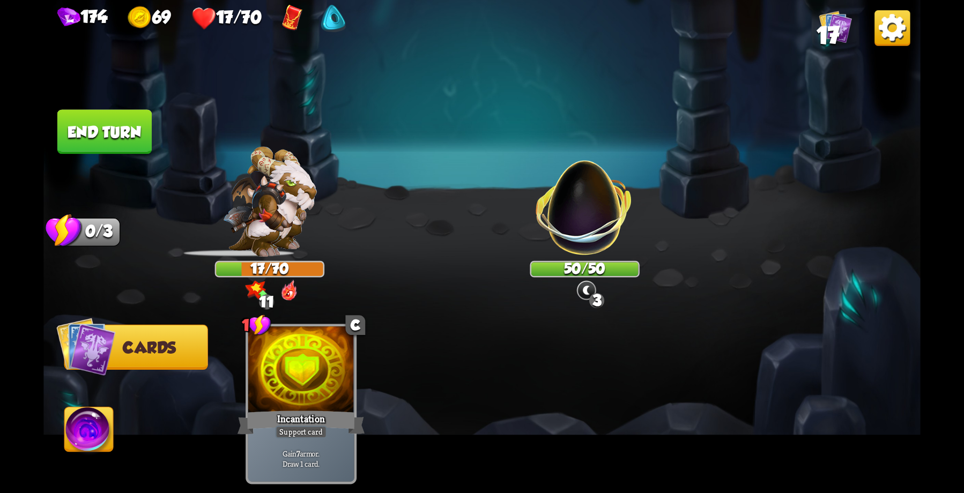
click at [571, 218] on img at bounding box center [584, 199] width 115 height 115
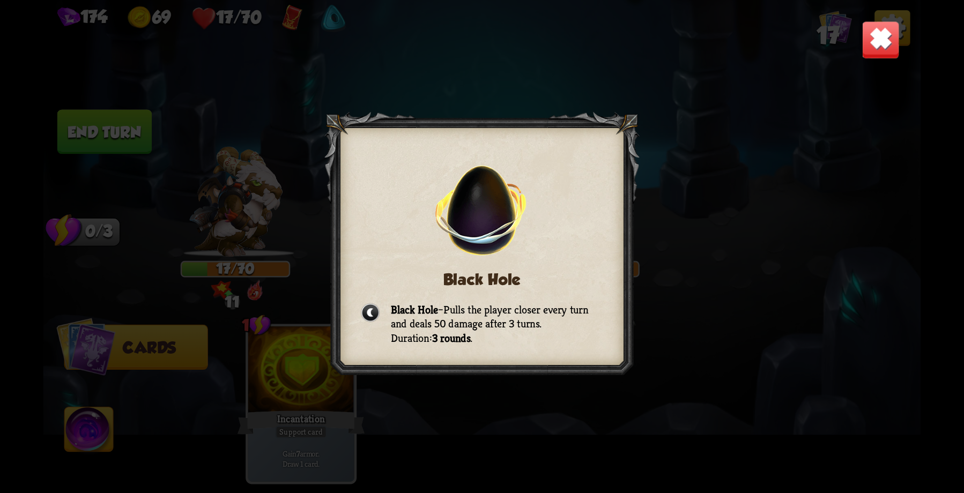
click at [767, 342] on div "Black Hole Black Hole – Pulls the player closer every turn and deals 50 damage …" at bounding box center [481, 246] width 877 height 493
click at [880, 42] on img at bounding box center [881, 39] width 39 height 39
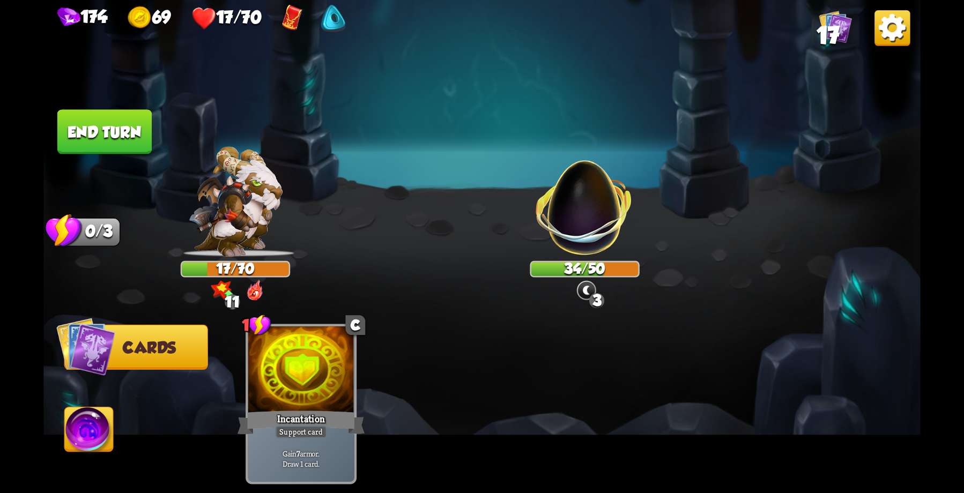
click at [92, 124] on button "End turn" at bounding box center [104, 131] width 94 height 45
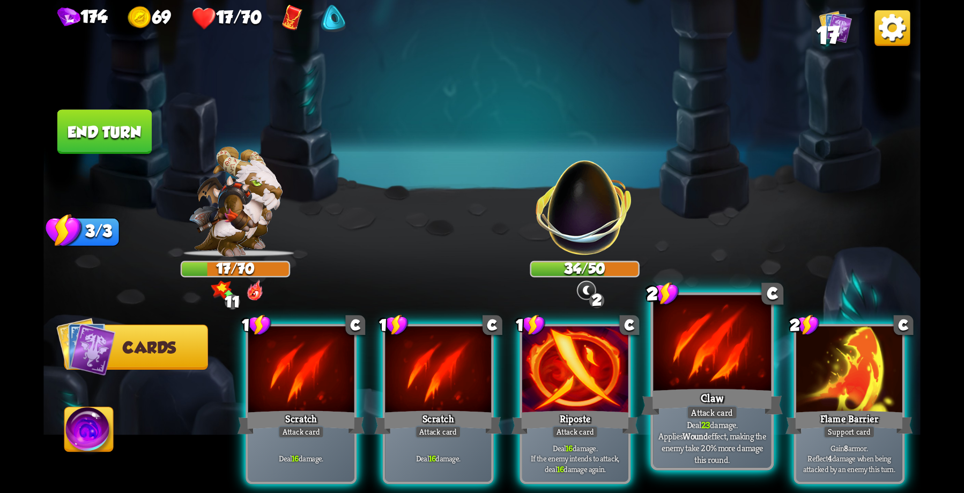
click at [706, 364] on div at bounding box center [712, 344] width 118 height 99
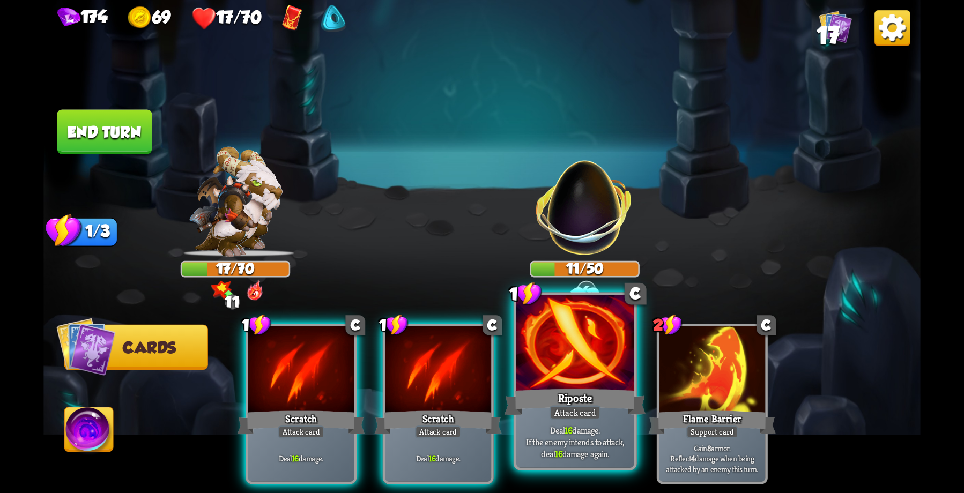
click at [546, 379] on div at bounding box center [575, 344] width 118 height 99
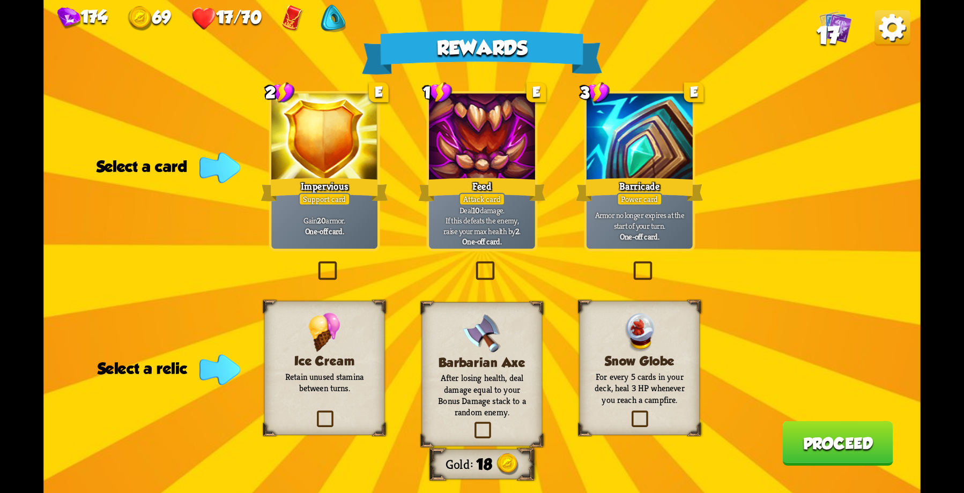
click at [655, 148] on div at bounding box center [640, 139] width 106 height 90
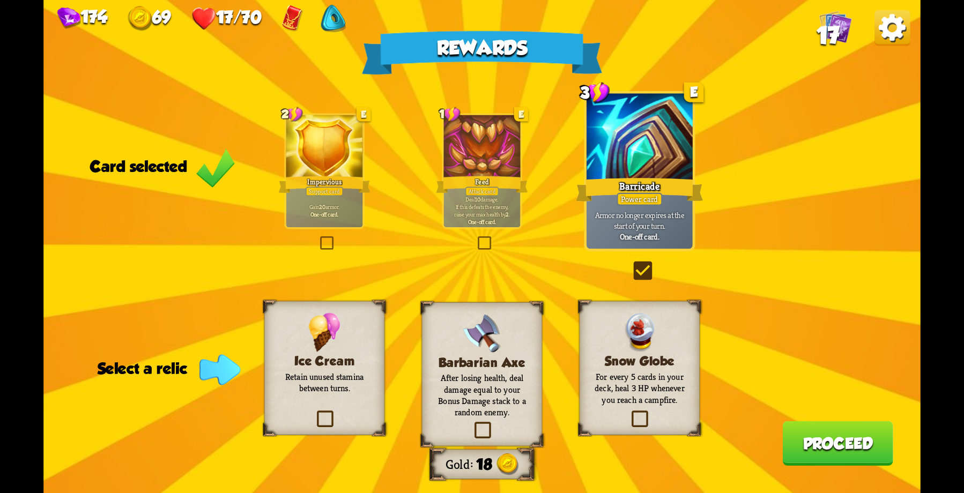
click at [486, 369] on div "Barbarian Axe After losing health, deal damage equal to your Bonus Damage stack…" at bounding box center [482, 374] width 121 height 144
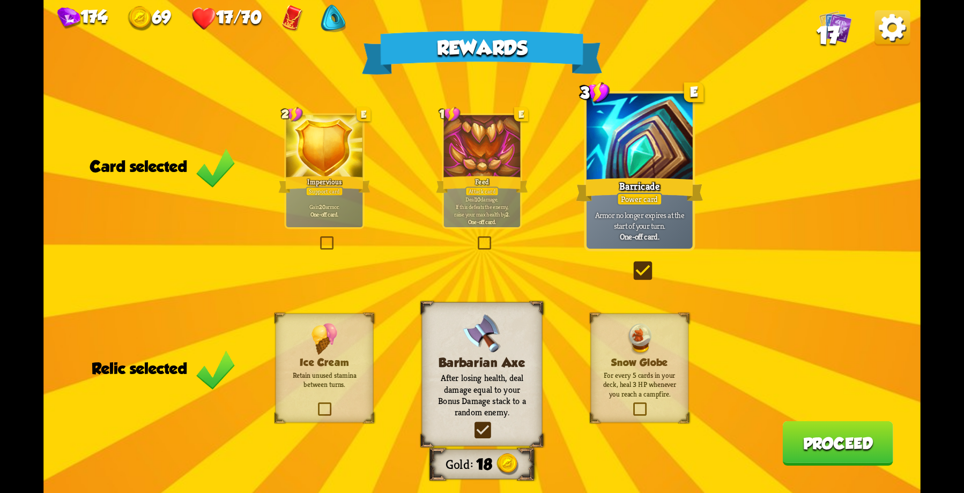
click at [832, 439] on button "Proceed" at bounding box center [837, 443] width 110 height 45
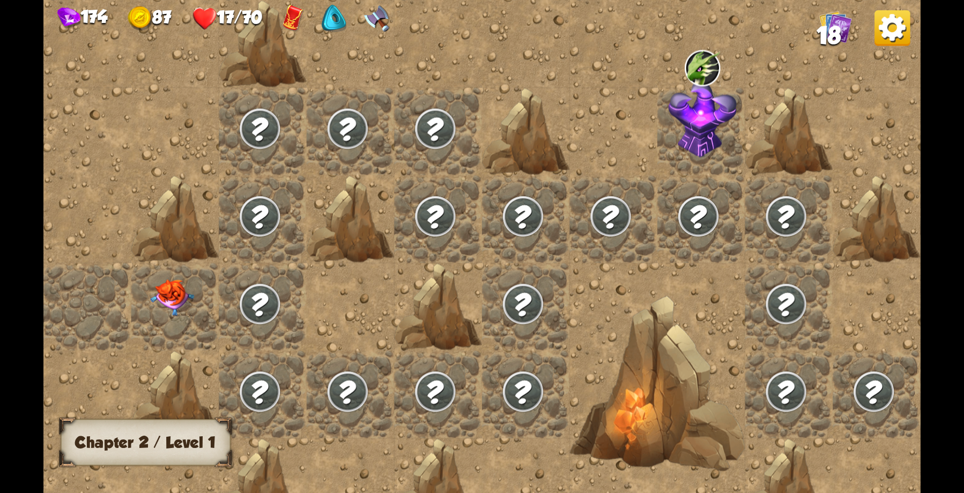
click at [168, 287] on img at bounding box center [173, 297] width 44 height 36
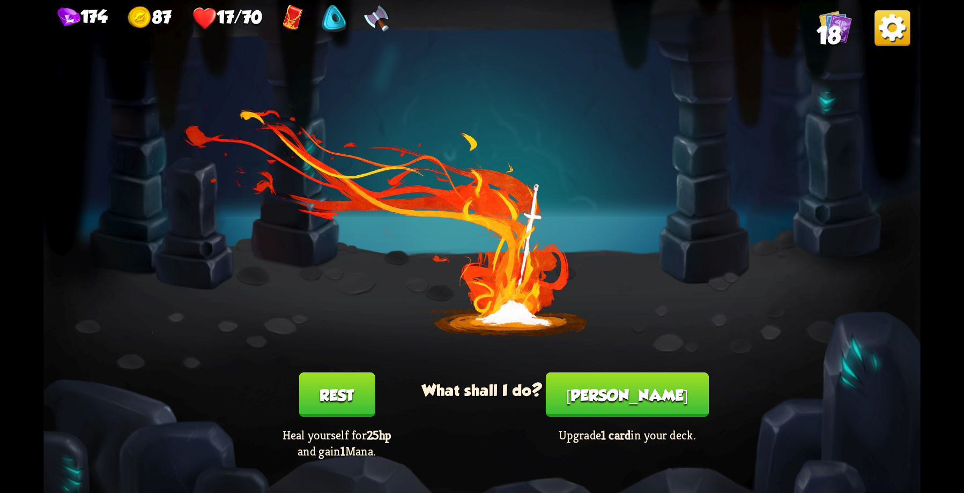
click at [341, 398] on button "Rest" at bounding box center [337, 395] width 76 height 45
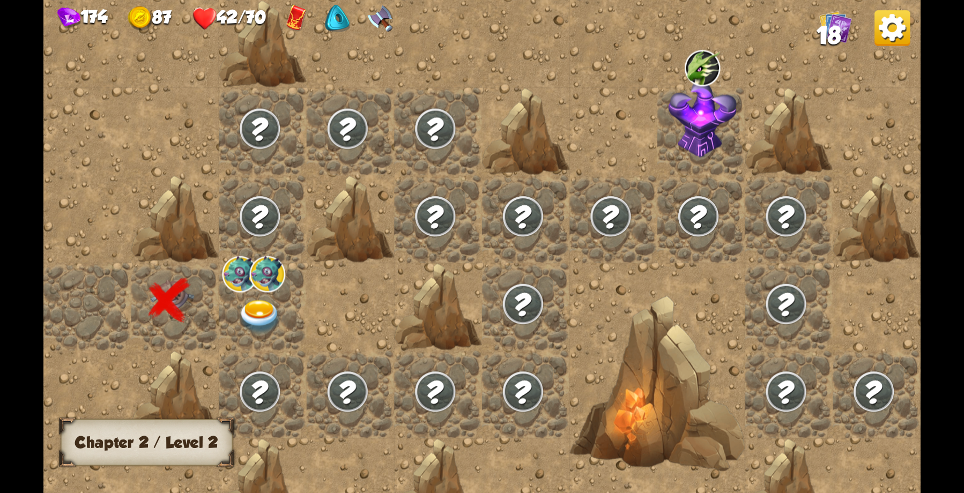
click at [259, 294] on div at bounding box center [263, 307] width 88 height 88
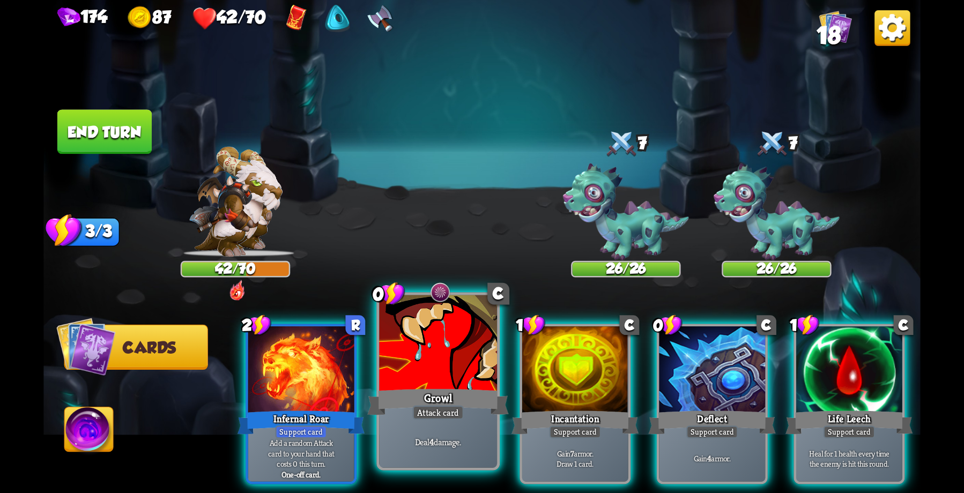
click at [444, 365] on div at bounding box center [438, 344] width 118 height 99
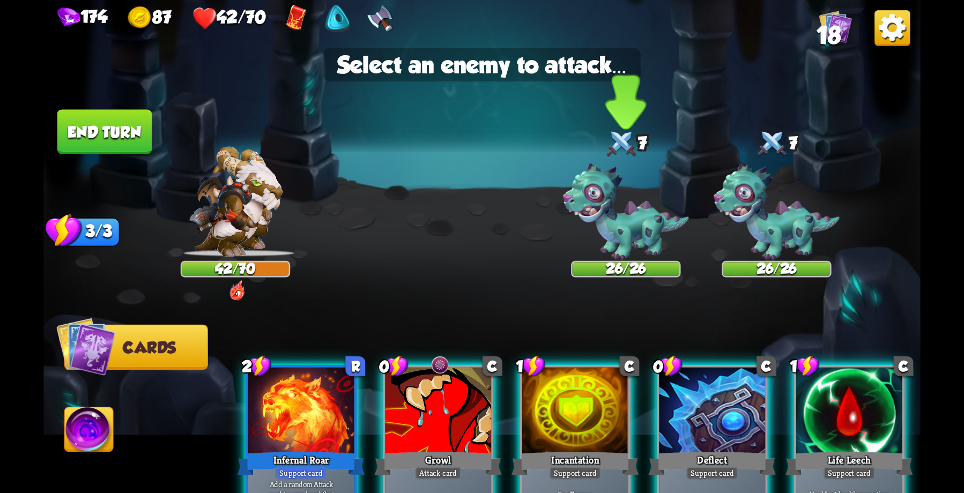
click at [646, 202] on img at bounding box center [626, 213] width 126 height 98
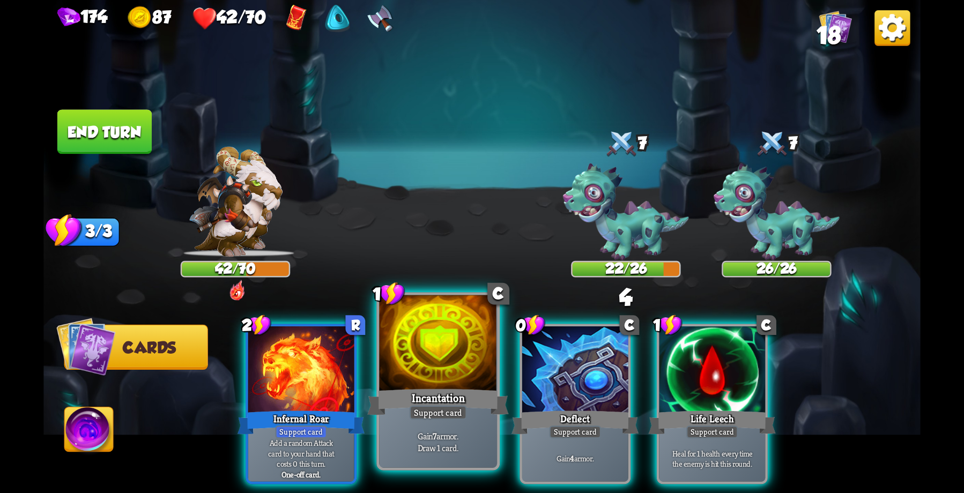
click at [452, 359] on div at bounding box center [438, 344] width 118 height 99
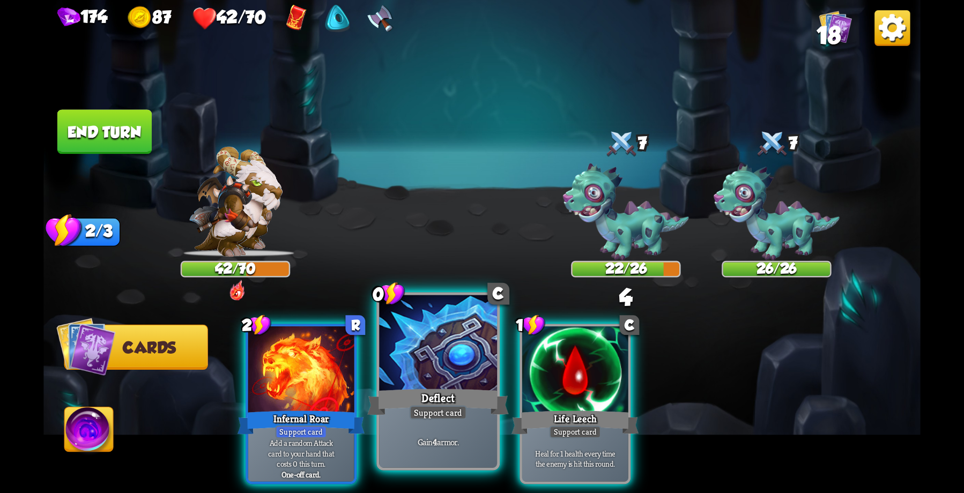
click at [438, 366] on div at bounding box center [438, 344] width 118 height 99
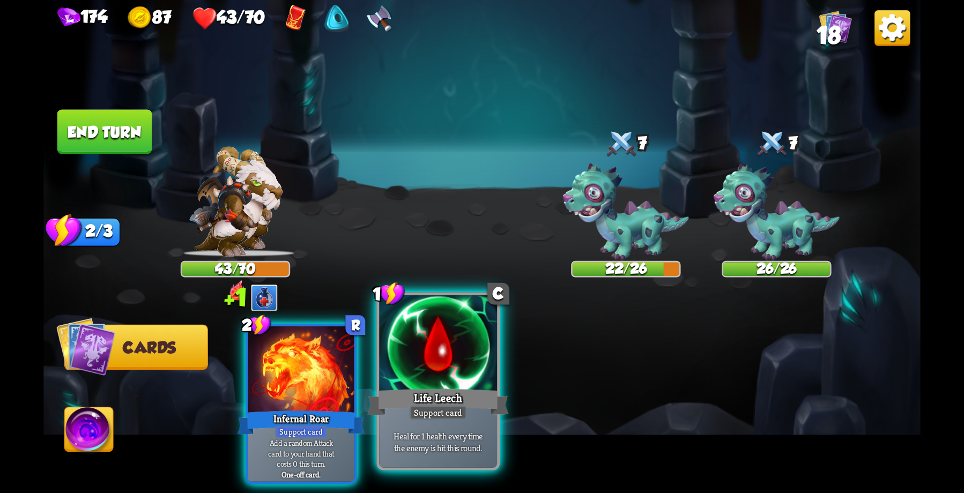
click at [442, 367] on div at bounding box center [438, 344] width 118 height 99
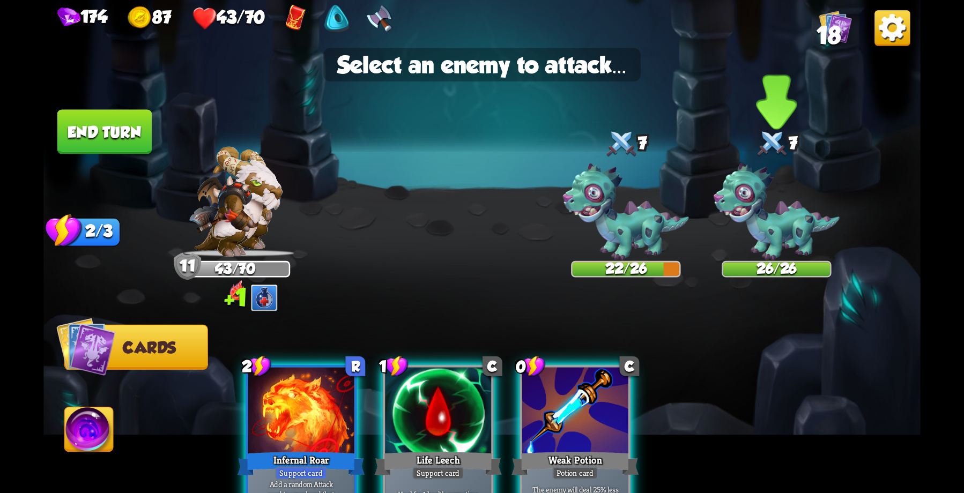
click at [771, 208] on img at bounding box center [777, 213] width 126 height 98
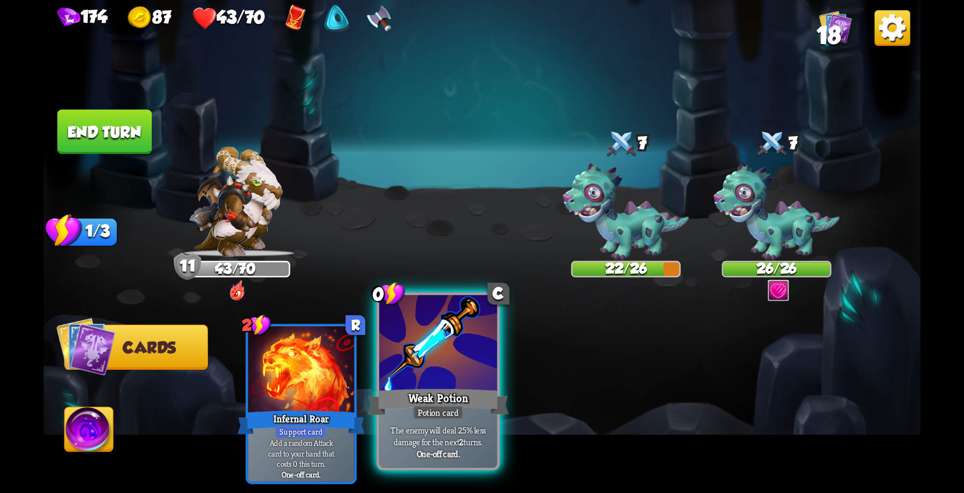
click at [433, 388] on div "Weak Potion" at bounding box center [438, 403] width 142 height 32
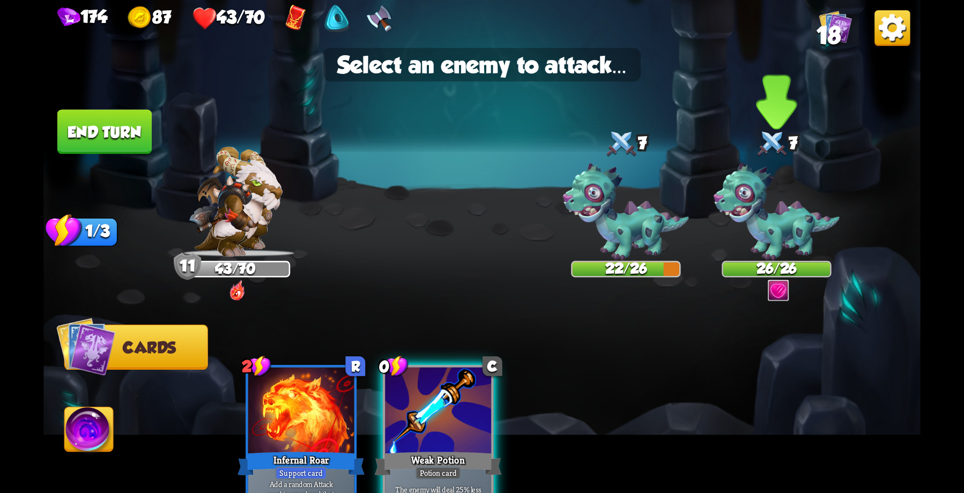
click at [775, 208] on img at bounding box center [777, 213] width 126 height 98
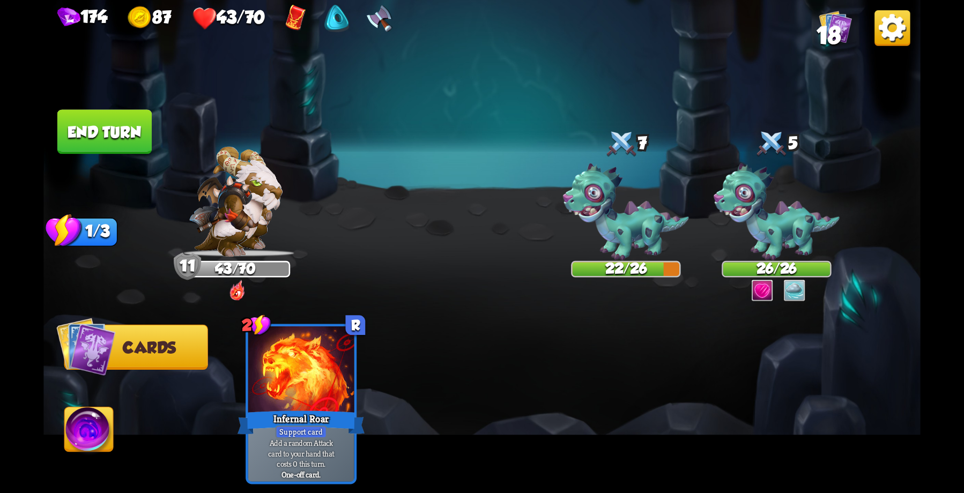
click at [84, 135] on button "End turn" at bounding box center [104, 131] width 94 height 45
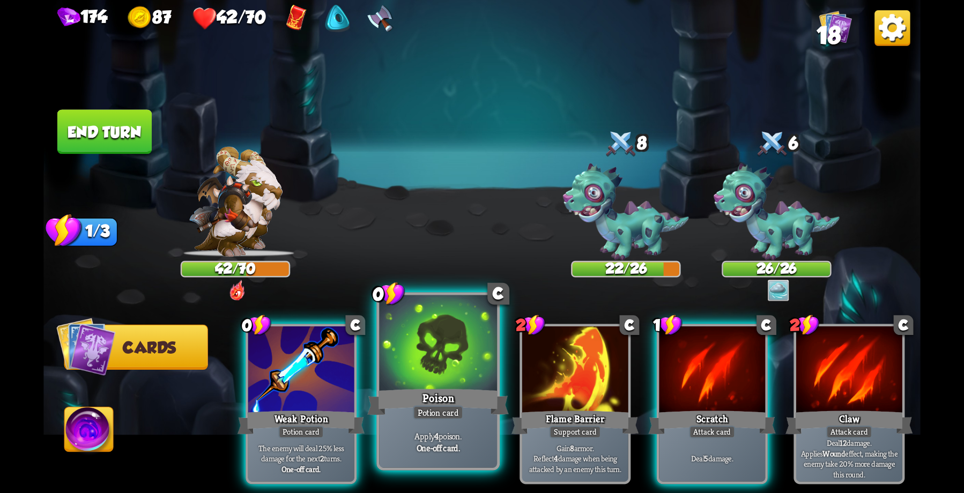
click at [433, 384] on div at bounding box center [438, 344] width 118 height 99
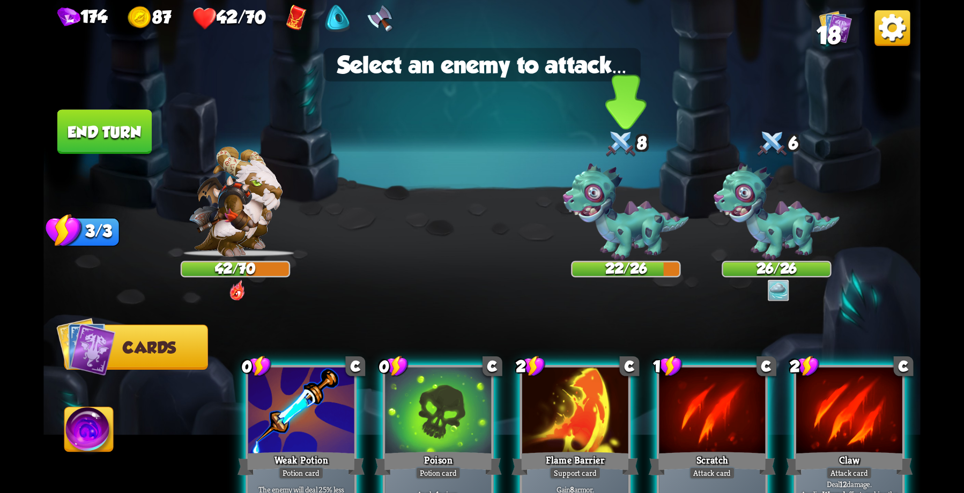
click at [641, 206] on img at bounding box center [626, 213] width 126 height 98
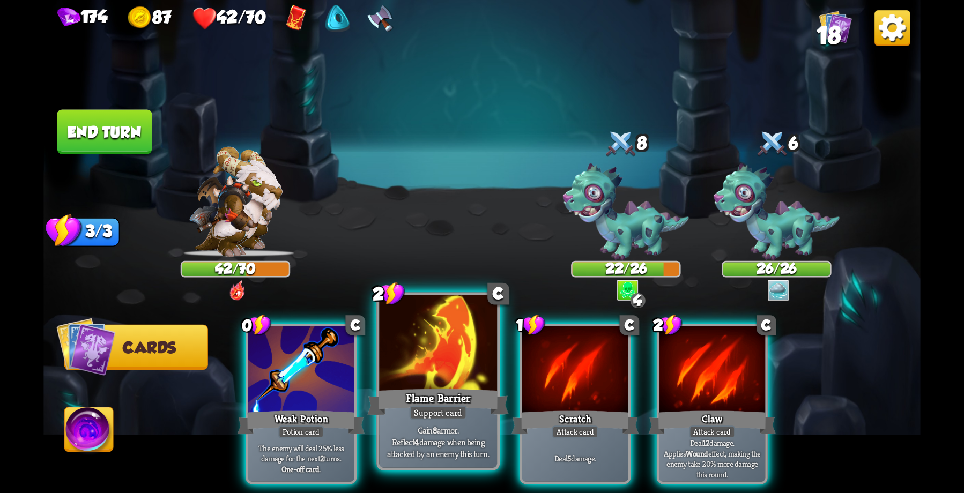
click at [443, 366] on div at bounding box center [438, 344] width 118 height 99
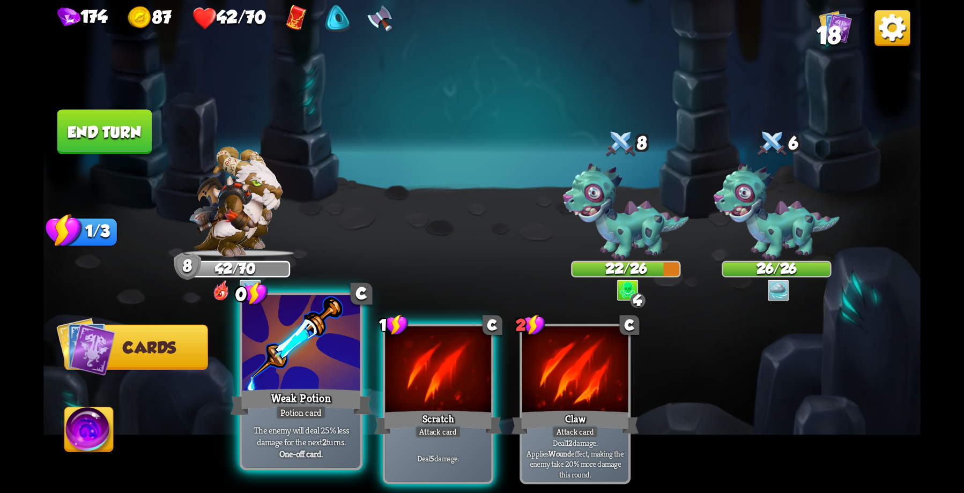
click at [263, 359] on div at bounding box center [301, 344] width 118 height 99
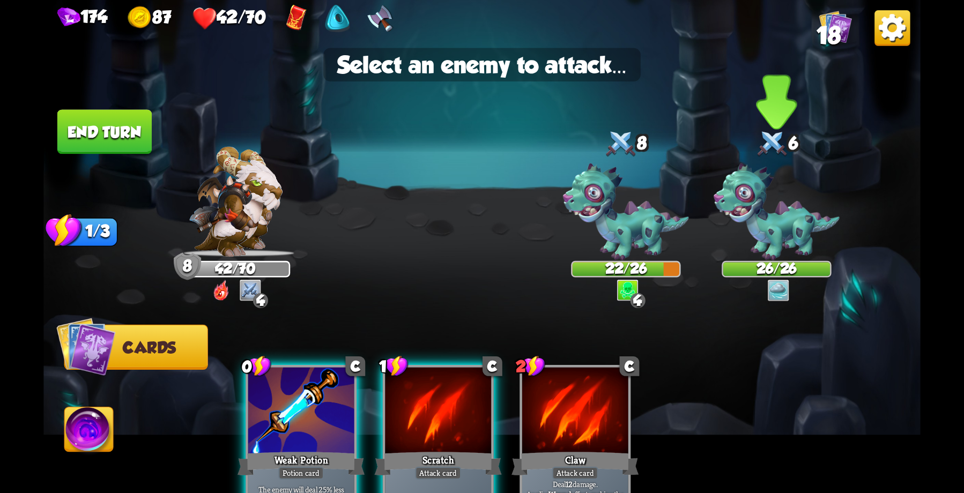
click at [738, 212] on img at bounding box center [777, 213] width 126 height 98
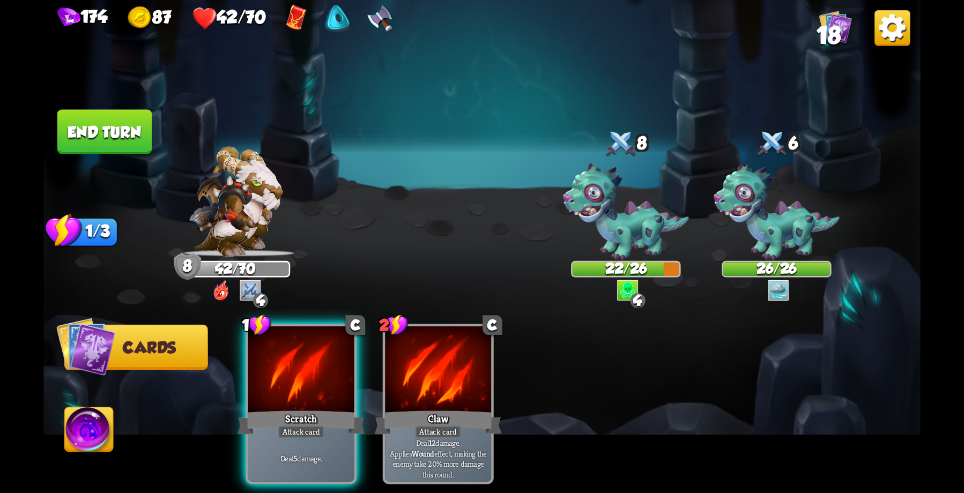
drag, startPoint x: 282, startPoint y: 364, endPoint x: 559, endPoint y: 214, distance: 314.6
click at [285, 361] on div at bounding box center [301, 372] width 106 height 90
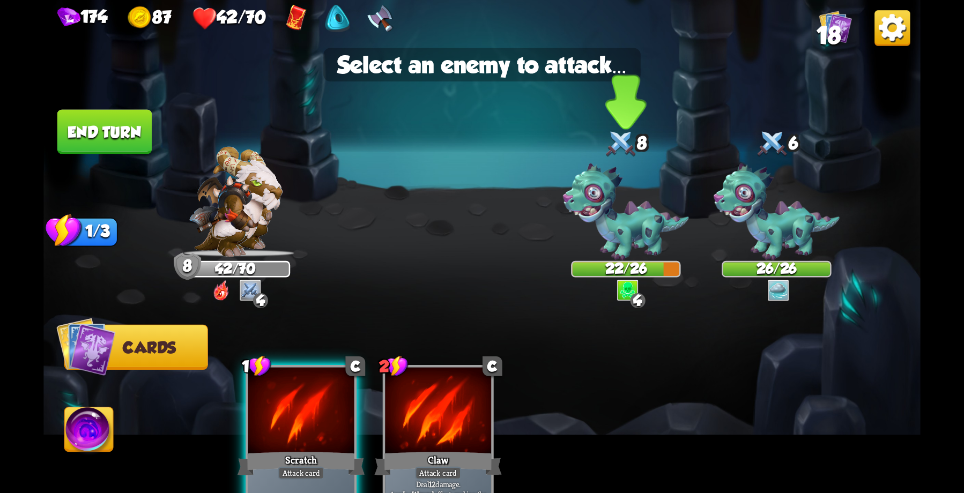
click at [599, 218] on img at bounding box center [626, 213] width 126 height 98
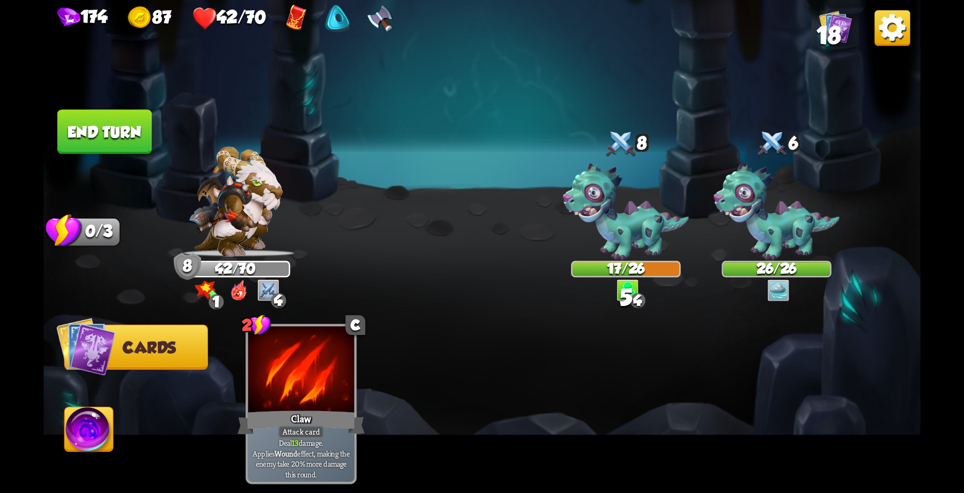
click at [114, 124] on button "End turn" at bounding box center [104, 132] width 97 height 46
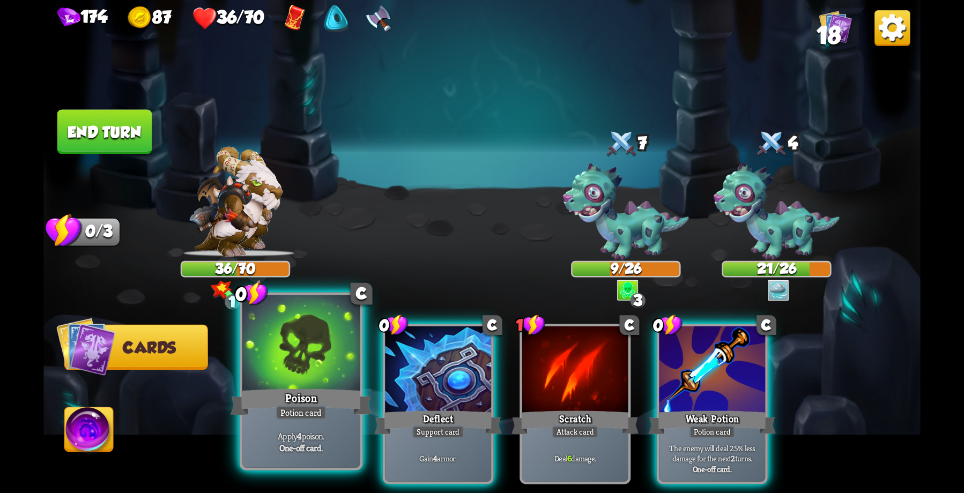
drag, startPoint x: 291, startPoint y: 384, endPoint x: 332, endPoint y: 367, distance: 44.7
click at [291, 383] on div at bounding box center [301, 344] width 118 height 99
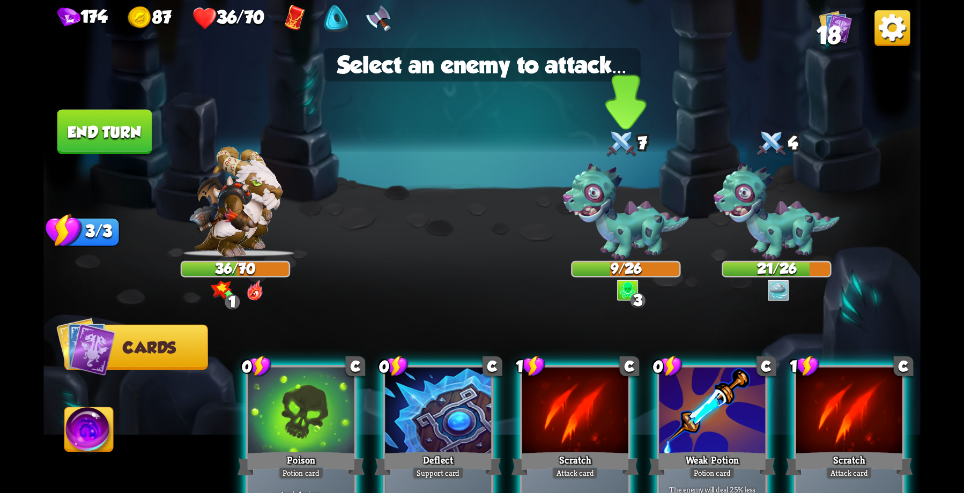
click at [623, 219] on img at bounding box center [626, 213] width 126 height 98
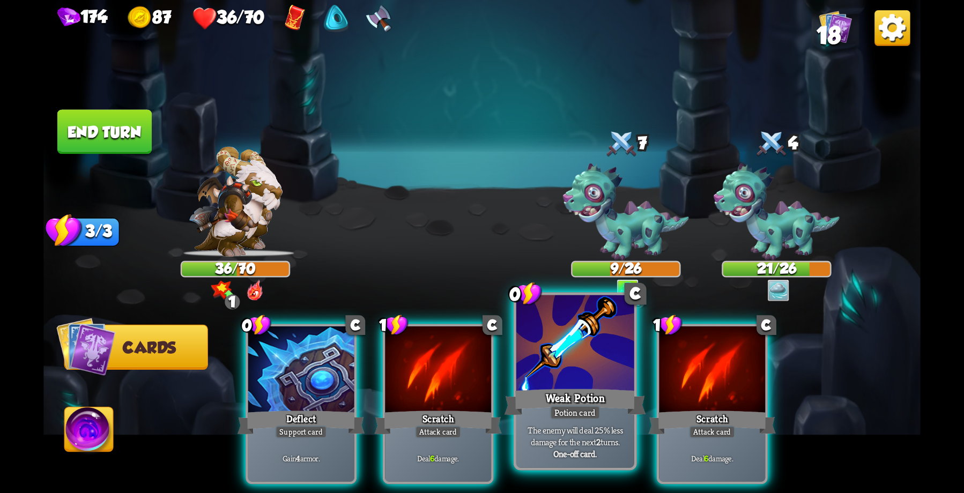
click at [596, 368] on div at bounding box center [575, 344] width 118 height 99
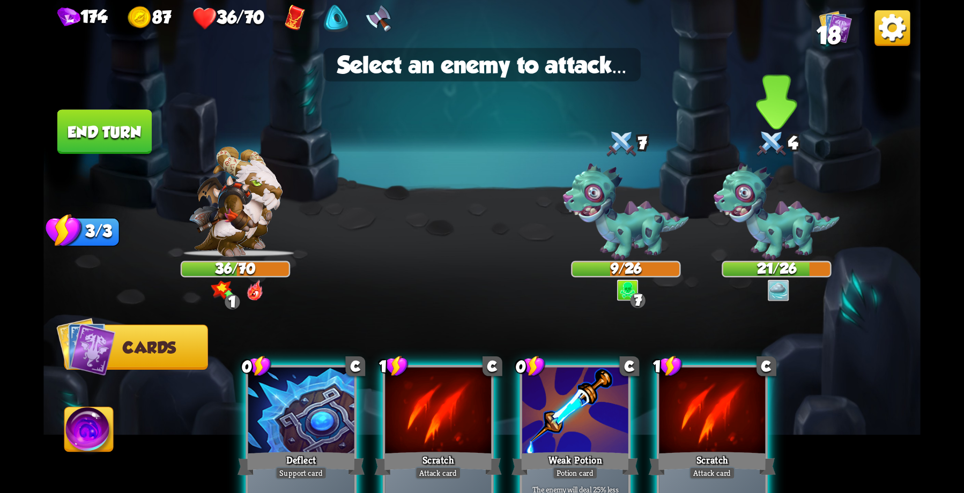
click at [780, 220] on img at bounding box center [777, 213] width 126 height 98
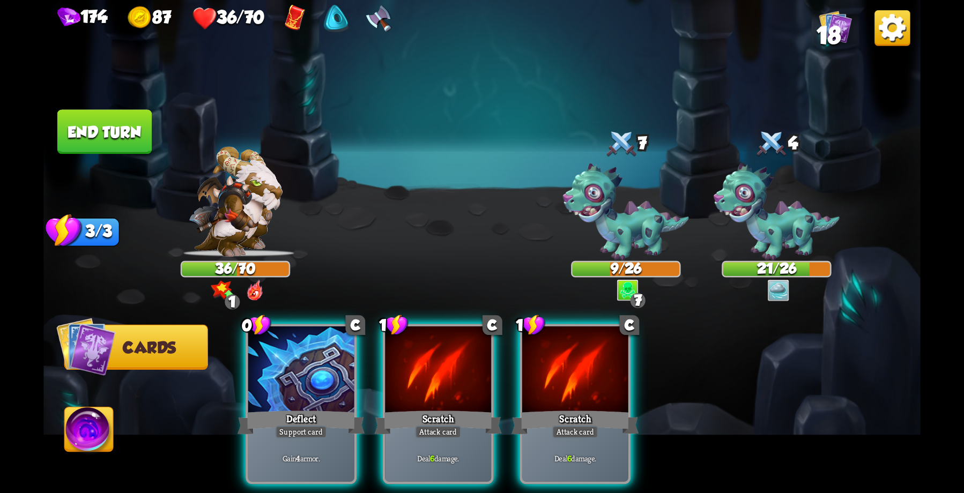
drag, startPoint x: 447, startPoint y: 375, endPoint x: 537, endPoint y: 280, distance: 131.3
click at [447, 374] on div at bounding box center [438, 372] width 106 height 90
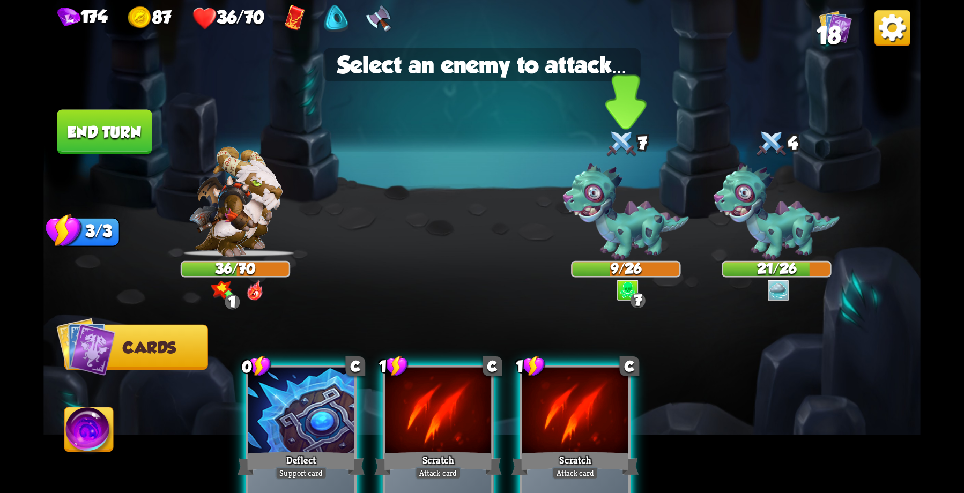
click at [618, 214] on img at bounding box center [626, 213] width 126 height 98
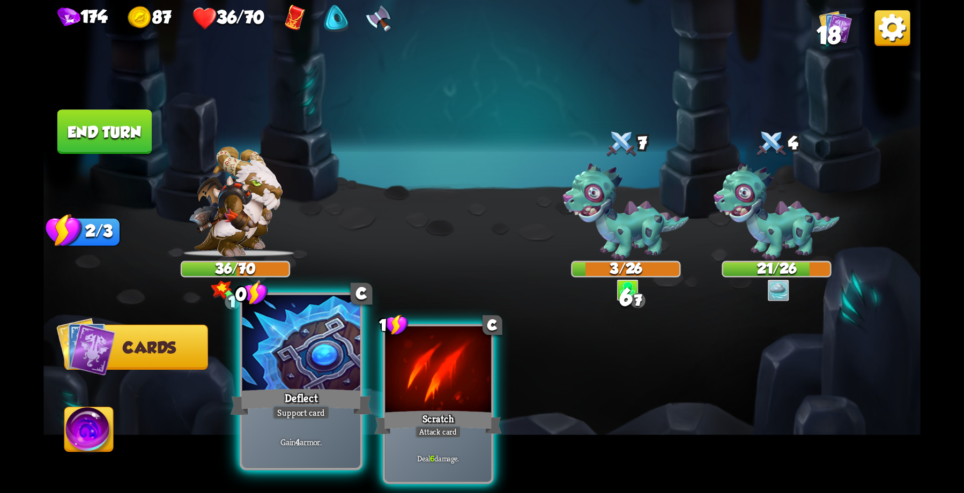
click at [301, 376] on div at bounding box center [301, 344] width 118 height 99
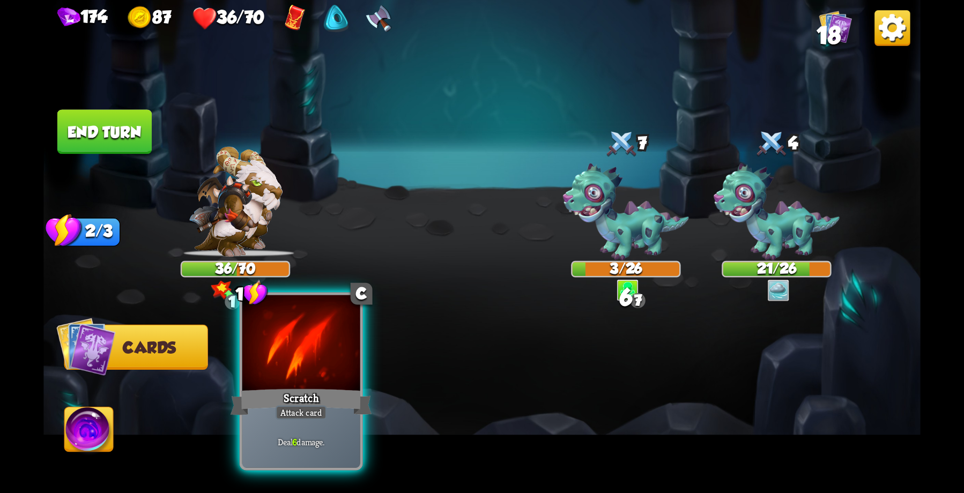
drag, startPoint x: 324, startPoint y: 377, endPoint x: 339, endPoint y: 374, distance: 15.3
click at [330, 376] on div at bounding box center [301, 344] width 118 height 99
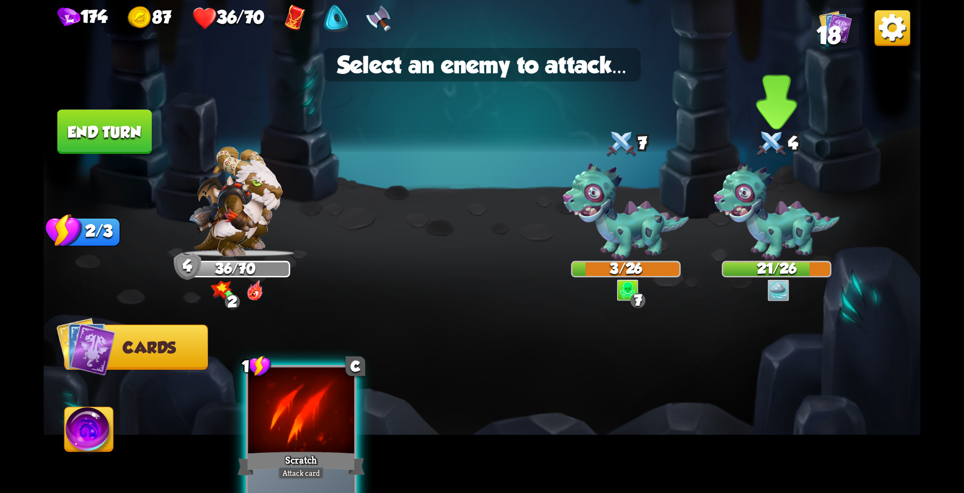
click at [800, 211] on img at bounding box center [777, 213] width 126 height 98
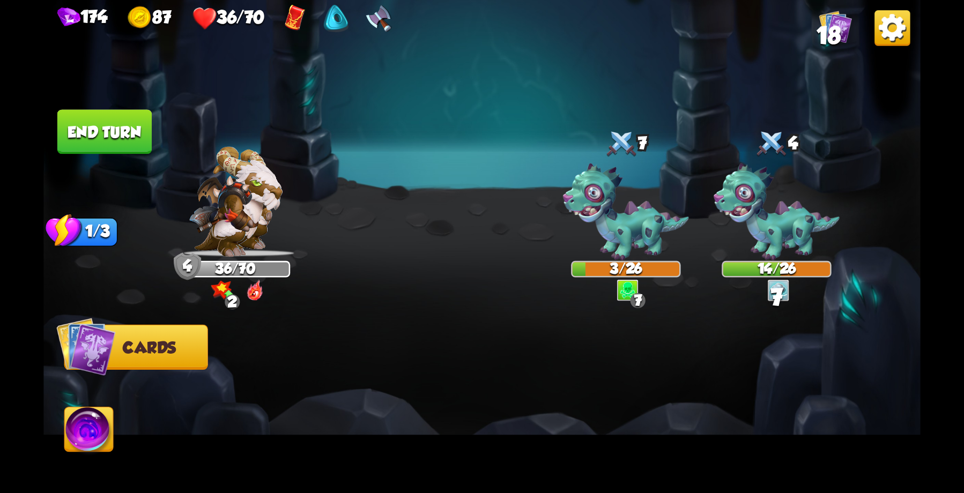
click at [98, 120] on button "End turn" at bounding box center [104, 131] width 94 height 45
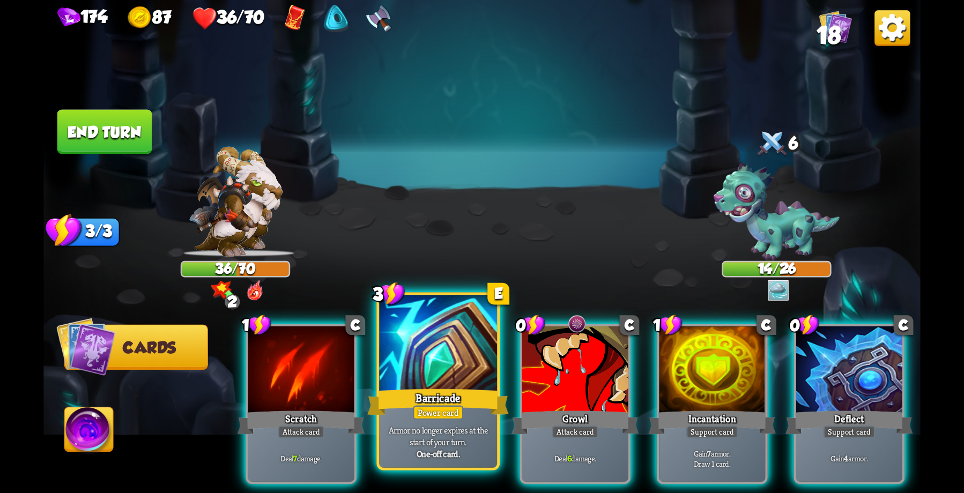
click at [454, 402] on div "Barricade" at bounding box center [438, 403] width 142 height 32
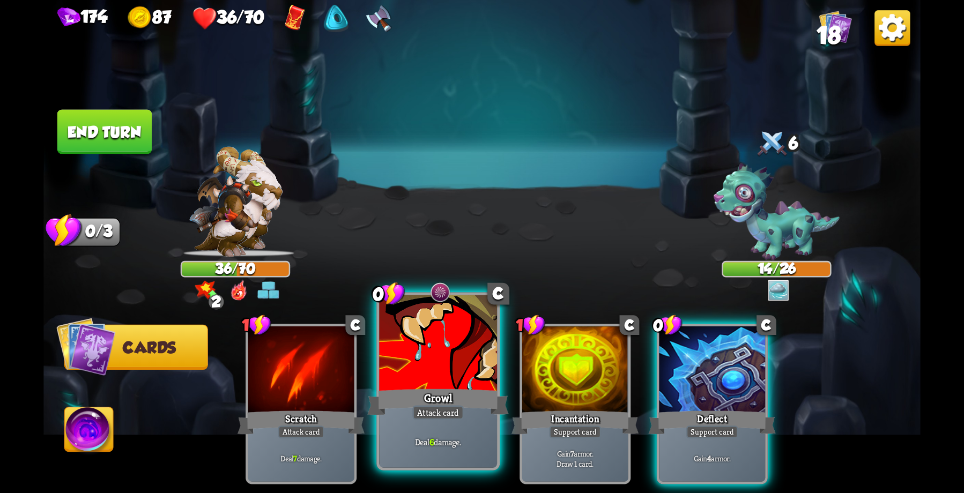
click at [439, 381] on div at bounding box center [438, 344] width 118 height 99
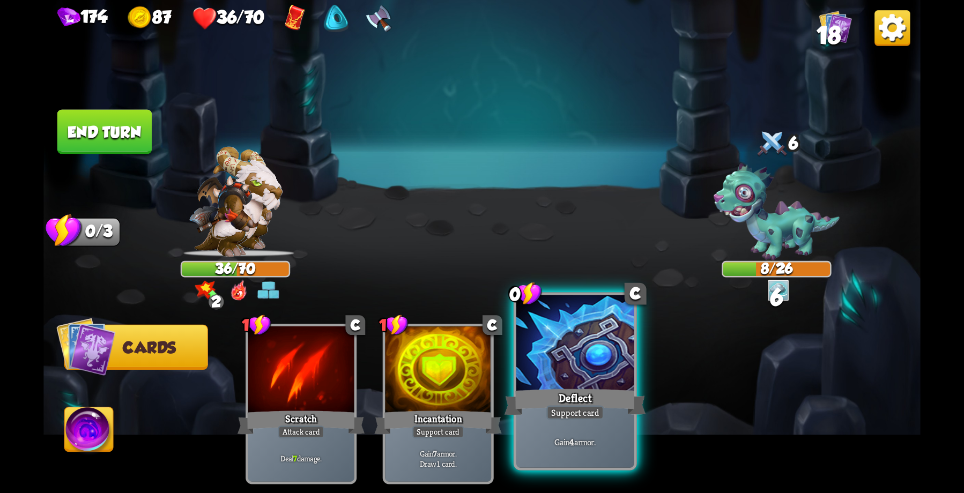
click at [573, 379] on div at bounding box center [575, 344] width 118 height 99
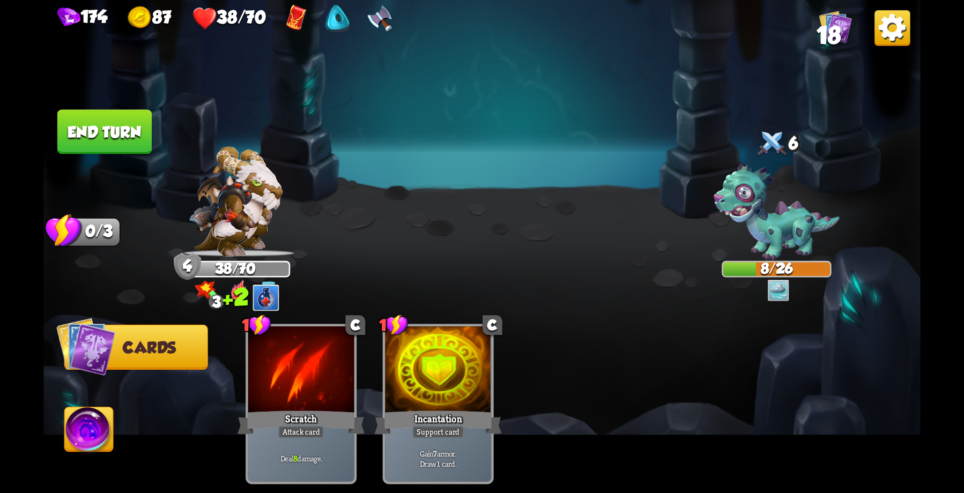
click at [105, 121] on button "End turn" at bounding box center [104, 131] width 94 height 45
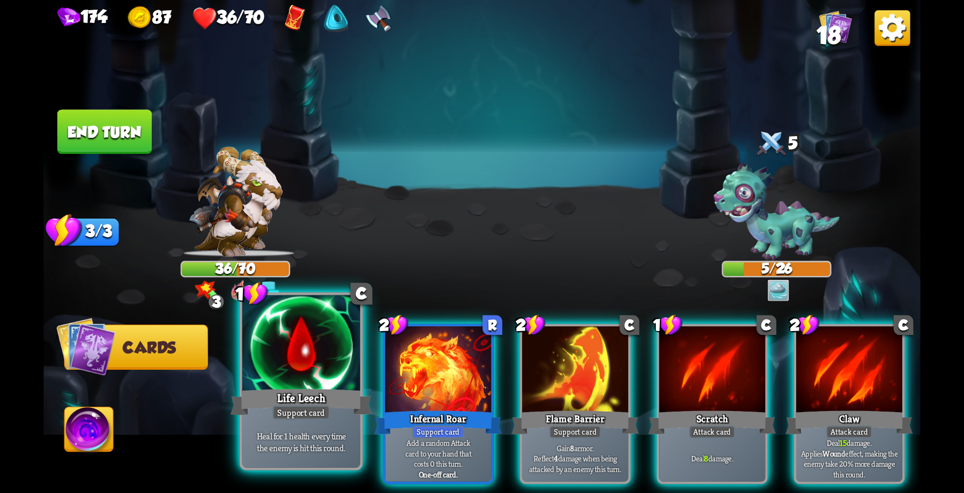
click at [316, 368] on div at bounding box center [301, 344] width 118 height 99
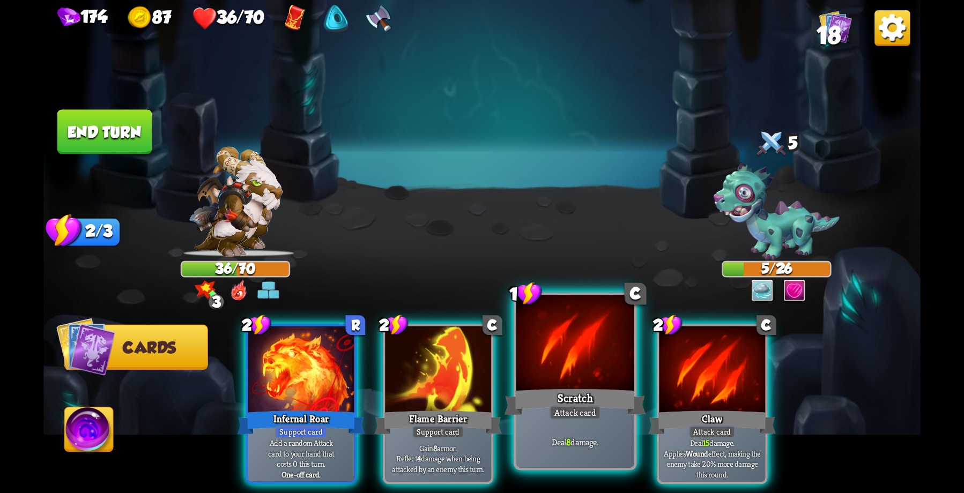
click at [597, 374] on div at bounding box center [575, 344] width 118 height 99
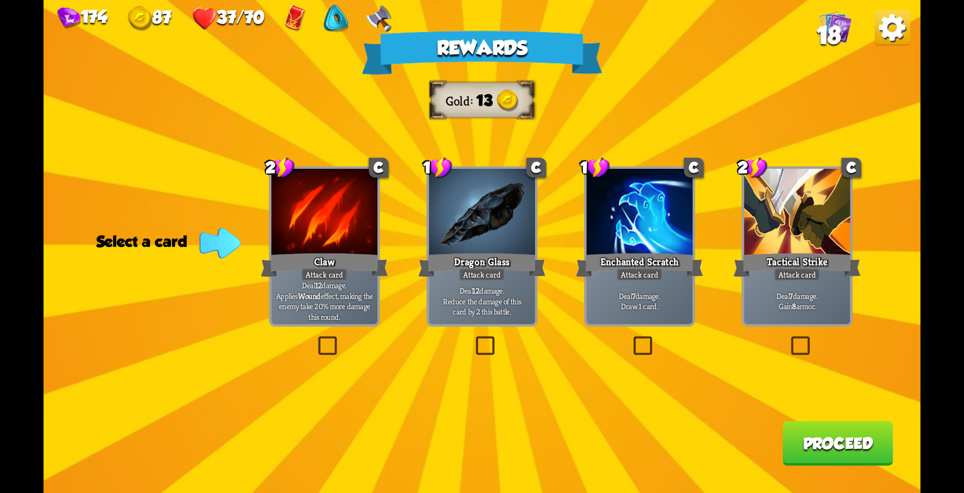
click at [506, 315] on p "Deal 12 damage. Reduce the damage of this card by 2 this battle." at bounding box center [482, 301] width 101 height 32
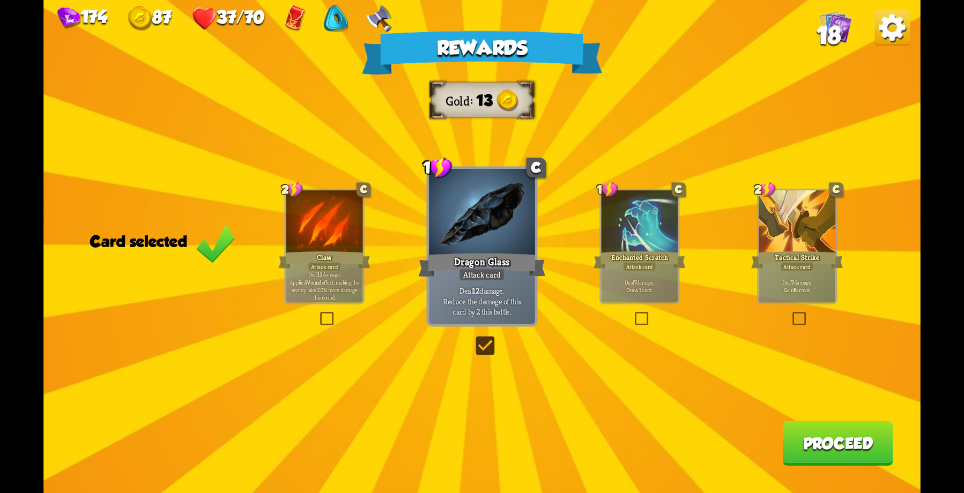
click at [840, 442] on button "Proceed" at bounding box center [837, 443] width 110 height 45
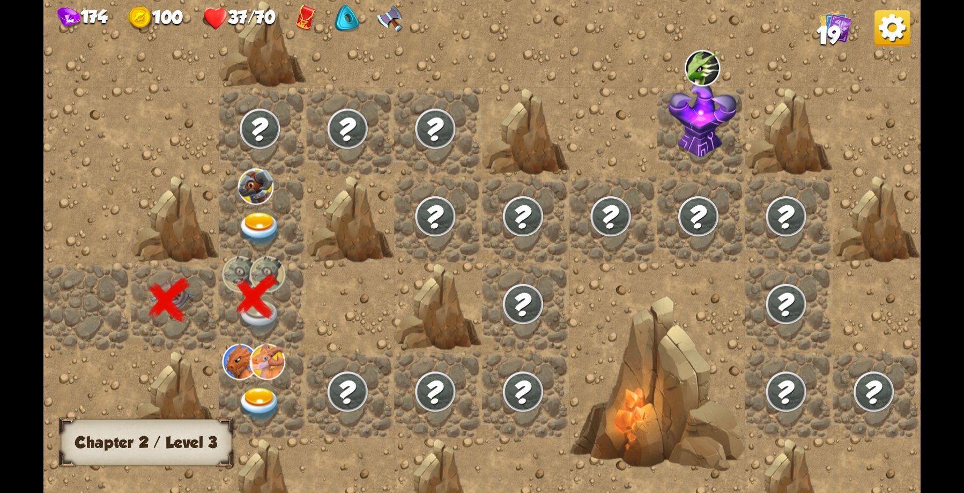
click at [260, 196] on img at bounding box center [255, 186] width 35 height 36
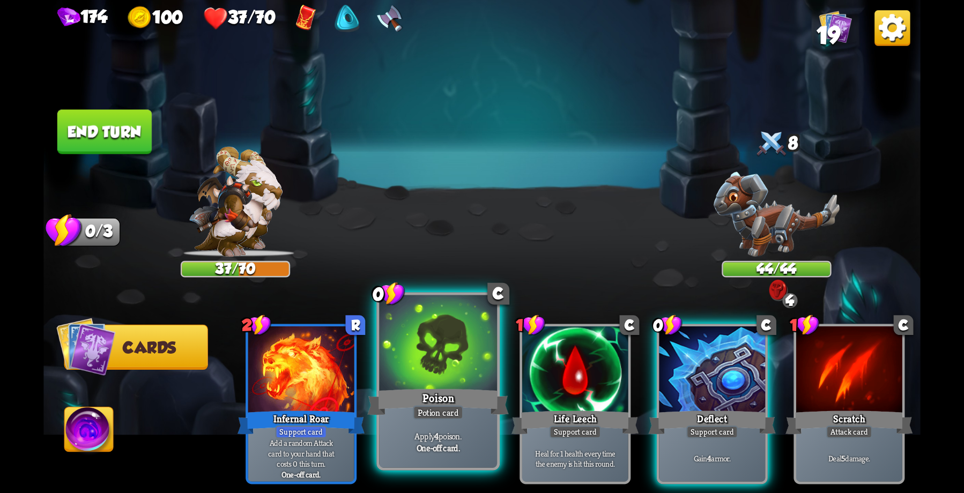
click at [447, 400] on div "Poison" at bounding box center [438, 403] width 142 height 32
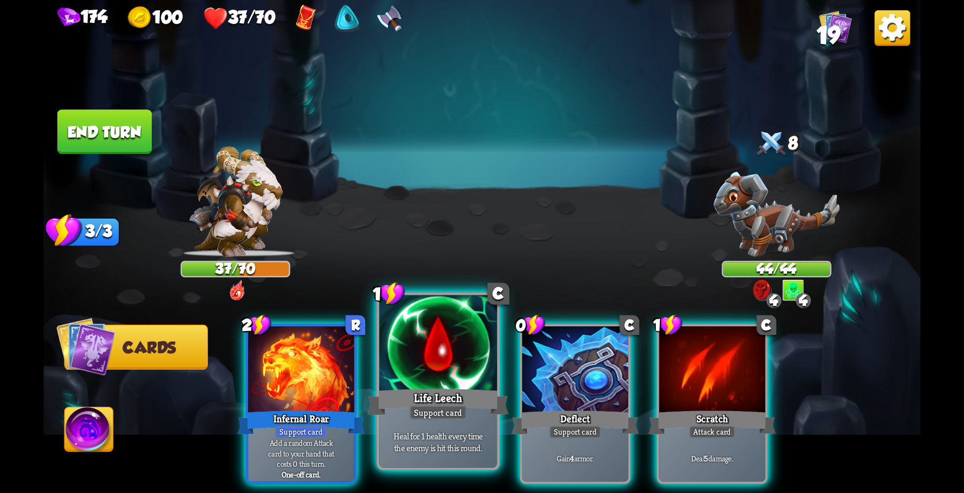
click at [415, 396] on div "Life Leech" at bounding box center [438, 403] width 142 height 32
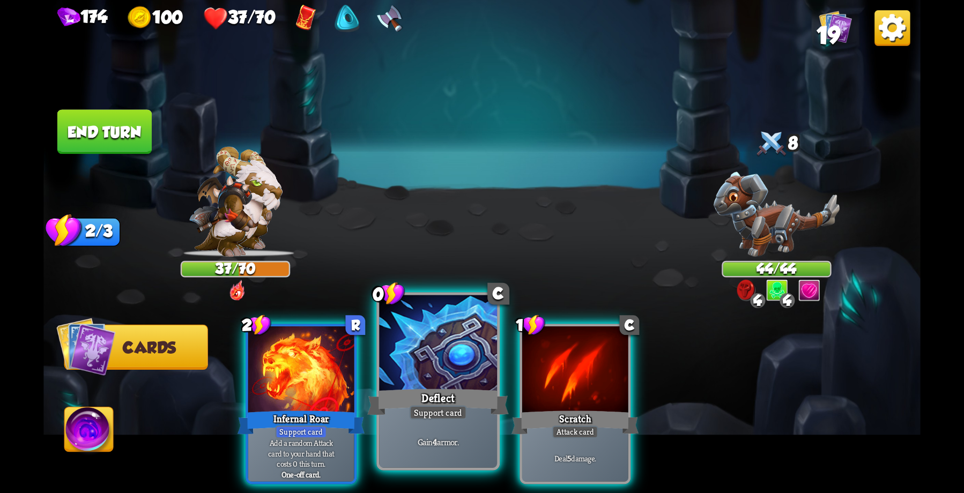
click at [445, 379] on div at bounding box center [438, 344] width 118 height 99
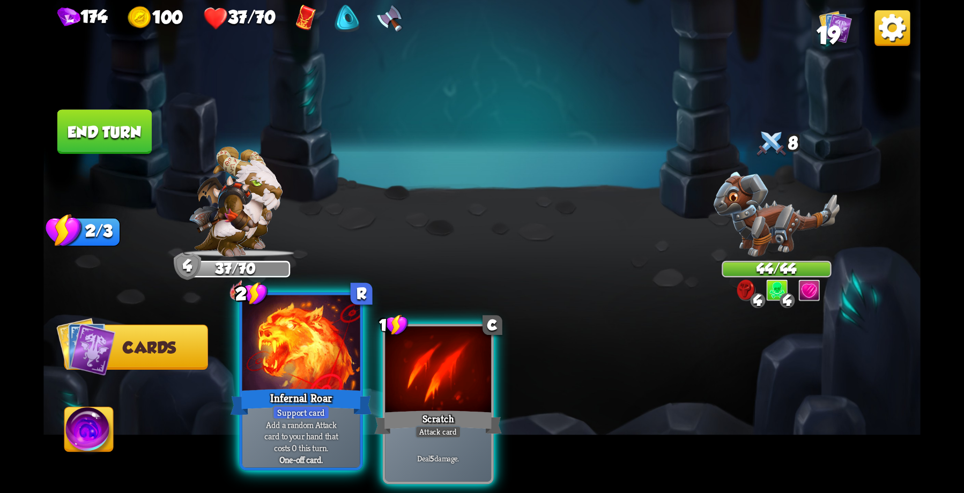
click at [307, 368] on div at bounding box center [301, 344] width 118 height 99
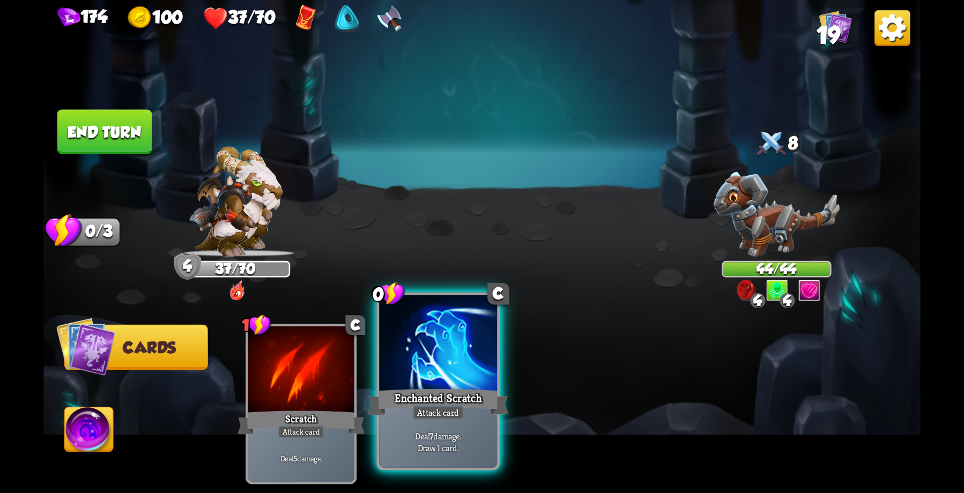
click at [443, 378] on div at bounding box center [438, 344] width 118 height 99
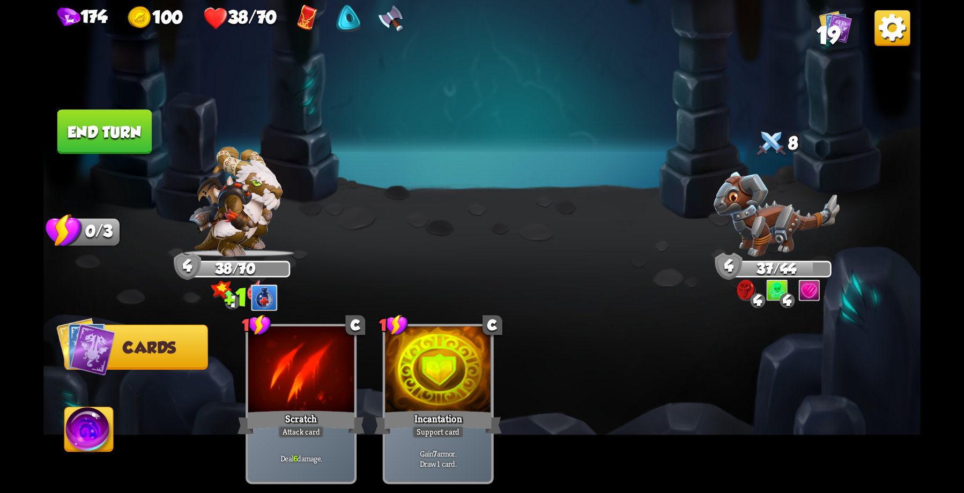
click at [114, 132] on button "End turn" at bounding box center [104, 131] width 94 height 45
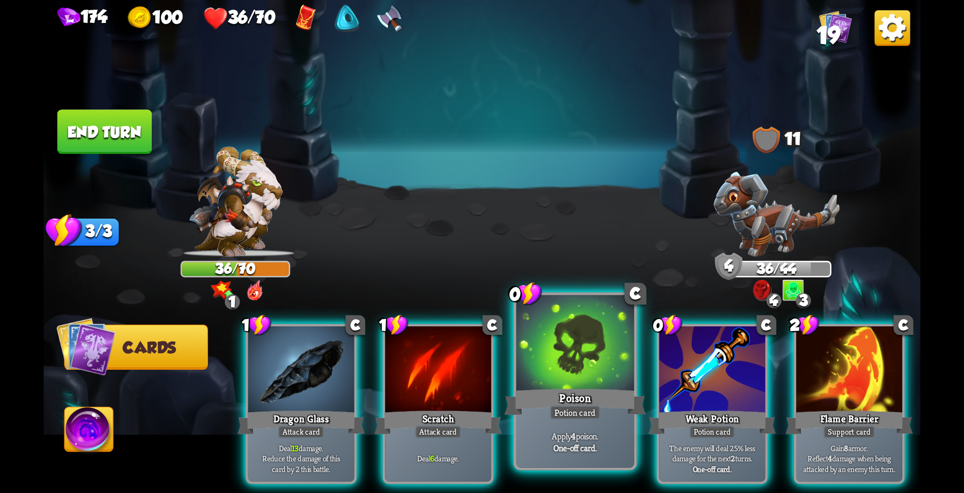
click at [578, 379] on div at bounding box center [575, 344] width 118 height 99
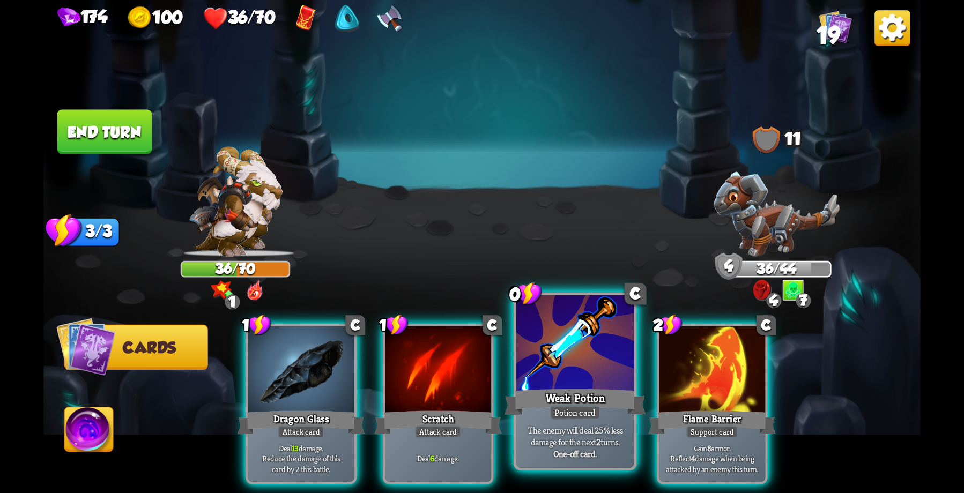
click at [571, 368] on div at bounding box center [575, 344] width 118 height 99
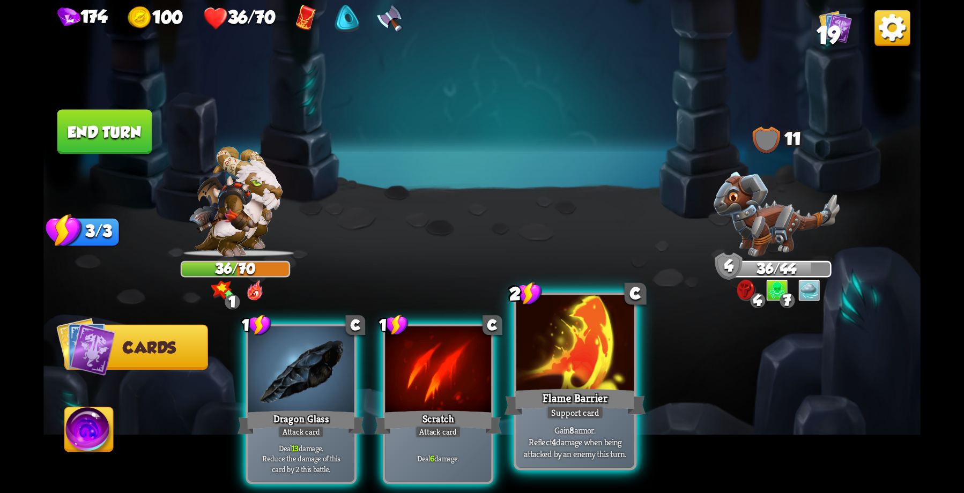
click at [556, 382] on div at bounding box center [575, 344] width 118 height 99
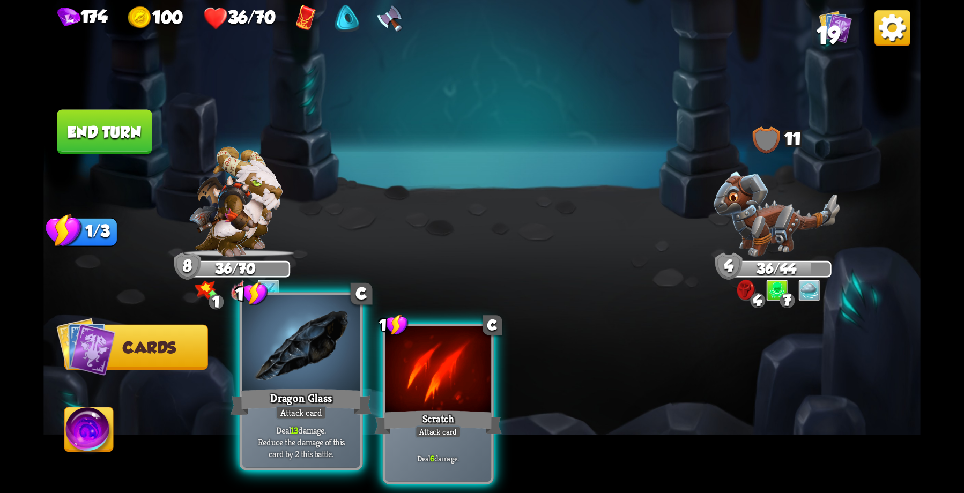
click at [288, 400] on div "Dragon Glass" at bounding box center [302, 403] width 142 height 32
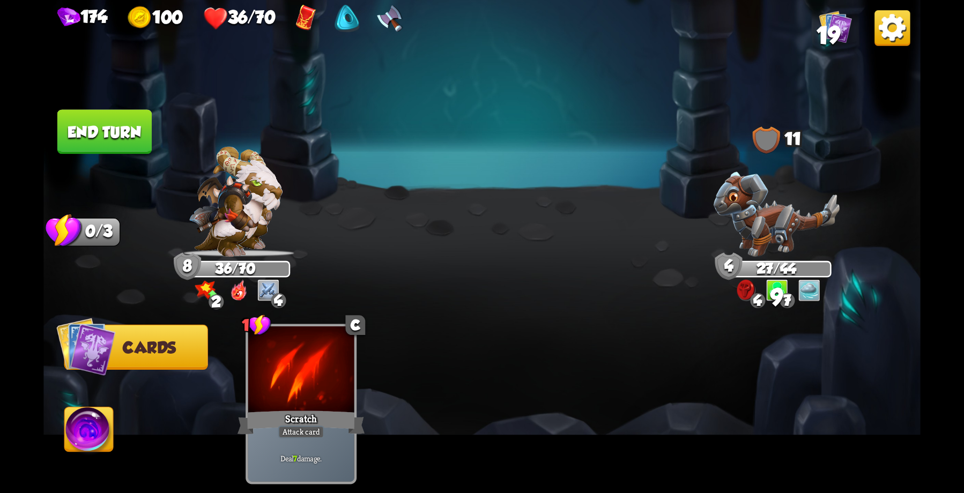
click at [107, 124] on button "End turn" at bounding box center [104, 131] width 94 height 45
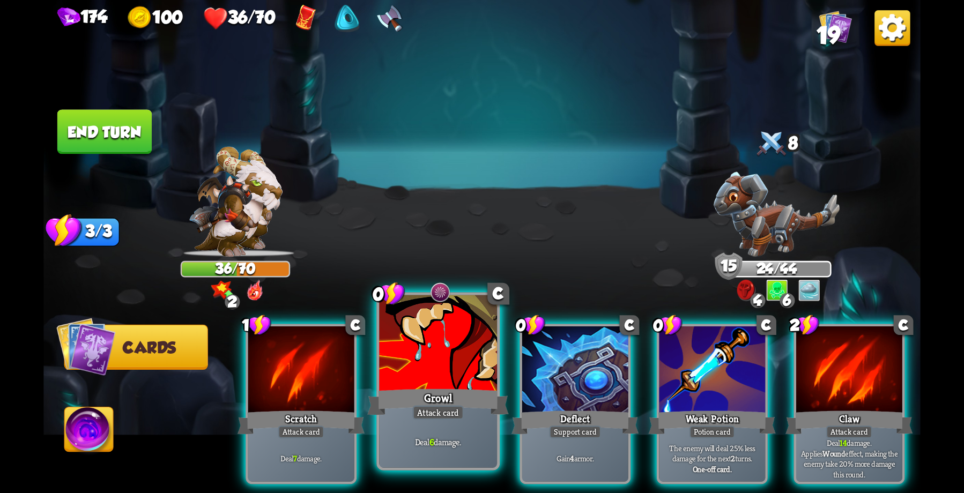
click at [440, 392] on div "Growl" at bounding box center [438, 403] width 142 height 32
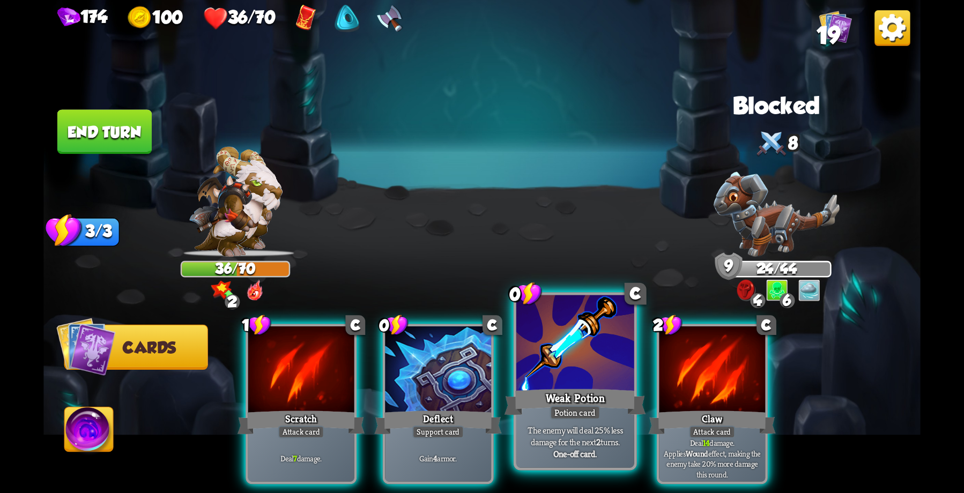
click at [603, 378] on div at bounding box center [575, 344] width 118 height 99
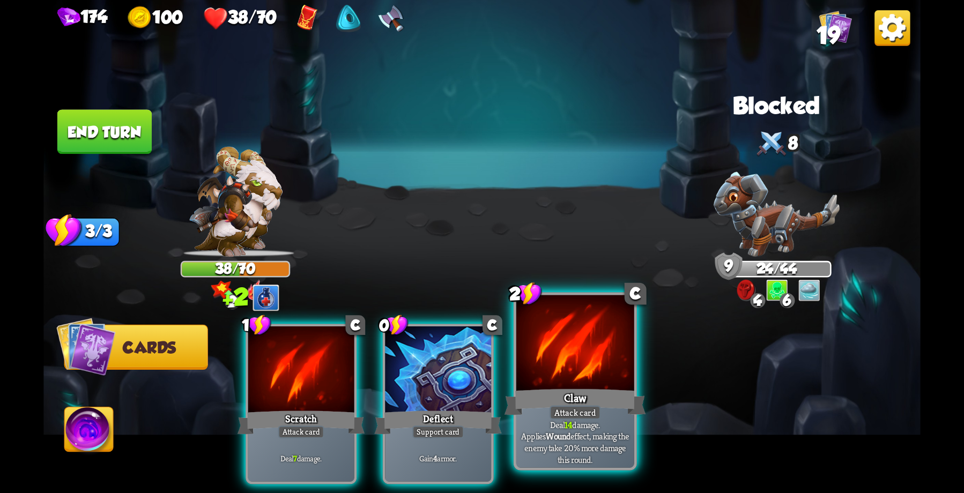
click at [600, 380] on div at bounding box center [575, 344] width 118 height 99
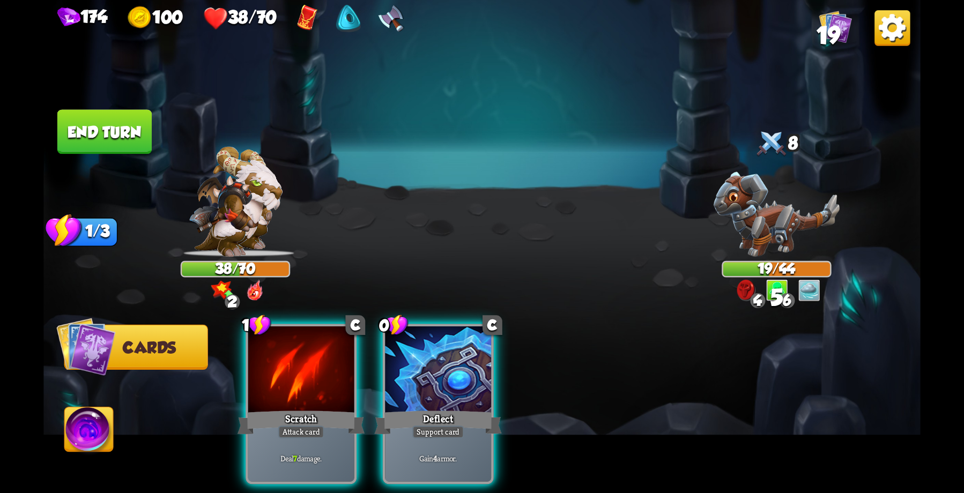
click at [409, 409] on div "Deflect" at bounding box center [438, 423] width 127 height 28
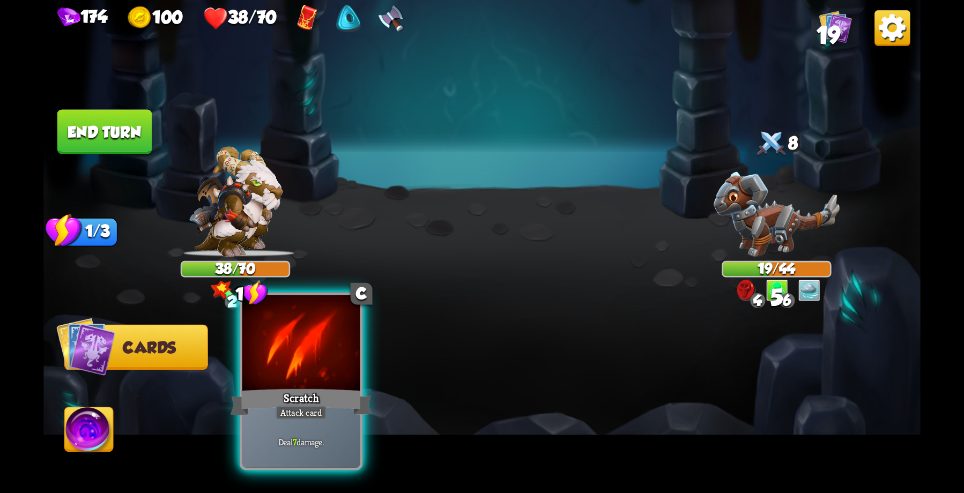
click at [271, 398] on div "Scratch" at bounding box center [302, 403] width 142 height 32
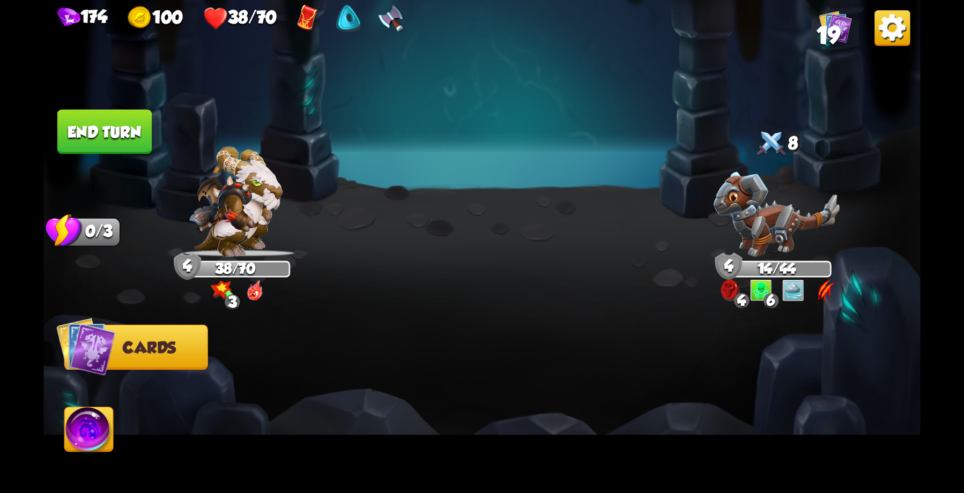
click at [103, 125] on button "End turn" at bounding box center [104, 132] width 97 height 46
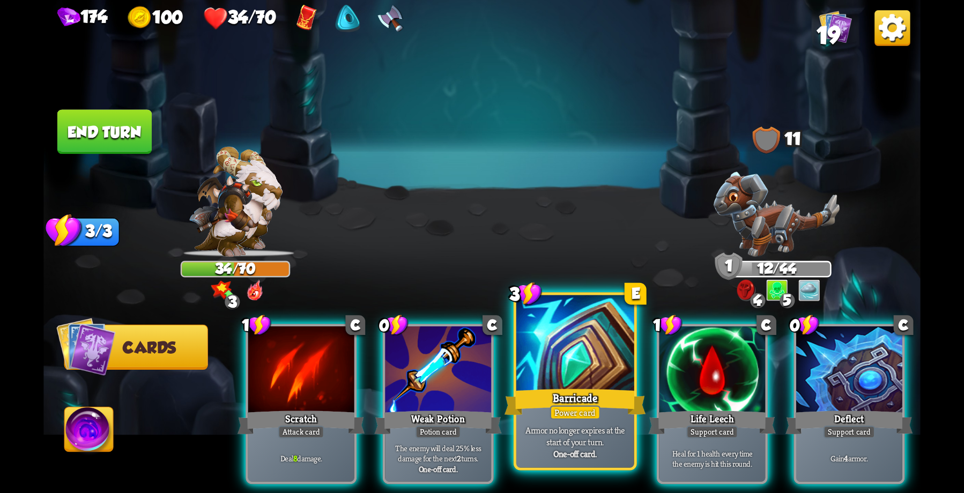
click at [567, 376] on div at bounding box center [575, 344] width 118 height 99
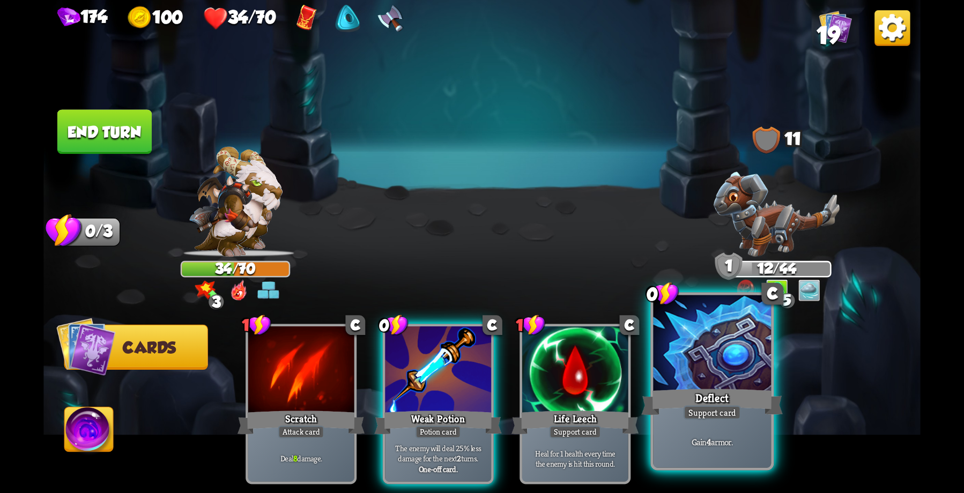
click at [702, 379] on div at bounding box center [712, 344] width 118 height 99
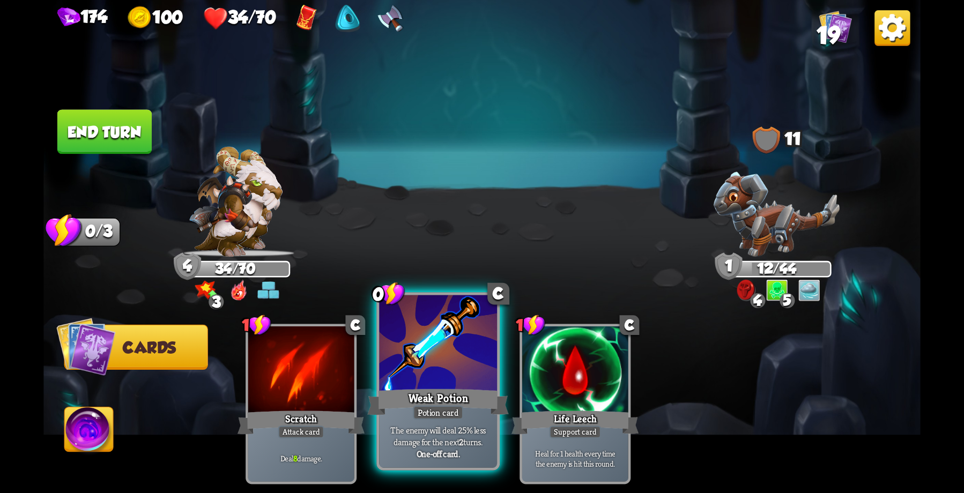
click at [456, 394] on div "Weak Potion" at bounding box center [438, 403] width 142 height 32
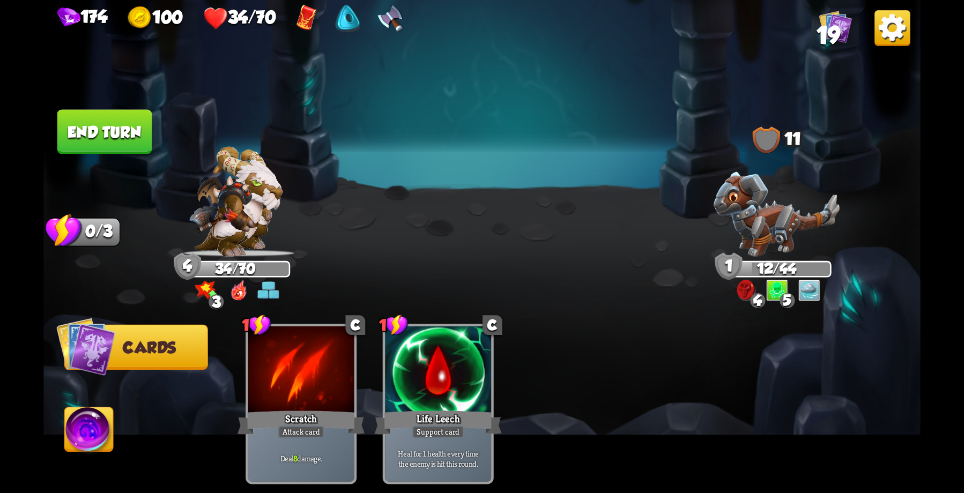
click at [122, 129] on button "End turn" at bounding box center [104, 131] width 94 height 45
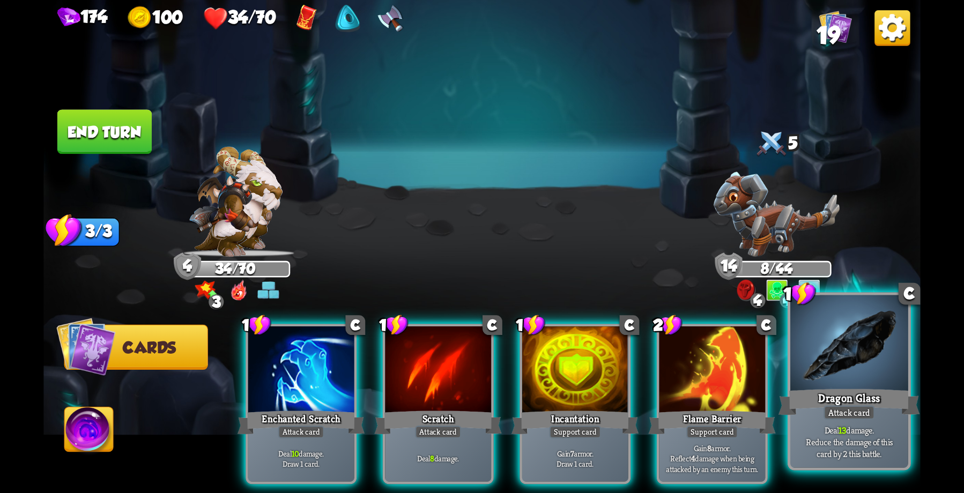
click at [836, 396] on div "Dragon Glass" at bounding box center [850, 403] width 142 height 32
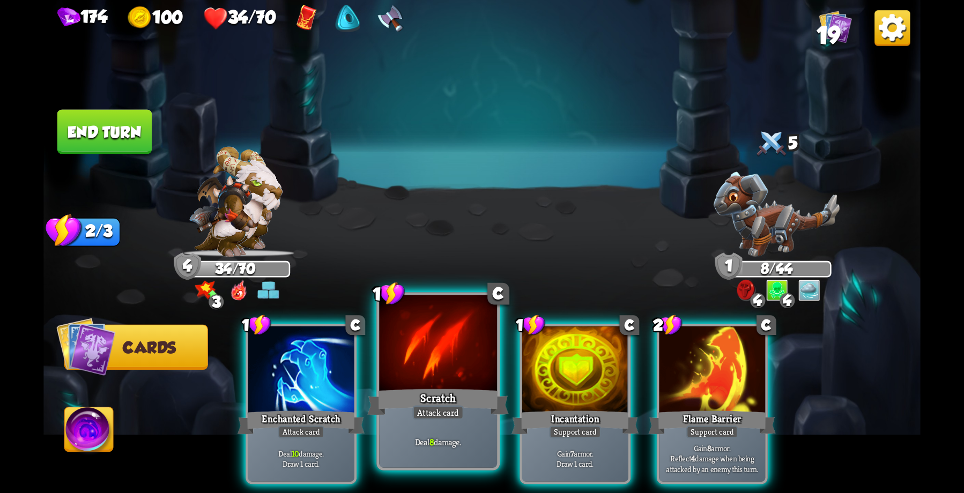
click at [437, 353] on div at bounding box center [438, 344] width 118 height 99
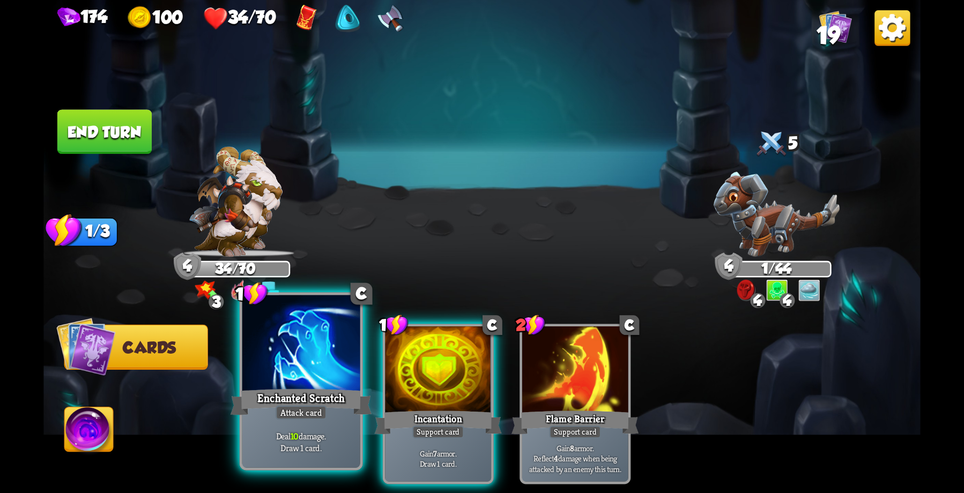
click at [305, 350] on div at bounding box center [301, 344] width 118 height 99
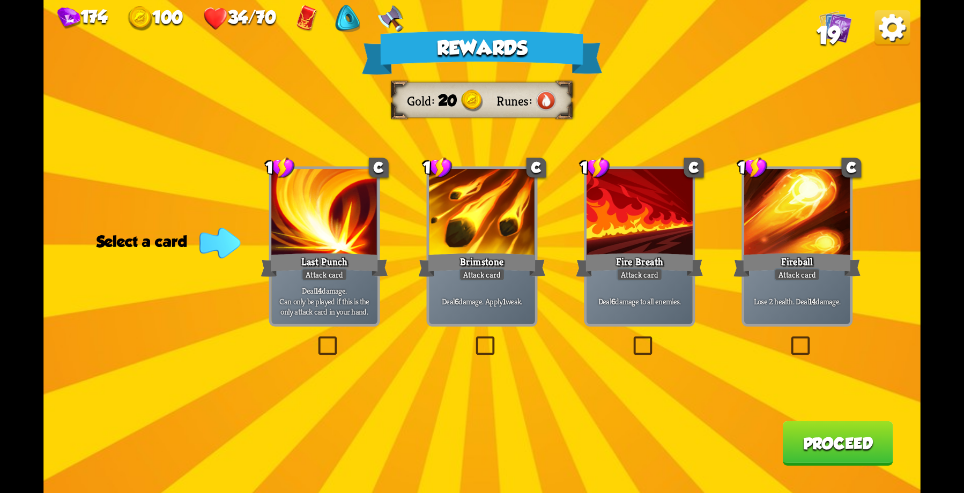
click at [817, 448] on button "Proceed" at bounding box center [837, 443] width 110 height 45
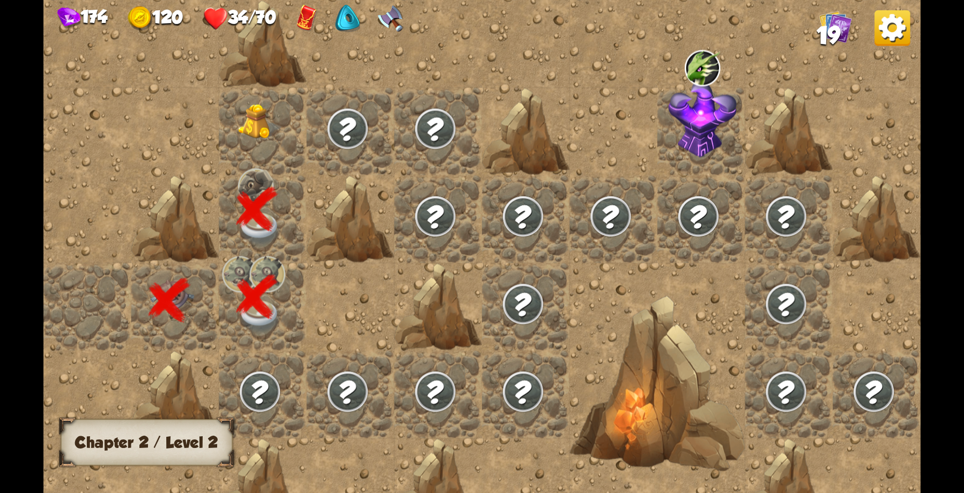
click at [250, 124] on img at bounding box center [260, 122] width 44 height 36
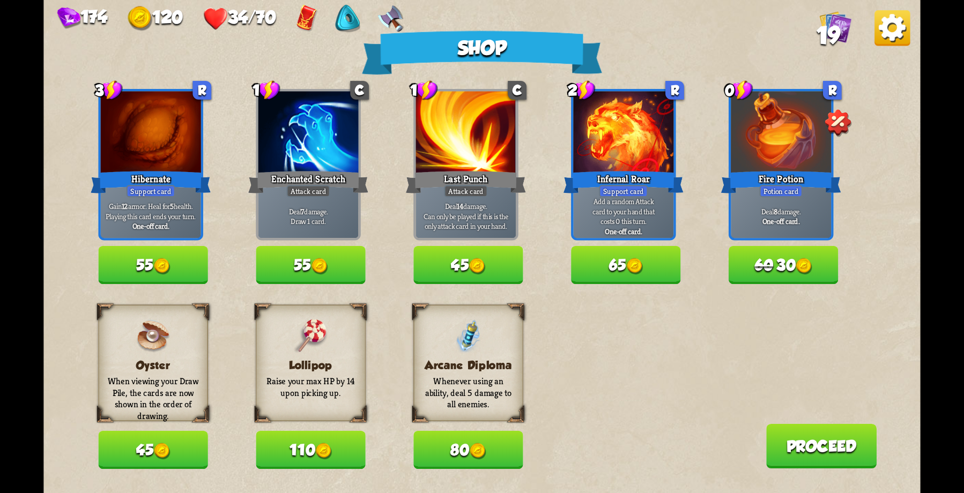
click at [175, 452] on button "45" at bounding box center [152, 450] width 109 height 38
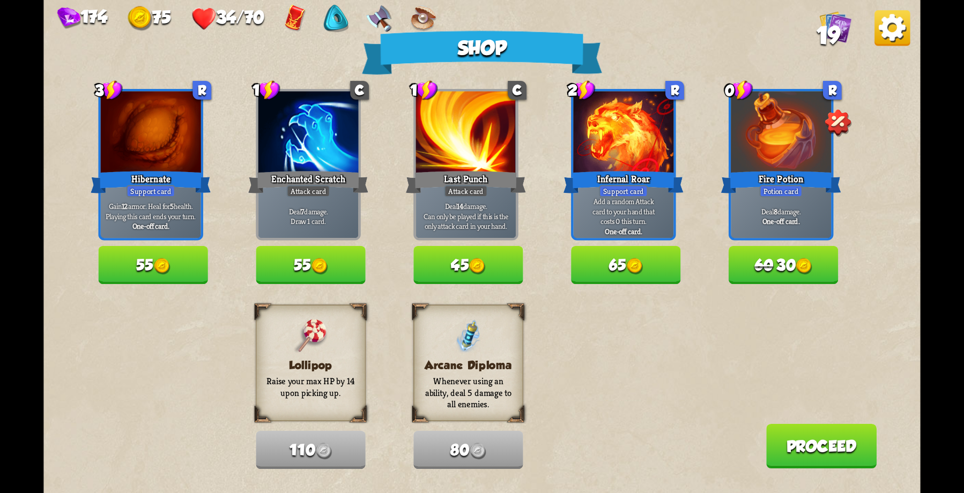
click at [804, 444] on button "Proceed" at bounding box center [821, 446] width 110 height 45
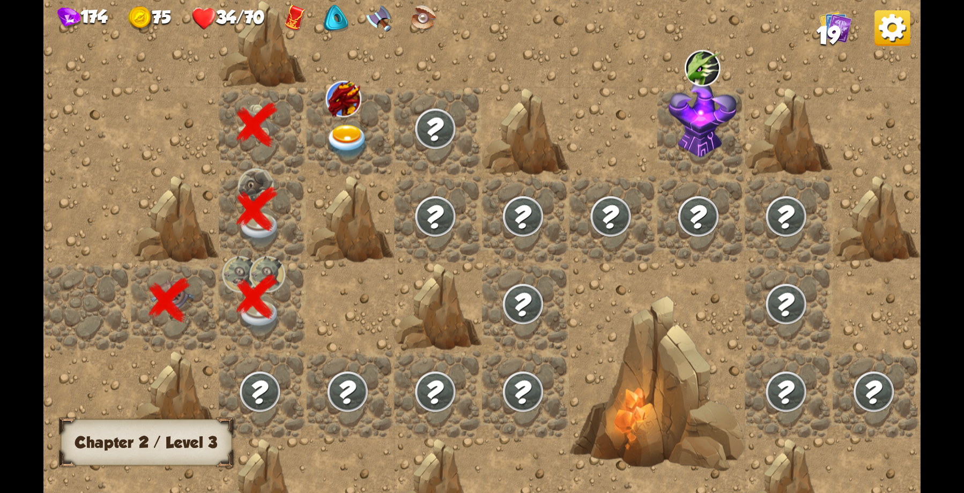
click at [338, 127] on img at bounding box center [348, 142] width 44 height 34
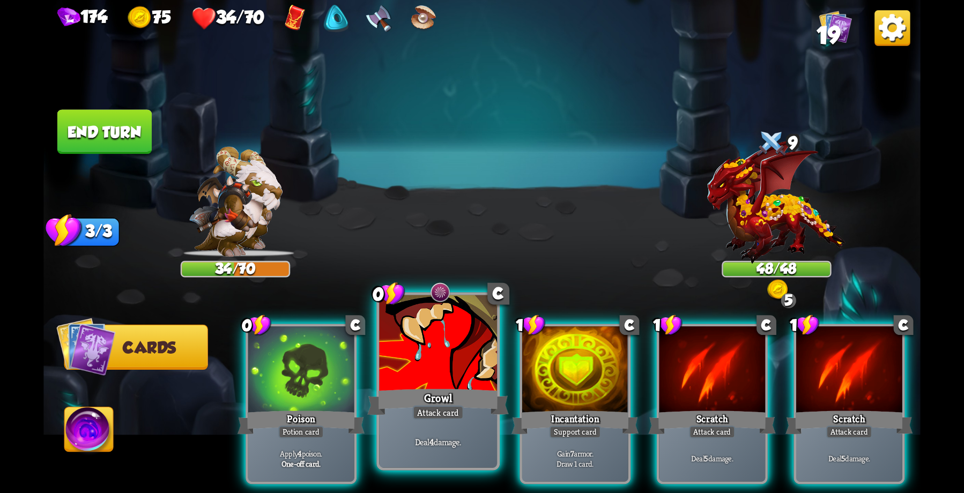
click at [435, 401] on div "Growl" at bounding box center [438, 403] width 142 height 32
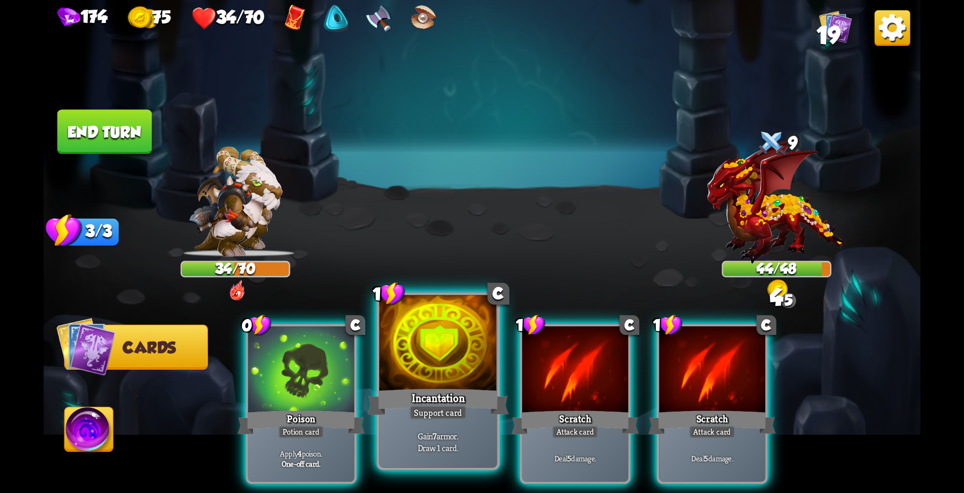
click at [440, 374] on div at bounding box center [438, 344] width 118 height 99
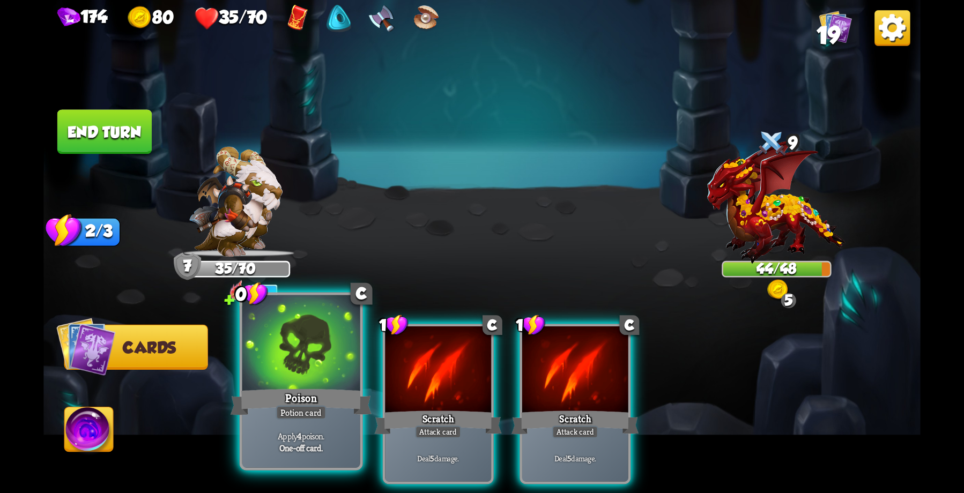
click at [303, 378] on div at bounding box center [301, 344] width 118 height 99
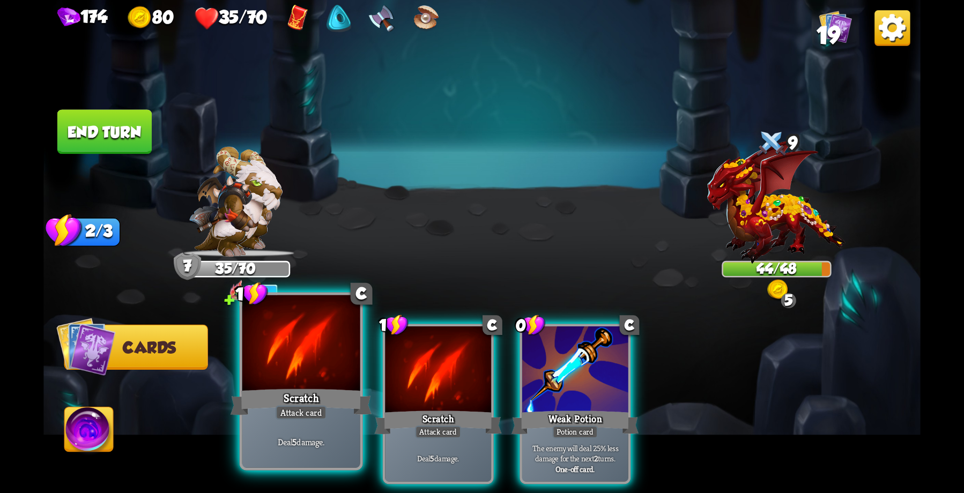
drag, startPoint x: 303, startPoint y: 378, endPoint x: 340, endPoint y: 378, distance: 37.0
click at [340, 378] on div at bounding box center [301, 344] width 118 height 99
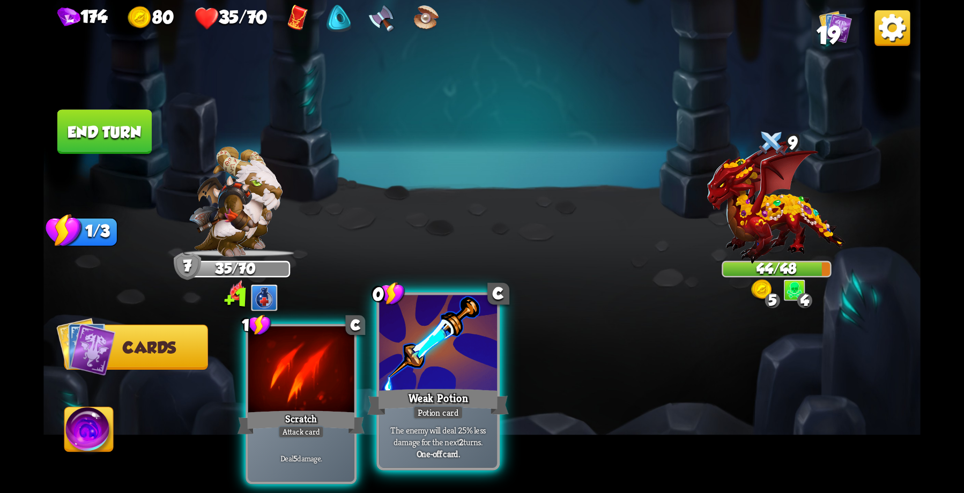
click at [424, 375] on div at bounding box center [438, 344] width 118 height 99
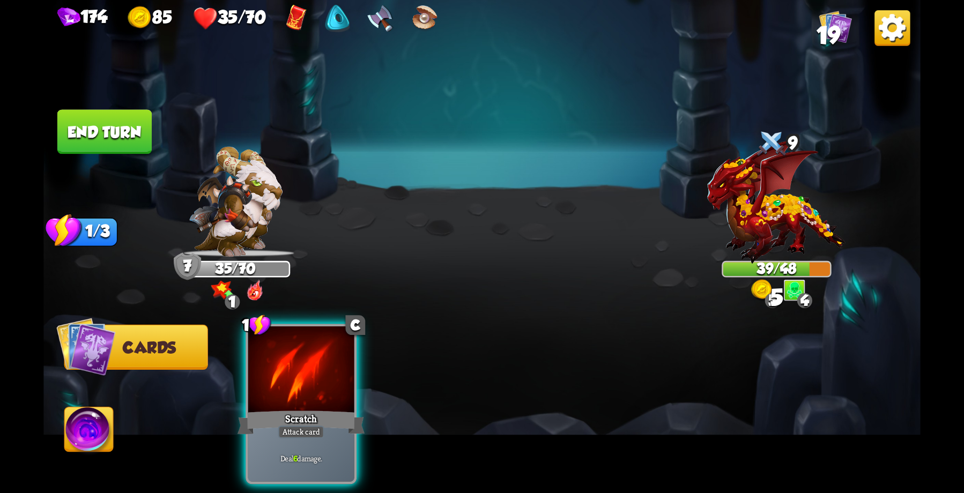
drag, startPoint x: 291, startPoint y: 381, endPoint x: 288, endPoint y: 374, distance: 7.0
click at [291, 380] on div at bounding box center [301, 372] width 106 height 90
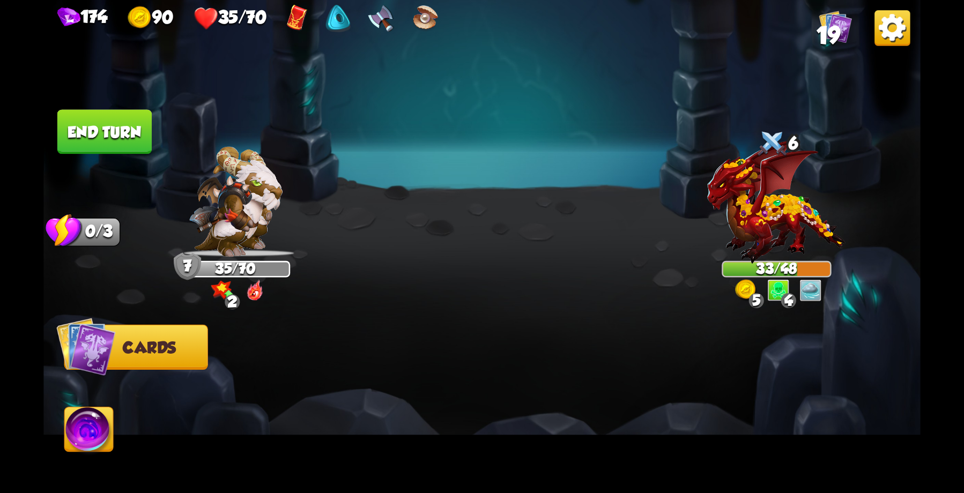
click at [93, 125] on button "End turn" at bounding box center [104, 131] width 94 height 45
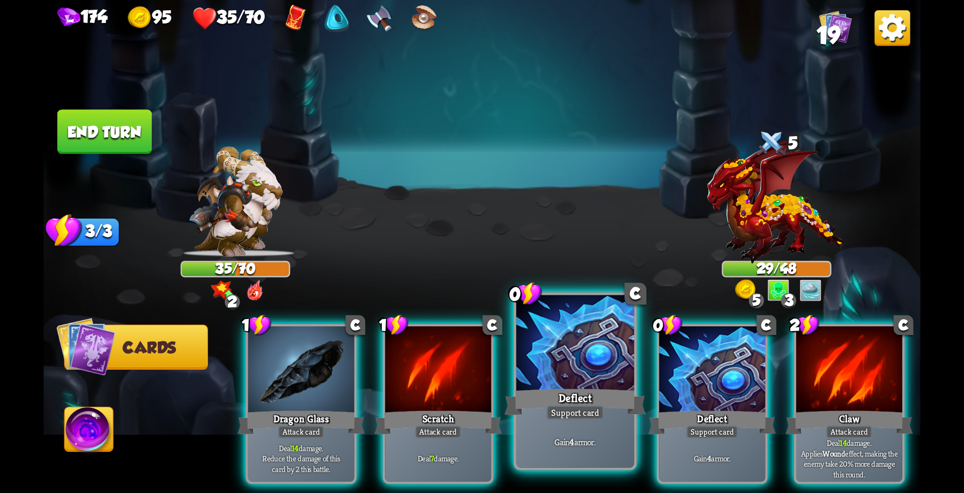
click at [584, 400] on div "Deflect" at bounding box center [576, 403] width 142 height 32
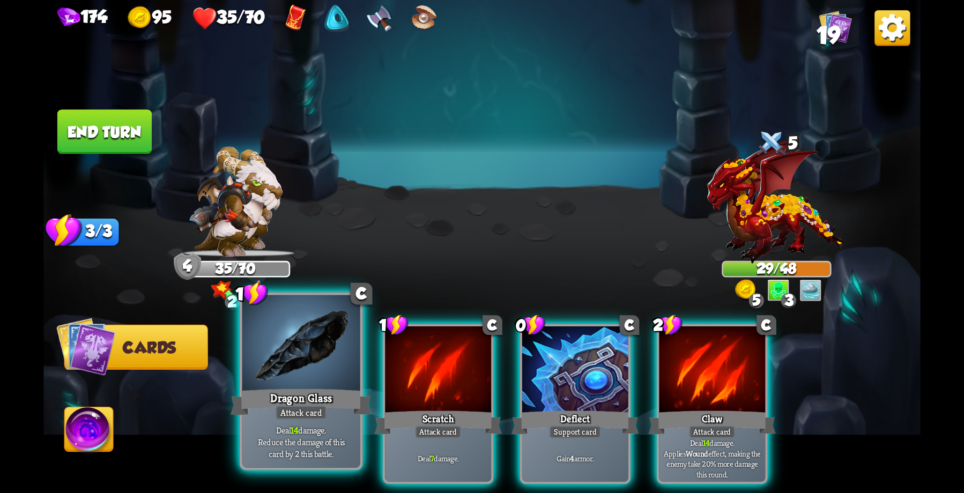
click at [293, 395] on div "Dragon Glass" at bounding box center [302, 403] width 142 height 32
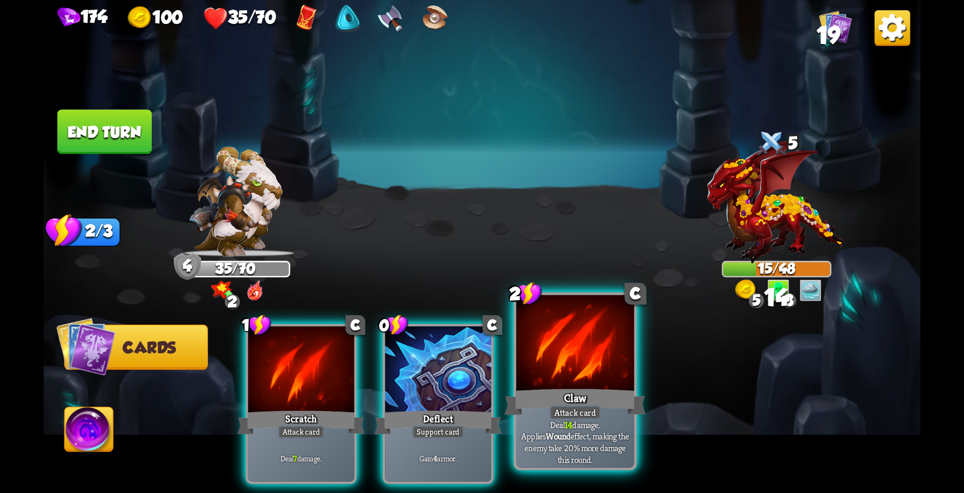
click at [550, 394] on div "Claw" at bounding box center [576, 403] width 142 height 32
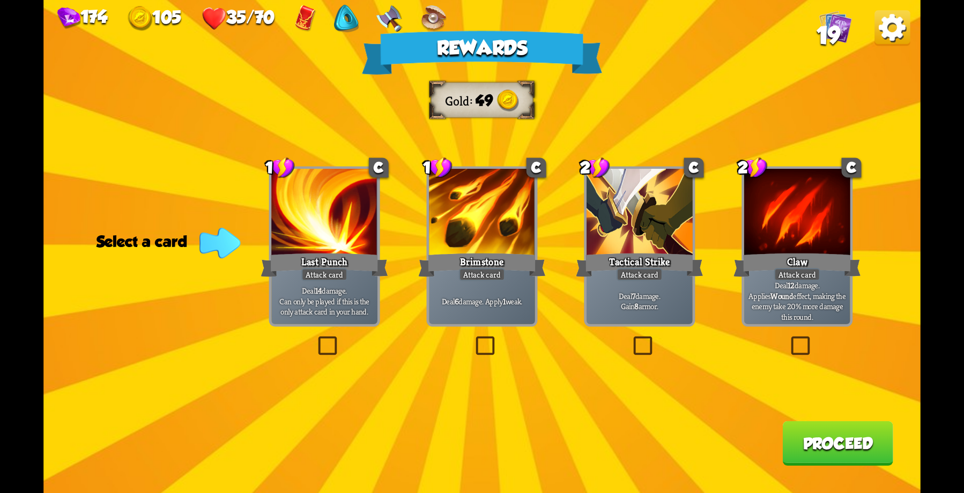
click at [828, 450] on button "Proceed" at bounding box center [837, 443] width 110 height 45
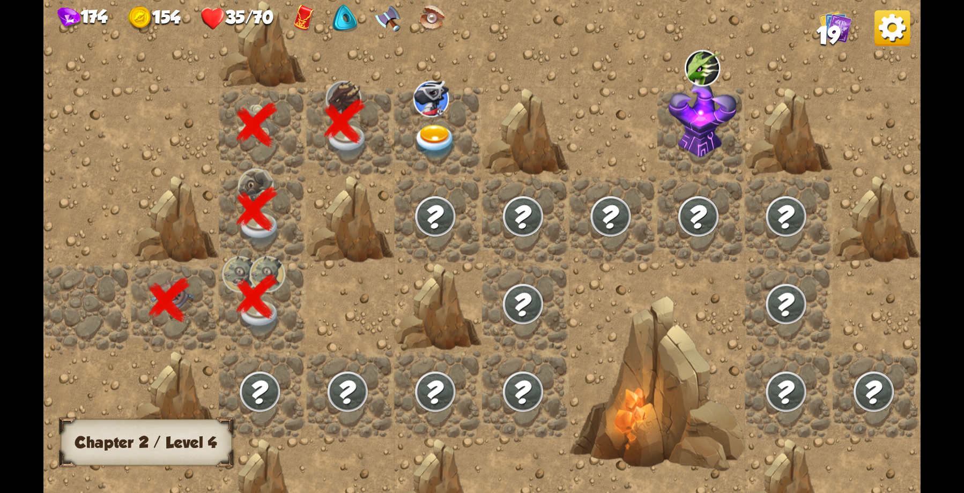
click at [431, 131] on img at bounding box center [435, 142] width 44 height 34
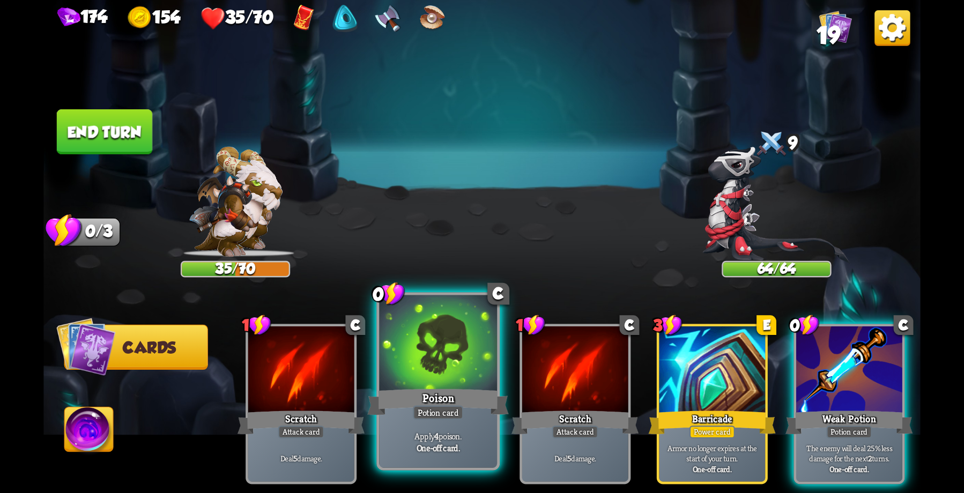
click at [475, 383] on div at bounding box center [438, 344] width 118 height 99
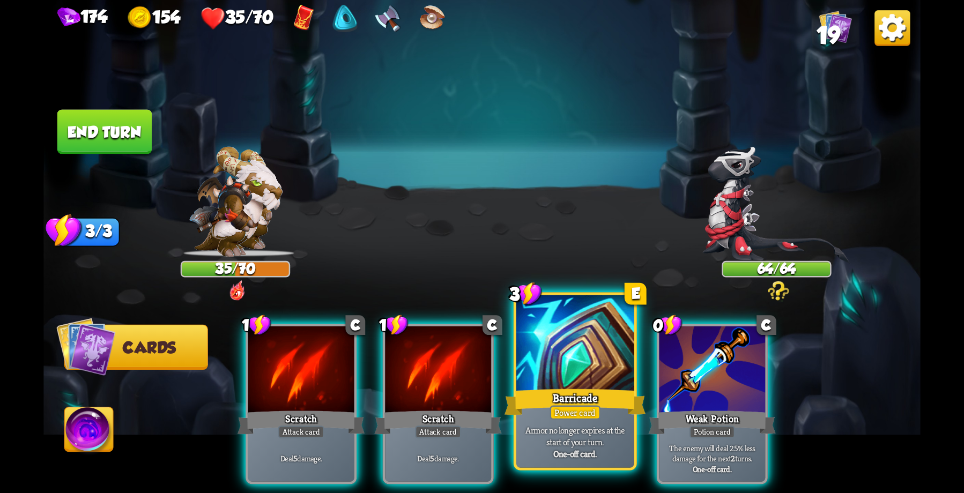
click at [572, 379] on div at bounding box center [575, 344] width 118 height 99
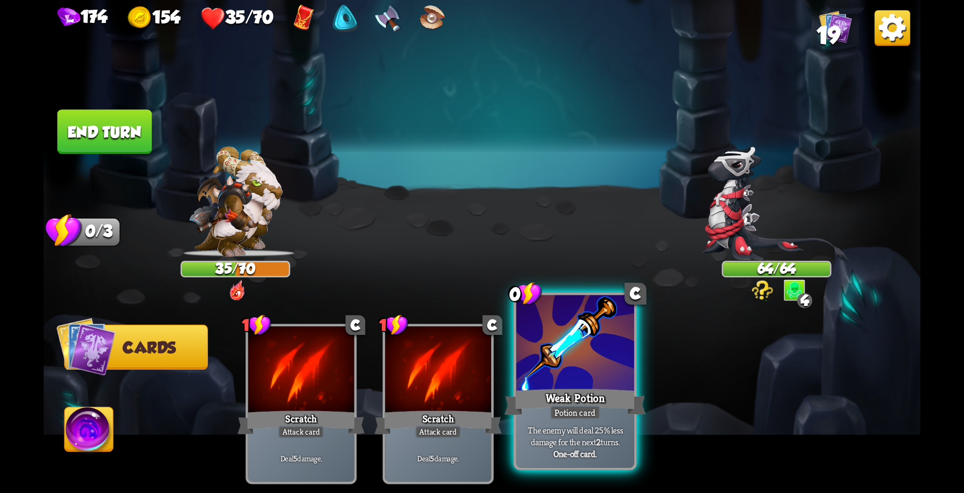
click at [579, 381] on div at bounding box center [575, 344] width 118 height 99
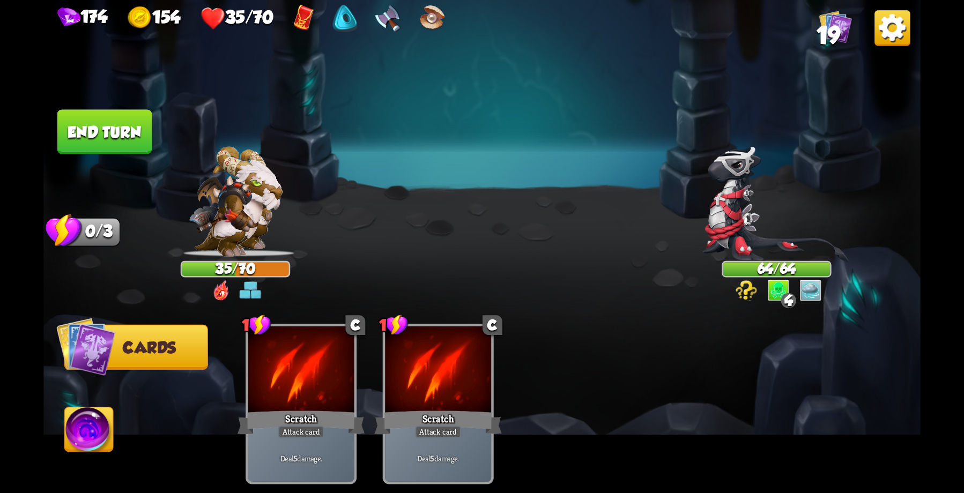
click at [112, 116] on button "End turn" at bounding box center [104, 131] width 94 height 45
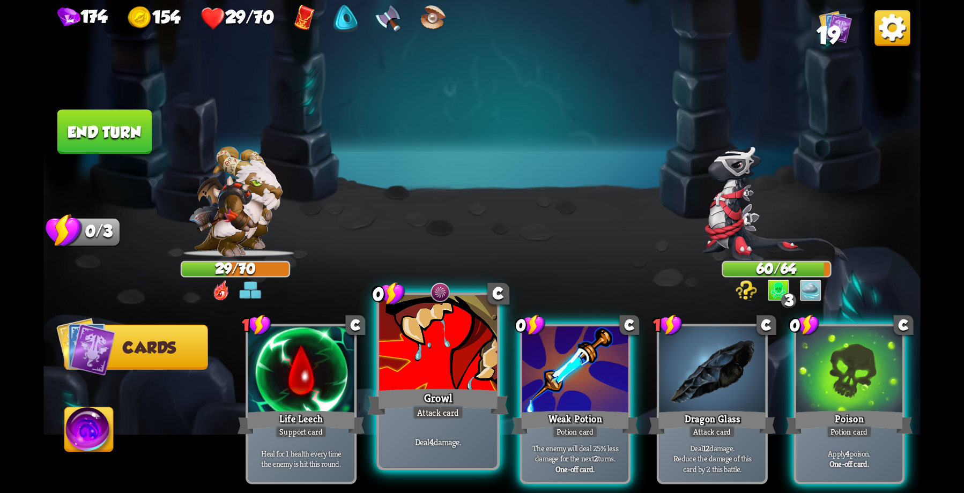
click at [443, 364] on div at bounding box center [438, 344] width 118 height 99
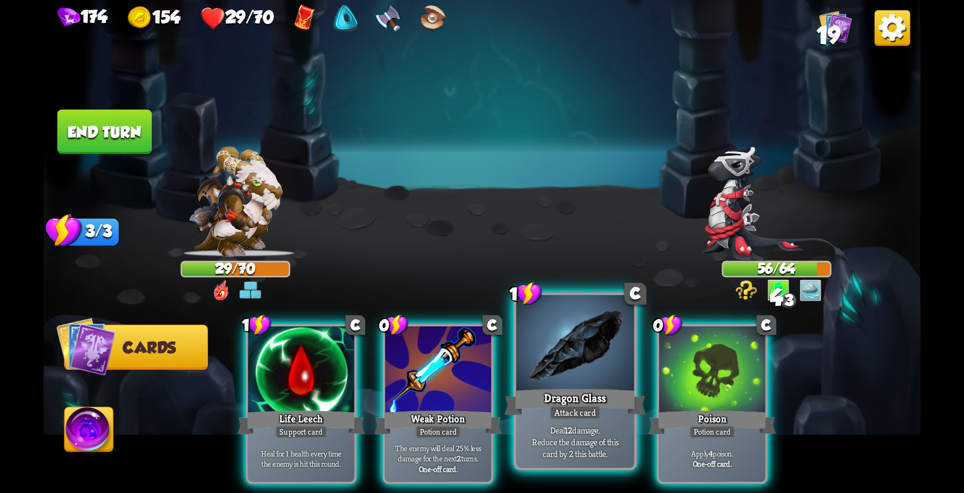
drag, startPoint x: 705, startPoint y: 402, endPoint x: 628, endPoint y: 381, distance: 80.0
click at [704, 409] on div "Poison" at bounding box center [712, 423] width 127 height 28
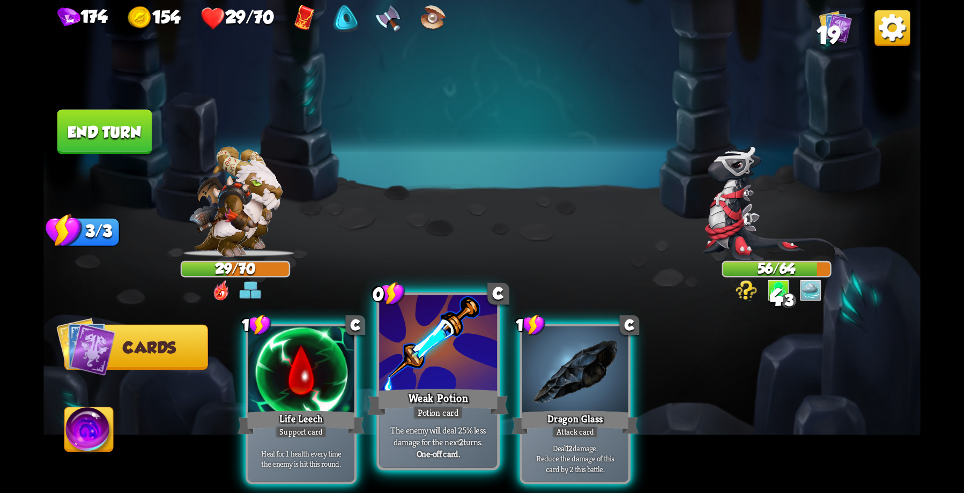
click at [443, 361] on div at bounding box center [438, 344] width 118 height 99
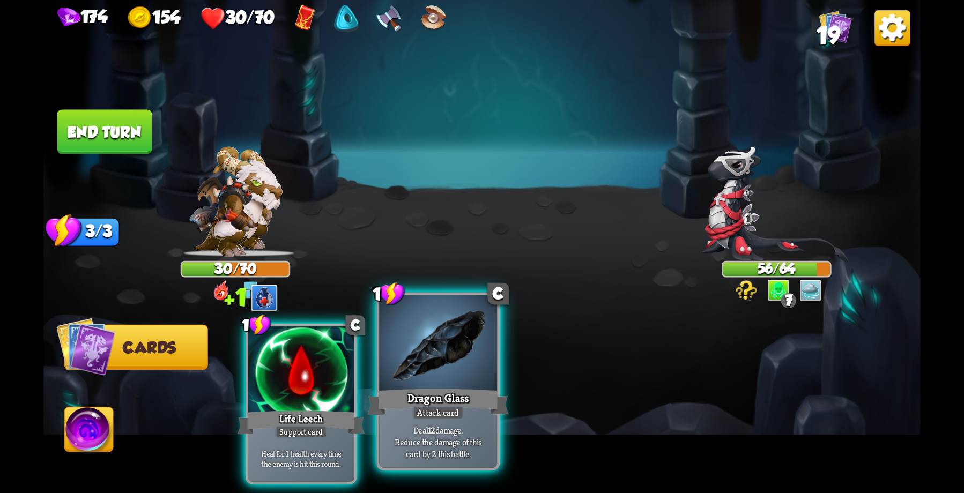
click at [449, 378] on div at bounding box center [438, 344] width 118 height 99
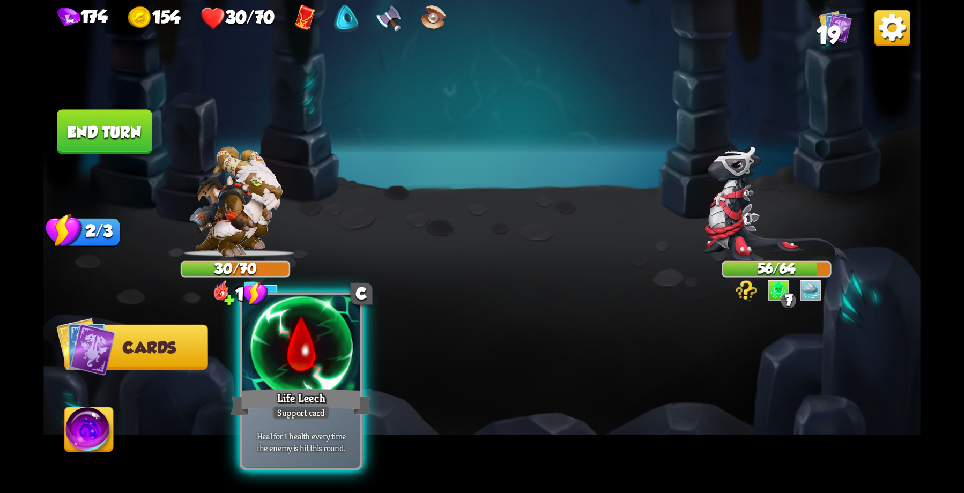
click at [297, 372] on div at bounding box center [301, 344] width 118 height 99
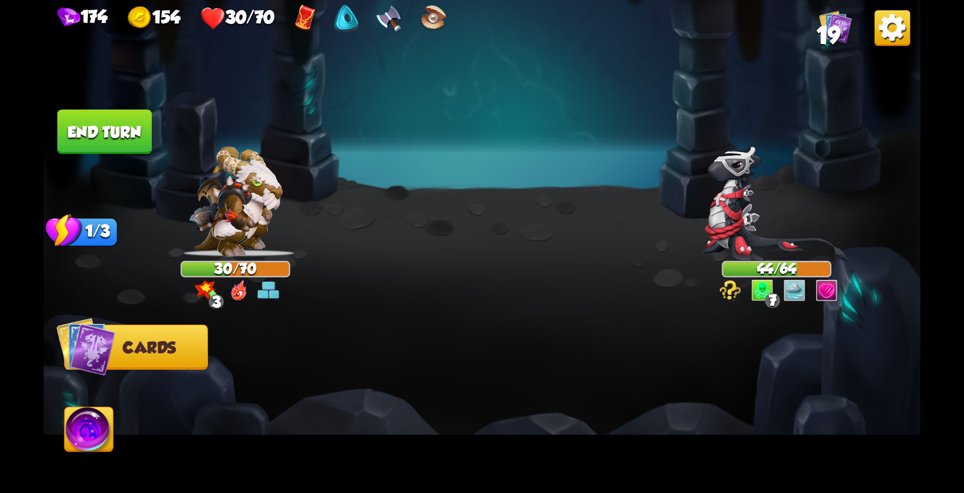
click at [100, 122] on button "End turn" at bounding box center [104, 131] width 94 height 45
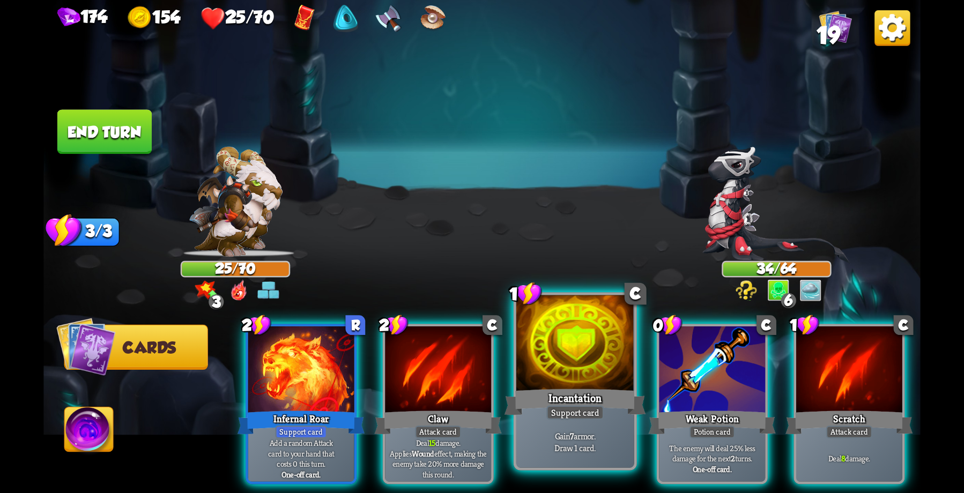
click at [568, 396] on div "Incantation" at bounding box center [576, 403] width 142 height 32
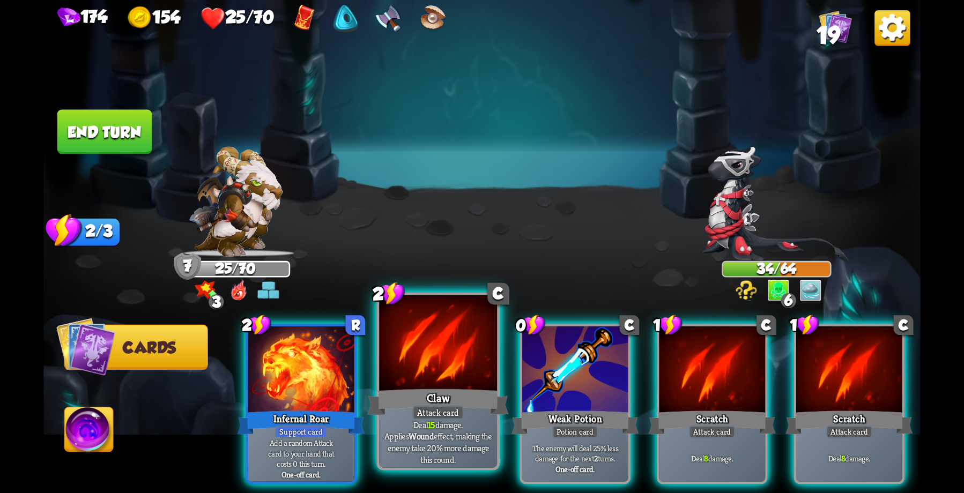
click at [413, 365] on div at bounding box center [438, 344] width 118 height 99
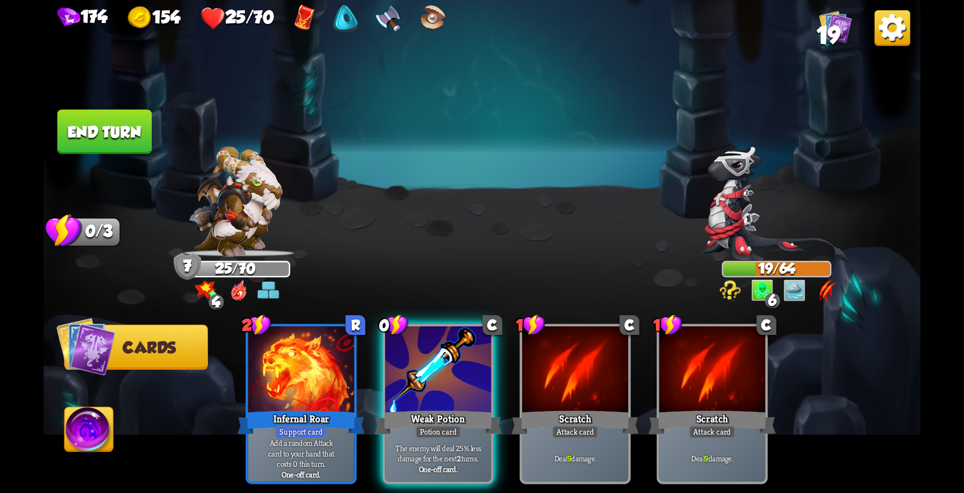
click at [104, 125] on button "End turn" at bounding box center [104, 131] width 94 height 45
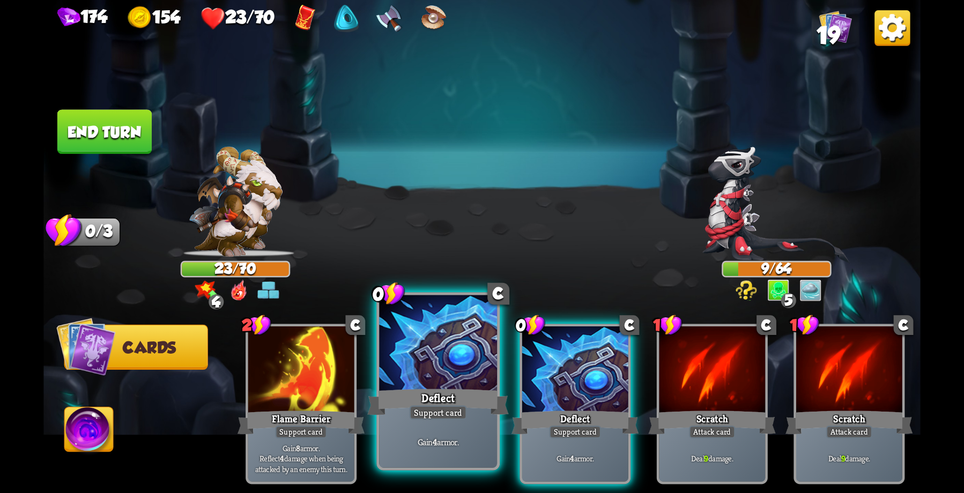
click at [450, 384] on div at bounding box center [438, 344] width 118 height 99
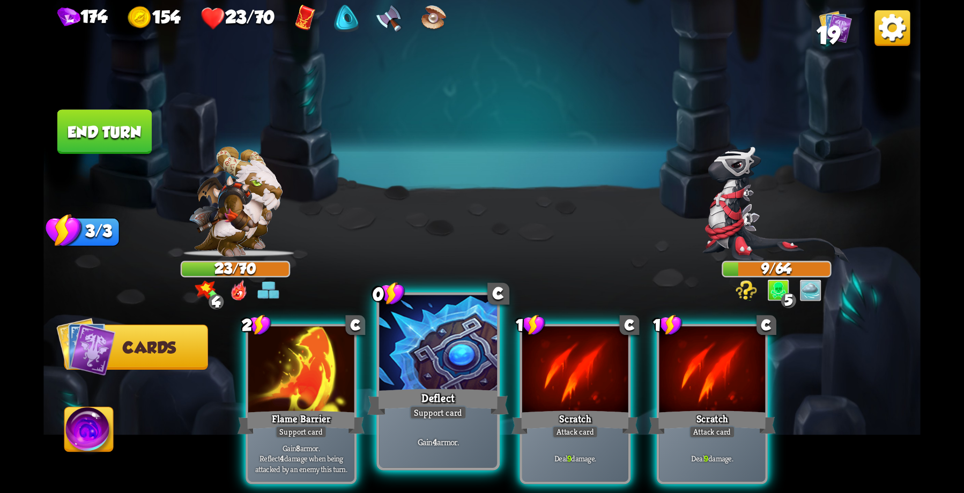
click at [448, 384] on div at bounding box center [438, 344] width 118 height 99
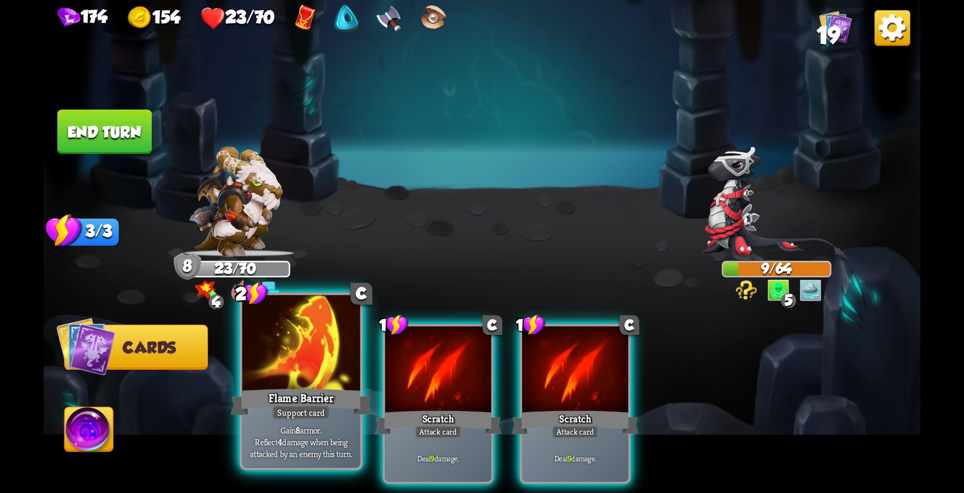
click at [322, 379] on div at bounding box center [301, 344] width 118 height 99
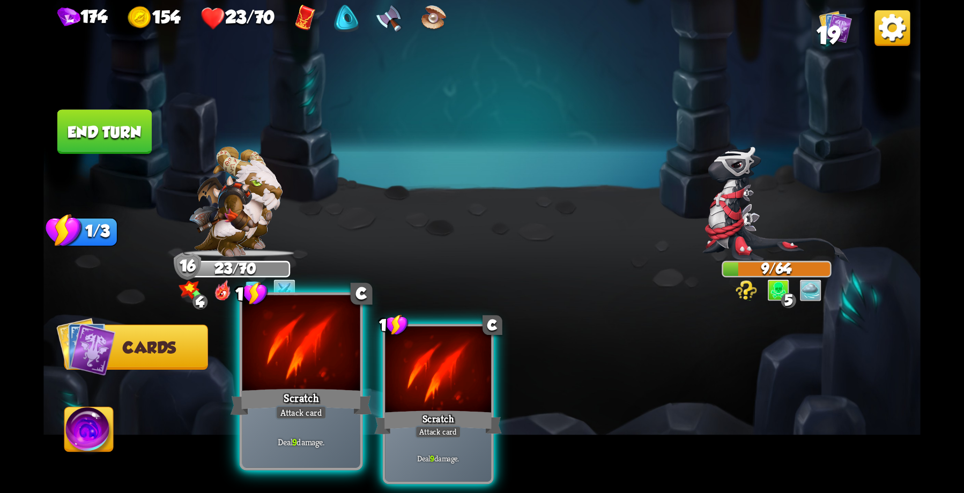
drag, startPoint x: 242, startPoint y: 404, endPoint x: 267, endPoint y: 385, distance: 30.6
click at [264, 387] on div "Scratch" at bounding box center [302, 403] width 142 height 32
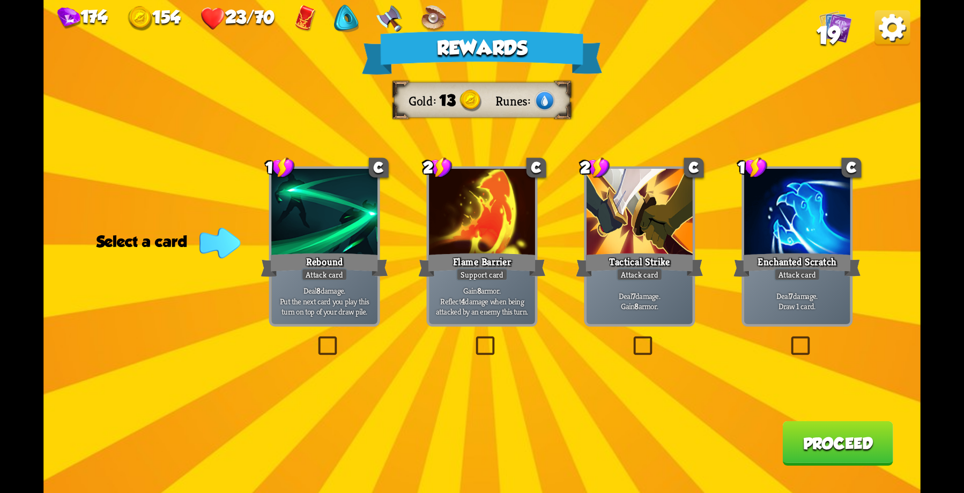
click at [840, 444] on button "Proceed" at bounding box center [837, 443] width 110 height 45
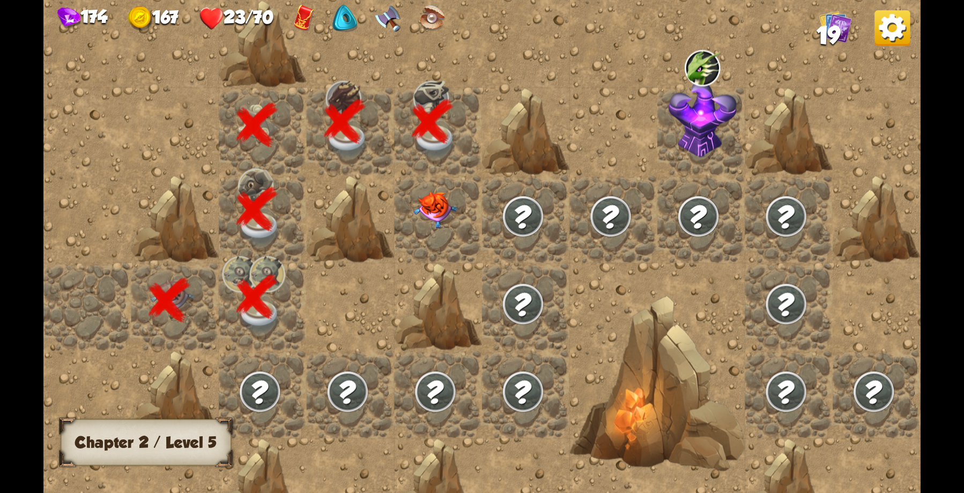
click at [426, 207] on img at bounding box center [435, 210] width 44 height 36
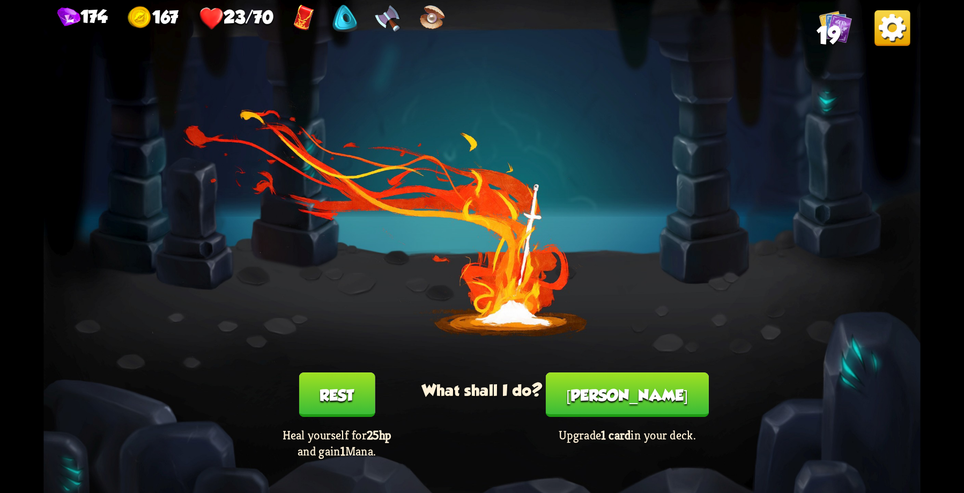
click at [626, 398] on button "[PERSON_NAME]" at bounding box center [627, 395] width 163 height 45
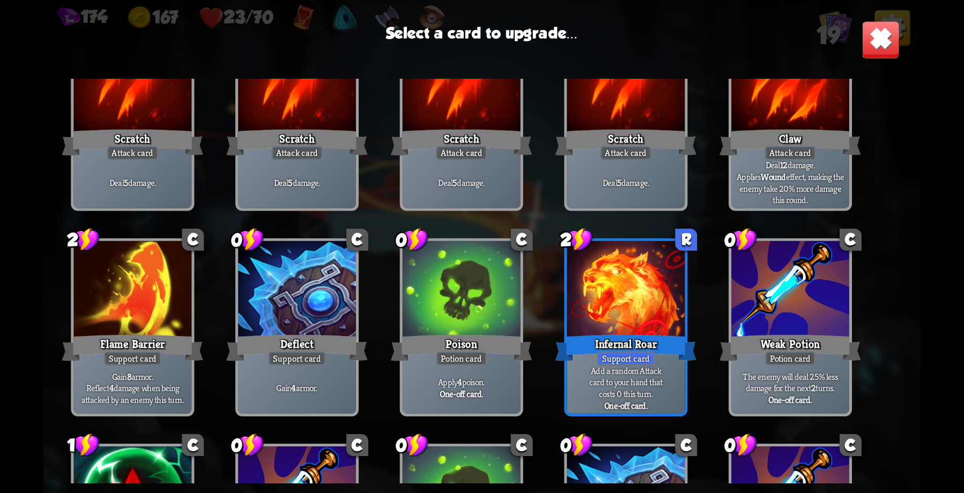
scroll to position [51, 0]
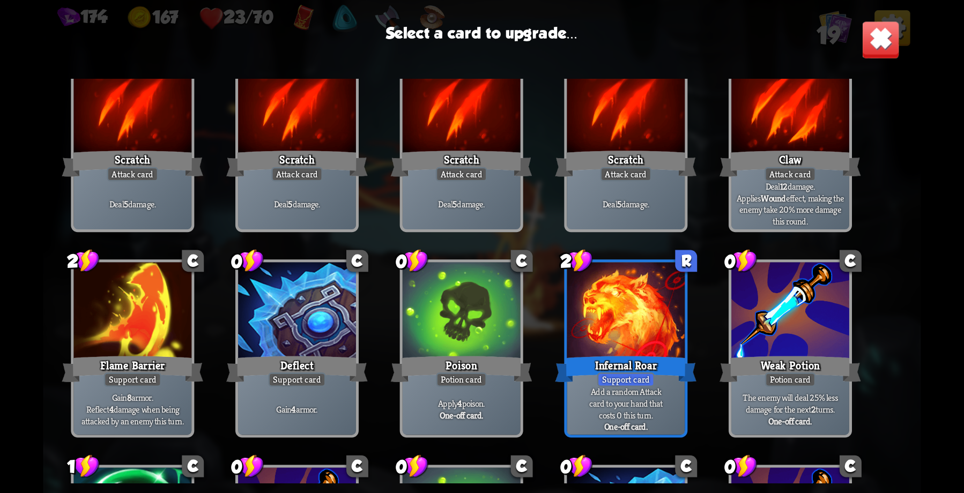
click at [295, 309] on div at bounding box center [297, 312] width 118 height 99
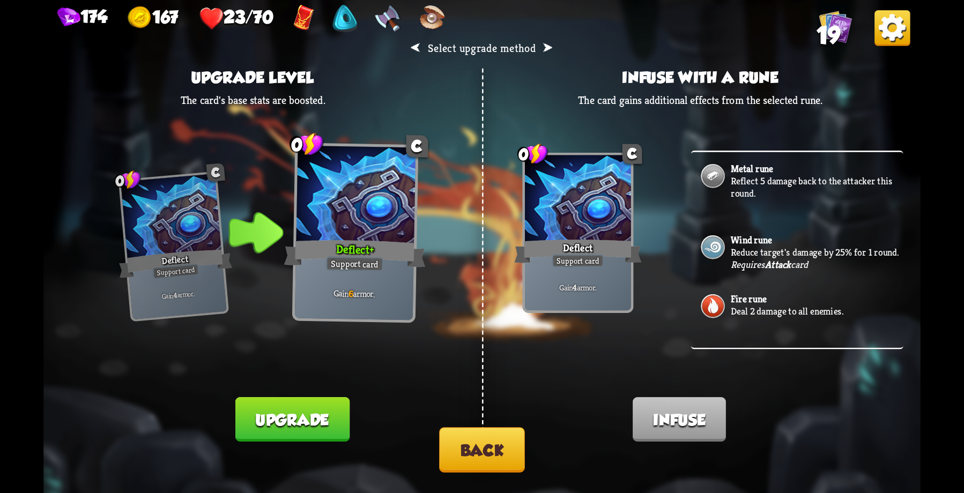
scroll to position [152, 0]
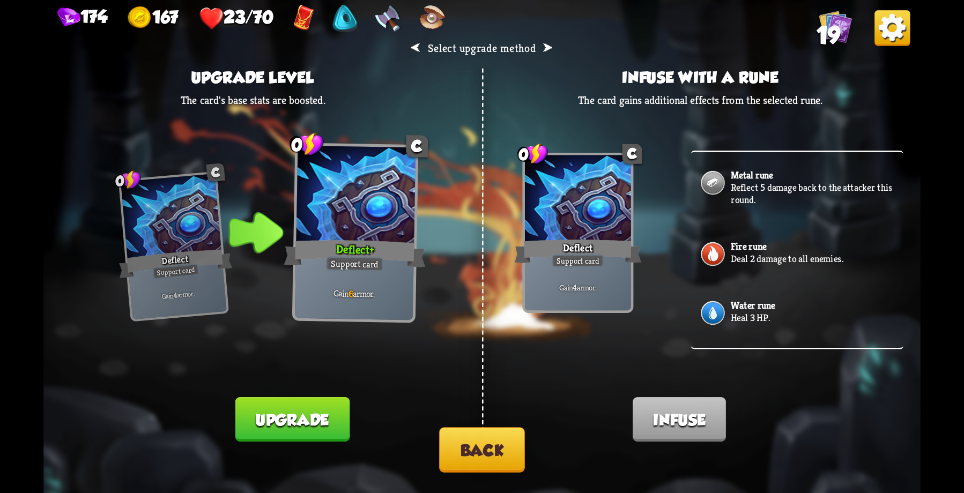
click at [739, 314] on p "Heal 3 HP." at bounding box center [815, 318] width 169 height 12
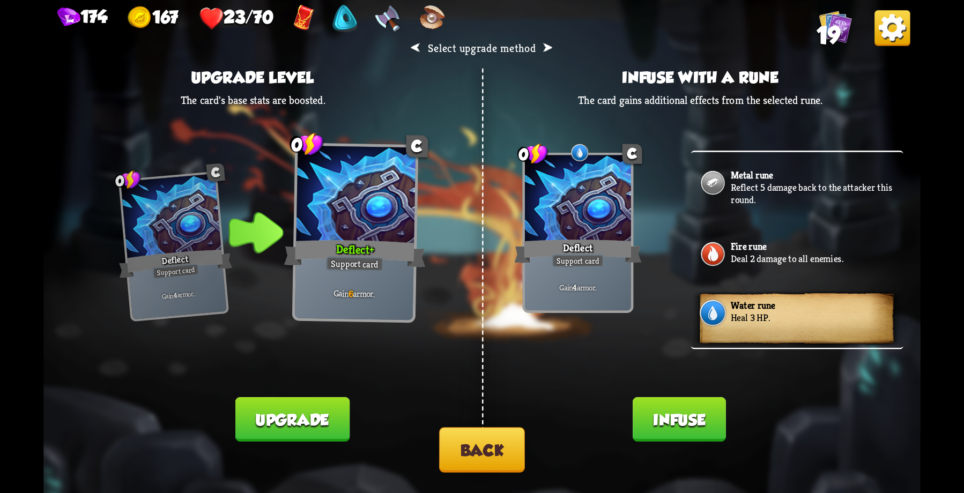
click at [691, 424] on button "Infuse" at bounding box center [679, 419] width 93 height 45
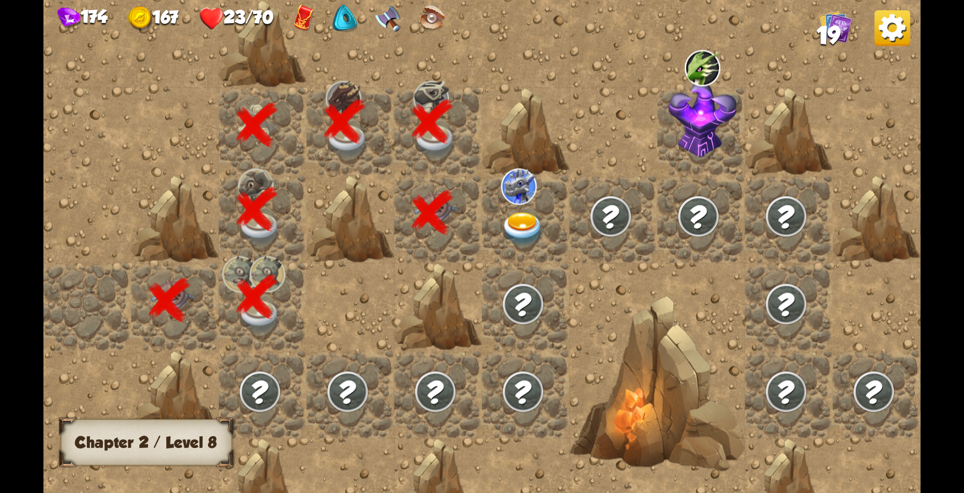
click at [525, 224] on img at bounding box center [523, 229] width 44 height 34
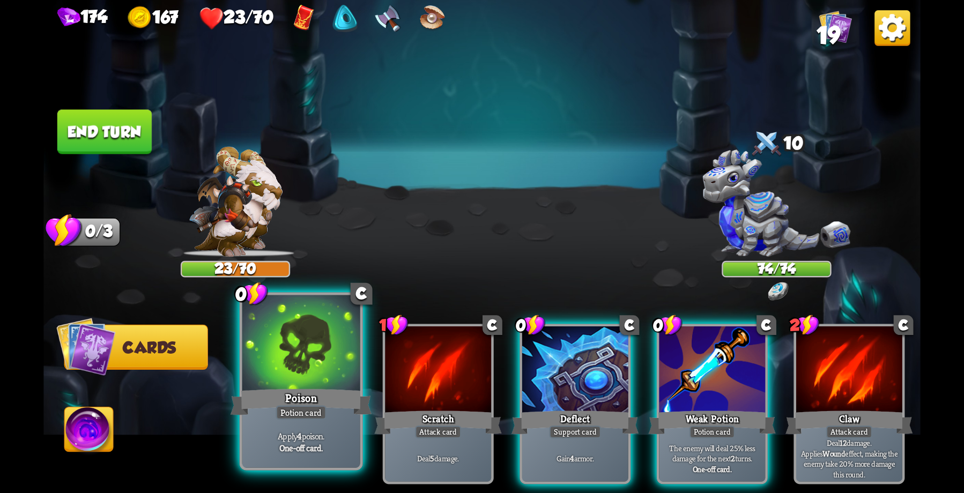
click at [299, 393] on div "Poison" at bounding box center [302, 403] width 142 height 32
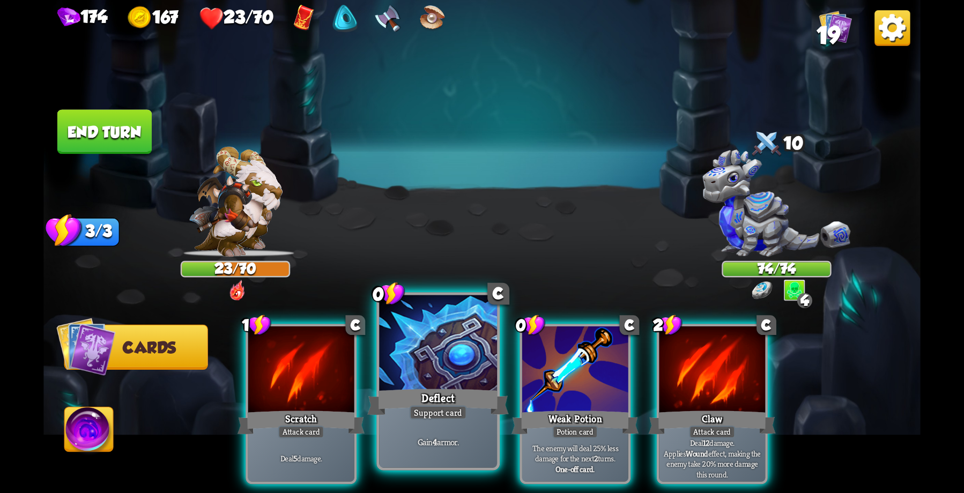
click at [434, 397] on div "Deflect" at bounding box center [438, 403] width 142 height 32
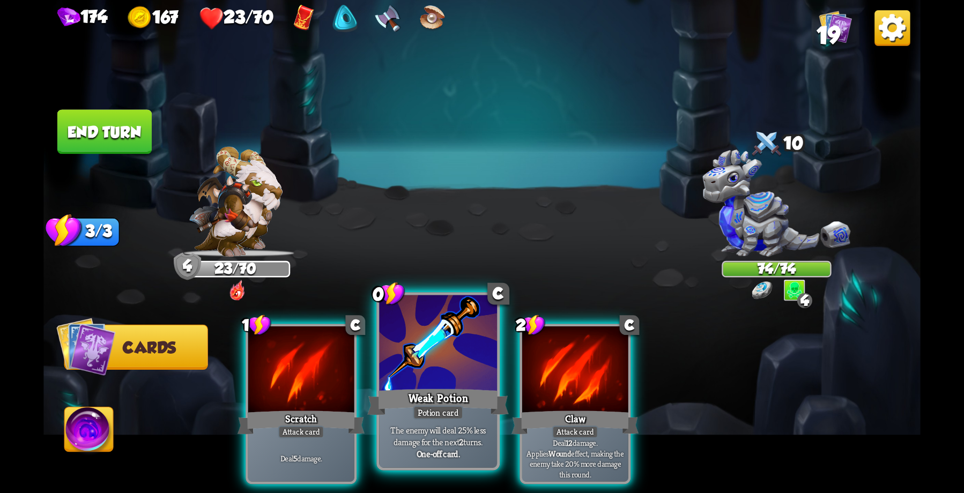
click at [432, 371] on div at bounding box center [438, 344] width 118 height 99
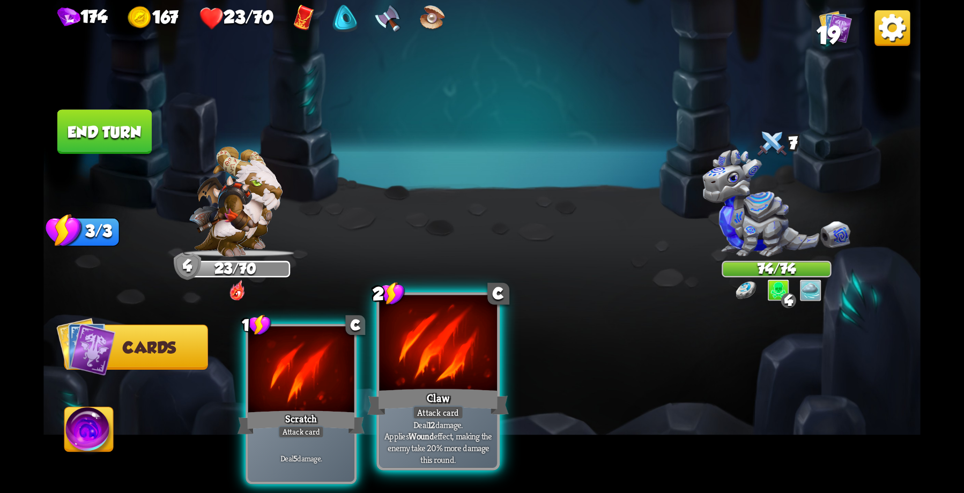
click at [448, 394] on div "Claw" at bounding box center [438, 403] width 142 height 32
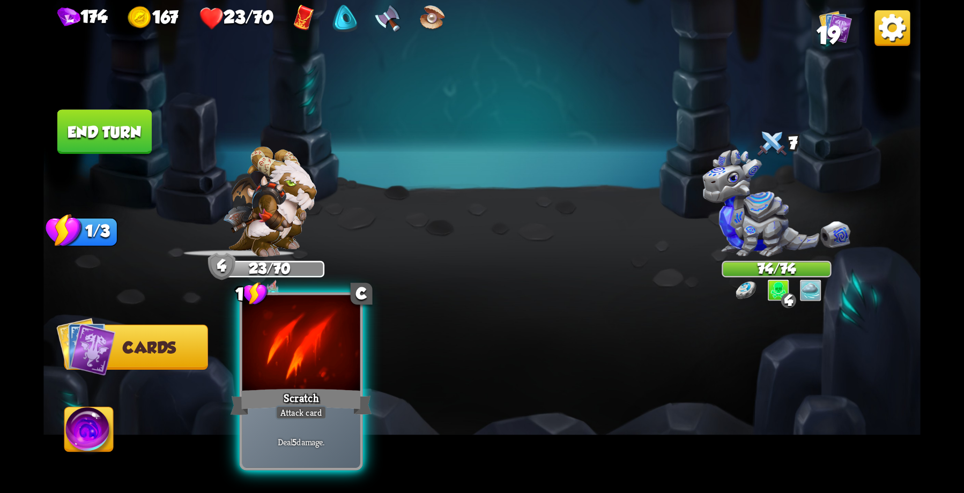
click at [314, 378] on div at bounding box center [301, 344] width 118 height 99
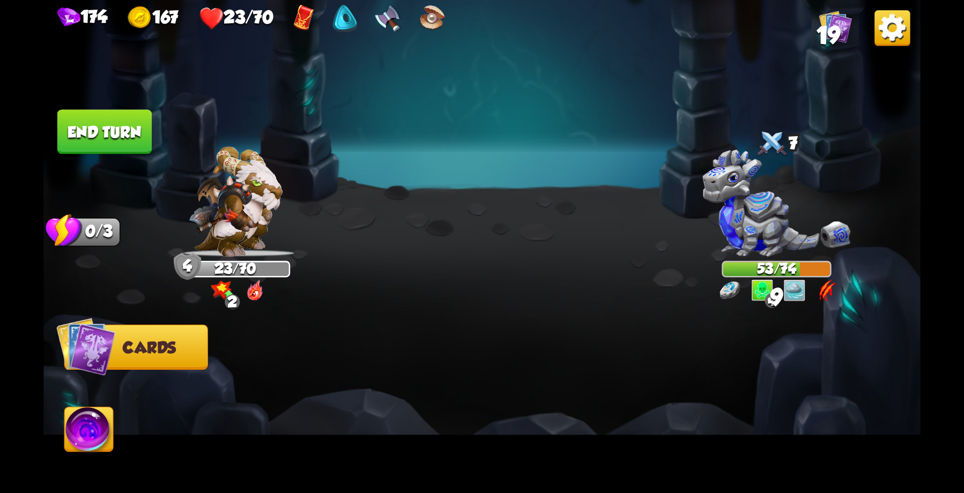
click at [99, 125] on button "End turn" at bounding box center [104, 131] width 94 height 45
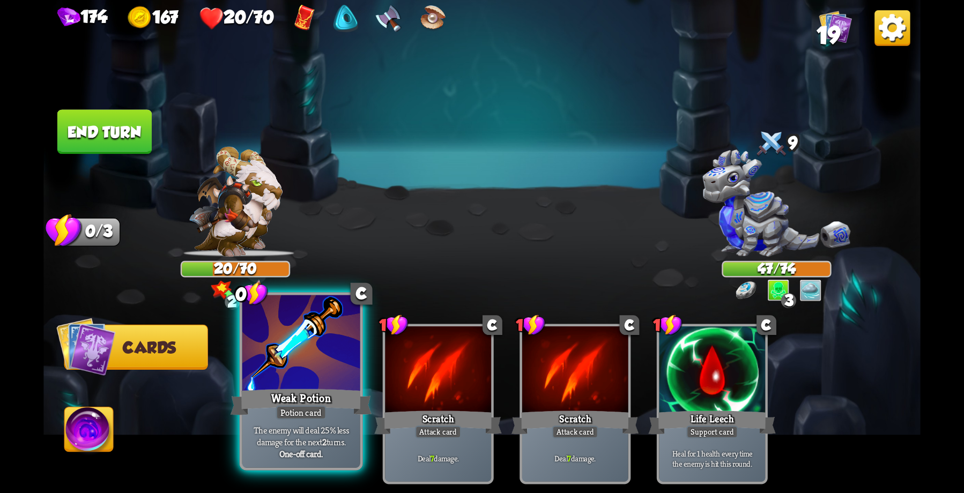
click at [286, 356] on div at bounding box center [301, 344] width 118 height 99
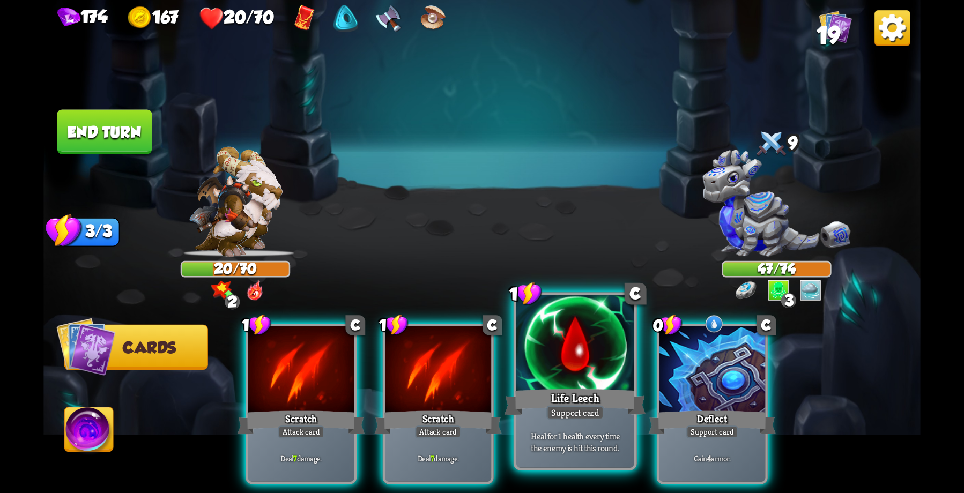
click at [572, 396] on div "Life Leech" at bounding box center [576, 403] width 142 height 32
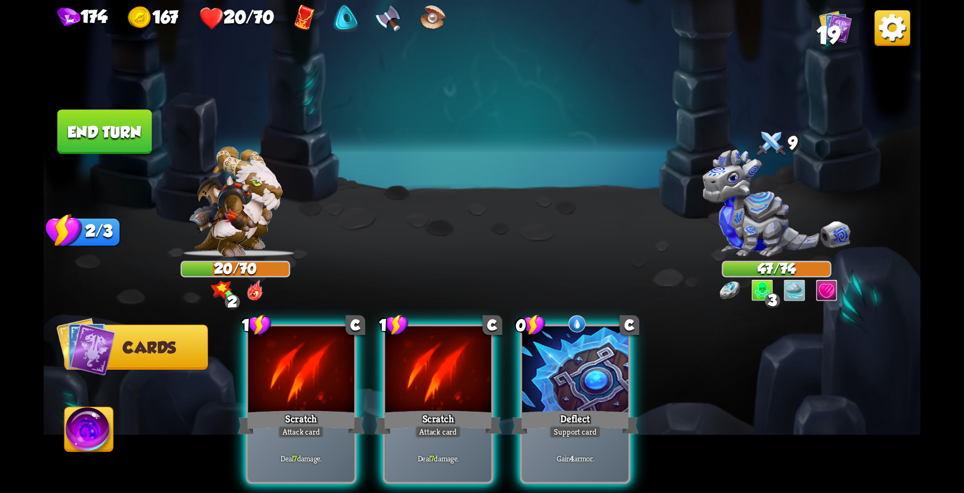
click at [574, 383] on div at bounding box center [575, 372] width 106 height 90
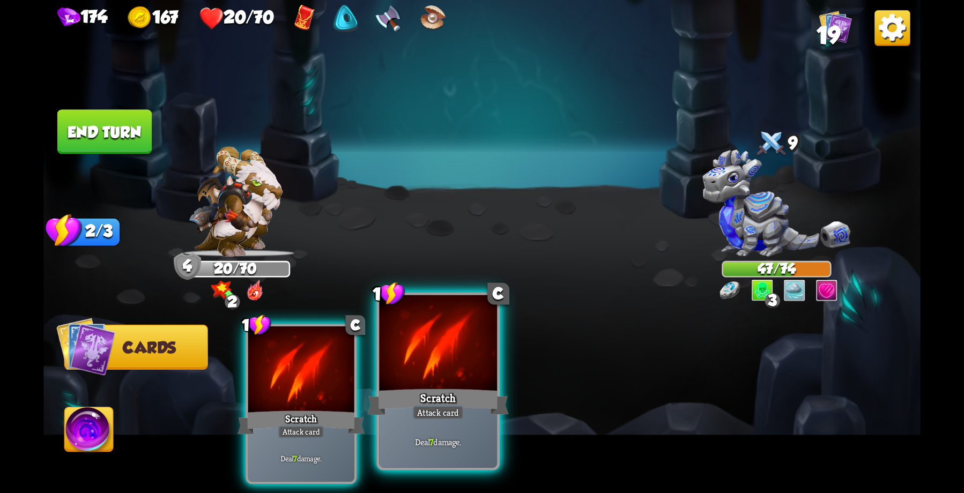
click at [440, 384] on div at bounding box center [438, 344] width 118 height 99
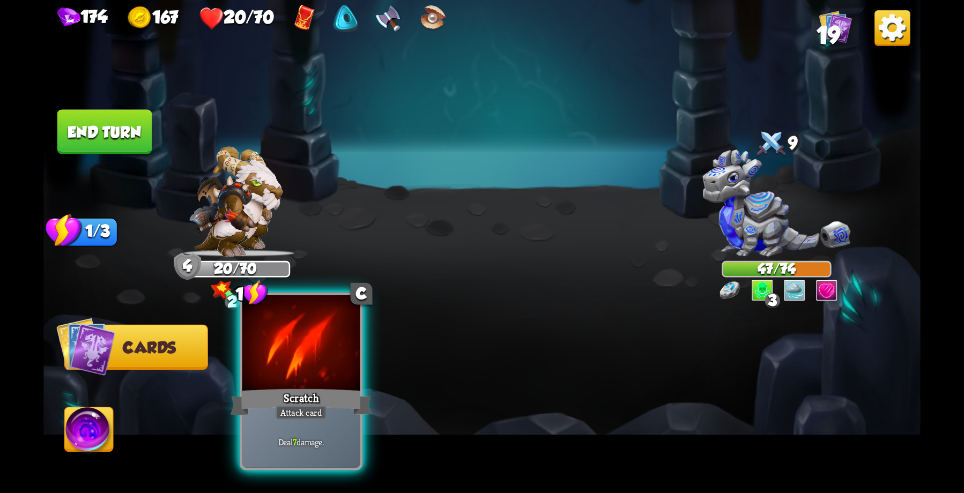
click at [263, 374] on div at bounding box center [301, 344] width 118 height 99
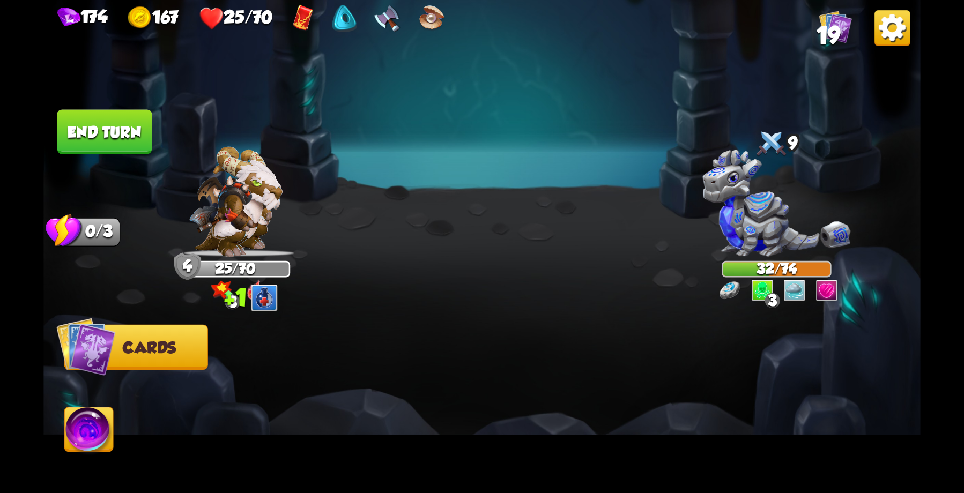
click at [112, 130] on button "End turn" at bounding box center [104, 131] width 94 height 45
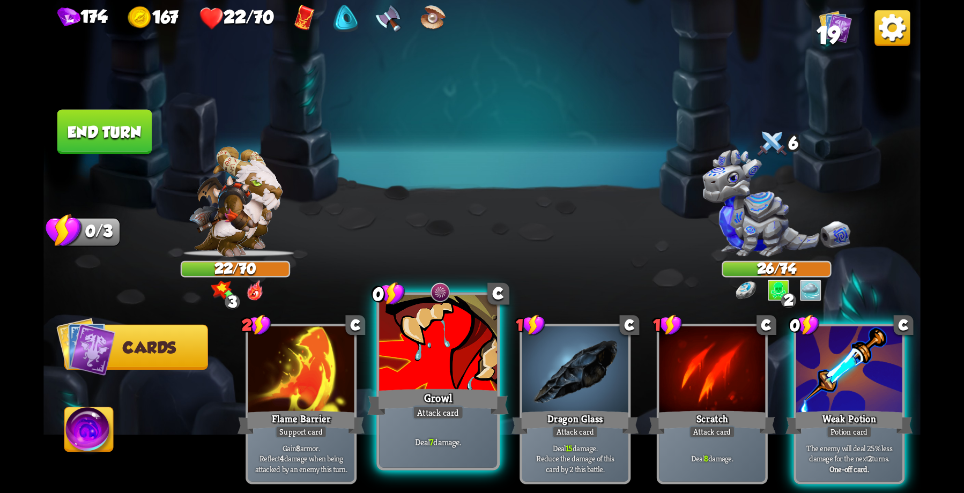
click at [456, 388] on div "Growl" at bounding box center [438, 403] width 142 height 32
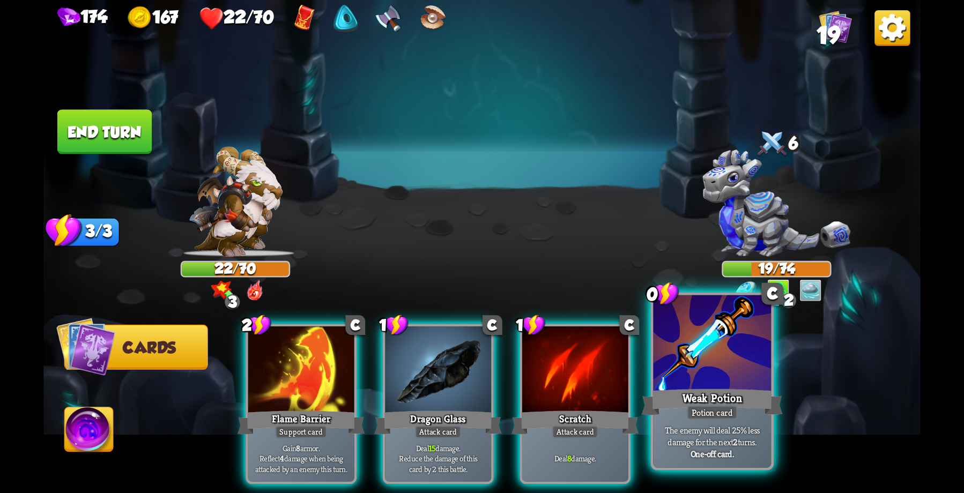
click at [691, 373] on div at bounding box center [712, 344] width 118 height 99
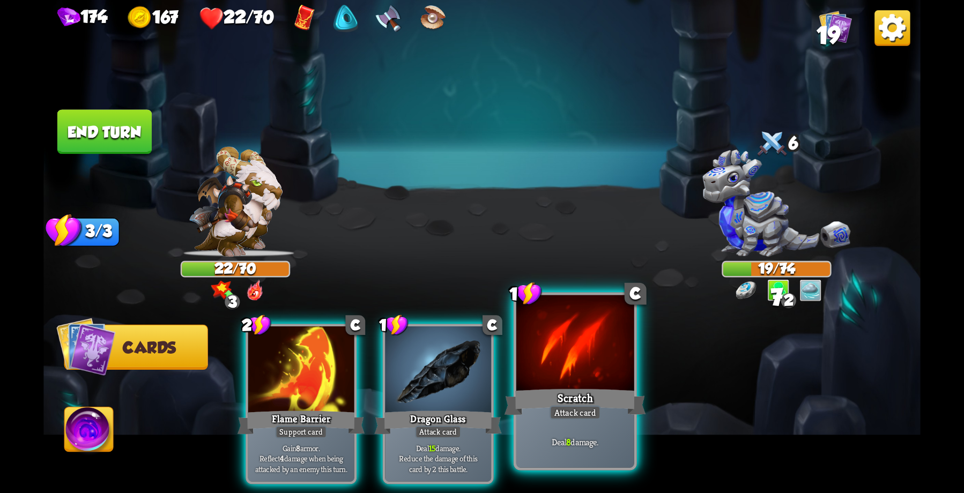
click at [591, 385] on div at bounding box center [575, 344] width 118 height 99
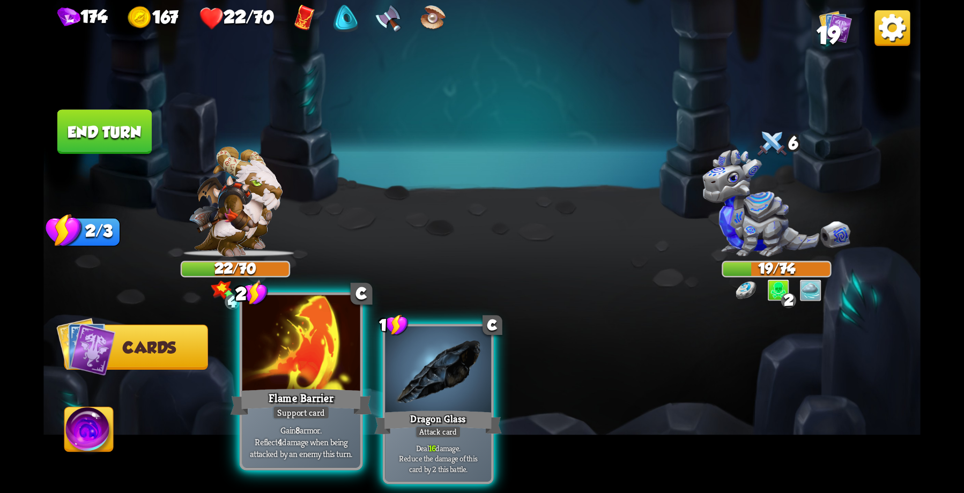
click at [314, 387] on div "Flame Barrier" at bounding box center [302, 403] width 142 height 32
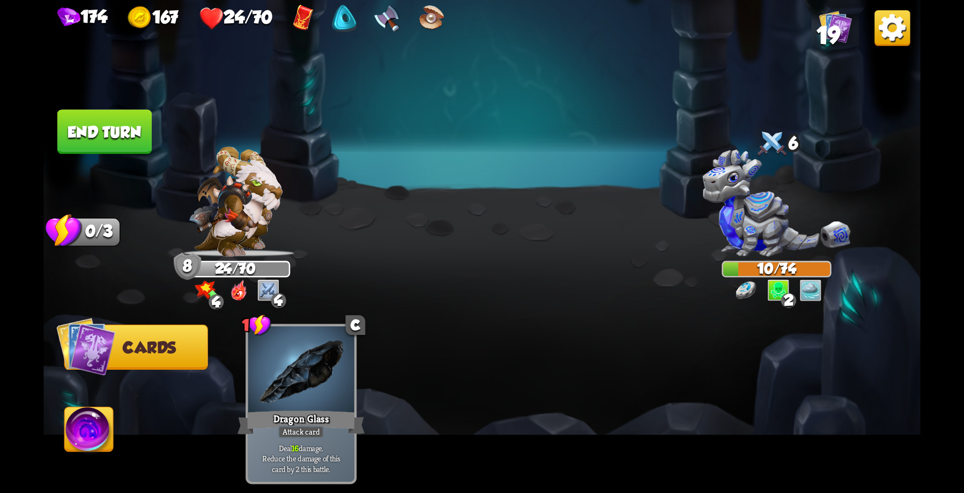
click at [102, 135] on button "End turn" at bounding box center [104, 131] width 94 height 45
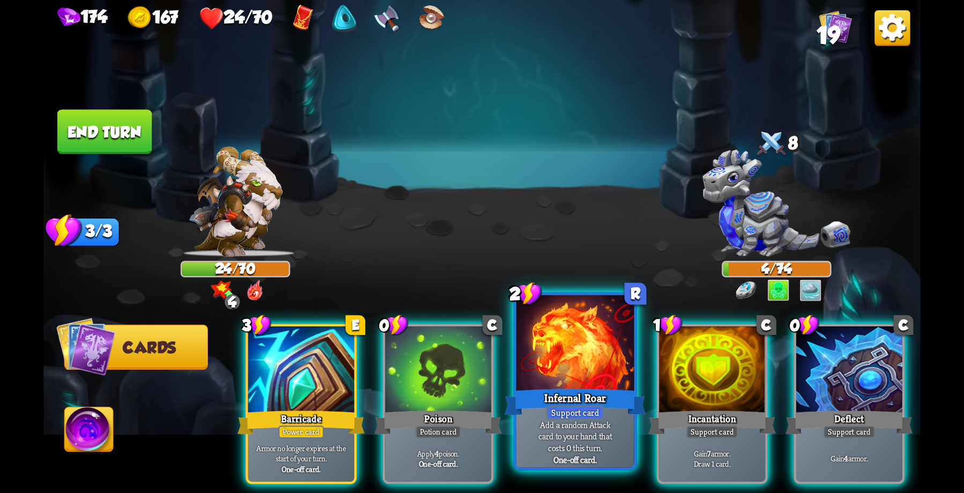
click at [576, 387] on div "Infernal Roar" at bounding box center [576, 403] width 142 height 32
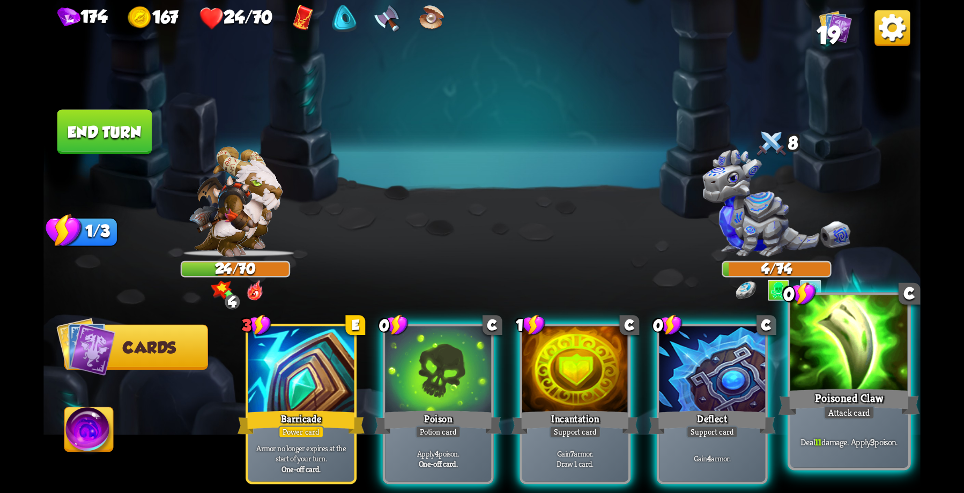
click at [863, 406] on div "Attack card" at bounding box center [849, 412] width 51 height 14
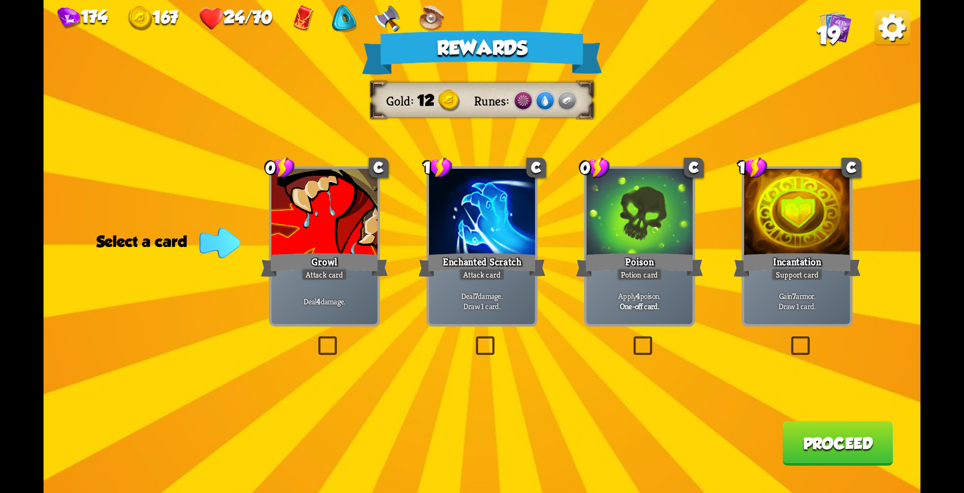
click at [623, 265] on div "Poison" at bounding box center [639, 265] width 127 height 28
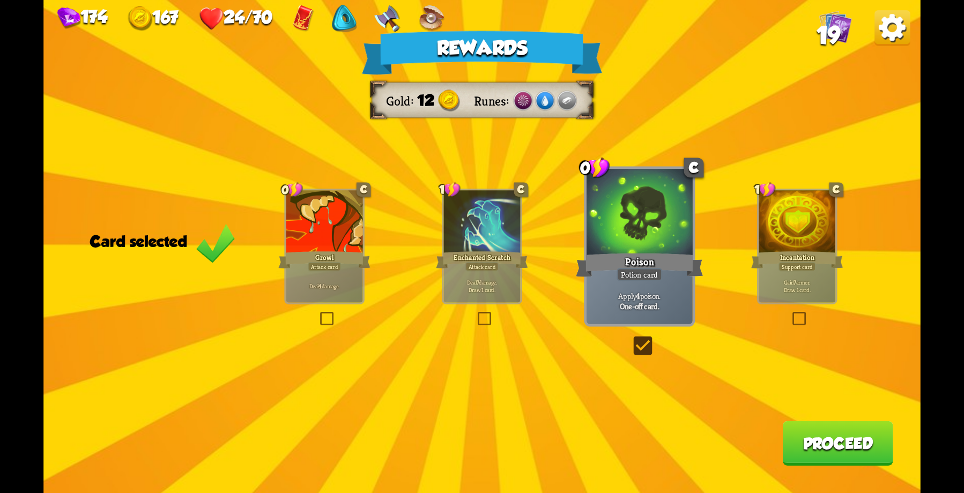
click at [835, 442] on button "Proceed" at bounding box center [837, 443] width 110 height 45
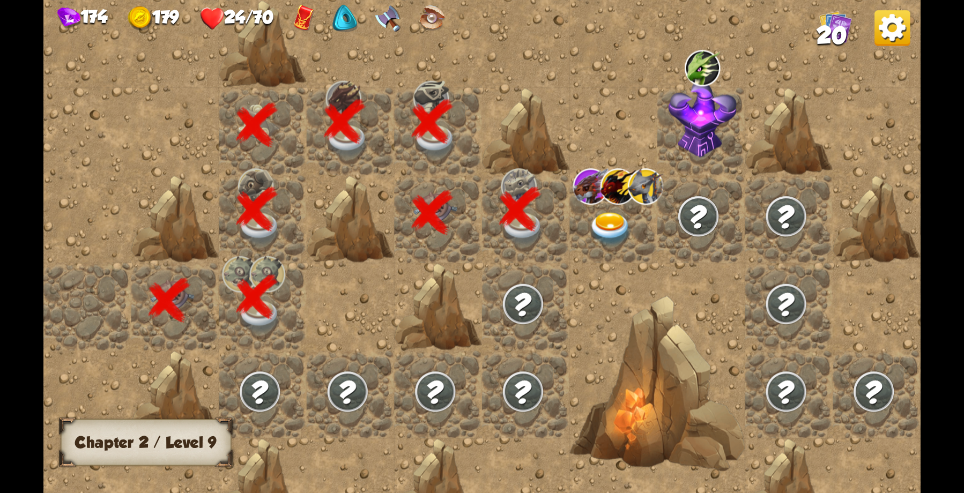
click at [605, 217] on img at bounding box center [611, 229] width 44 height 34
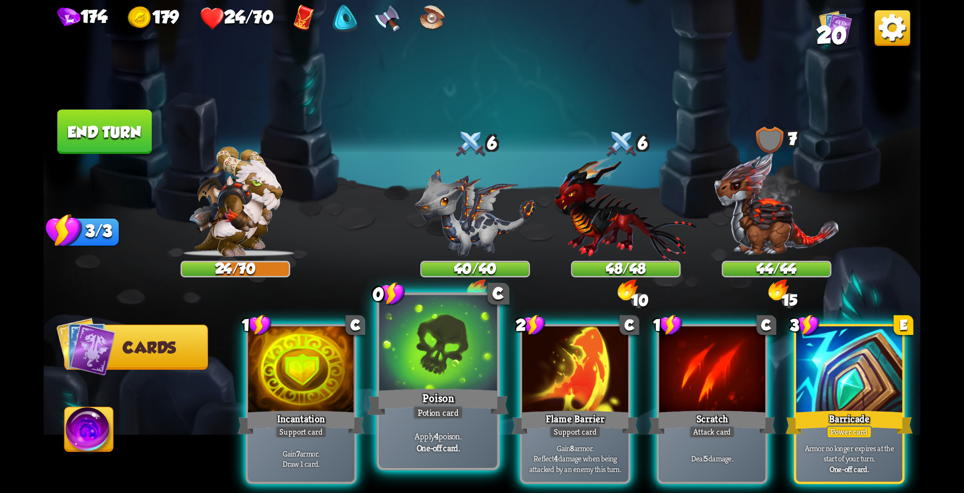
click at [451, 387] on div "Poison" at bounding box center [438, 403] width 142 height 32
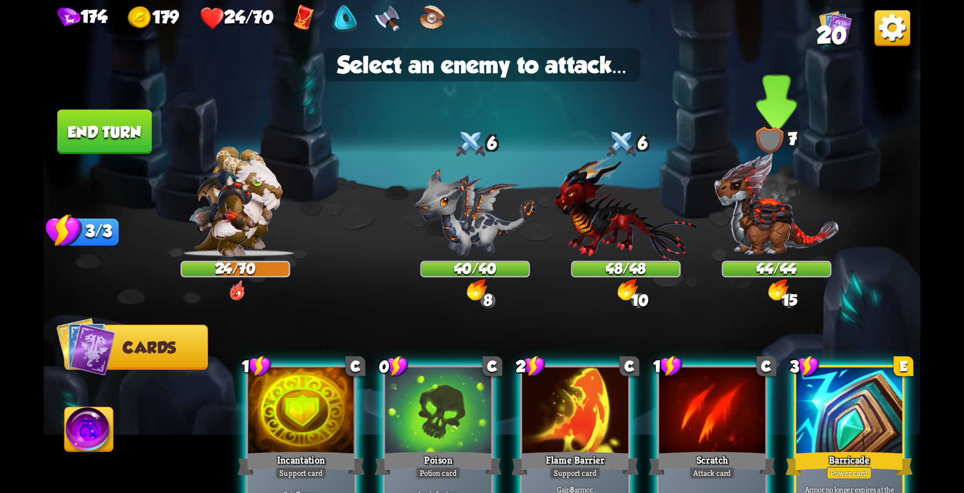
click at [768, 215] on img at bounding box center [777, 204] width 126 height 105
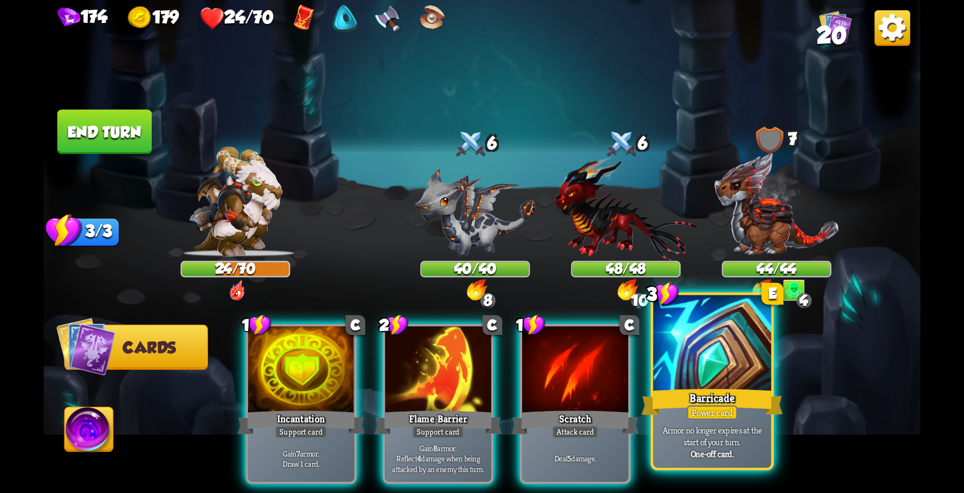
click at [689, 387] on div "Barricade" at bounding box center [712, 403] width 142 height 32
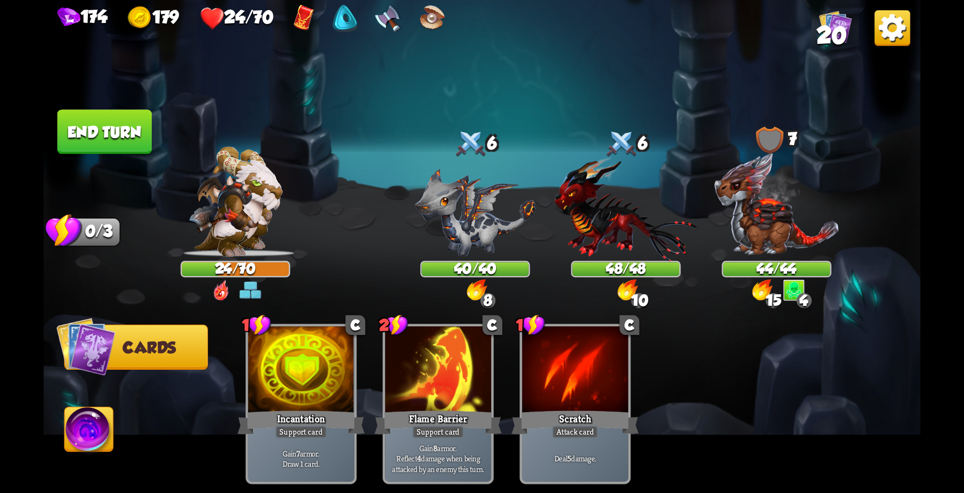
click at [101, 130] on button "End turn" at bounding box center [104, 131] width 94 height 45
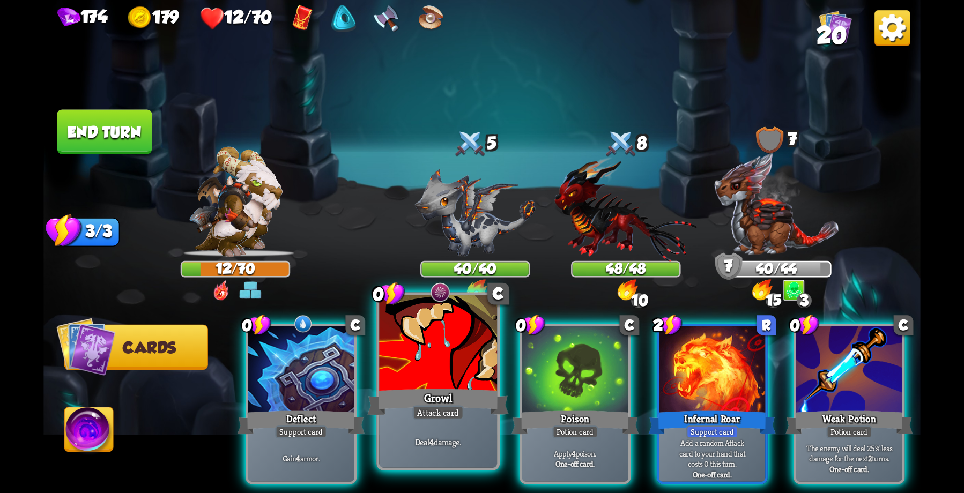
click at [444, 392] on div "Growl" at bounding box center [438, 403] width 142 height 32
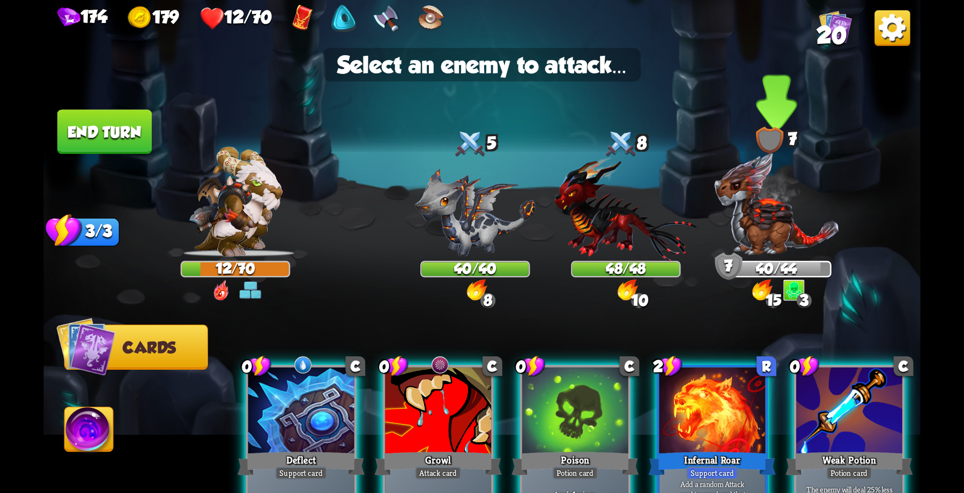
click at [765, 231] on img at bounding box center [777, 204] width 126 height 105
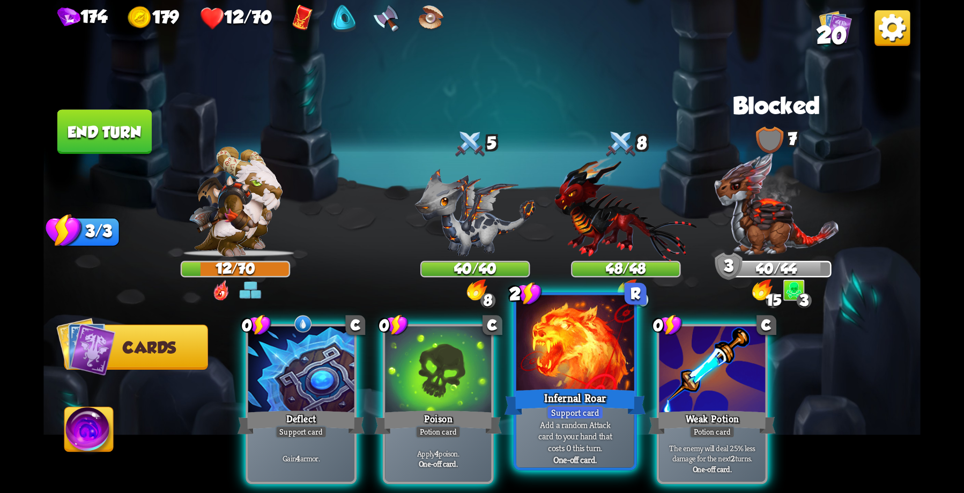
click at [579, 380] on div at bounding box center [575, 344] width 118 height 99
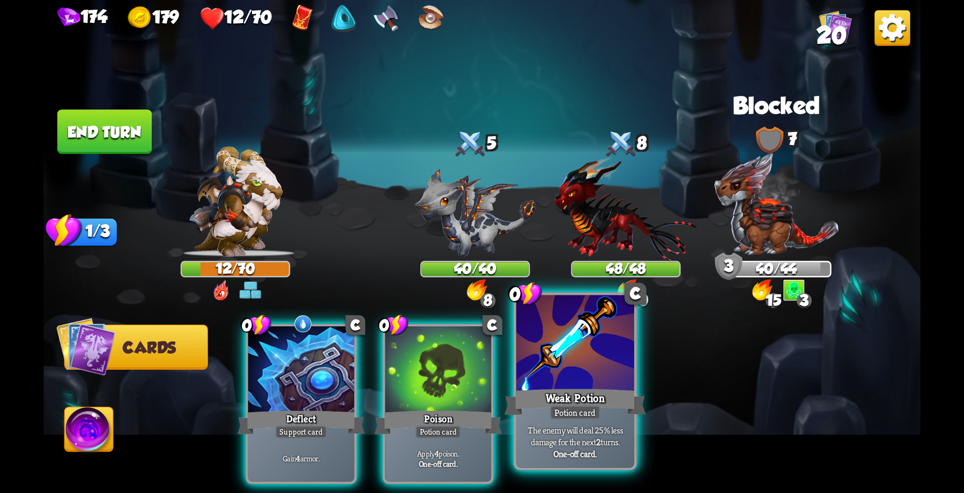
drag, startPoint x: 599, startPoint y: 379, endPoint x: 608, endPoint y: 259, distance: 120.5
click at [599, 378] on div at bounding box center [575, 344] width 118 height 99
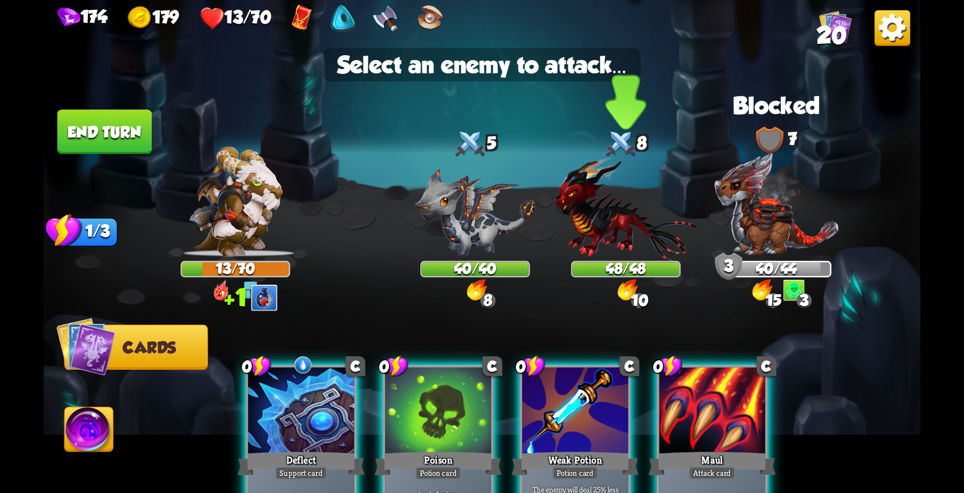
click at [613, 224] on img at bounding box center [625, 209] width 143 height 105
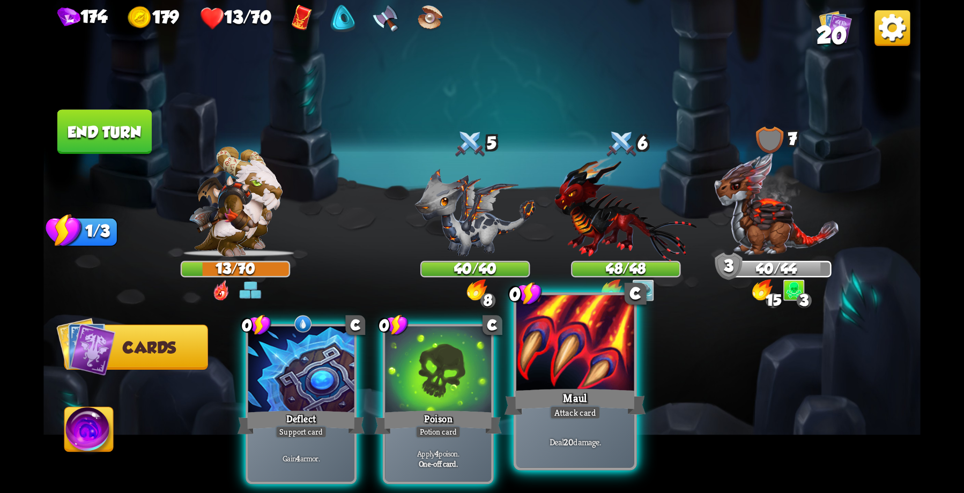
click at [591, 355] on div at bounding box center [575, 344] width 118 height 99
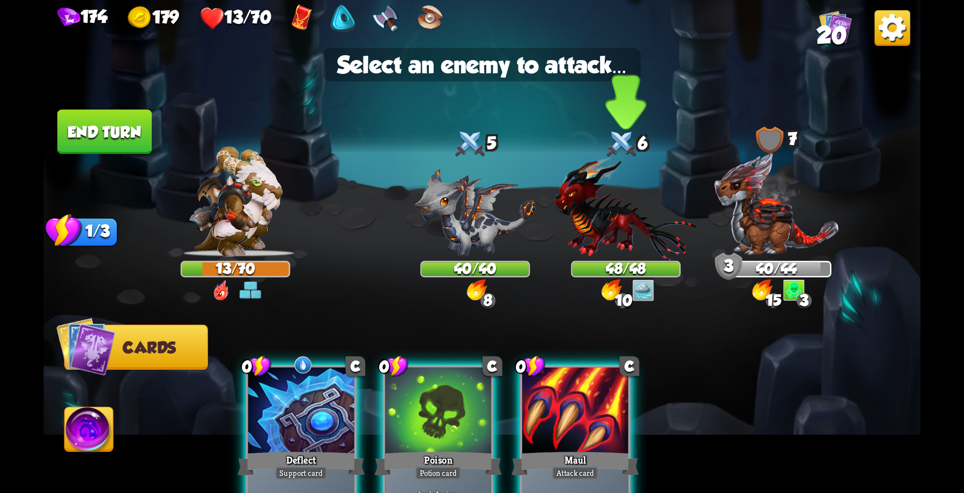
click at [619, 223] on img at bounding box center [625, 209] width 143 height 105
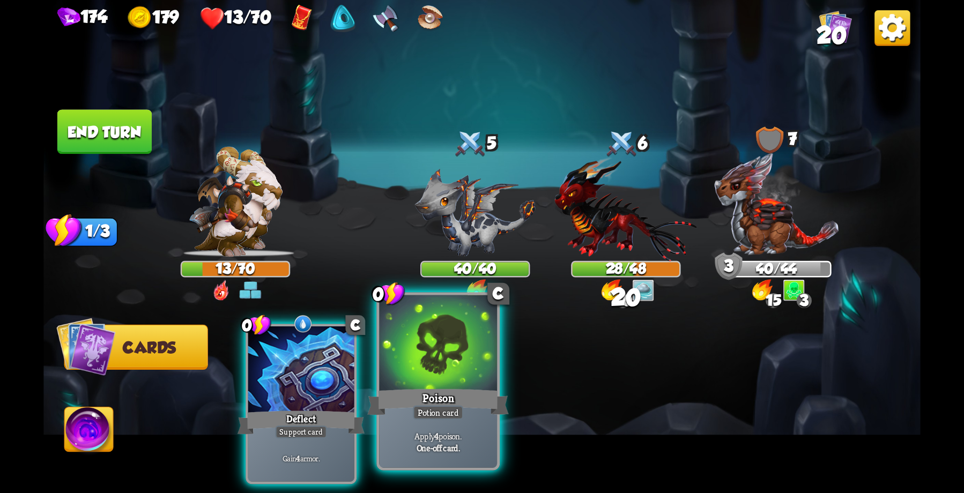
click at [435, 378] on div at bounding box center [438, 344] width 118 height 99
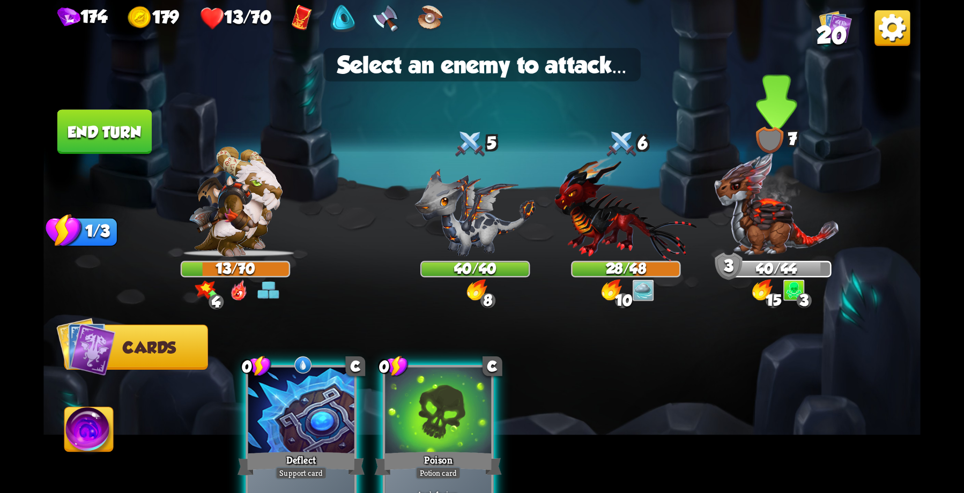
click at [756, 226] on img at bounding box center [777, 204] width 126 height 105
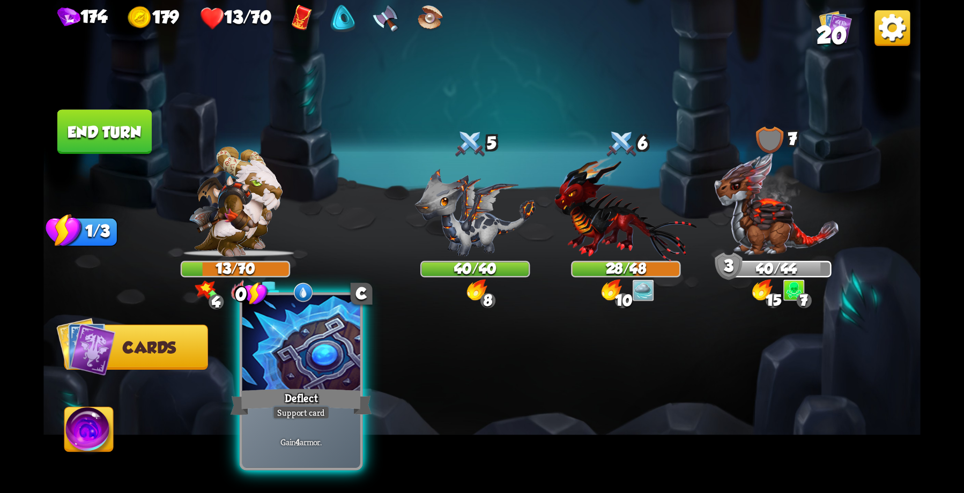
click at [291, 379] on div at bounding box center [301, 344] width 118 height 99
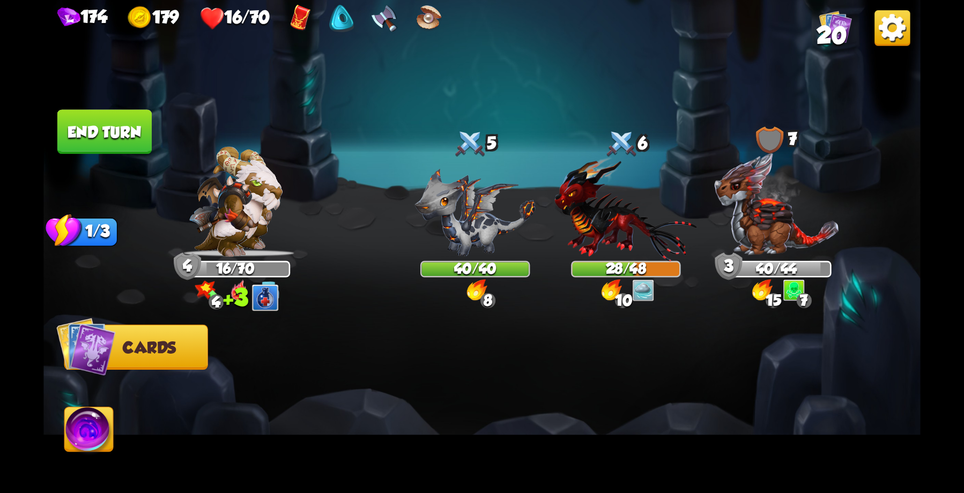
click at [106, 129] on button "End turn" at bounding box center [104, 131] width 94 height 45
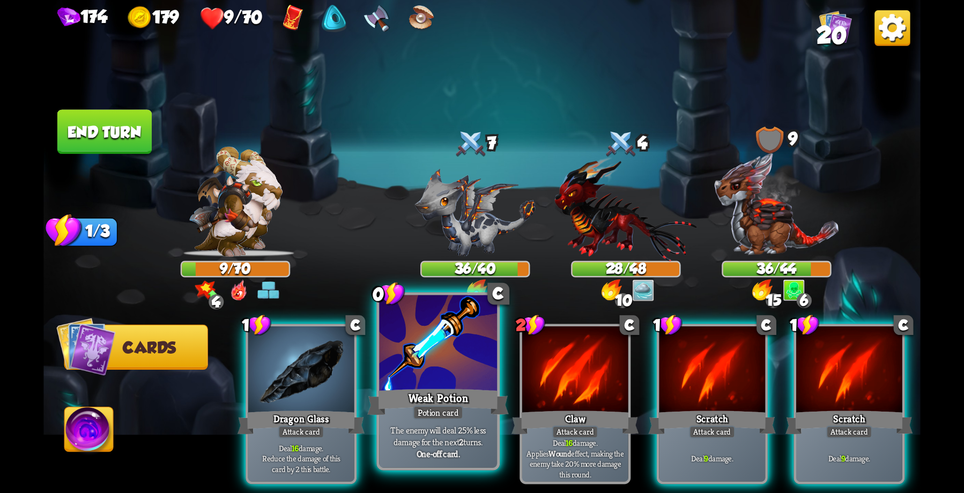
click at [453, 406] on div "Potion card" at bounding box center [438, 412] width 51 height 14
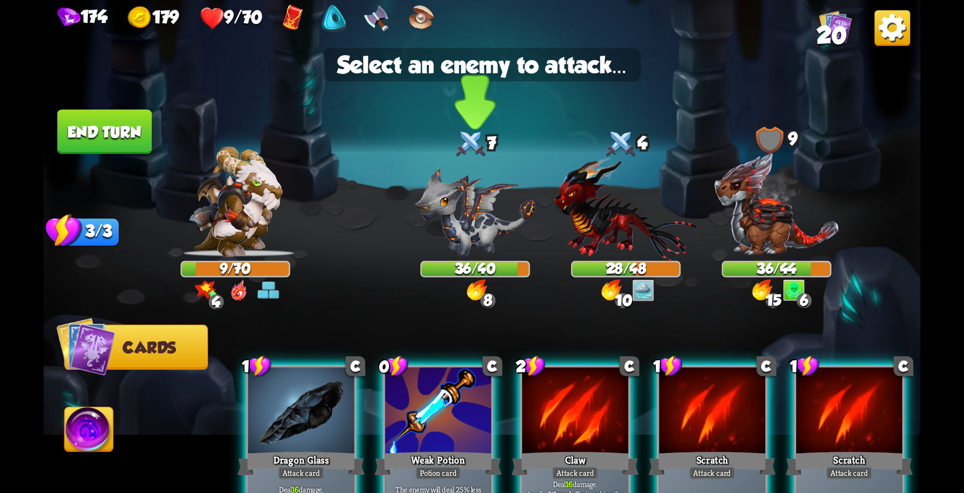
click at [457, 226] on img at bounding box center [475, 213] width 121 height 88
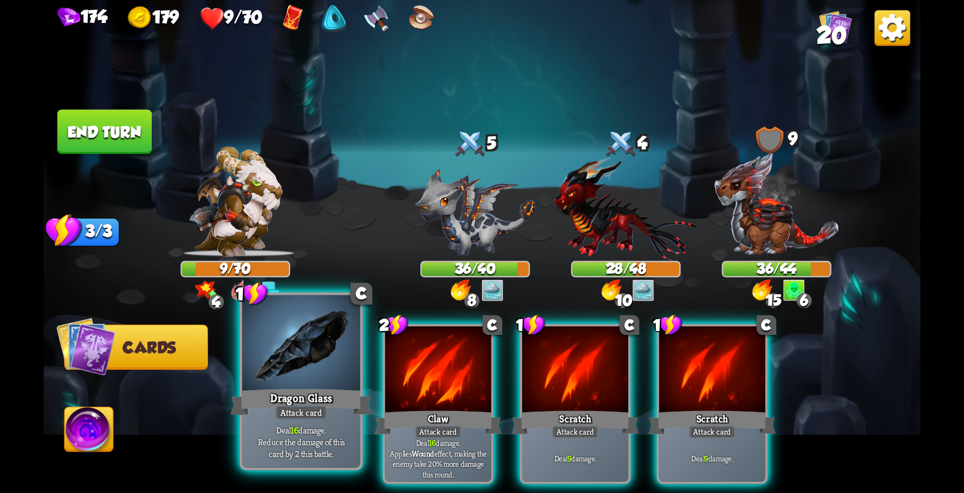
click at [302, 363] on div at bounding box center [301, 344] width 118 height 99
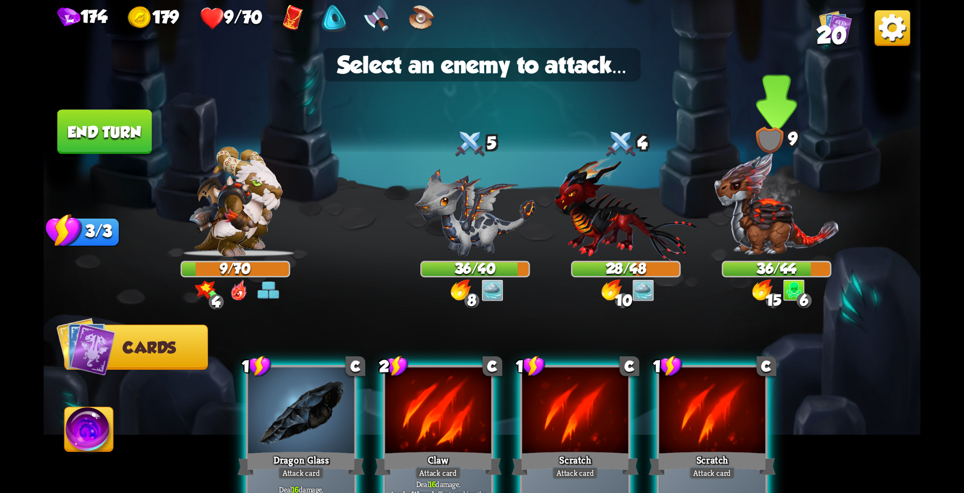
click at [754, 224] on img at bounding box center [777, 204] width 126 height 105
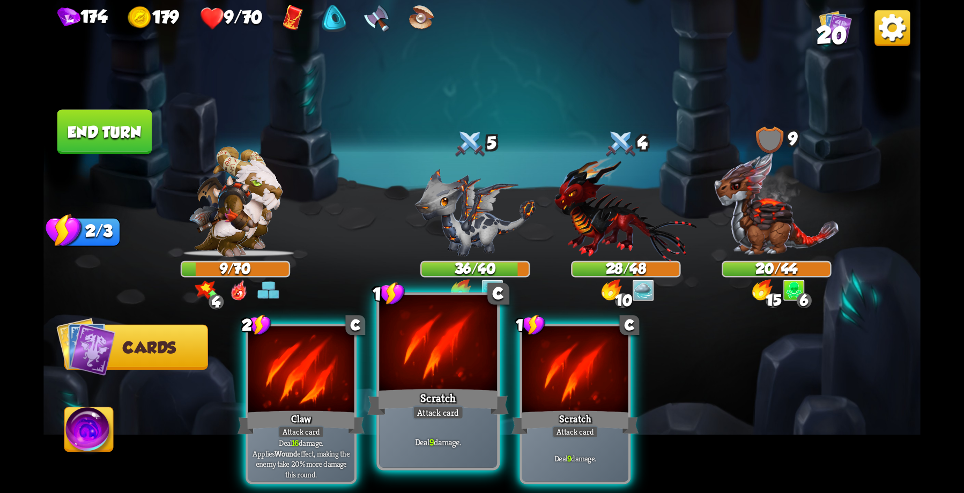
click at [453, 373] on div at bounding box center [438, 344] width 118 height 99
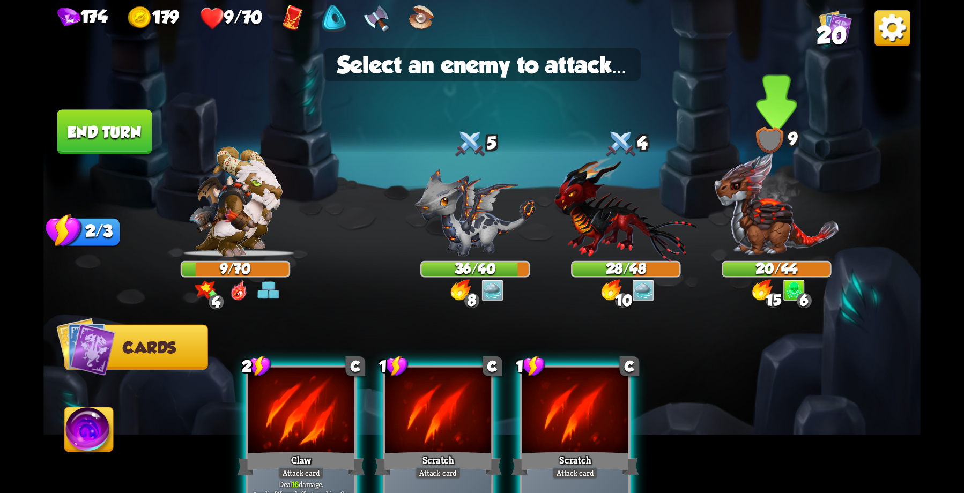
click at [751, 210] on img at bounding box center [777, 204] width 126 height 105
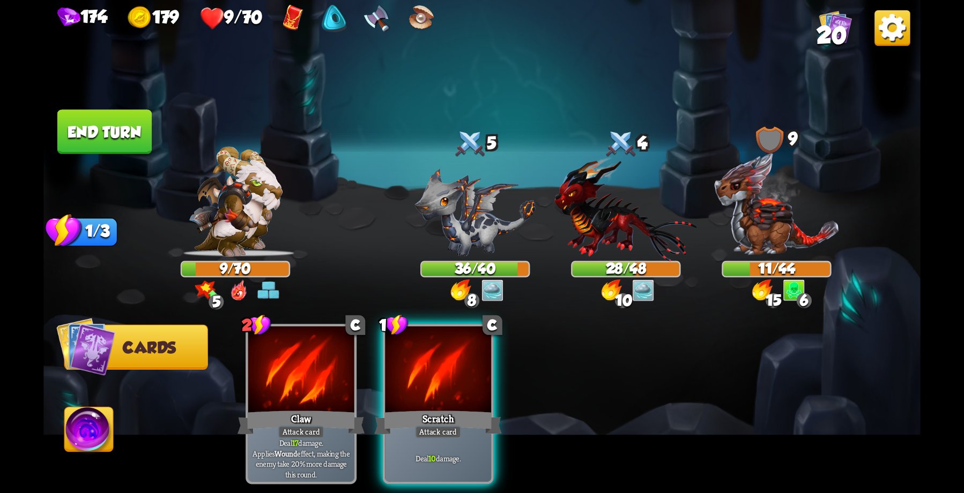
click at [93, 416] on img at bounding box center [89, 432] width 49 height 49
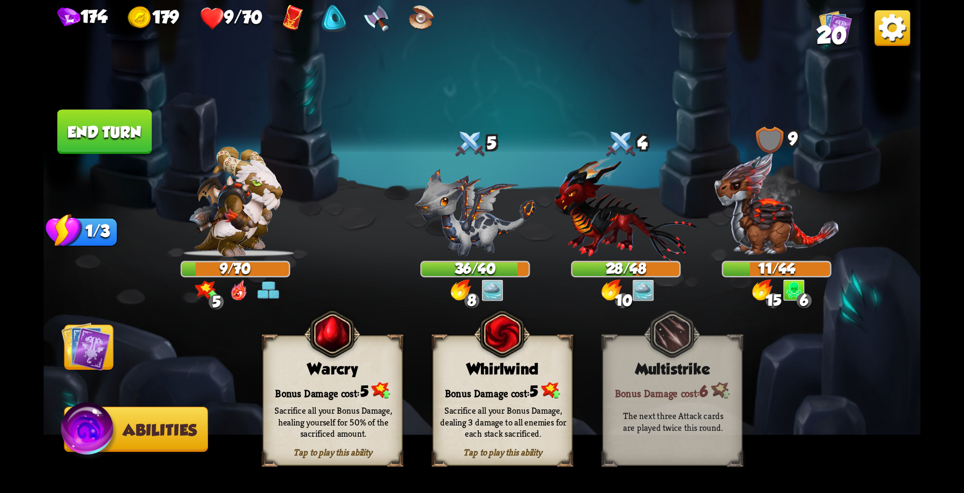
click at [330, 403] on div "Sacrifice all your Bonus Damage, healing yourself for 50% of the sacrificed amo…" at bounding box center [333, 422] width 140 height 55
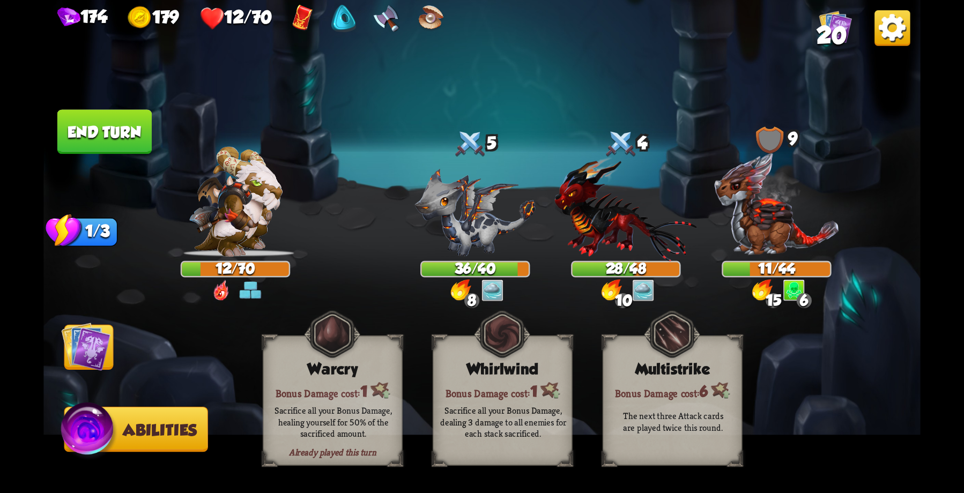
click at [924, 30] on div "174 179 12/70 20 Select an enemy to attack... You don't have enough stamina to …" at bounding box center [482, 246] width 964 height 493
click at [889, 20] on div "174 179 12/70 20" at bounding box center [481, 16] width 877 height 32
click at [889, 20] on img at bounding box center [892, 27] width 35 height 35
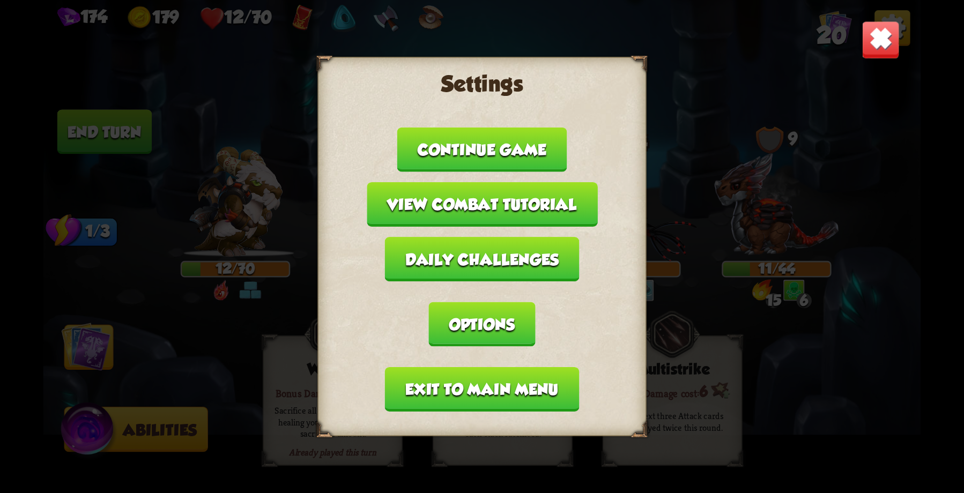
click at [514, 399] on button "Exit to main menu" at bounding box center [482, 389] width 194 height 45
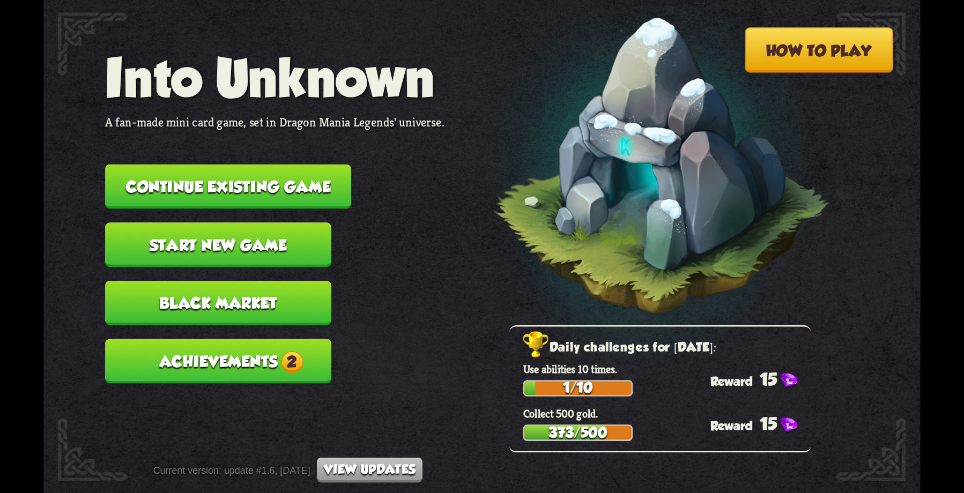
click at [283, 242] on button "Start new game" at bounding box center [218, 245] width 226 height 45
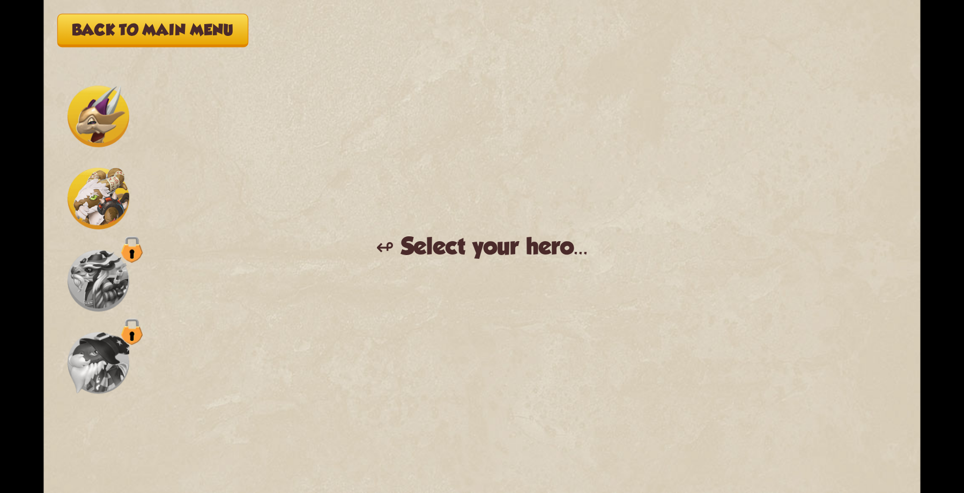
click at [101, 193] on img at bounding box center [99, 199] width 62 height 62
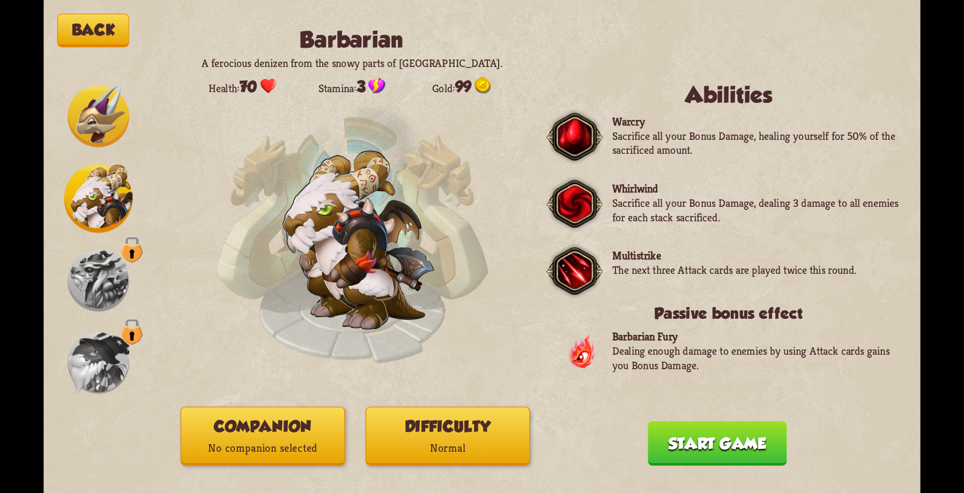
click at [719, 438] on button "Start game" at bounding box center [717, 443] width 139 height 45
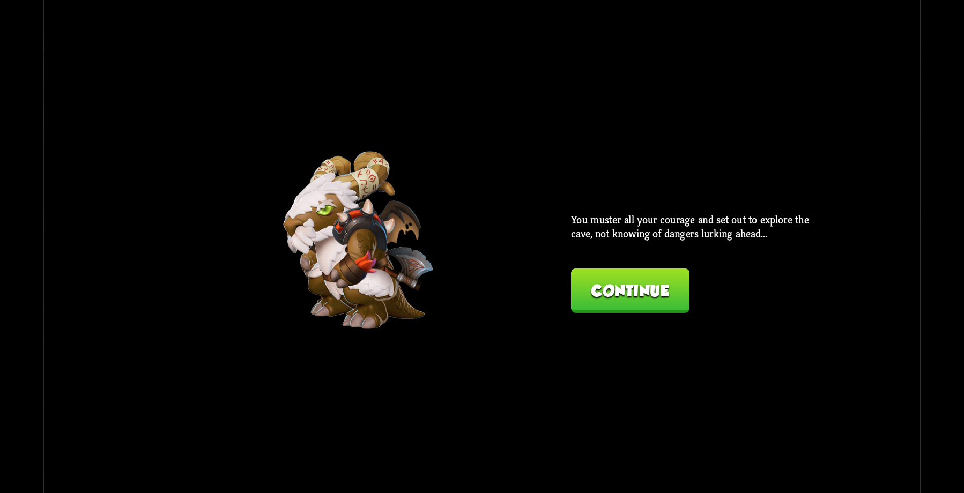
click at [699, 166] on div "Back Barbarian A ferocious denizen from the snowy parts of [GEOGRAPHIC_DATA]. H…" at bounding box center [481, 246] width 877 height 493
click at [590, 299] on button "Continue" at bounding box center [630, 291] width 119 height 45
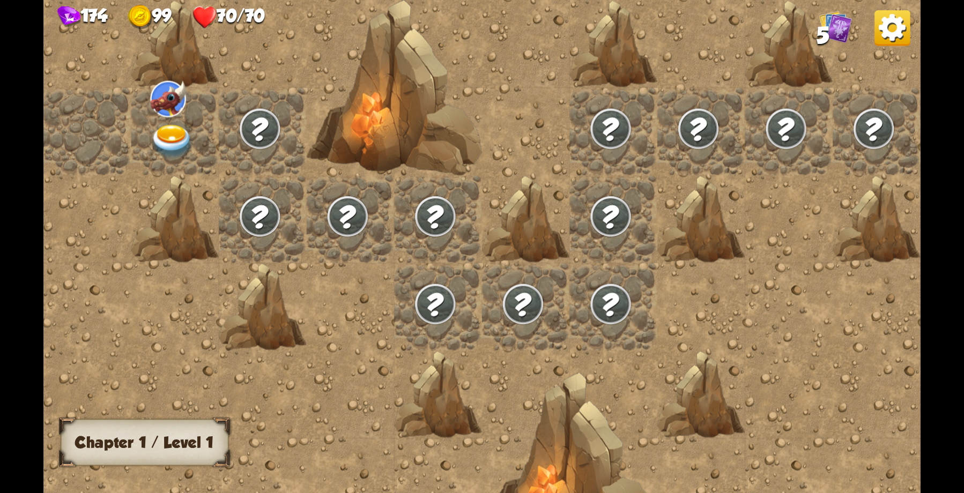
click at [874, 28] on div "174 99 70/70 5" at bounding box center [481, 14] width 877 height 29
click at [892, 28] on img at bounding box center [892, 27] width 35 height 35
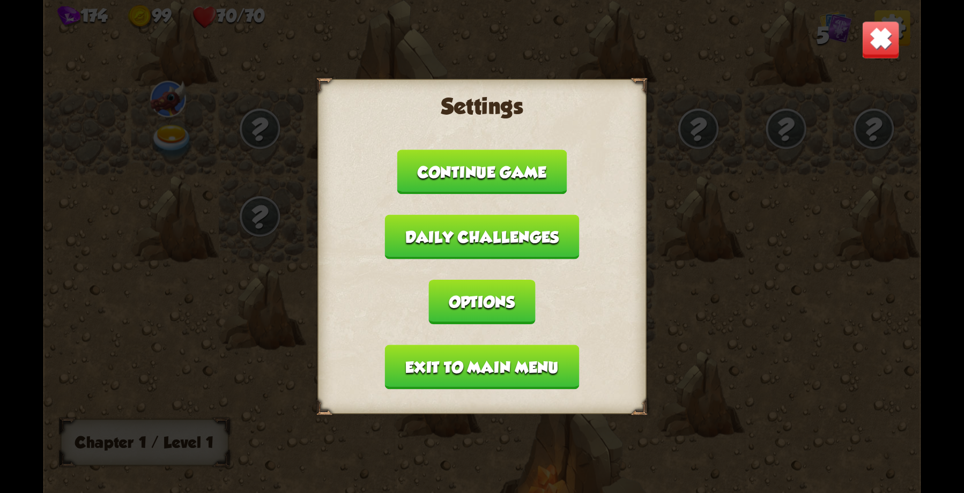
click at [512, 369] on button "Exit to main menu" at bounding box center [482, 367] width 194 height 45
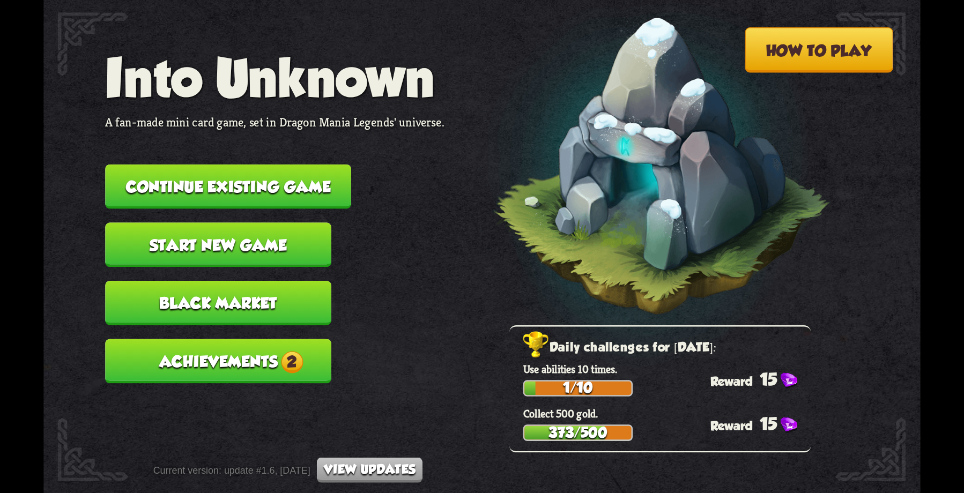
click at [235, 238] on button "Start new game" at bounding box center [218, 245] width 226 height 45
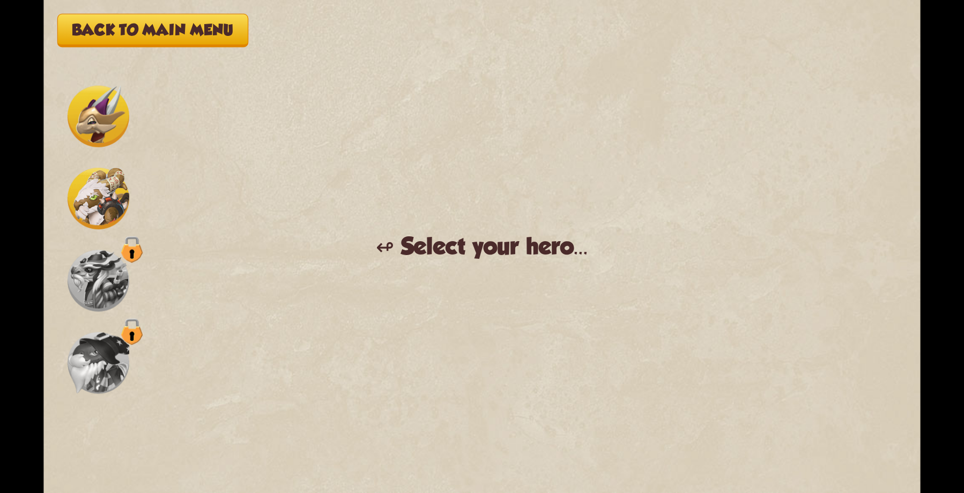
click at [101, 211] on img at bounding box center [99, 199] width 62 height 62
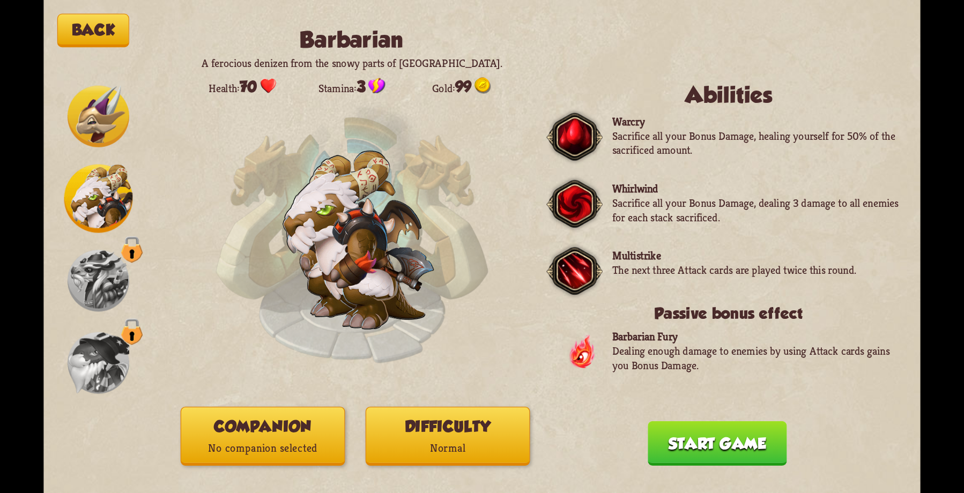
click at [286, 422] on button "Companion No companion selected" at bounding box center [263, 436] width 165 height 59
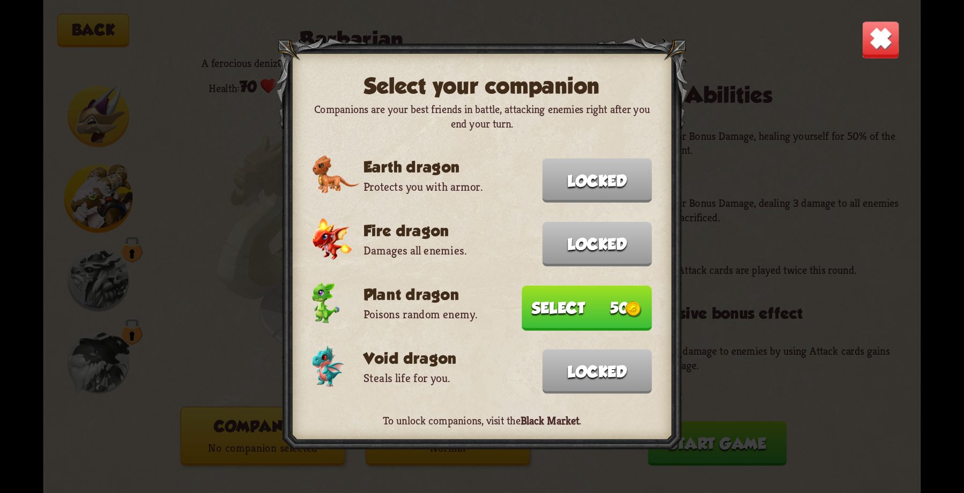
drag, startPoint x: 474, startPoint y: 369, endPoint x: 501, endPoint y: 195, distance: 176.4
click at [479, 219] on div "Select your companion Companions are your best friends in battle, attacking ene…" at bounding box center [482, 247] width 411 height 418
drag, startPoint x: 509, startPoint y: 178, endPoint x: 481, endPoint y: 283, distance: 108.7
click at [482, 280] on div "Select your companion Companions are your best friends in battle, attacking ene…" at bounding box center [482, 247] width 411 height 418
click at [877, 48] on img at bounding box center [881, 39] width 39 height 39
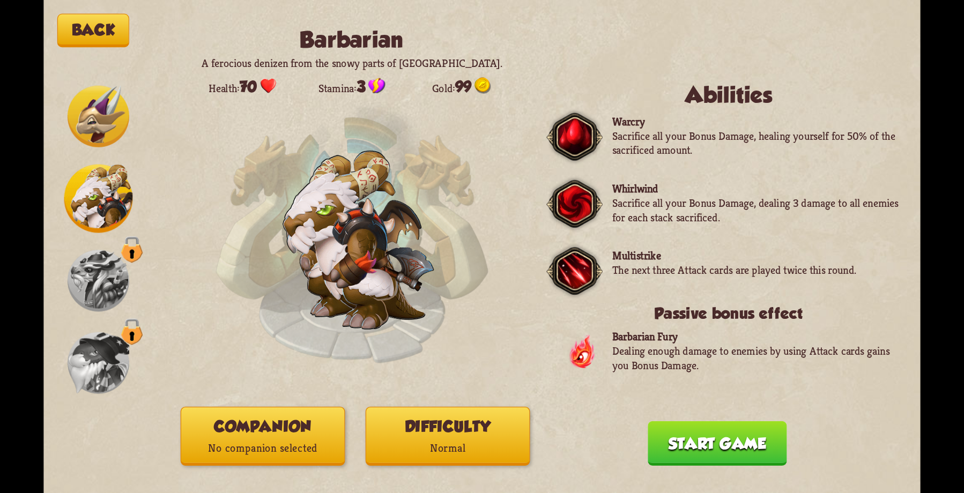
click at [102, 34] on button "Back" at bounding box center [93, 31] width 72 height 34
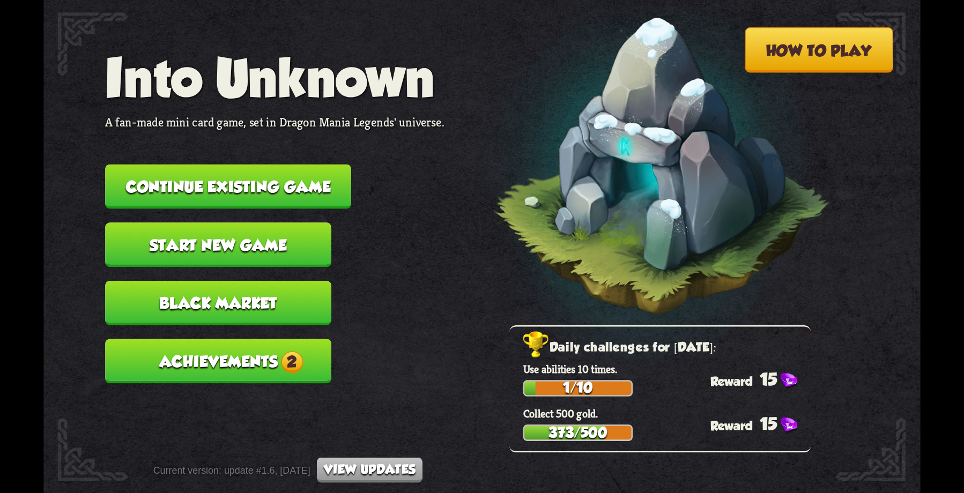
click at [256, 367] on button "Achievements 2" at bounding box center [218, 361] width 226 height 45
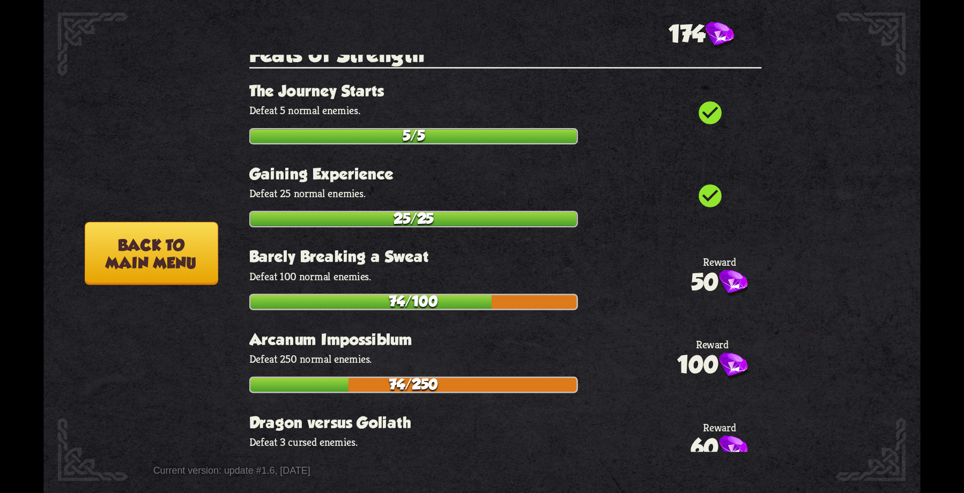
scroll to position [358, 0]
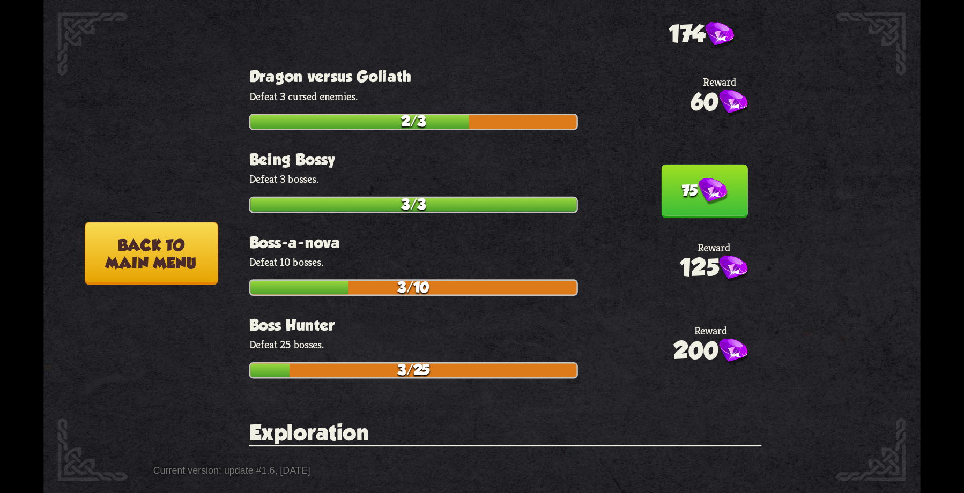
click at [698, 178] on img at bounding box center [712, 191] width 29 height 27
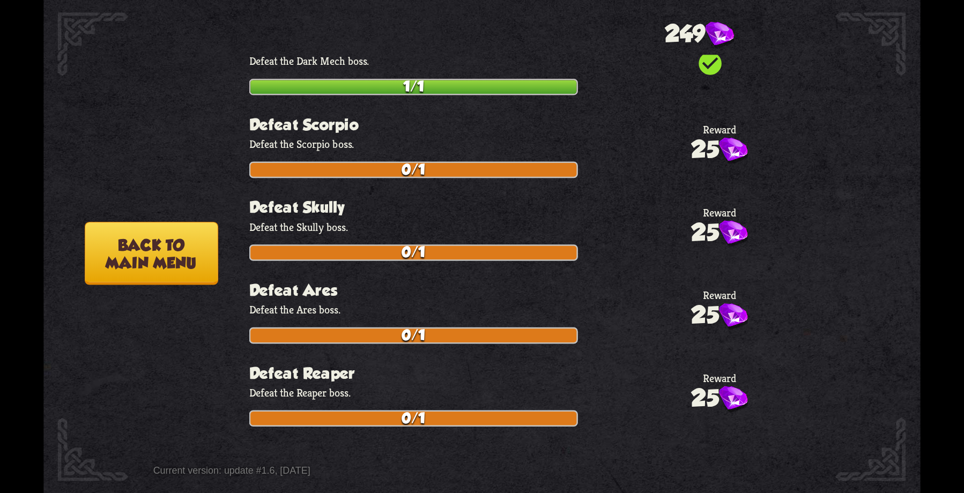
scroll to position [1216, 0]
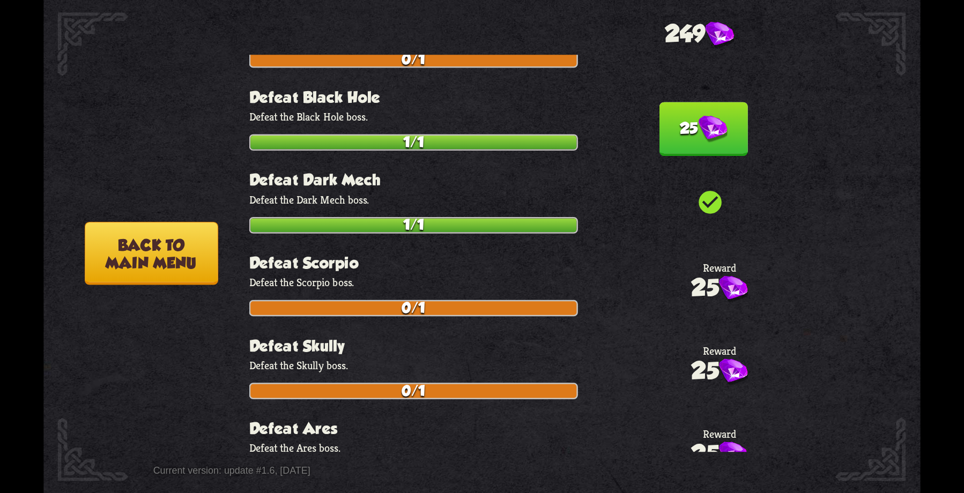
click at [698, 138] on button "25" at bounding box center [703, 129] width 88 height 54
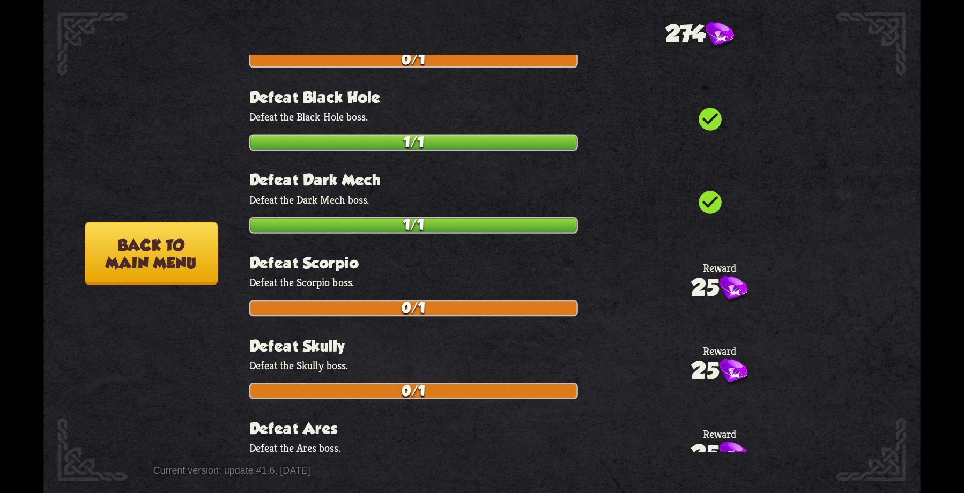
click at [168, 260] on button "Back to main menu" at bounding box center [152, 253] width 134 height 63
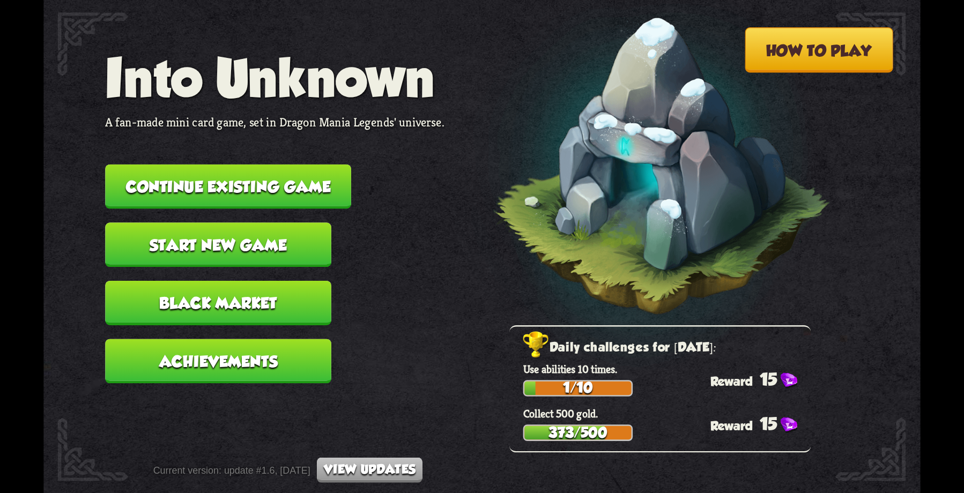
click at [261, 188] on button "Continue existing game" at bounding box center [228, 187] width 246 height 45
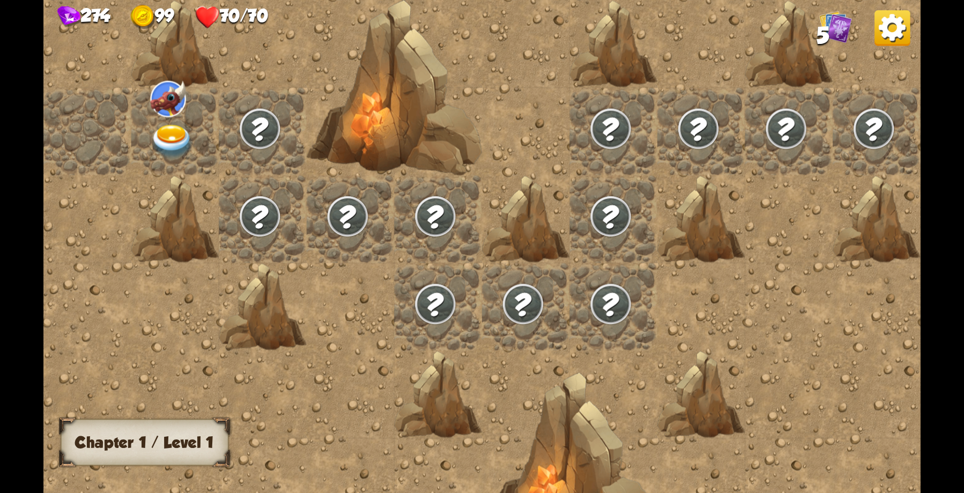
click at [931, 35] on div "274 99 70/70 5 Chapter I Chapter 1 / Level 1" at bounding box center [482, 246] width 964 height 493
click at [897, 25] on img at bounding box center [892, 27] width 35 height 35
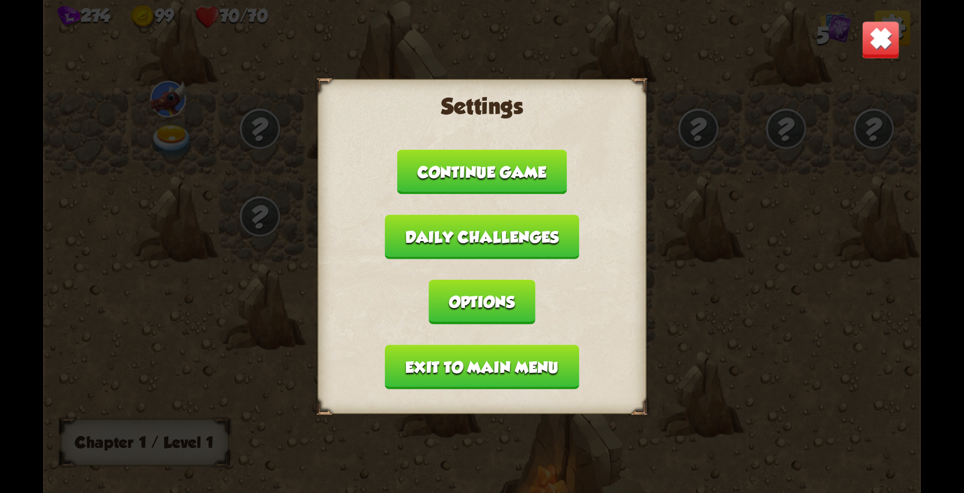
click at [458, 361] on button "Exit to main menu" at bounding box center [482, 367] width 194 height 45
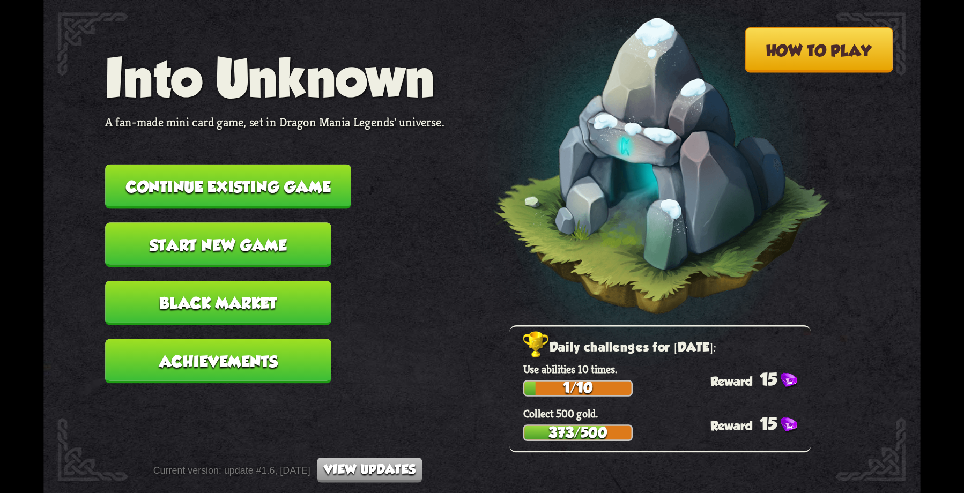
click at [223, 250] on button "Start new game" at bounding box center [218, 245] width 226 height 45
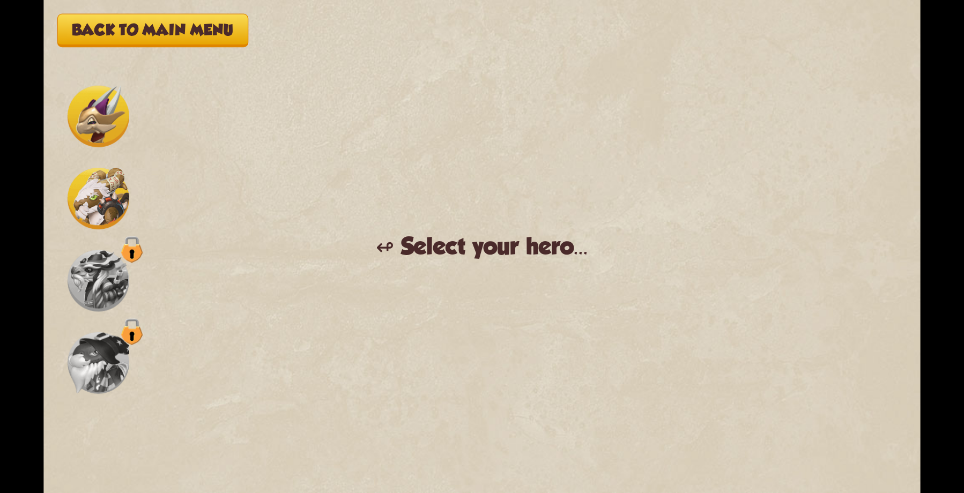
click at [76, 218] on img at bounding box center [99, 199] width 62 height 62
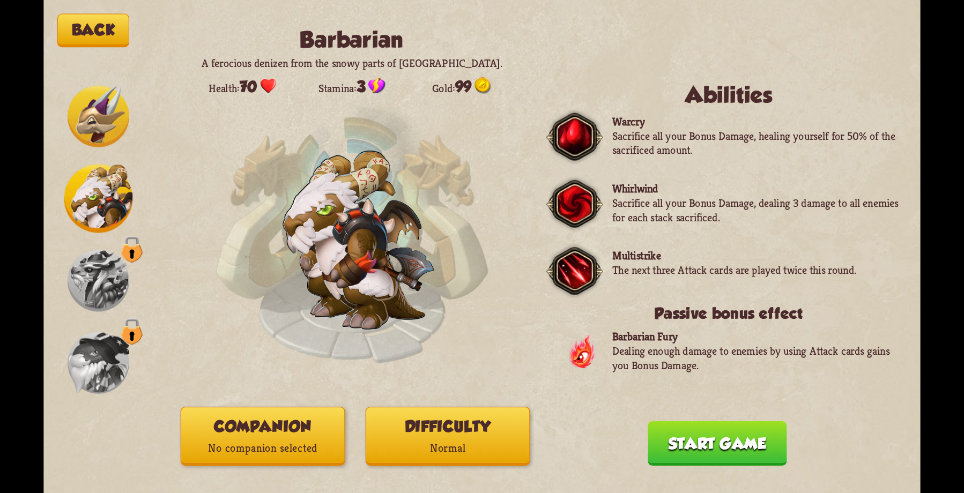
click at [101, 42] on button "Back" at bounding box center [93, 31] width 72 height 34
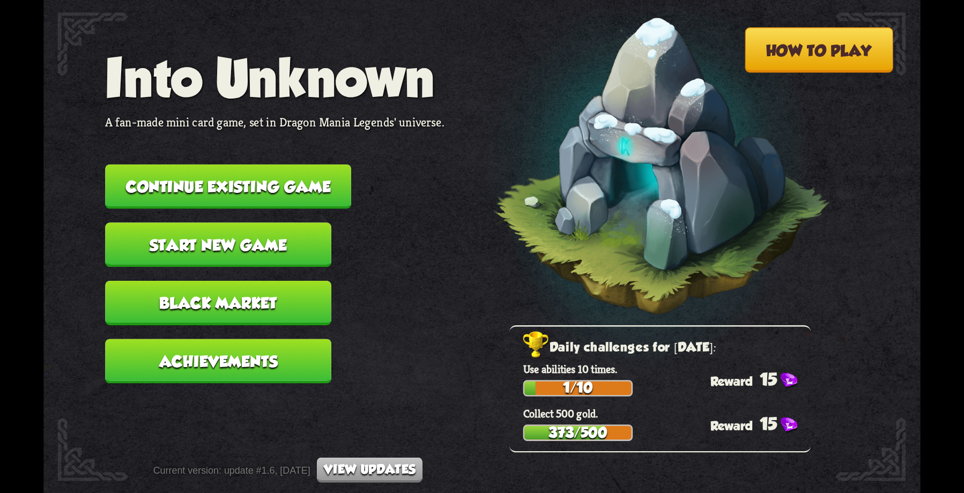
click at [246, 309] on button "Black Market" at bounding box center [218, 303] width 226 height 45
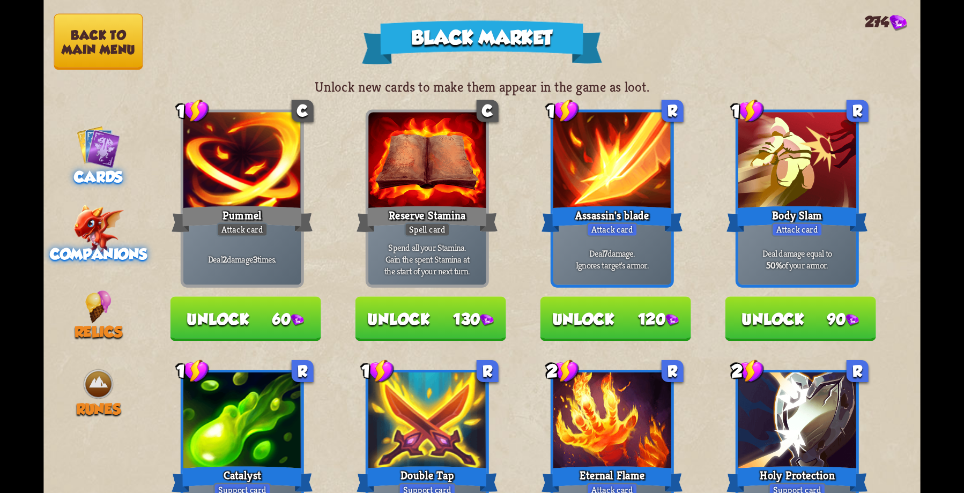
click at [100, 229] on img at bounding box center [98, 229] width 50 height 49
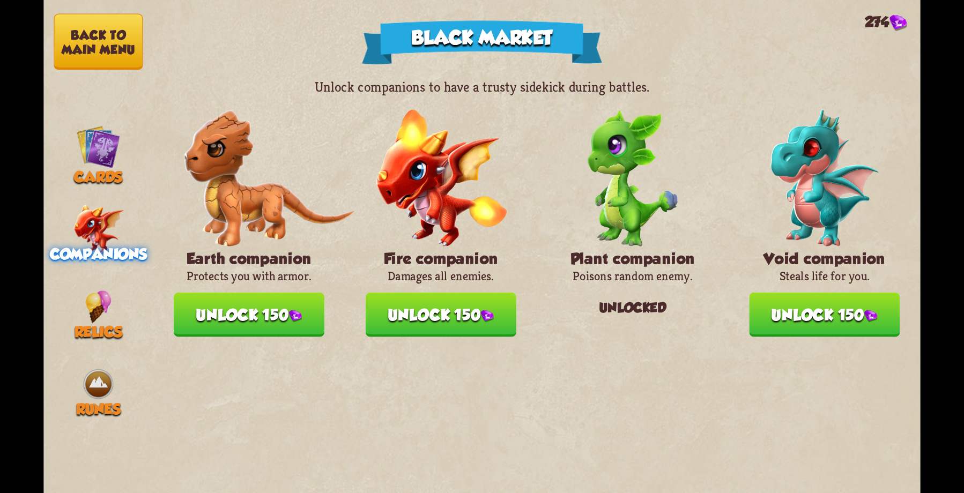
click at [804, 314] on button "Unlock 150" at bounding box center [824, 315] width 151 height 45
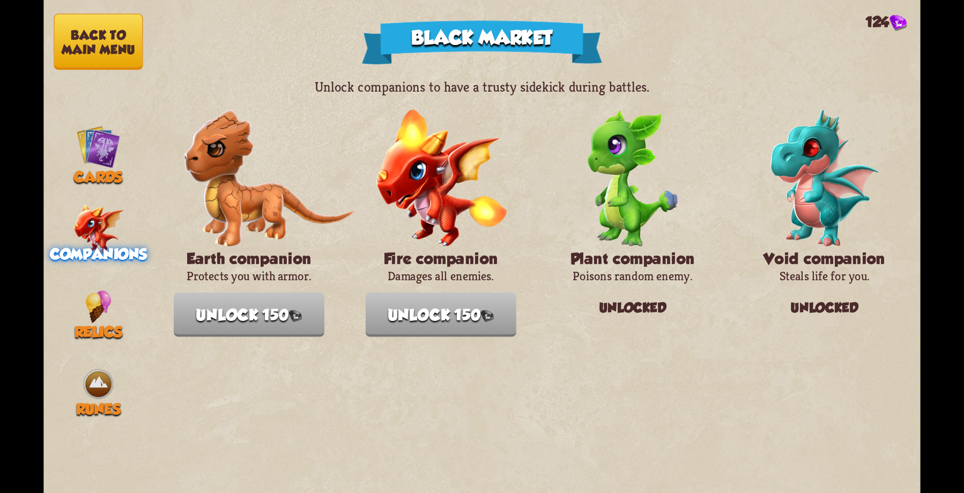
click at [83, 43] on button "Back to main menu" at bounding box center [98, 42] width 89 height 56
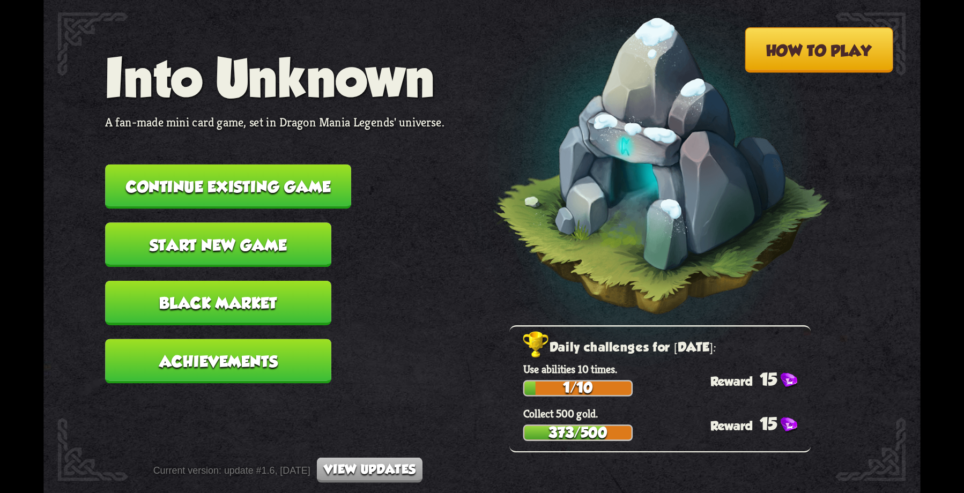
click at [233, 252] on button "Start new game" at bounding box center [218, 245] width 226 height 45
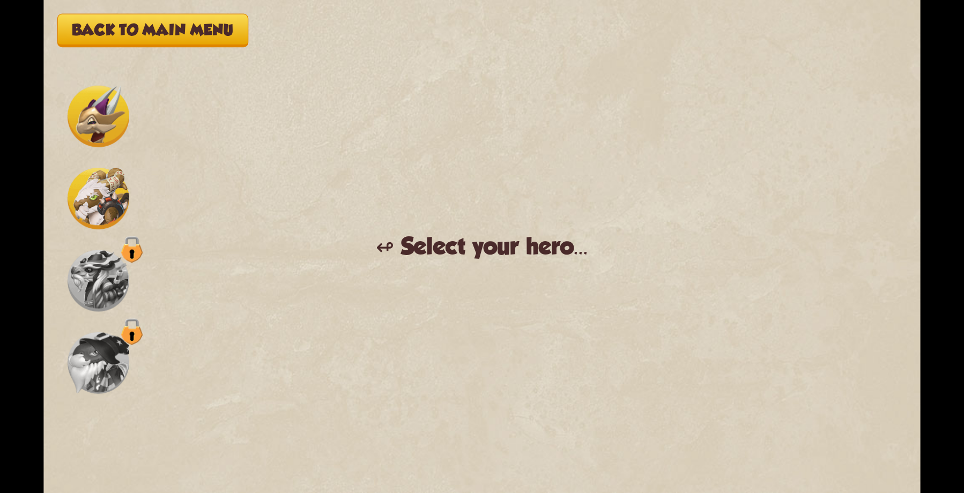
click at [131, 188] on div at bounding box center [98, 199] width 69 height 69
click at [107, 188] on img at bounding box center [99, 199] width 62 height 62
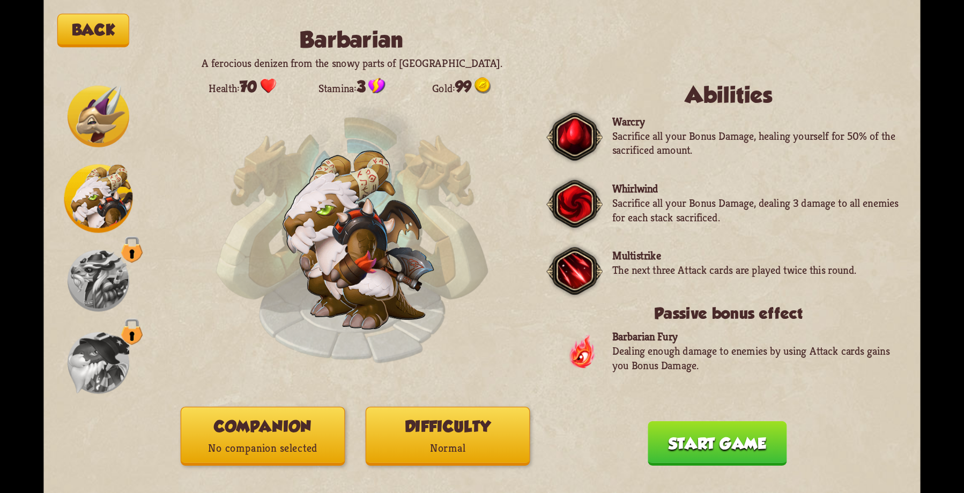
click at [283, 445] on p "No companion selected" at bounding box center [262, 449] width 163 height 22
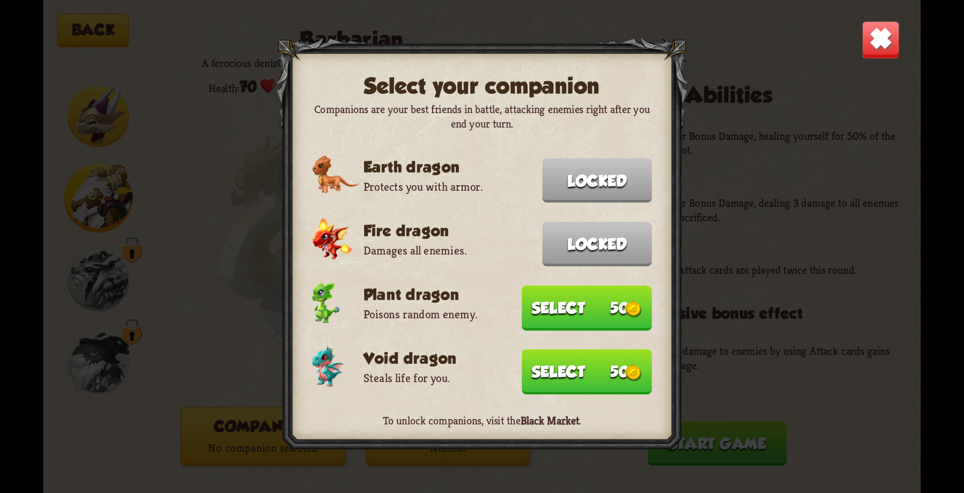
click at [576, 305] on button "Select 50" at bounding box center [587, 308] width 130 height 45
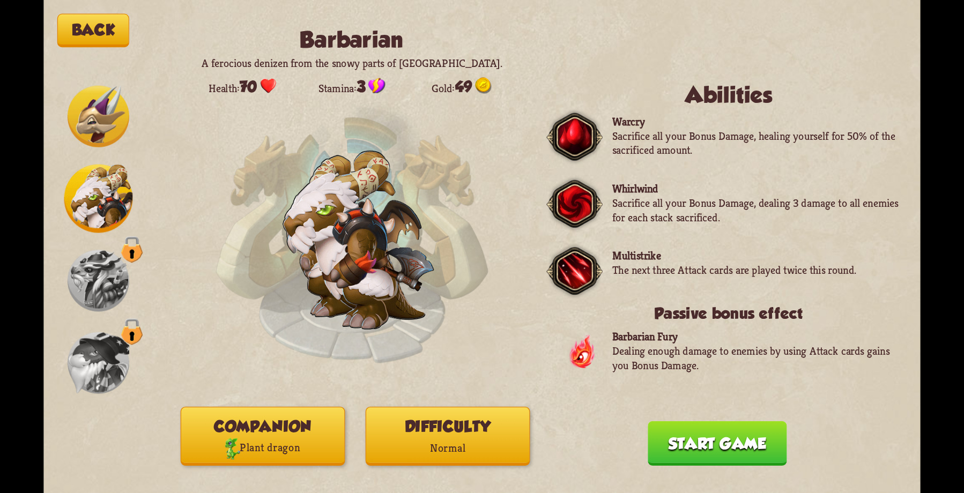
click at [703, 447] on button "Start game" at bounding box center [717, 443] width 139 height 45
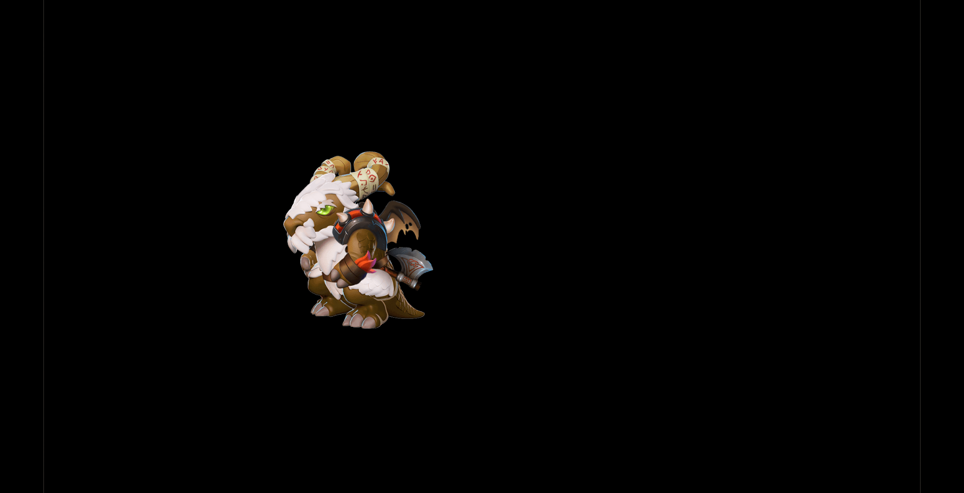
click at [538, 202] on div "Back Barbarian A ferocious denizen from the snowy parts of [GEOGRAPHIC_DATA]. H…" at bounding box center [481, 246] width 877 height 493
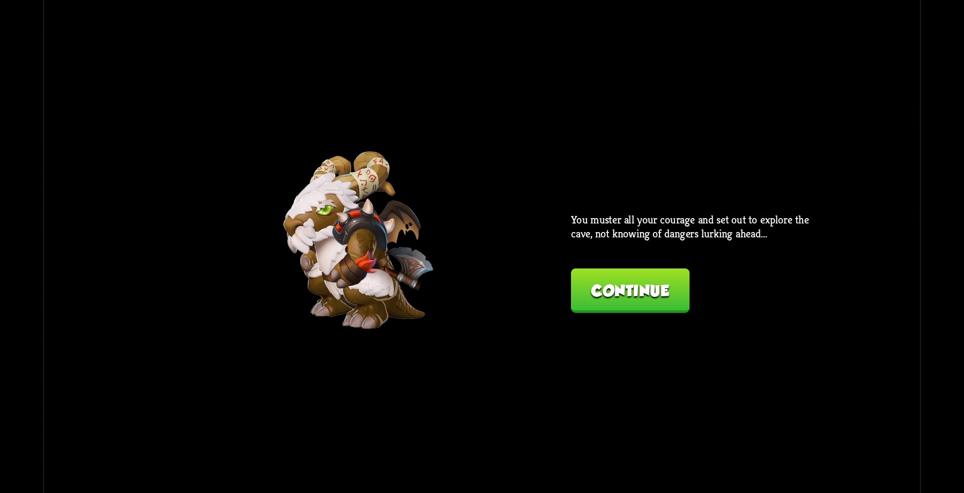
click at [494, 315] on div "Back Barbarian A ferocious denizen from the snowy parts of [GEOGRAPHIC_DATA]. H…" at bounding box center [481, 246] width 877 height 493
click at [650, 274] on button "Continue" at bounding box center [630, 291] width 119 height 45
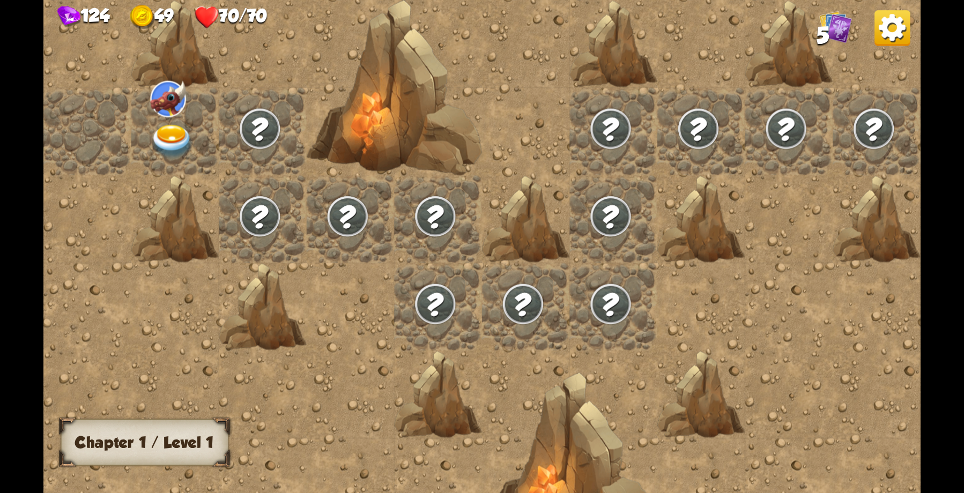
click at [172, 117] on img at bounding box center [168, 99] width 35 height 36
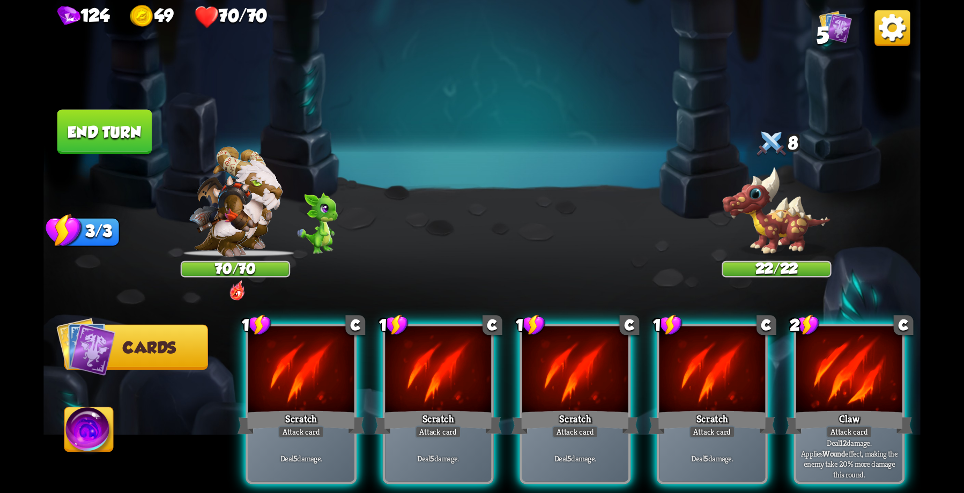
click at [816, 409] on div "Claw" at bounding box center [849, 423] width 127 height 28
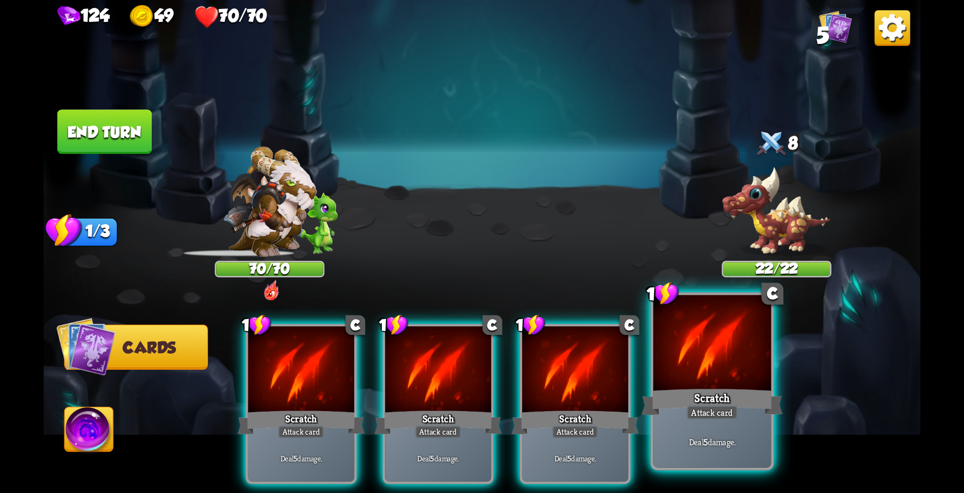
click at [719, 387] on div "Scratch" at bounding box center [712, 403] width 142 height 32
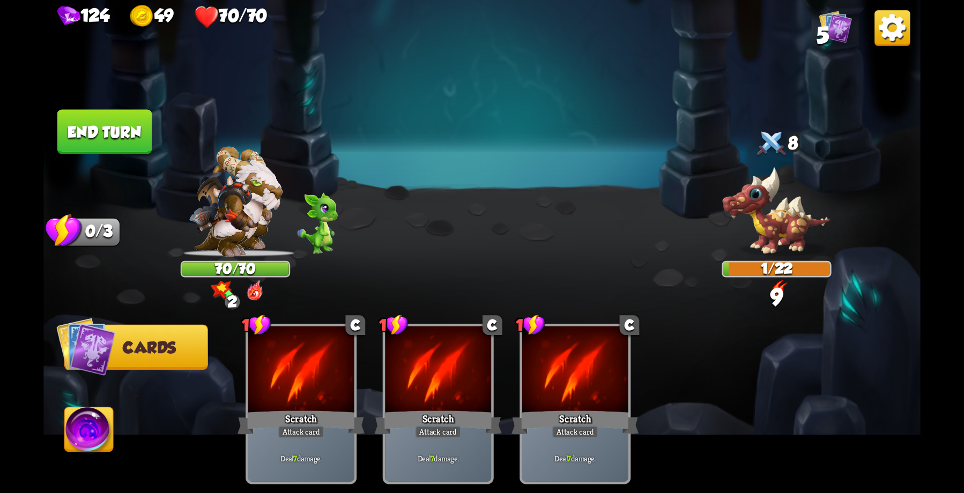
click at [86, 132] on button "End turn" at bounding box center [104, 132] width 97 height 46
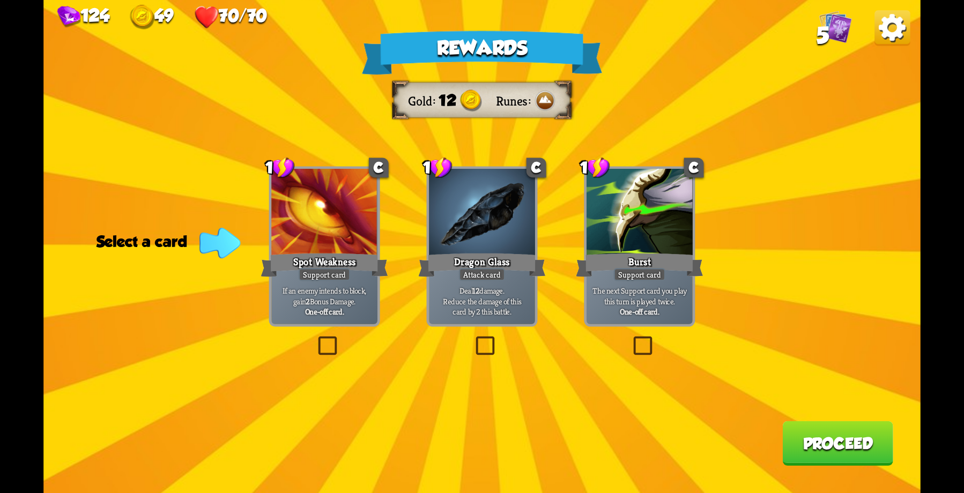
click at [637, 218] on div at bounding box center [640, 214] width 106 height 90
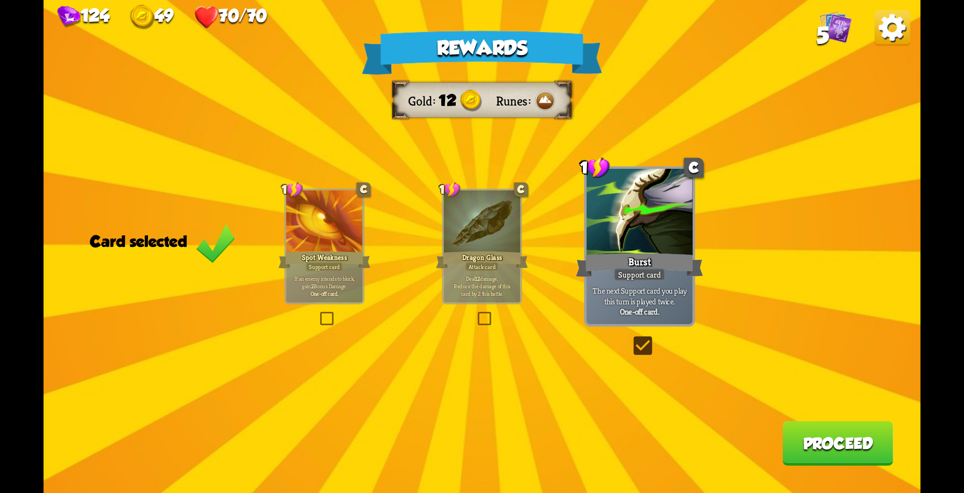
click at [815, 434] on button "Proceed" at bounding box center [837, 443] width 110 height 45
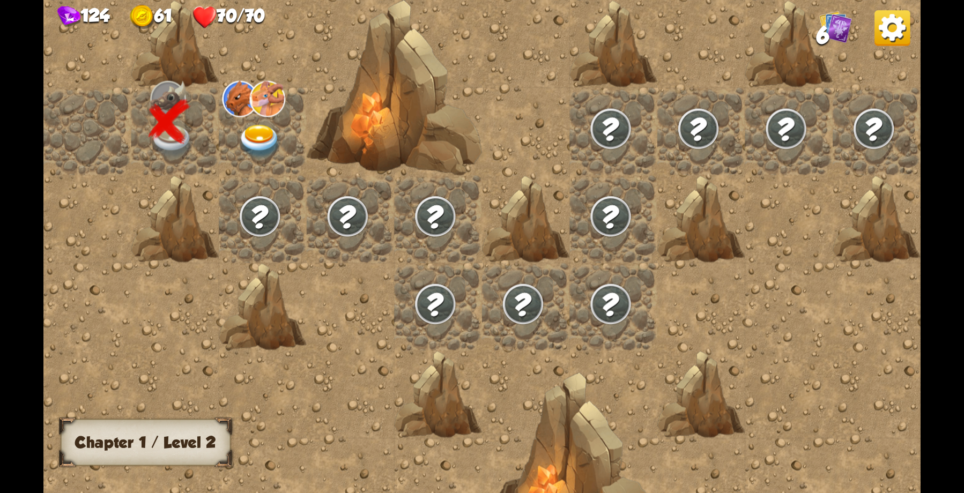
click at [252, 143] on img at bounding box center [260, 142] width 44 height 34
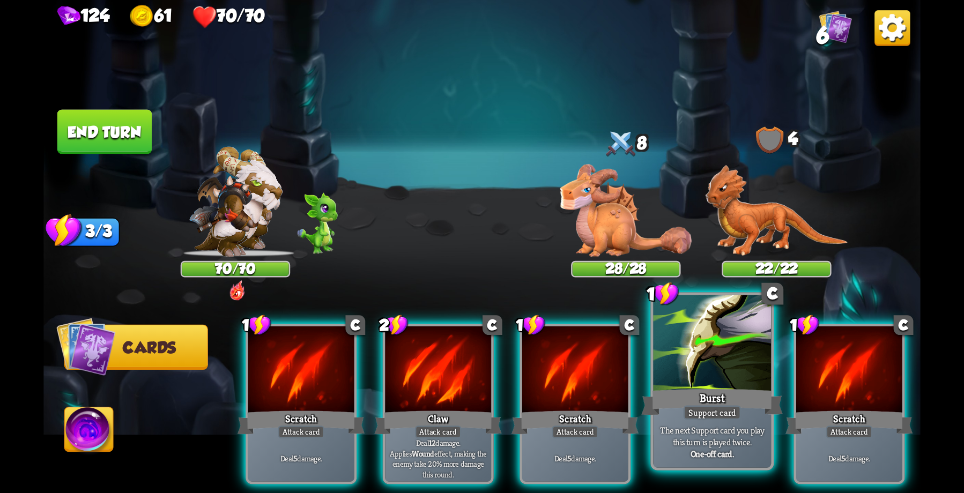
click at [699, 400] on div "Burst" at bounding box center [712, 403] width 142 height 32
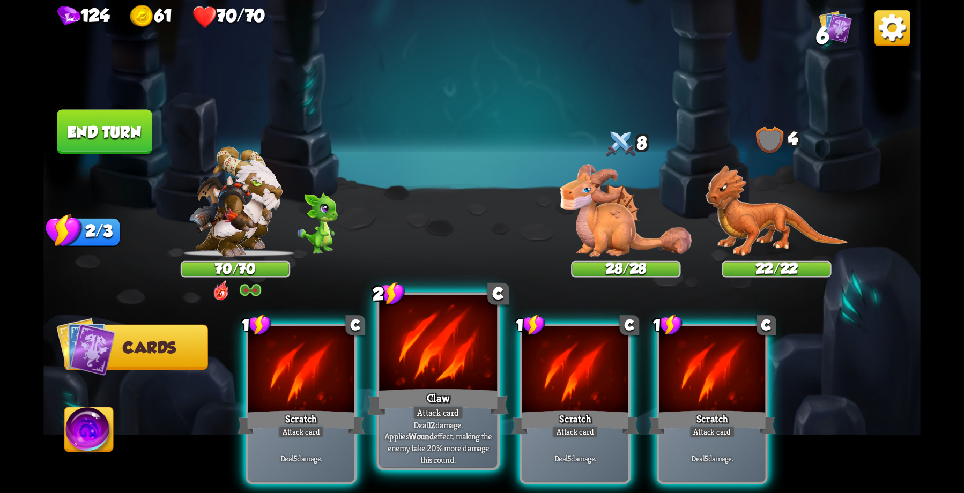
drag, startPoint x: 430, startPoint y: 386, endPoint x: 459, endPoint y: 372, distance: 32.9
click at [428, 386] on div "2 C Claw Attack card Deal 12 damage. Applies Wound effect, making the enemy tak…" at bounding box center [437, 382] width 123 height 178
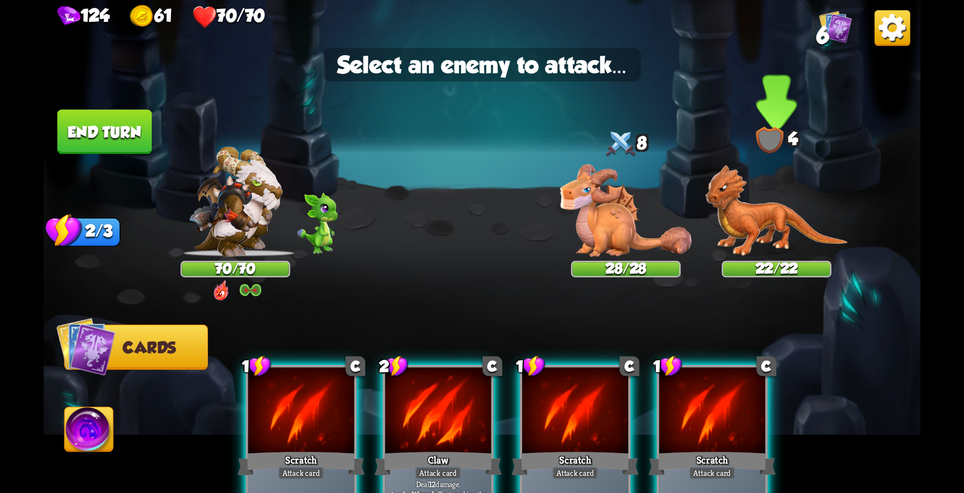
click at [743, 231] on img at bounding box center [777, 211] width 143 height 92
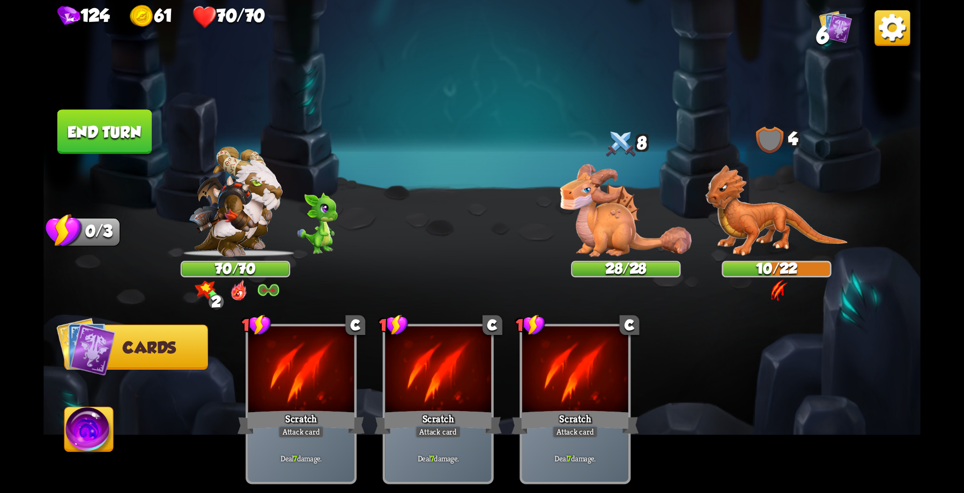
click at [106, 136] on button "End turn" at bounding box center [104, 131] width 94 height 45
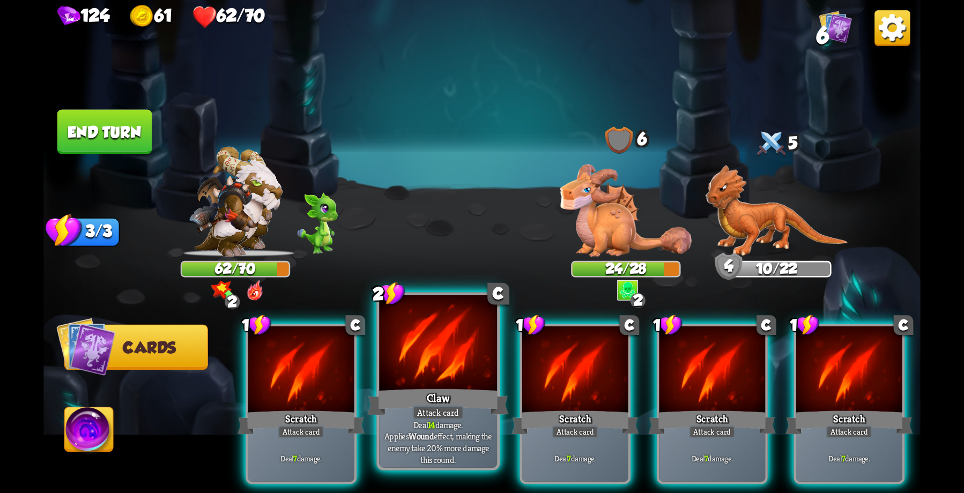
click at [431, 369] on div at bounding box center [438, 344] width 118 height 99
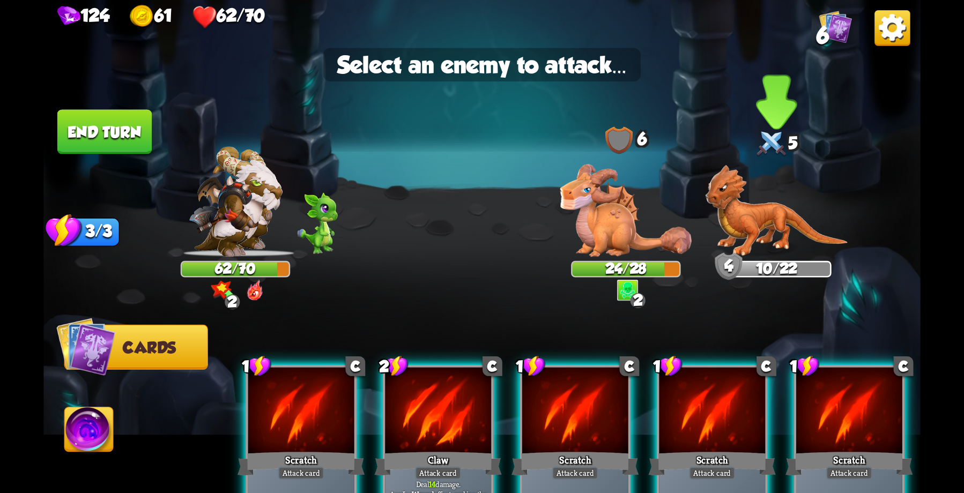
click at [763, 223] on img at bounding box center [777, 211] width 143 height 92
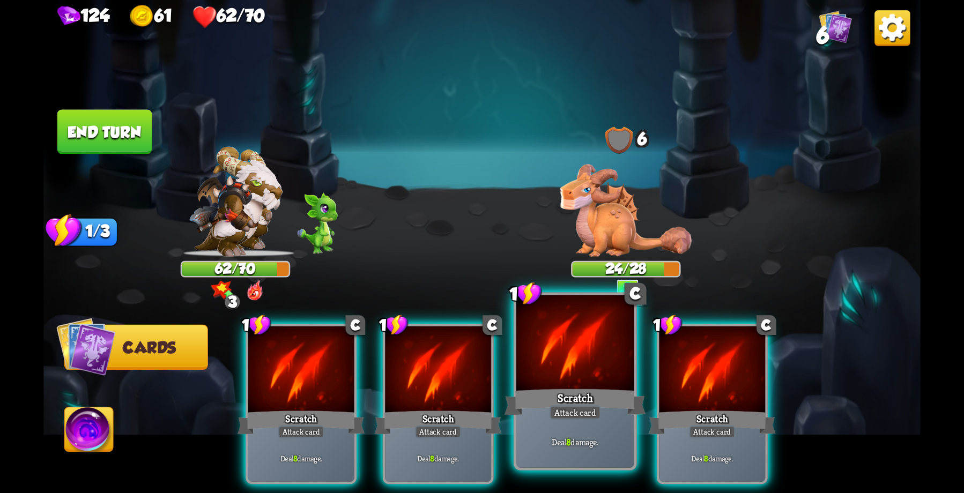
click at [583, 380] on div at bounding box center [575, 344] width 118 height 99
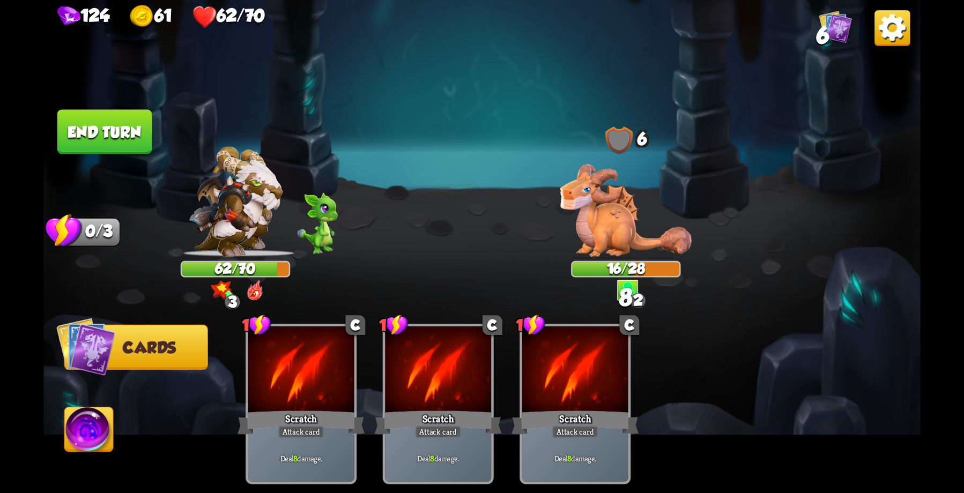
click at [96, 109] on button "End turn" at bounding box center [104, 131] width 94 height 45
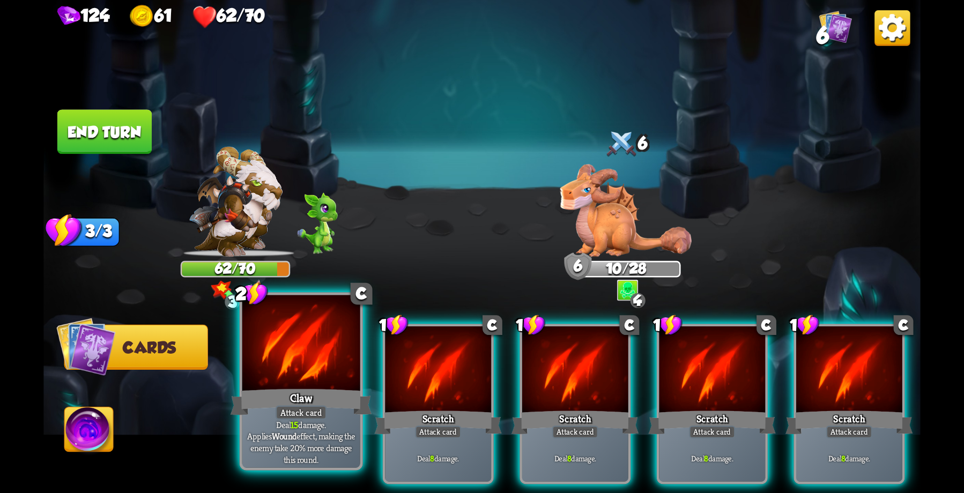
click at [331, 357] on div at bounding box center [301, 344] width 118 height 99
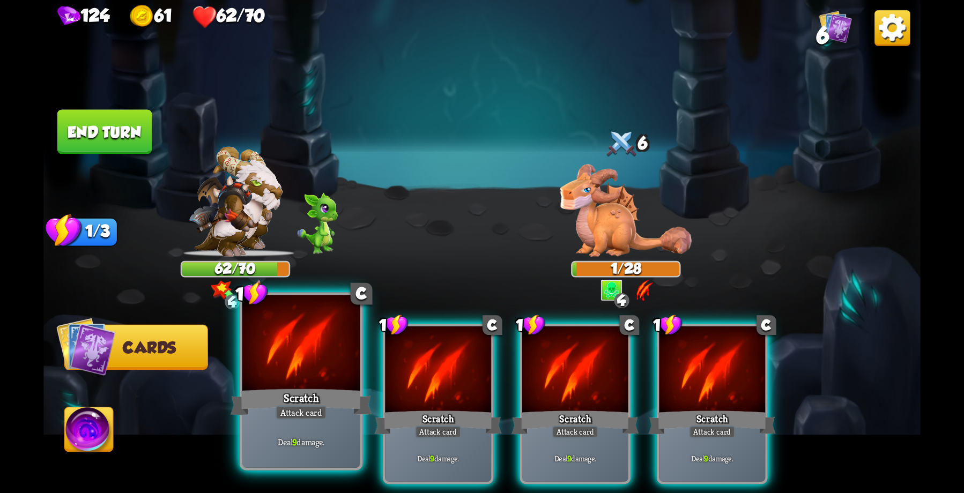
click at [324, 378] on div at bounding box center [301, 344] width 118 height 99
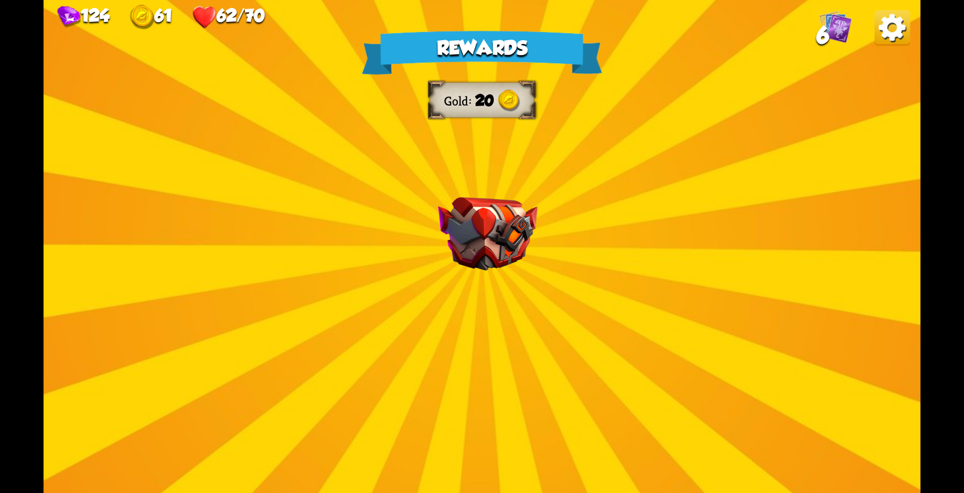
click at [517, 341] on div "Rewards Gold 20 Select a card 0 C Weak Potion Potion card The enemy will deal 2…" at bounding box center [481, 246] width 877 height 493
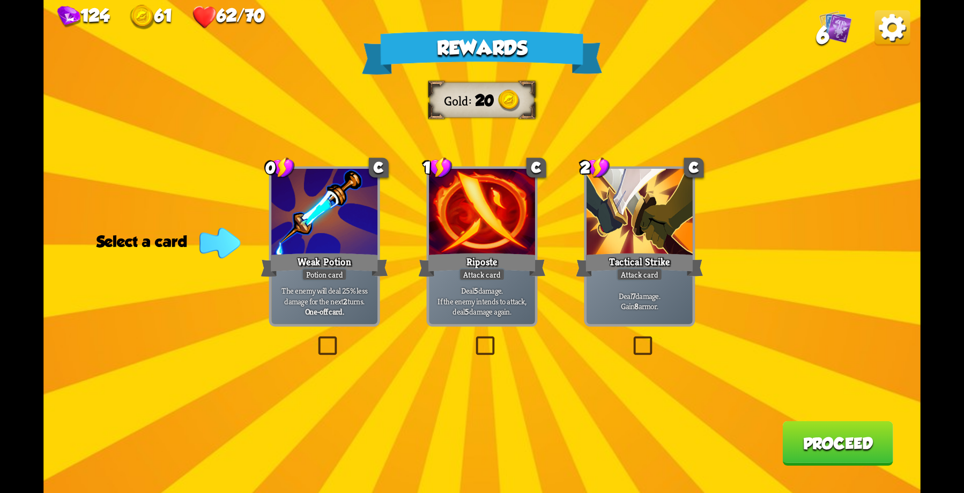
click at [319, 227] on div at bounding box center [324, 214] width 106 height 90
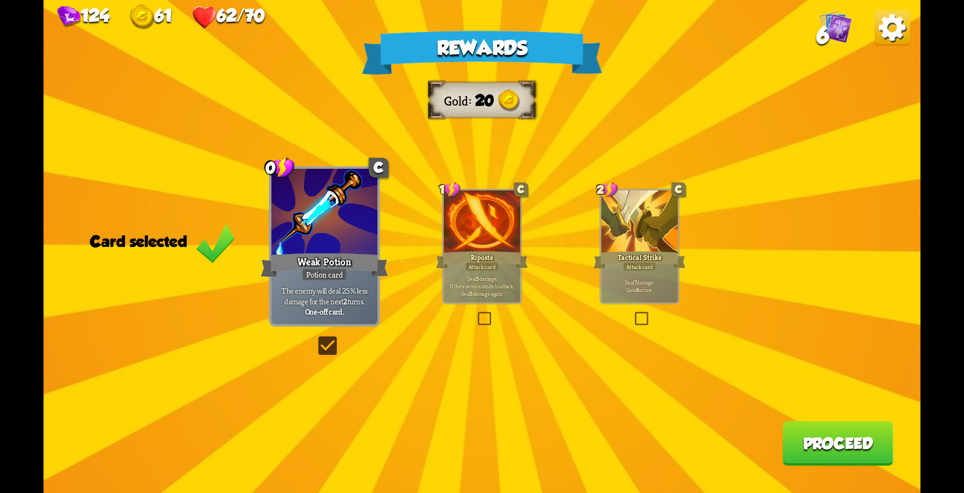
click at [857, 440] on button "Proceed" at bounding box center [837, 443] width 110 height 45
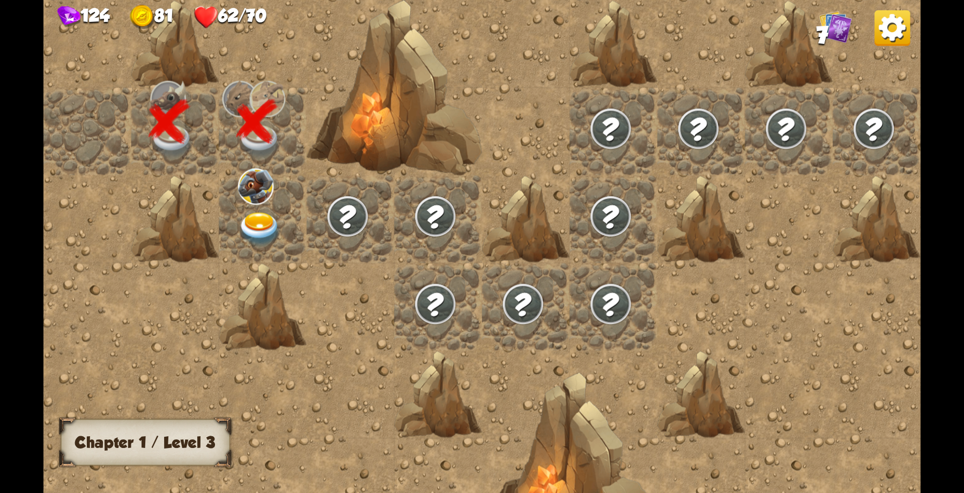
click at [239, 205] on div at bounding box center [263, 219] width 88 height 88
